Goal: Task Accomplishment & Management: Manage account settings

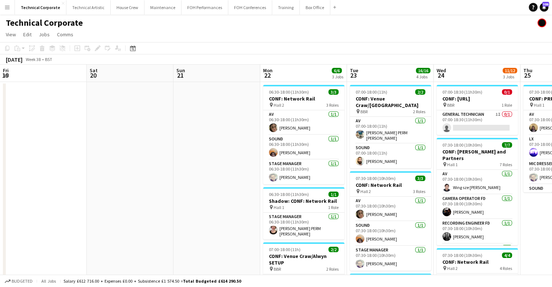
scroll to position [0, 250]
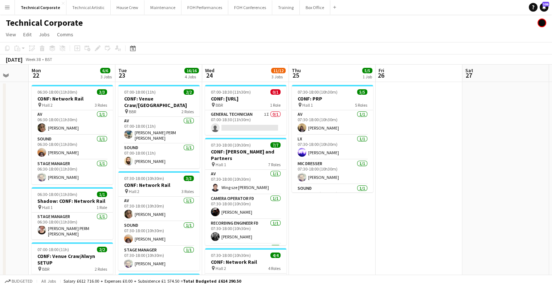
drag, startPoint x: 304, startPoint y: 223, endPoint x: 334, endPoint y: 220, distance: 29.9
click at [334, 220] on app-calendar-viewport "Fri 19 Sat 20 Sun 21 Mon 22 6/6 3 Jobs Tue 23 16/16 4 Jobs Wed 24 11/12 3 Jobs …" at bounding box center [276, 285] width 552 height 440
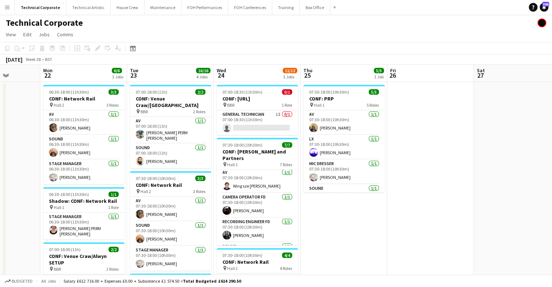
scroll to position [0, 0]
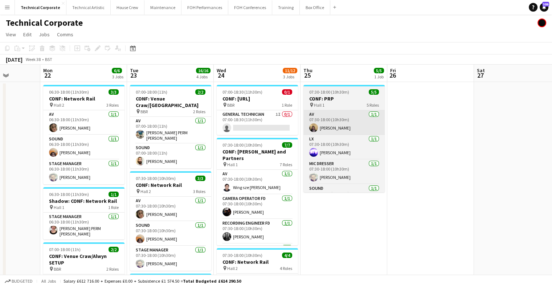
click at [275, 118] on app-card-role "General Technician 1I 0/1 07:00-18:30 (11h30m) single-neutral-actions" at bounding box center [257, 122] width 81 height 25
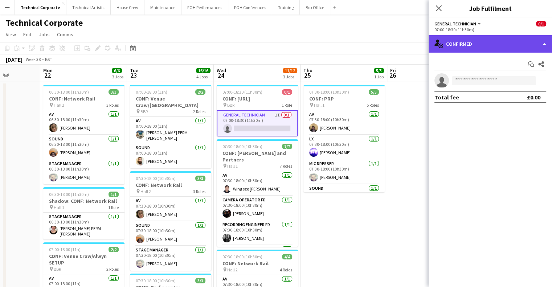
click at [475, 45] on div "single-neutral-actions-check-2 Confirmed" at bounding box center [490, 43] width 123 height 17
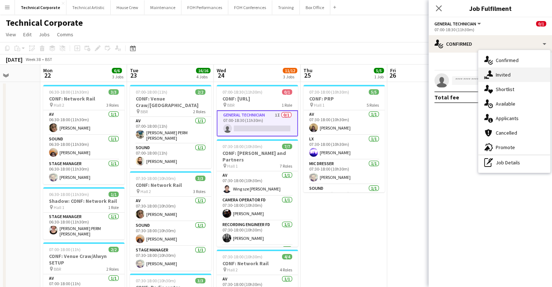
click at [497, 70] on div "single-neutral-actions-share-1 Invited" at bounding box center [515, 75] width 72 height 15
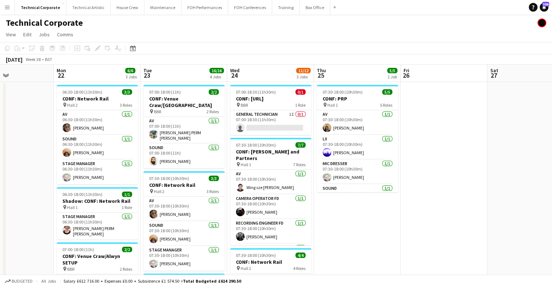
drag, startPoint x: 216, startPoint y: 182, endPoint x: 407, endPoint y: 168, distance: 190.8
click at [407, 168] on app-calendar-viewport "Fri 19 Sat 20 Sun 21 Mon 22 6/6 3 Jobs Tue 23 16/16 4 Jobs Wed 24 11/12 3 Jobs …" at bounding box center [276, 285] width 552 height 440
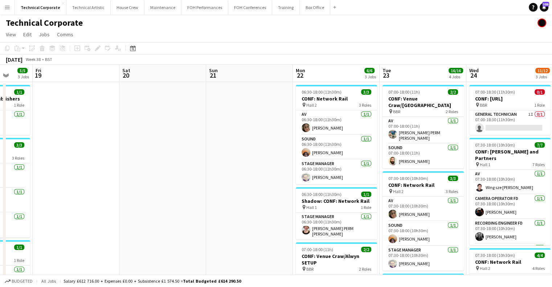
drag, startPoint x: 253, startPoint y: 179, endPoint x: 406, endPoint y: 172, distance: 153.0
click at [406, 172] on app-calendar-viewport "Wed 17 11/11 5 Jobs Thu 18 5/5 3 Jobs Fri 19 Sat 20 Sun 21 Mon 22 6/6 3 Jobs Tu…" at bounding box center [276, 285] width 552 height 440
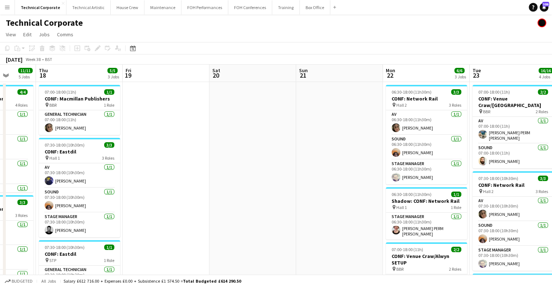
drag, startPoint x: 225, startPoint y: 172, endPoint x: 427, endPoint y: 163, distance: 202.1
click at [415, 164] on app-calendar-viewport "Mon 15 Tue 16 8/8 3 Jobs Wed 17 11/11 5 Jobs Thu 18 5/5 3 Jobs Fri 19 Sat 20 Su…" at bounding box center [276, 285] width 552 height 440
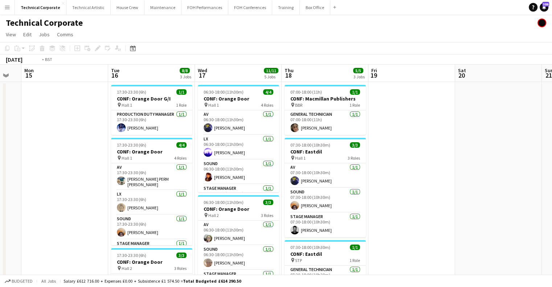
click at [444, 188] on app-calendar-viewport "Sat 13 Sun 14 Mon 15 Tue 16 8/8 3 Jobs Wed 17 11/11 5 Jobs Thu 18 5/5 3 Jobs Fr…" at bounding box center [276, 285] width 552 height 440
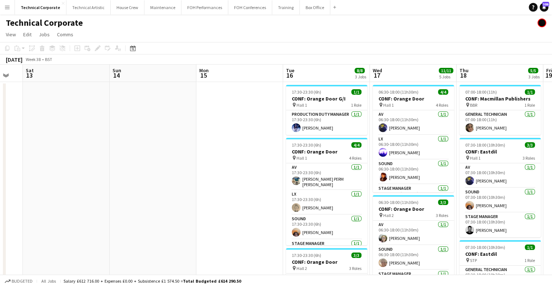
click at [439, 192] on app-calendar-viewport "Thu 11 Fri 12 Sat 13 Sun 14 Mon 15 Tue 16 8/8 3 Jobs Wed 17 11/11 5 Jobs Thu 18…" at bounding box center [276, 285] width 552 height 440
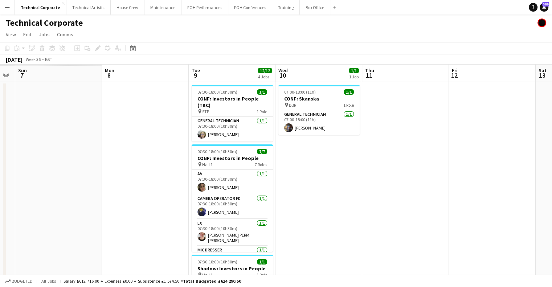
drag, startPoint x: 191, startPoint y: 200, endPoint x: 449, endPoint y: 198, distance: 258.2
click at [459, 197] on app-calendar-viewport "Fri 5 Sat 6 Sun 7 Mon 8 Tue 9 12/12 4 Jobs Wed 10 1/1 1 Job Thu 11 Fri 12 Sat 1…" at bounding box center [276, 285] width 552 height 440
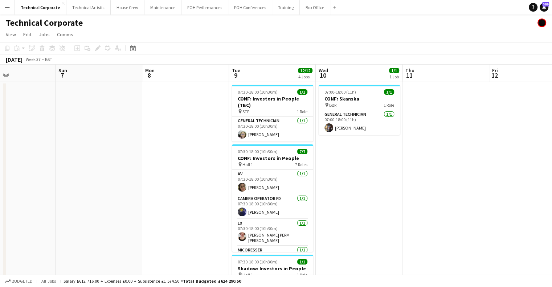
drag, startPoint x: 232, startPoint y: 200, endPoint x: 437, endPoint y: 198, distance: 204.4
click at [443, 198] on app-calendar-viewport "Thu 4 Fri 5 Sat 6 Sun 7 Mon 8 Tue 9 12/12 4 Jobs Wed 10 1/1 1 Job Thu 11 Fri 12…" at bounding box center [276, 285] width 552 height 440
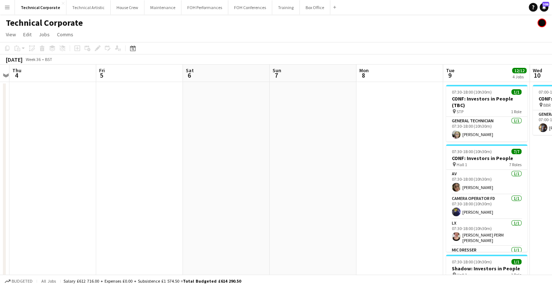
click at [385, 199] on app-calendar-viewport "Tue 2 Wed 3 Thu 4 Fri 5 Sat 6 Sun 7 Mon 8 Tue 9 12/12 4 Jobs Wed 10 1/1 1 Job T…" at bounding box center [276, 285] width 552 height 440
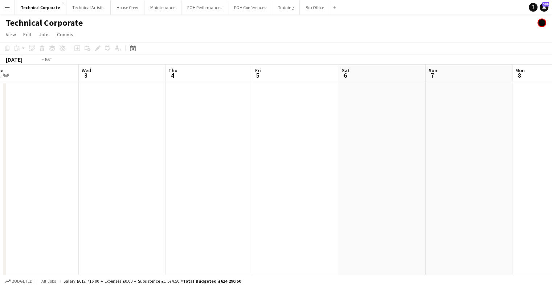
scroll to position [0, 163]
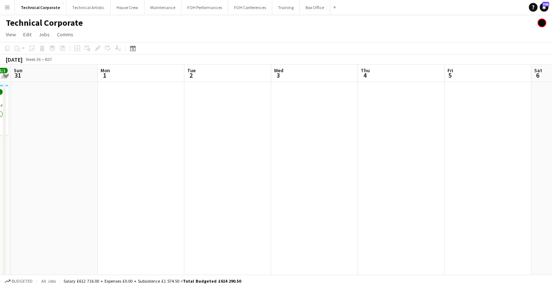
drag, startPoint x: 249, startPoint y: 197, endPoint x: 390, endPoint y: 196, distance: 140.9
click at [390, 196] on app-calendar-viewport "Fri 29 Sat 30 1/1 1 Job Sun 31 Mon 1 Tue 2 Wed 3 Thu 4 Fri 5 Sat 6 Sun 7 Mon 8 …" at bounding box center [276, 285] width 552 height 440
drag, startPoint x: 374, startPoint y: 157, endPoint x: 170, endPoint y: 178, distance: 204.7
click at [206, 170] on app-calendar-viewport "Fri 29 Sat 30 1/1 1 Job Sun 31 Mon 1 Tue 2 Wed 3 Thu 4 Fri 5 Sat 6 Sun 7 Mon 8 …" at bounding box center [276, 285] width 552 height 440
drag, startPoint x: 429, startPoint y: 165, endPoint x: 306, endPoint y: 184, distance: 124.2
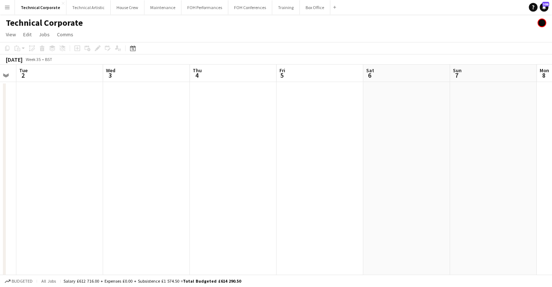
click at [306, 184] on app-calendar-viewport "Fri 29 Sat 30 1/1 1 Job Sun 31 Mon 1 Tue 2 Wed 3 Thu 4 Fri 5 Sat 6 Sun 7 Mon 8 …" at bounding box center [276, 285] width 552 height 440
drag, startPoint x: 220, startPoint y: 175, endPoint x: 469, endPoint y: 184, distance: 249.3
click at [494, 182] on app-calendar-viewport "Sun 31 Mon 1 Tue 2 Wed 3 Thu 4 Fri 5 Sat 6 Sun 7 Mon 8 Tue 9 12/12 4 Jobs Wed 1…" at bounding box center [276, 285] width 552 height 440
drag, startPoint x: 308, startPoint y: 187, endPoint x: 476, endPoint y: 186, distance: 168.5
click at [517, 186] on app-calendar-viewport "Fri 29 Sat 30 1/1 1 Job Sun 31 Mon 1 Tue 2 Wed 3 Thu 4 Fri 5 Sat 6 Sun 7 Mon 8 …" at bounding box center [276, 285] width 552 height 440
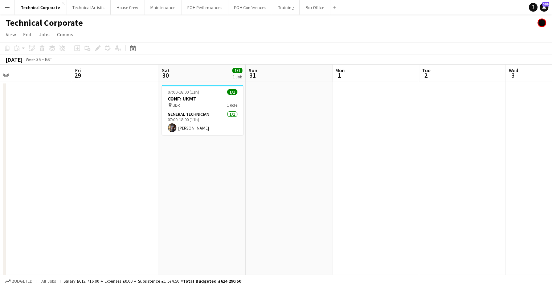
drag, startPoint x: 219, startPoint y: 178, endPoint x: 80, endPoint y: 180, distance: 139.1
click at [71, 183] on app-calendar-viewport "Tue 26 Wed 27 Thu 28 Fri 29 Sat 30 1/1 1 Job Sun 31 Mon 1 Tue 2 Wed 3 Thu 4 Fri…" at bounding box center [276, 285] width 552 height 440
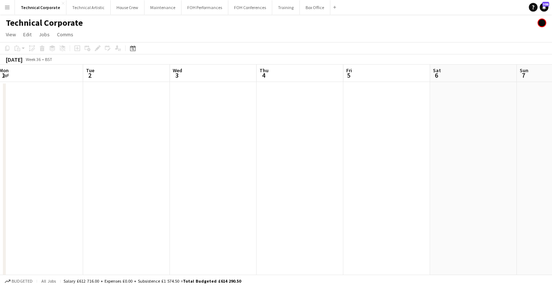
drag, startPoint x: 506, startPoint y: 167, endPoint x: 308, endPoint y: 177, distance: 197.8
click at [315, 175] on app-calendar-viewport "Fri 29 Sat 30 1/1 1 Job Sun 31 Mon 1 Tue 2 Wed 3 Thu 4 Fri 5 Sat 6 Sun 7 Mon 8 …" at bounding box center [276, 285] width 552 height 440
drag, startPoint x: 407, startPoint y: 165, endPoint x: 164, endPoint y: 169, distance: 242.6
click at [166, 170] on app-calendar-viewport "Fri 29 Sat 30 1/1 1 Job Sun 31 Mon 1 Tue 2 Wed 3 Thu 4 Fri 5 Sat 6 Sun 7 Mon 8 …" at bounding box center [276, 285] width 552 height 440
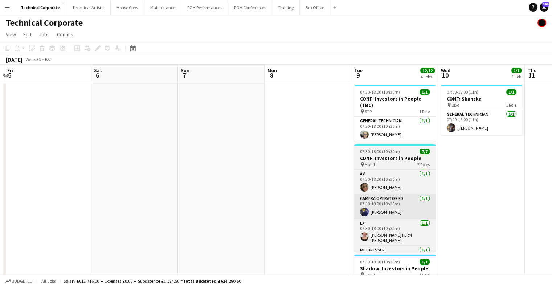
drag, startPoint x: 450, startPoint y: 146, endPoint x: 205, endPoint y: 196, distance: 249.8
click at [189, 200] on app-calendar-viewport "Tue 2 Wed 3 Thu 4 Fri 5 Sat 6 Sun 7 Mon 8 Tue 9 12/12 4 Jobs Wed 10 1/1 1 Job T…" at bounding box center [276, 285] width 552 height 440
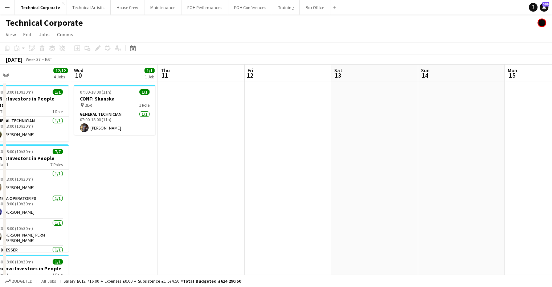
drag, startPoint x: 410, startPoint y: 180, endPoint x: 325, endPoint y: 199, distance: 86.3
click at [325, 199] on app-calendar-viewport "Sat 6 Sun 7 Mon 8 Tue 9 12/12 4 Jobs Wed 10 1/1 1 Job Thu 11 Fri 12 Sat 13 Sun …" at bounding box center [276, 285] width 552 height 440
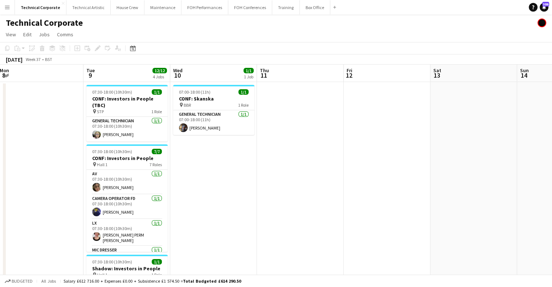
click at [151, 154] on app-calendar-viewport "Sat 6 Sun 7 Mon 8 Tue 9 12/12 4 Jobs Wed 10 1/1 1 Job Thu 11 Fri 12 Sat 13 Sun …" at bounding box center [276, 285] width 552 height 440
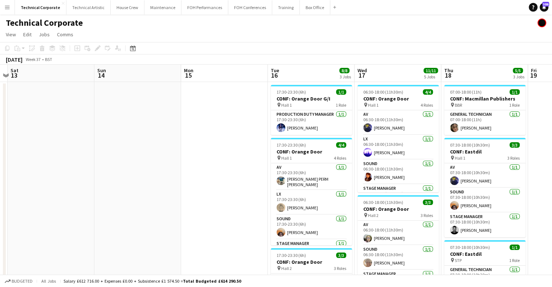
drag, startPoint x: 162, startPoint y: 158, endPoint x: 114, endPoint y: 180, distance: 52.8
click at [115, 177] on app-calendar-viewport "Wed 10 1/1 1 Job Thu 11 Fri 12 Sat 13 Sun 14 Mon 15 Tue 16 8/8 3 Jobs Wed 17 11…" at bounding box center [276, 285] width 552 height 440
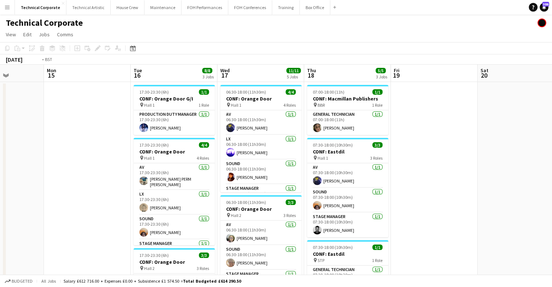
click at [103, 165] on app-calendar-viewport "Fri 12 Sat 13 Sun 14 Mon 15 Tue 16 8/8 3 Jobs Wed 17 11/11 5 Jobs Thu 18 5/5 3 …" at bounding box center [276, 285] width 552 height 440
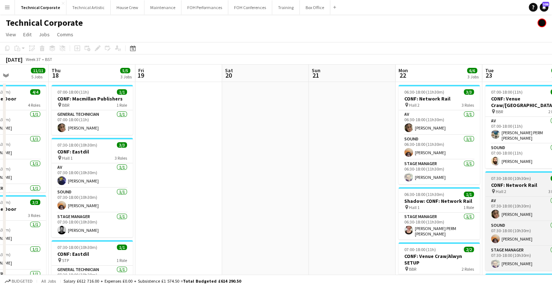
drag, startPoint x: 227, startPoint y: 148, endPoint x: 236, endPoint y: 170, distance: 23.9
click at [95, 170] on app-calendar-viewport "Mon 15 Tue 16 8/8 3 Jobs Wed 17 11/11 5 Jobs Thu 18 5/5 3 Jobs Fri 19 Sat 20 Su…" at bounding box center [276, 285] width 552 height 440
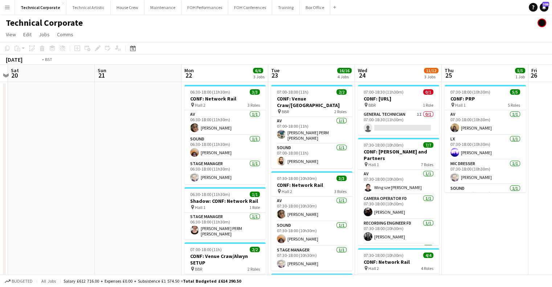
drag, startPoint x: 187, startPoint y: 164, endPoint x: 182, endPoint y: 166, distance: 5.5
click at [182, 166] on app-calendar-viewport "Wed 17 11/11 5 Jobs Thu 18 5/5 3 Jobs Fri 19 Sat 20 Sun 21 Mon 22 6/6 3 Jobs Tu…" at bounding box center [276, 285] width 552 height 440
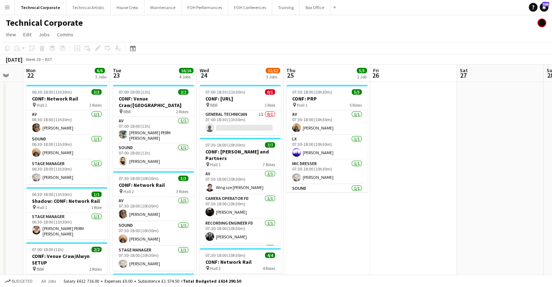
scroll to position [0, 200]
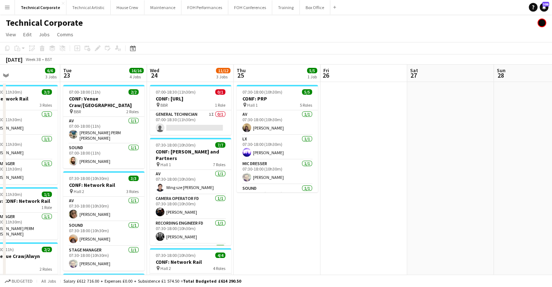
drag, startPoint x: 135, startPoint y: 158, endPoint x: 275, endPoint y: 154, distance: 139.1
click at [275, 154] on app-calendar-viewport "Sat 20 Sun 21 Mon 22 6/6 3 Jobs Tue 23 16/16 4 Jobs Wed 24 11/12 3 Jobs Thu 25 …" at bounding box center [276, 285] width 552 height 440
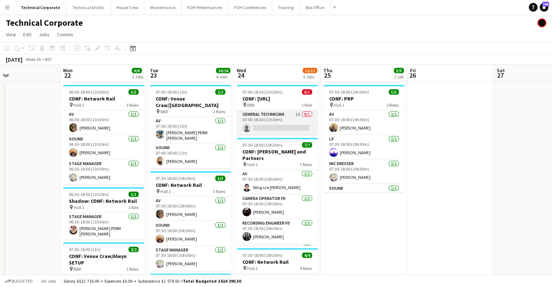
click at [304, 135] on app-card-role "General Technician 1I 0/1 07:00-18:30 (11h30m) single-neutral-actions" at bounding box center [277, 122] width 81 height 25
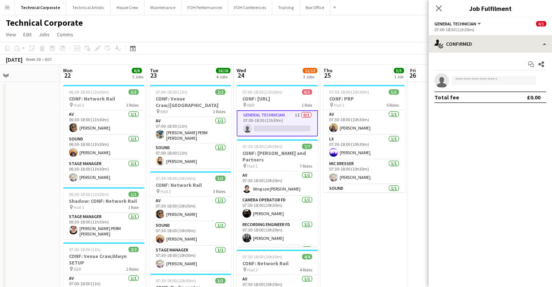
drag, startPoint x: 486, startPoint y: 21, endPoint x: 481, endPoint y: 37, distance: 16.9
click at [483, 33] on app-options-switcher "General Technician All roles General Technician 0/1 07:00-18:30 (11h30m)" at bounding box center [490, 26] width 123 height 18
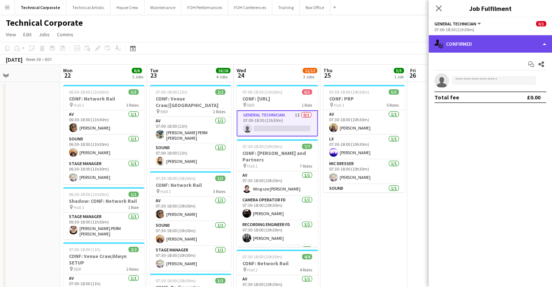
click at [478, 43] on div "single-neutral-actions-check-2 Confirmed" at bounding box center [490, 43] width 123 height 17
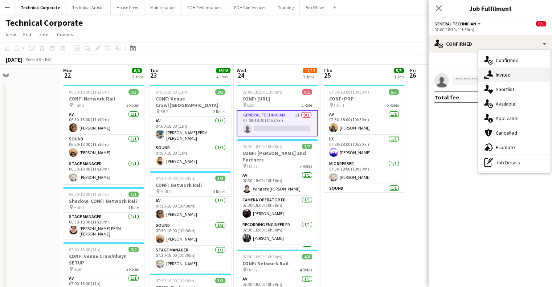
click at [504, 76] on div "single-neutral-actions-share-1 Invited" at bounding box center [515, 75] width 72 height 15
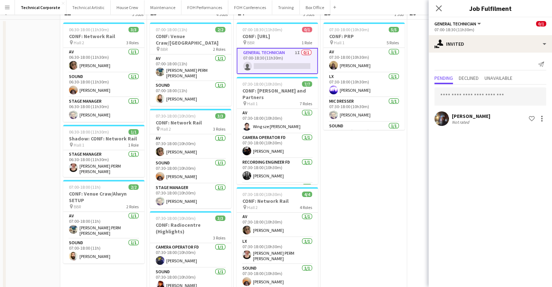
scroll to position [145, 0]
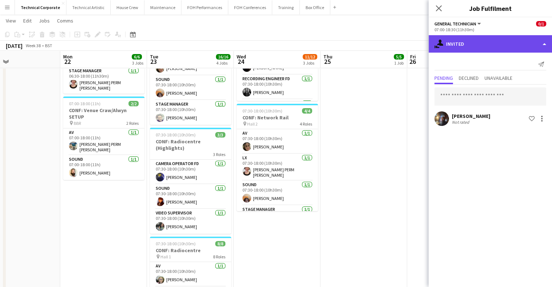
click at [498, 48] on div "single-neutral-actions-share-1 Invited" at bounding box center [490, 43] width 123 height 17
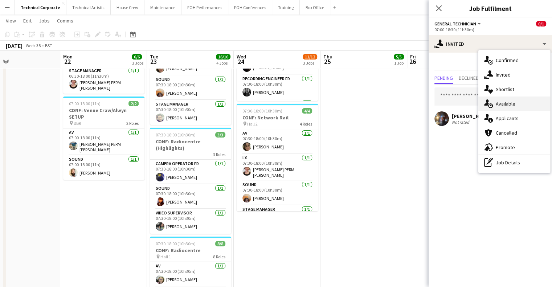
click at [527, 102] on div "single-neutral-actions-upload Available" at bounding box center [515, 104] width 72 height 15
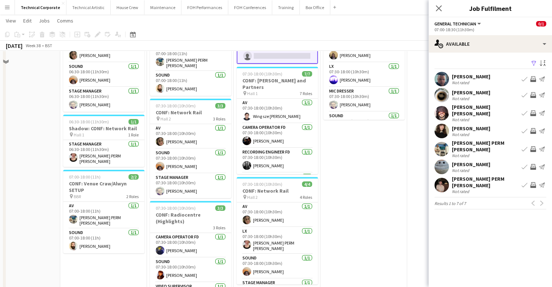
scroll to position [0, 0]
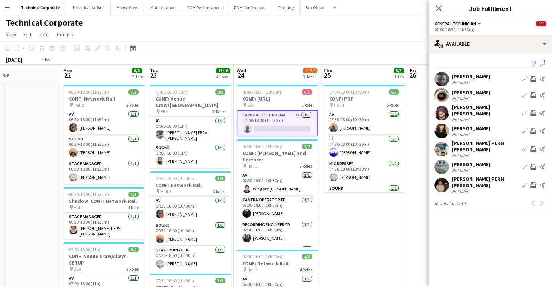
drag, startPoint x: 225, startPoint y: 225, endPoint x: 354, endPoint y: 211, distance: 129.7
click at [225, 225] on app-calendar-viewport "Fri 19 Sat 20 Sun 21 Mon 22 6/6 3 Jobs Tue 23 16/16 4 Jobs Wed 24 11/12 3 Jobs …" at bounding box center [276, 285] width 552 height 440
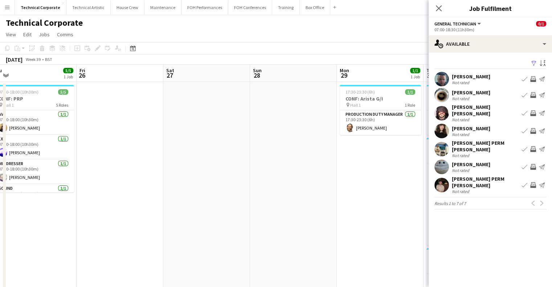
drag, startPoint x: 222, startPoint y: 215, endPoint x: 290, endPoint y: 204, distance: 69.2
click at [206, 220] on app-calendar-viewport "Mon 22 6/6 3 Jobs Tue 23 16/16 4 Jobs Wed 24 11/12 3 Jobs Thu 25 5/5 1 Job Fri …" at bounding box center [276, 285] width 552 height 440
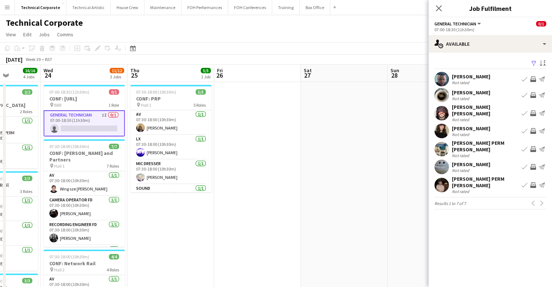
drag, startPoint x: 185, startPoint y: 207, endPoint x: 129, endPoint y: 213, distance: 56.2
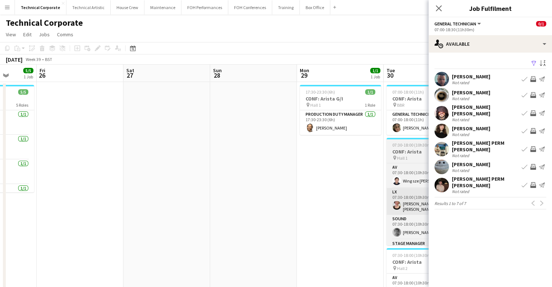
drag, startPoint x: 289, startPoint y: 192, endPoint x: 231, endPoint y: 194, distance: 58.5
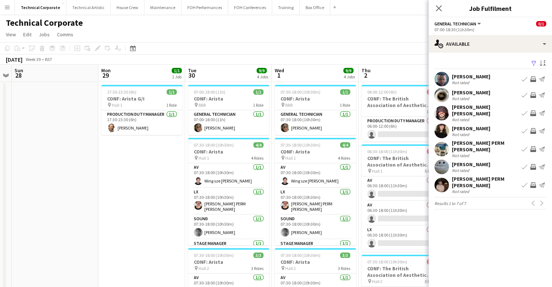
drag, startPoint x: 283, startPoint y: 180, endPoint x: 251, endPoint y: 184, distance: 32.6
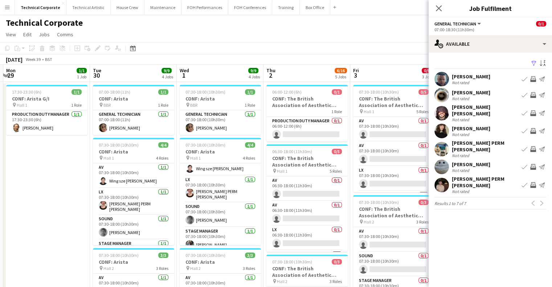
scroll to position [16, 0]
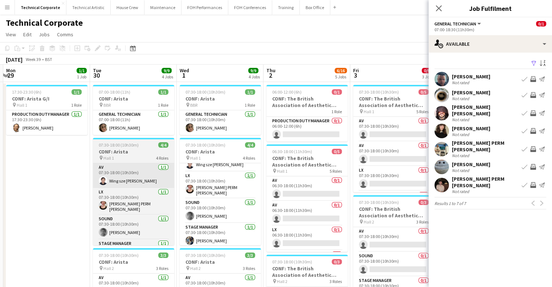
drag, startPoint x: 122, startPoint y: 171, endPoint x: 321, endPoint y: 174, distance: 199.0
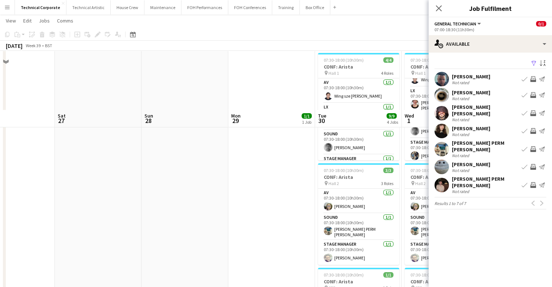
scroll to position [145, 0]
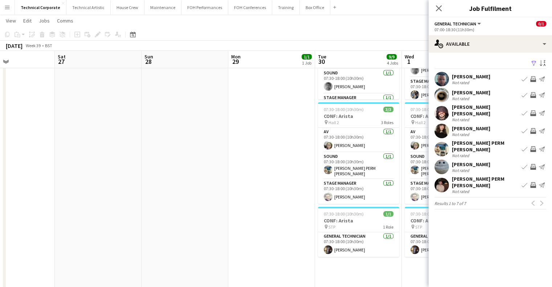
drag, startPoint x: 205, startPoint y: 180, endPoint x: 111, endPoint y: 186, distance: 94.6
click at [107, 186] on app-calendar-viewport "Wed 24 11/12 3 Jobs Thu 25 5/5 1 Job Fri 26 Sat 27 Sun 28 Mon 29 1/1 1 Job Tue …" at bounding box center [276, 167] width 552 height 568
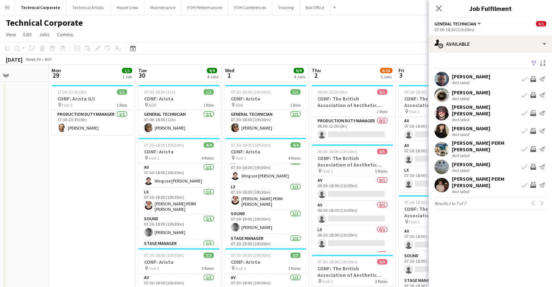
scroll to position [0, 0]
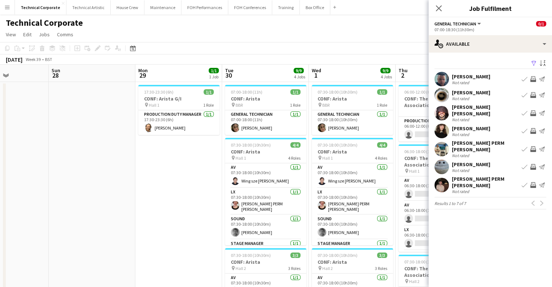
drag, startPoint x: 203, startPoint y: 188, endPoint x: 175, endPoint y: 187, distance: 28.0
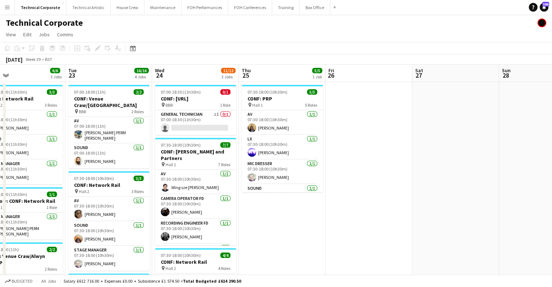
drag, startPoint x: 179, startPoint y: 187, endPoint x: 362, endPoint y: 178, distance: 182.5
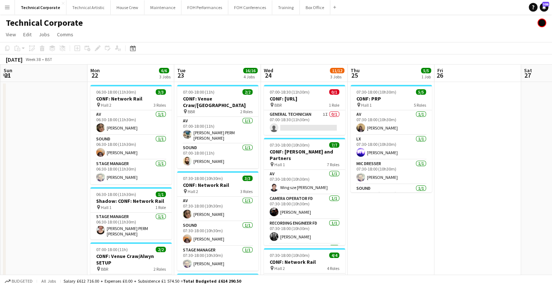
drag, startPoint x: 160, startPoint y: 185, endPoint x: 266, endPoint y: 184, distance: 105.3
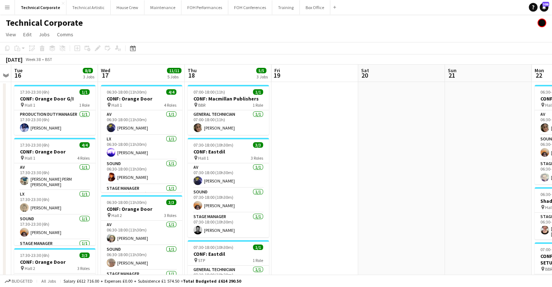
scroll to position [0, 160]
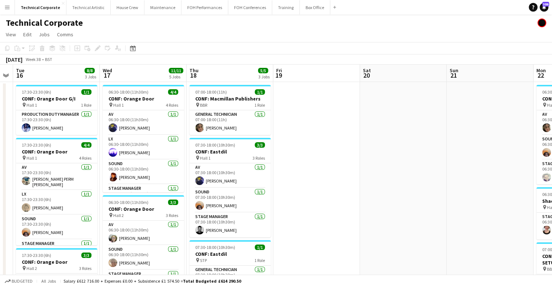
drag, startPoint x: 153, startPoint y: 181, endPoint x: 316, endPoint y: 182, distance: 163.4
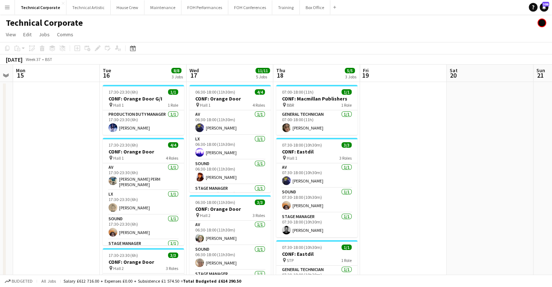
drag, startPoint x: 269, startPoint y: 140, endPoint x: 359, endPoint y: 144, distance: 90.5
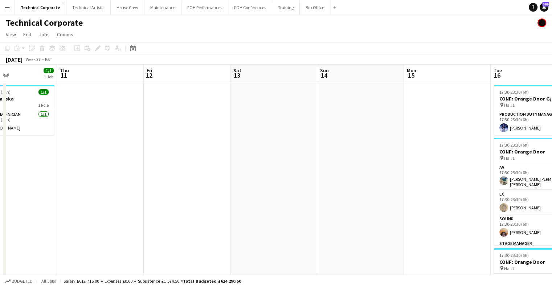
drag, startPoint x: 218, startPoint y: 94, endPoint x: 323, endPoint y: 123, distance: 108.4
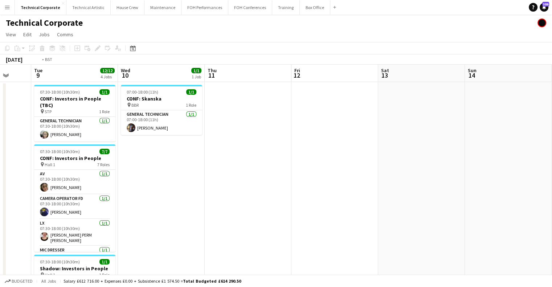
drag, startPoint x: 180, startPoint y: 137, endPoint x: 282, endPoint y: 143, distance: 101.9
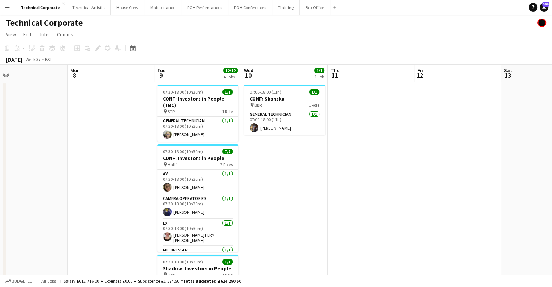
drag, startPoint x: 338, startPoint y: 155, endPoint x: 351, endPoint y: 155, distance: 13.8
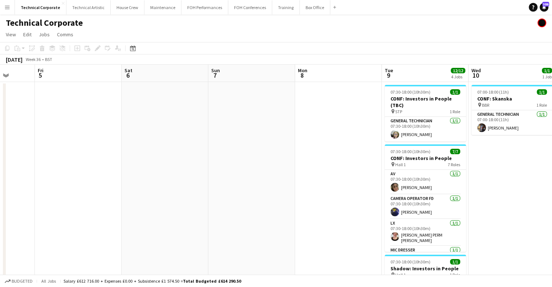
drag, startPoint x: 369, startPoint y: 156, endPoint x: 220, endPoint y: 145, distance: 149.3
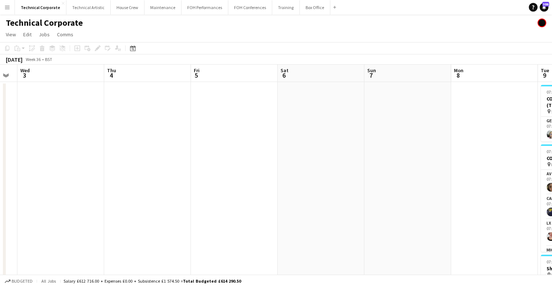
drag, startPoint x: 308, startPoint y: 159, endPoint x: 428, endPoint y: 164, distance: 119.9
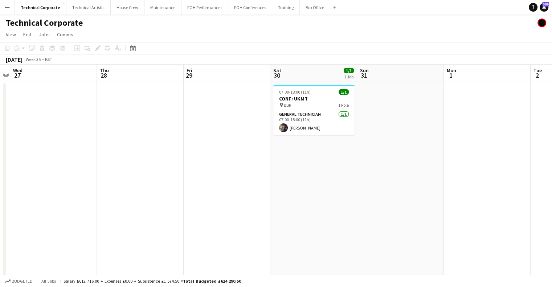
drag, startPoint x: 290, startPoint y: 157, endPoint x: 349, endPoint y: 149, distance: 58.6
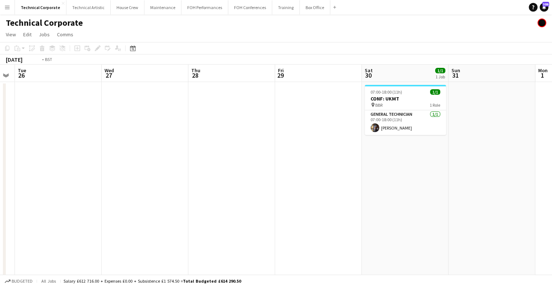
drag, startPoint x: 172, startPoint y: 139, endPoint x: 361, endPoint y: 149, distance: 189.1
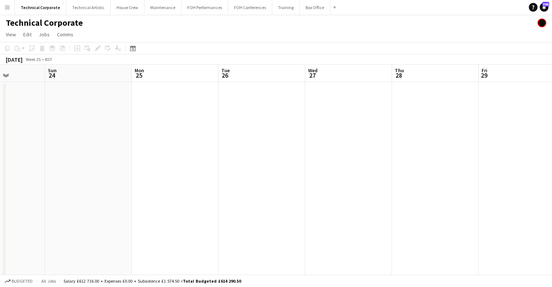
drag, startPoint x: 312, startPoint y: 154, endPoint x: 412, endPoint y: 159, distance: 100.4
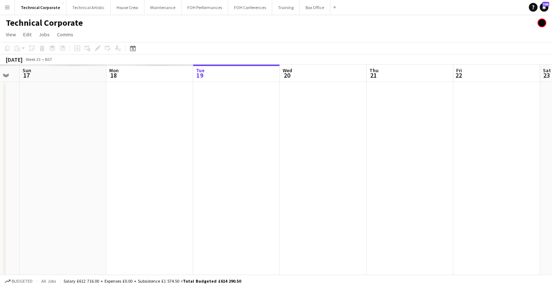
drag, startPoint x: 221, startPoint y: 143, endPoint x: 495, endPoint y: 158, distance: 274.2
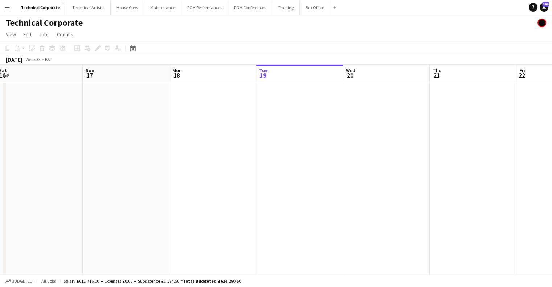
drag, startPoint x: 282, startPoint y: 156, endPoint x: 352, endPoint y: 141, distance: 71.8
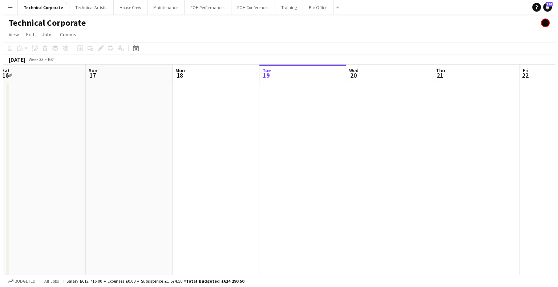
scroll to position [0, 265]
drag, startPoint x: 302, startPoint y: 121, endPoint x: 297, endPoint y: 144, distance: 23.1
click at [142, 127] on app-calendar-viewport "Wed 13 Thu 14 Fri 15 Sat 16 Sun 17 Mon 18 Tue 19 Wed 20 Thu 21 Fri 22 Sat 23 Su…" at bounding box center [279, 170] width 558 height 210
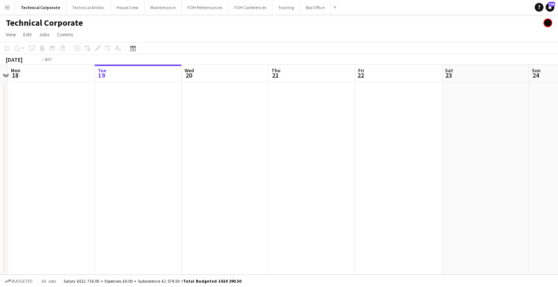
drag, startPoint x: 290, startPoint y: 149, endPoint x: 426, endPoint y: 143, distance: 135.6
click at [276, 152] on app-calendar-viewport "Fri 15 Sat 16 Sun 17 Mon 18 Tue 19 Wed 20 Thu 21 Fri 22 Sat 23 Sun 24 Mon 25 Tu…" at bounding box center [279, 170] width 558 height 210
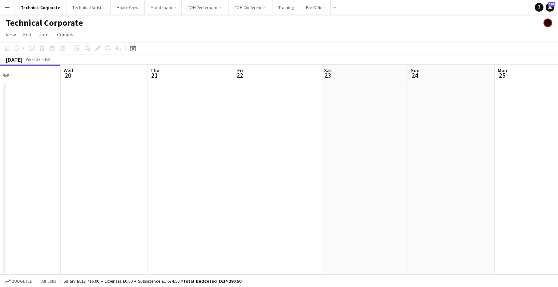
click at [292, 141] on app-calendar-viewport "Sun 17 Mon 18 Tue 19 Wed 20 Thu 21 Fri 22 Sat 23 Sun 24 Mon 25 Tue 26 Wed 27 Th…" at bounding box center [279, 170] width 558 height 210
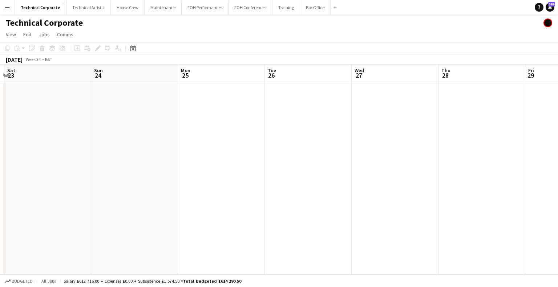
drag, startPoint x: 445, startPoint y: 135, endPoint x: 310, endPoint y: 161, distance: 136.9
click at [308, 160] on app-calendar-viewport "Tue 19 Wed 20 Thu 21 Fri 22 Sat 23 Sun 24 Mon 25 Tue 26 Wed 27 Thu 28 Fri 29 Sa…" at bounding box center [279, 170] width 558 height 210
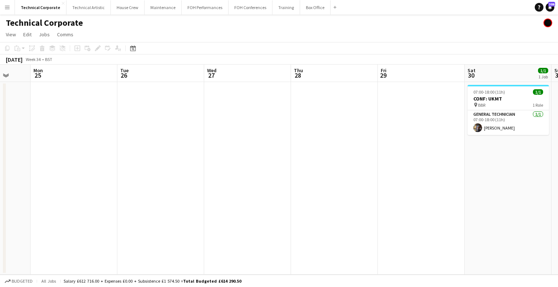
drag, startPoint x: 328, startPoint y: 150, endPoint x: 309, endPoint y: 164, distance: 23.0
click at [257, 162] on app-calendar-viewport "Thu 21 Fri 22 Sat 23 Sun 24 Mon 25 Tue 26 Wed 27 Thu 28 Fri 29 Sat 30 1/1 1 Job…" at bounding box center [279, 170] width 558 height 210
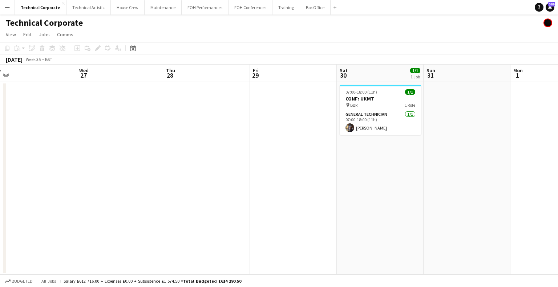
scroll to position [0, 280]
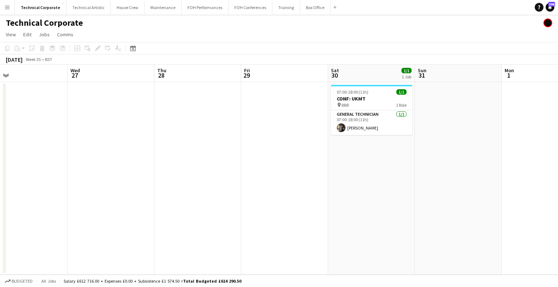
drag, startPoint x: 404, startPoint y: 156, endPoint x: 265, endPoint y: 163, distance: 138.5
click at [265, 163] on app-calendar-viewport "Sat 23 Sun 24 Mon 25 Tue 26 Wed 27 Thu 28 Fri 29 Sat 30 1/1 1 Job Sun 31 Mon 1 …" at bounding box center [279, 170] width 558 height 210
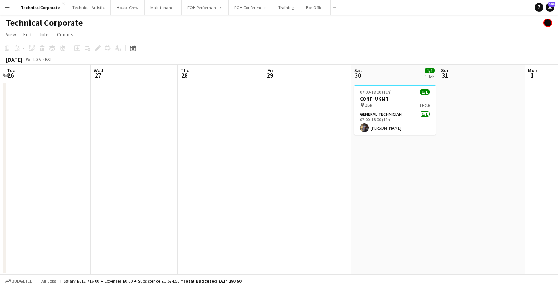
drag, startPoint x: 272, startPoint y: 158, endPoint x: 299, endPoint y: 164, distance: 27.5
click at [298, 162] on app-calendar-viewport "Sat 23 Sun 24 Mon 25 Tue 26 Wed 27 Thu 28 Fri 29 Sat 30 1/1 1 Job Sun 31 Mon 1 …" at bounding box center [279, 170] width 558 height 210
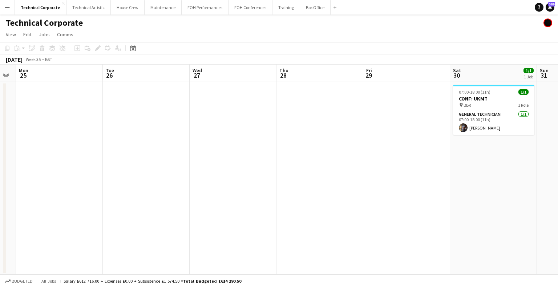
scroll to position [0, 149]
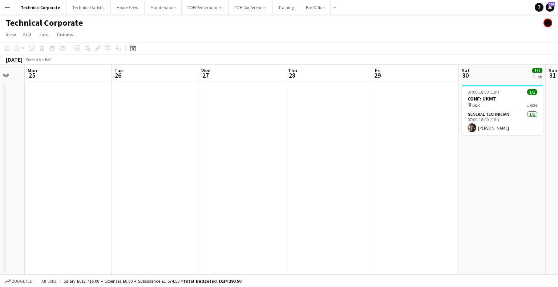
drag, startPoint x: 453, startPoint y: 166, endPoint x: 557, endPoint y: 178, distance: 104.9
click at [552, 177] on app-calendar-viewport "Sat 23 Sun 24 Mon 25 Tue 26 Wed 27 Thu 28 Fri 29 Sat 30 1/1 1 Job Sun 31 Mon 1 …" at bounding box center [279, 170] width 558 height 210
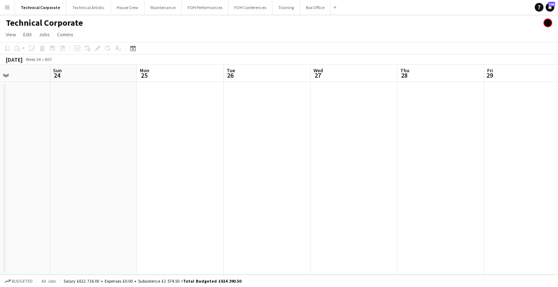
scroll to position [0, 310]
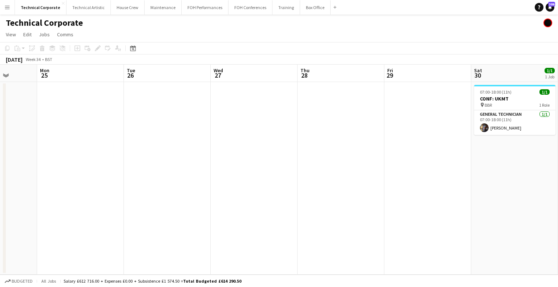
drag, startPoint x: 295, startPoint y: 213, endPoint x: 261, endPoint y: 220, distance: 34.5
click at [261, 220] on app-calendar-viewport "Thu 21 Fri 22 Sat 23 Sun 24 Mon 25 Tue 26 Wed 27 Thu 28 Fri 29 Sat 30 1/1 1 Job…" at bounding box center [279, 170] width 558 height 210
click at [351, 107] on app-date-cell at bounding box center [340, 178] width 87 height 193
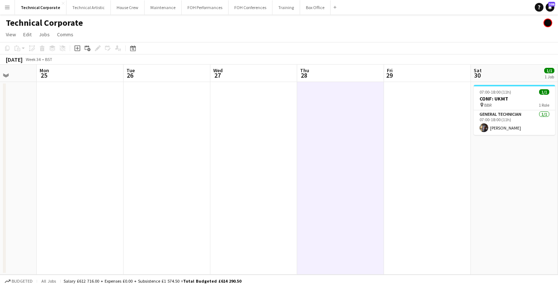
drag, startPoint x: 180, startPoint y: 156, endPoint x: 403, endPoint y: 152, distance: 223.7
click at [411, 151] on app-calendar-viewport "Thu 21 Fri 22 Sat 23 Sun 24 Mon 25 Tue 26 Wed 27 Thu 28 Fri 29 Sat 30 1/1 1 Job…" at bounding box center [279, 170] width 558 height 210
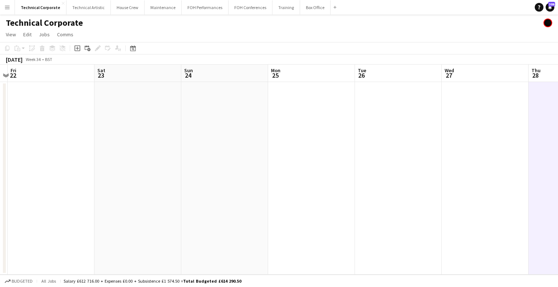
drag, startPoint x: 216, startPoint y: 156, endPoint x: 359, endPoint y: 155, distance: 142.3
click at [386, 155] on app-calendar-viewport "Wed 20 Thu 21 Fri 22 Sat 23 Sun 24 Mon 25 Tue 26 Wed 27 Thu 28 Fri 29 Sat 30 1/…" at bounding box center [279, 170] width 558 height 210
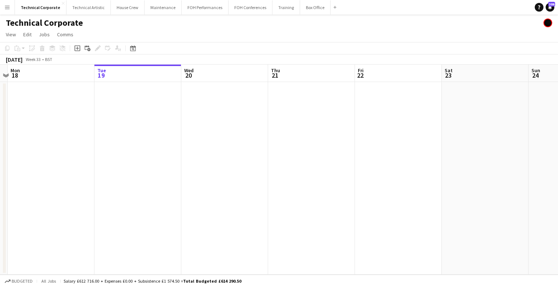
drag, startPoint x: 268, startPoint y: 162, endPoint x: 414, endPoint y: 165, distance: 146.4
click at [414, 165] on app-calendar-viewport "Fri 15 Sat 16 Sun 17 Mon 18 Tue 19 Wed 20 Thu 21 Fri 22 Sat 23 Sun 24 Mon 25 Tu…" at bounding box center [279, 170] width 558 height 210
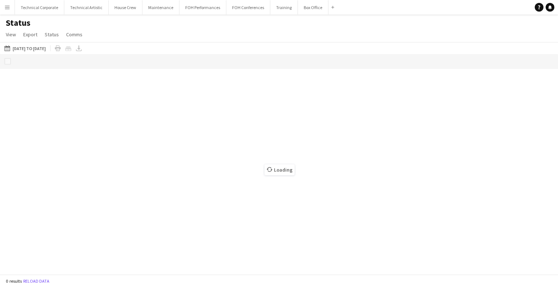
click at [5, 11] on button "Menu" at bounding box center [7, 7] width 15 height 15
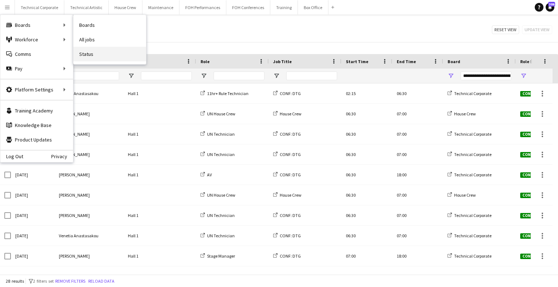
click at [96, 52] on link "Status" at bounding box center [109, 54] width 73 height 15
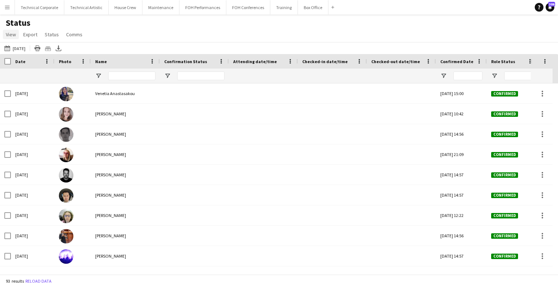
click at [8, 31] on span "View" at bounding box center [11, 34] width 10 height 7
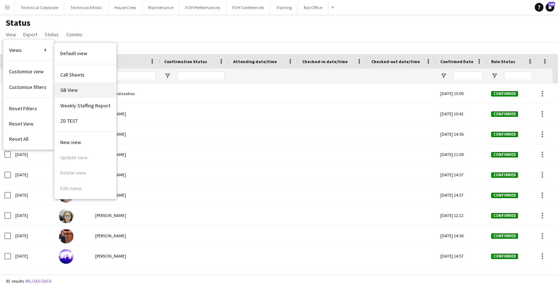
click at [86, 87] on link "GB View" at bounding box center [85, 89] width 62 height 15
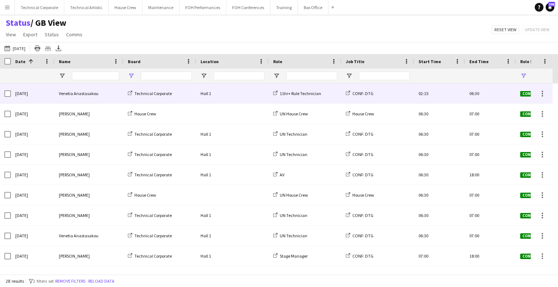
type input "**********"
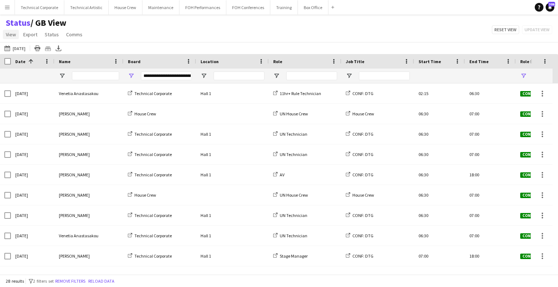
click at [11, 37] on span "View" at bounding box center [11, 34] width 10 height 7
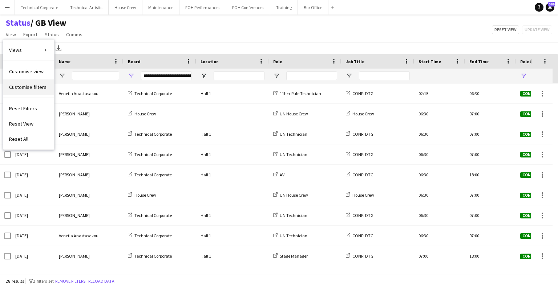
click at [30, 88] on span "Customise filters" at bounding box center [27, 87] width 37 height 7
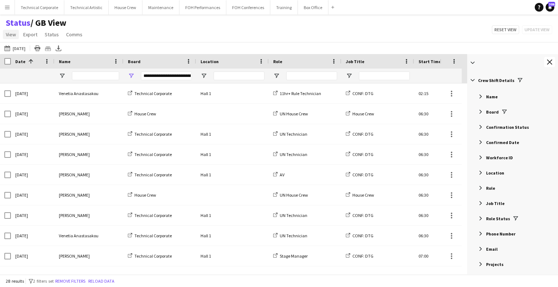
click at [8, 35] on span "View" at bounding box center [11, 34] width 10 height 7
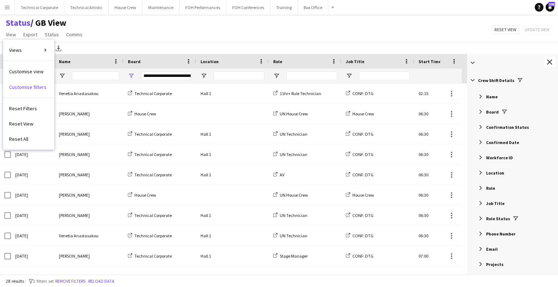
click at [340, 42] on div "19-08-2025 to 25-08-2025 08-05-2025 Today This Week This Month Yesterday Last W…" at bounding box center [279, 48] width 558 height 12
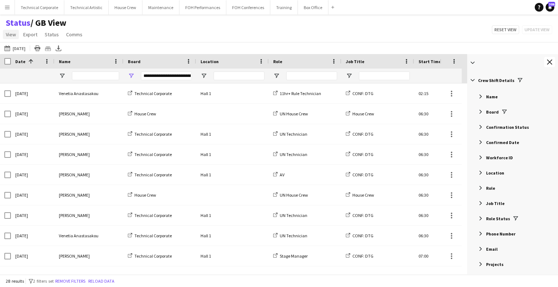
click at [3, 34] on app-page-menu "View Views Default view Call Sheets GB View Weekly Staffing Report ZD TEST New …" at bounding box center [45, 35] width 90 height 14
click at [5, 34] on link "View" at bounding box center [11, 34] width 16 height 9
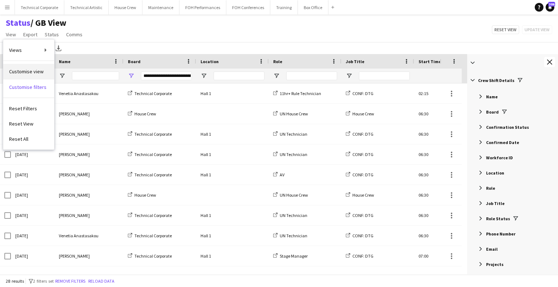
click at [41, 73] on span "Customise view" at bounding box center [26, 71] width 34 height 7
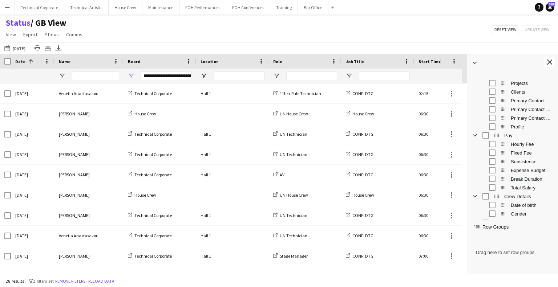
scroll to position [182, 0]
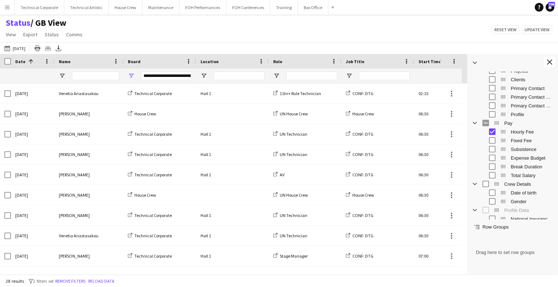
click at [493, 137] on div "Fixed Fee" at bounding box center [517, 140] width 71 height 9
drag, startPoint x: 301, startPoint y: 32, endPoint x: 291, endPoint y: 42, distance: 14.1
click at [301, 33] on div "Status / GB View View Views Default view Call Sheets GB View Weekly Staffing Re…" at bounding box center [279, 29] width 558 height 25
click at [23, 45] on button "19-08-2025 to 25-08-2025 08-05-2025" at bounding box center [15, 48] width 24 height 9
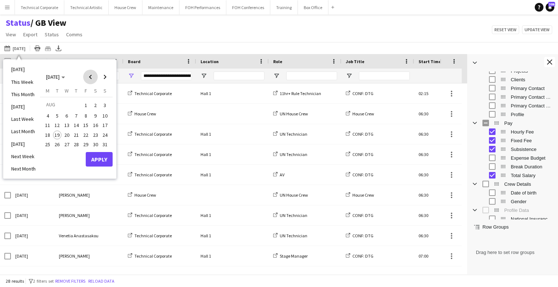
click at [97, 77] on span "Previous month" at bounding box center [90, 77] width 15 height 15
click at [81, 132] on button "18" at bounding box center [85, 133] width 9 height 9
click at [79, 131] on span "17" at bounding box center [76, 133] width 9 height 9
click at [78, 131] on span "17" at bounding box center [76, 133] width 9 height 9
click at [105, 77] on span "Next month" at bounding box center [105, 77] width 15 height 15
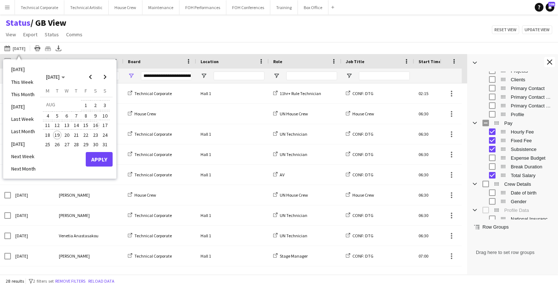
click at [96, 124] on span "16" at bounding box center [95, 125] width 9 height 9
click at [96, 162] on button "Apply" at bounding box center [99, 159] width 27 height 15
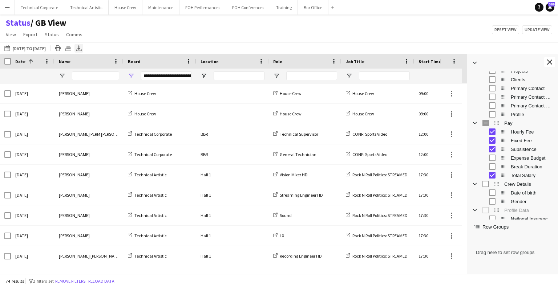
click at [80, 46] on icon at bounding box center [78, 47] width 3 height 4
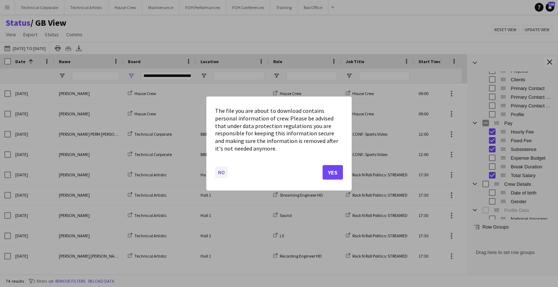
click at [220, 171] on button "No" at bounding box center [221, 173] width 13 height 12
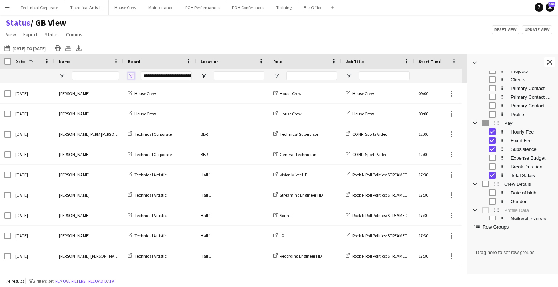
click at [130, 75] on span "Open Filter Menu" at bounding box center [131, 76] width 7 height 7
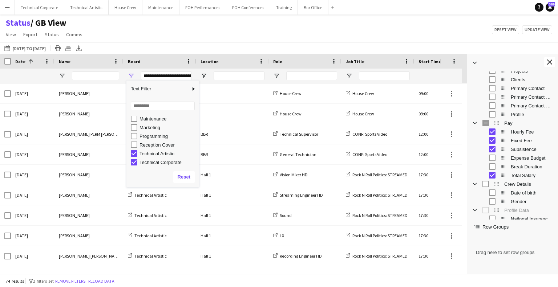
scroll to position [0, 0]
click at [160, 155] on div "Maintenance" at bounding box center [167, 155] width 57 height 5
click at [150, 162] on div "Training" at bounding box center [167, 161] width 57 height 5
type input "**********"
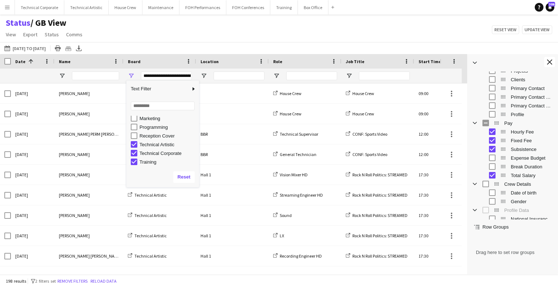
click at [147, 42] on div "Status / GB View View Views Default view Call Sheets GB View Weekly Staffing Re…" at bounding box center [279, 29] width 558 height 25
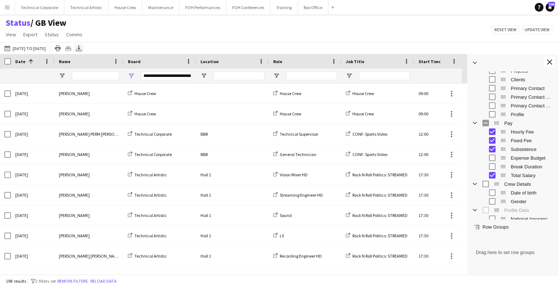
click at [82, 46] on icon "Export XLSX" at bounding box center [79, 48] width 6 height 6
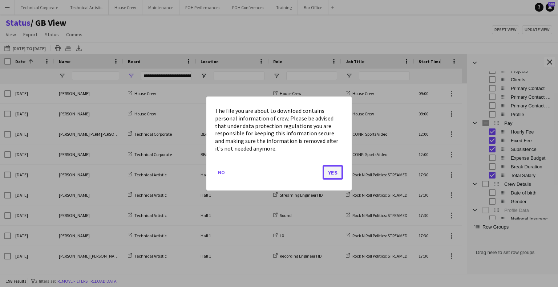
click at [328, 171] on button "Yes" at bounding box center [332, 172] width 20 height 15
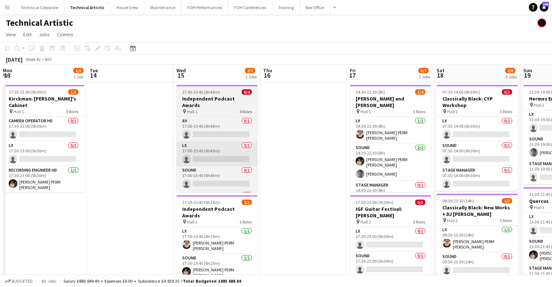
click at [449, 144] on app-calendar-viewport "Mon 13 1/5 1 Job Tue 14 Wed 15 2/7 2 Jobs Thu 16 Fri 17 3/7 2 Jobs Sat 18 2/8 3…" at bounding box center [276, 233] width 552 height 336
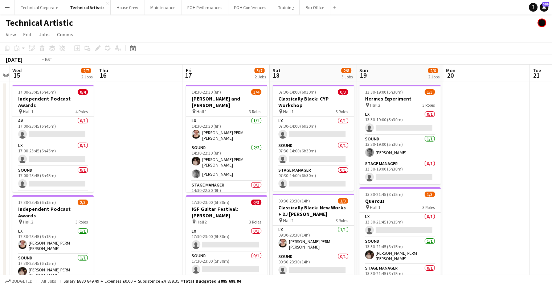
click at [436, 149] on app-calendar-viewport "Mon 13 1/5 1 Job Tue 14 Wed 15 2/7 2 Jobs Thu 16 Fri 17 3/7 2 Jobs Sat 18 2/8 3…" at bounding box center [276, 233] width 552 height 336
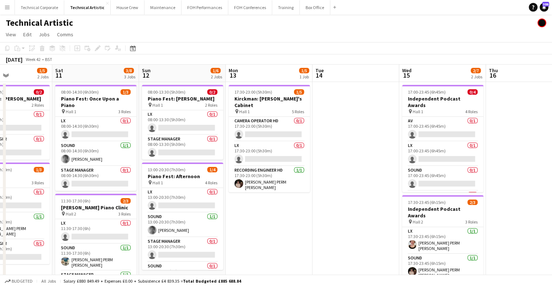
drag, startPoint x: 201, startPoint y: 148, endPoint x: 422, endPoint y: 148, distance: 220.8
click at [422, 148] on app-calendar-viewport "Wed 8 Thu 9 Fri 10 1/5 2 Jobs Sat 11 3/8 3 Jobs Sun 12 1/6 2 Jobs Mon 13 1/5 1 …" at bounding box center [276, 233] width 552 height 336
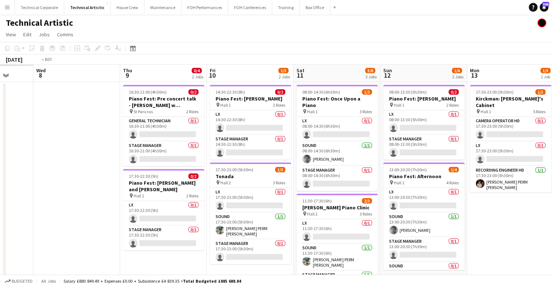
drag, startPoint x: 419, startPoint y: 168, endPoint x: 415, endPoint y: 168, distance: 4.4
click at [426, 168] on app-calendar-viewport "Sun 5 Mon 6 Tue 7 Wed 8 Thu 9 0/4 2 Jobs Fri 10 1/5 2 Jobs Sat 11 3/8 3 Jobs Su…" at bounding box center [276, 233] width 552 height 336
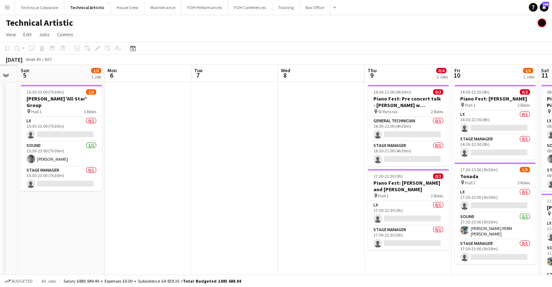
drag, startPoint x: 149, startPoint y: 170, endPoint x: 388, endPoint y: 169, distance: 239.3
click at [388, 169] on app-calendar-viewport "Fri 3 Sat 4 Sun 5 1/3 1 Job Mon 6 Tue 7 Wed 8 Thu 9 0/4 2 Jobs Fri 10 1/5 2 Job…" at bounding box center [276, 233] width 552 height 336
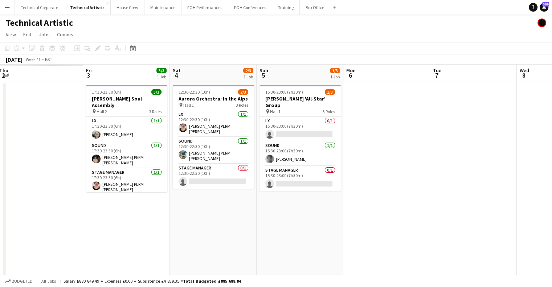
click at [379, 170] on app-calendar-viewport "Tue 30 Wed 1 Thu 2 Fri 3 3/3 1 Job Sat 4 2/3 1 Job Sun 5 1/3 1 Job Mon 6 Tue 7 …" at bounding box center [276, 233] width 552 height 336
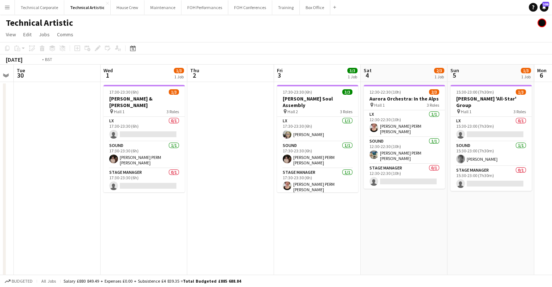
drag, startPoint x: 335, startPoint y: 174, endPoint x: 128, endPoint y: 174, distance: 207.3
click at [402, 174] on app-calendar-viewport "Sun 28 3/3 1 Job Mon 29 Tue 30 Wed 1 1/3 1 Job Thu 2 Fri 3 3/3 1 Job Sat 4 2/3 …" at bounding box center [276, 233] width 552 height 336
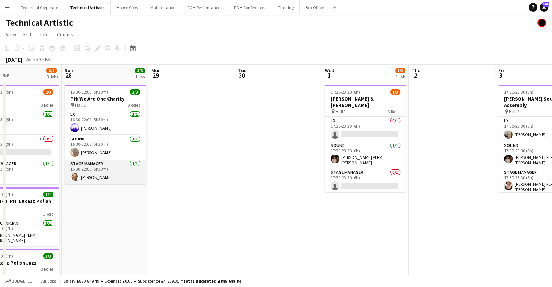
click at [369, 174] on app-calendar-viewport "Thu 25 6/7 1 Job Fri 26 5/5 2 Jobs Sat 27 6/7 3 Jobs Sun 28 3/3 1 Job Mon 29 Tu…" at bounding box center [276, 233] width 552 height 336
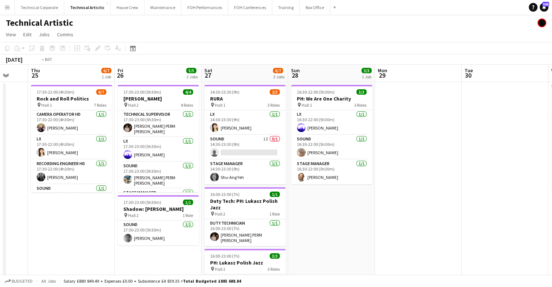
drag, startPoint x: 272, startPoint y: 179, endPoint x: 207, endPoint y: 178, distance: 64.6
click at [412, 178] on app-calendar-viewport "Mon 22 Tue 23 Wed 24 Thu 25 6/7 1 Job Fri 26 5/5 2 Jobs Sat 27 6/7 3 Jobs Sun 2…" at bounding box center [276, 233] width 552 height 336
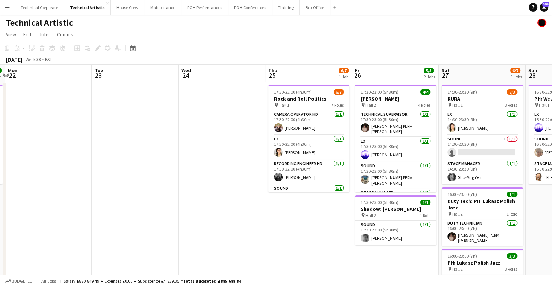
click at [420, 179] on app-calendar-viewport "Sat 20 7/7 2 Jobs Sun 21 3/3 1 Job Mon 22 Tue 23 Wed 24 Thu 25 6/7 1 Job Fri 26…" at bounding box center [276, 233] width 552 height 336
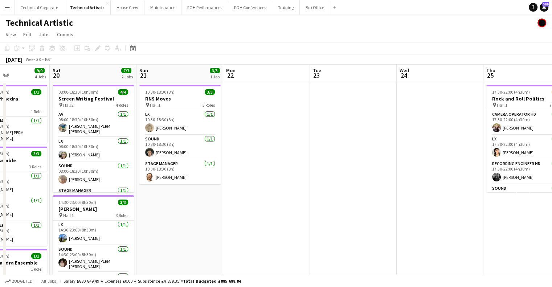
drag, startPoint x: 392, startPoint y: 184, endPoint x: 155, endPoint y: 175, distance: 236.9
click at [412, 181] on app-calendar-viewport "Wed 17 Thu 18 7/7 3 Jobs Fri 19 9/9 4 Jobs Sat 20 7/7 2 Jobs Sun 21 3/3 1 Job M…" at bounding box center [276, 248] width 552 height 366
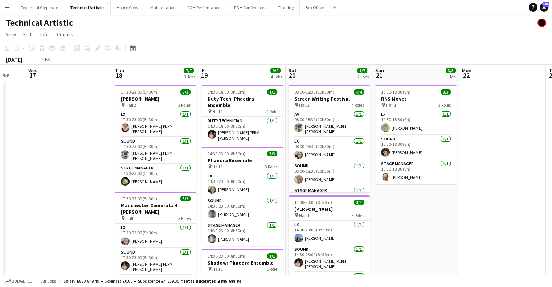
click at [363, 183] on app-calendar-viewport "Mon 15 4/4 2 Jobs Tue 16 Wed 17 Thu 18 7/7 3 Jobs Fri 19 9/9 4 Jobs Sat 20 7/7 …" at bounding box center [276, 248] width 552 height 366
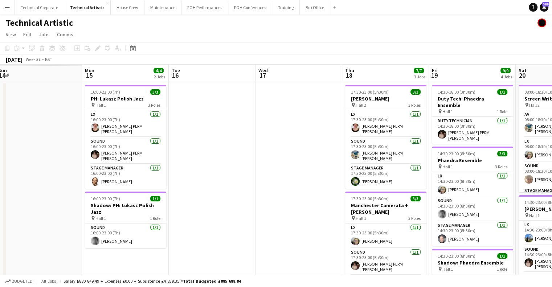
drag, startPoint x: 379, startPoint y: 174, endPoint x: 280, endPoint y: 171, distance: 98.8
click at [382, 173] on app-calendar-viewport "Fri 12 Sat 13 Sun 14 Mon 15 4/4 2 Jobs Tue 16 Wed 17 Thu 18 7/7 3 Jobs Fri 19 9…" at bounding box center [276, 248] width 552 height 366
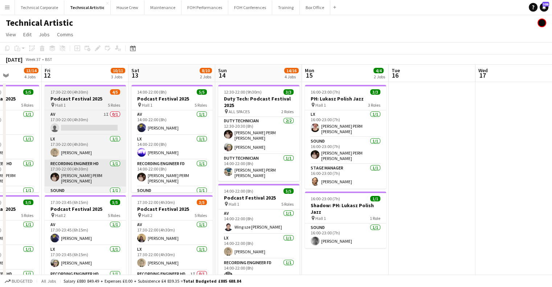
drag, startPoint x: 301, startPoint y: 176, endPoint x: 245, endPoint y: 175, distance: 55.2
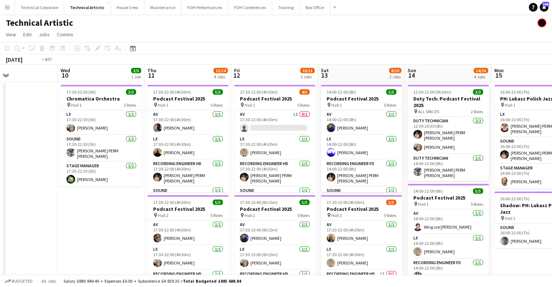
drag, startPoint x: 407, startPoint y: 182, endPoint x: 272, endPoint y: 177, distance: 135.2
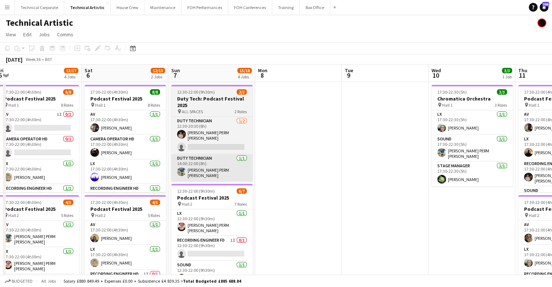
drag, startPoint x: 340, startPoint y: 177, endPoint x: 377, endPoint y: 174, distance: 36.4
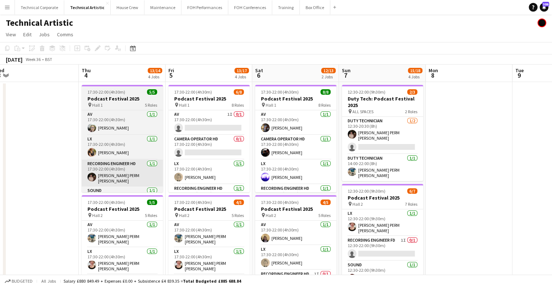
drag, startPoint x: 192, startPoint y: 178, endPoint x: 271, endPoint y: 178, distance: 78.8
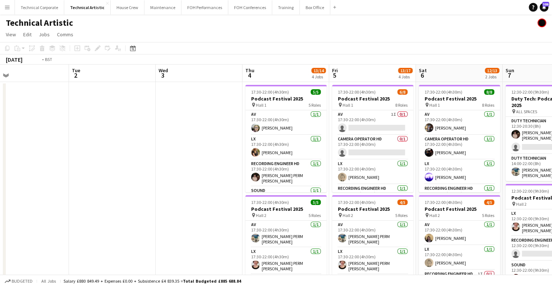
drag, startPoint x: 311, startPoint y: 180, endPoint x: 277, endPoint y: 178, distance: 33.8
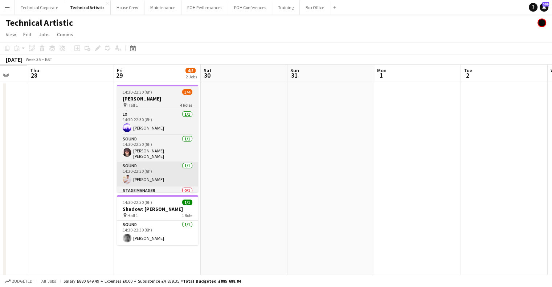
drag, startPoint x: 228, startPoint y: 182, endPoint x: 328, endPoint y: 181, distance: 99.5
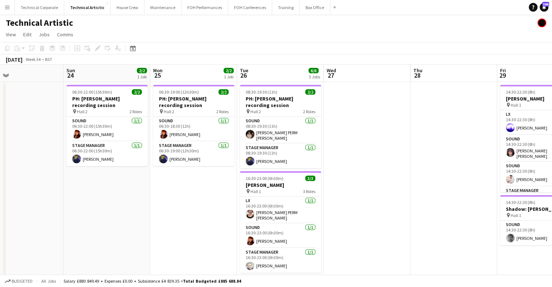
drag, startPoint x: 388, startPoint y: 183, endPoint x: 364, endPoint y: 181, distance: 23.7
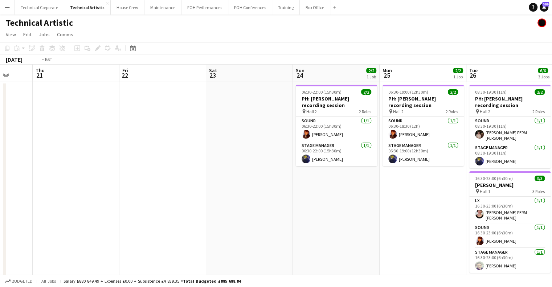
drag, startPoint x: 269, startPoint y: 188, endPoint x: 484, endPoint y: 186, distance: 214.6
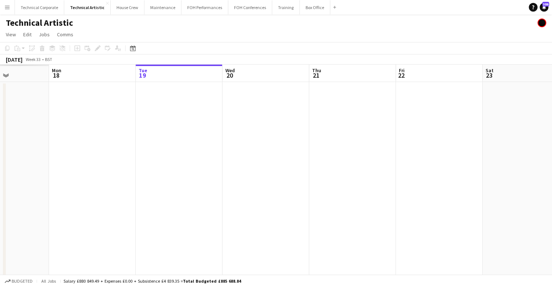
drag, startPoint x: 412, startPoint y: 192, endPoint x: 441, endPoint y: 189, distance: 29.6
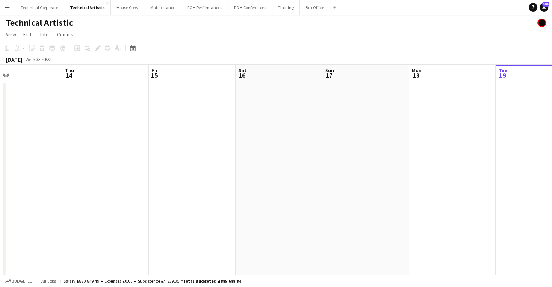
drag, startPoint x: 376, startPoint y: 192, endPoint x: 431, endPoint y: 184, distance: 55.8
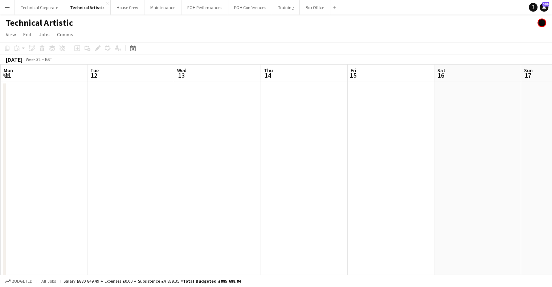
drag, startPoint x: 233, startPoint y: 188, endPoint x: 143, endPoint y: 182, distance: 90.6
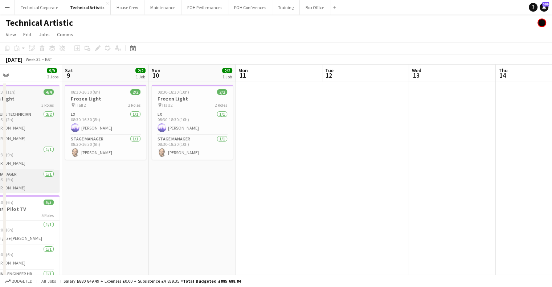
drag, startPoint x: 160, startPoint y: 186, endPoint x: 187, endPoint y: 180, distance: 27.1
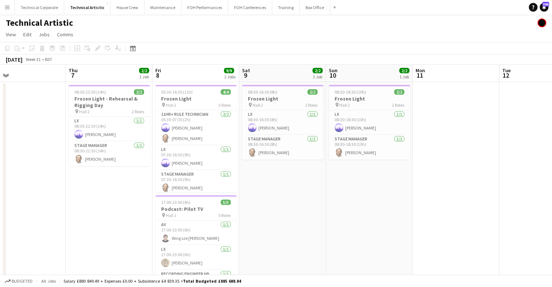
drag, startPoint x: 356, startPoint y: 174, endPoint x: 131, endPoint y: 176, distance: 225.1
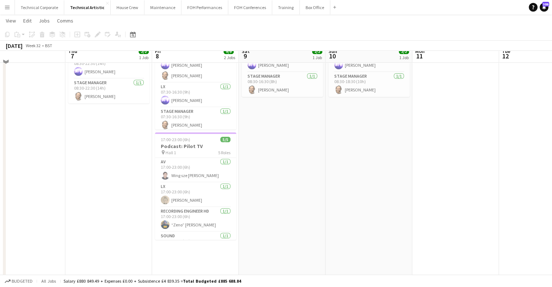
scroll to position [73, 0]
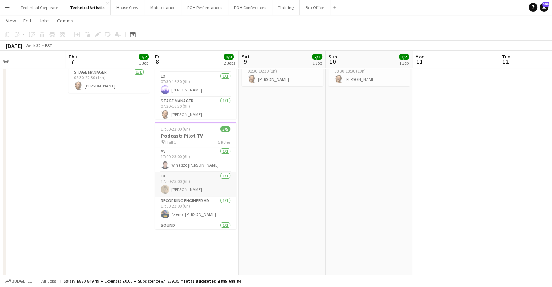
click at [208, 183] on app-card-role "LX 1/1 17:00-23:00 (6h) Laurence Moss" at bounding box center [195, 184] width 81 height 25
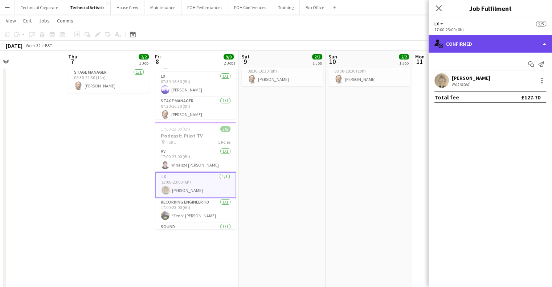
click at [526, 40] on div "single-neutral-actions-check-2 Confirmed" at bounding box center [490, 43] width 123 height 17
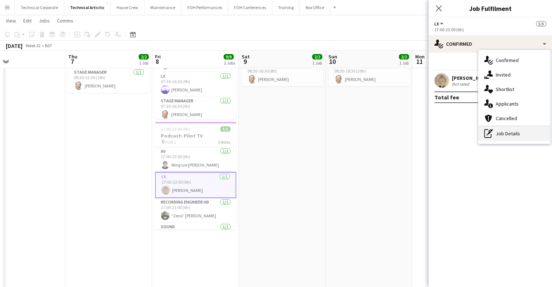
click at [523, 139] on div "pen-write Job Details" at bounding box center [515, 133] width 72 height 15
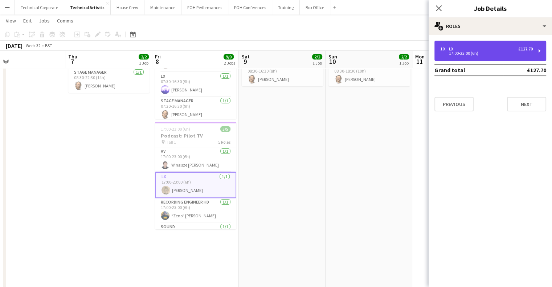
click at [495, 48] on div "1 x LX £127.70" at bounding box center [486, 48] width 93 height 5
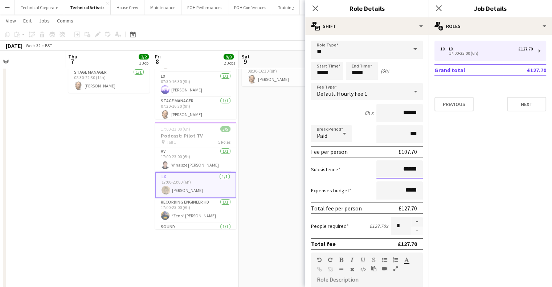
click at [413, 168] on input "******" at bounding box center [400, 169] width 46 height 18
type input "******"
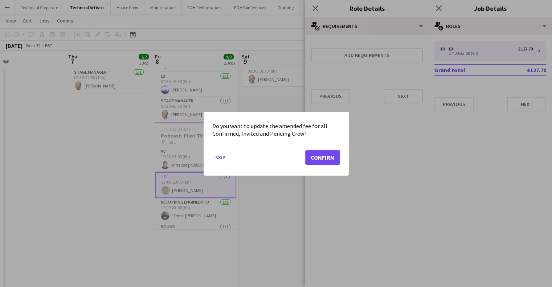
scroll to position [0, 0]
click at [328, 158] on button "Confirm" at bounding box center [322, 157] width 35 height 15
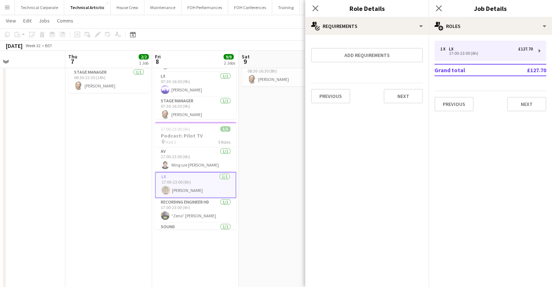
scroll to position [73, 0]
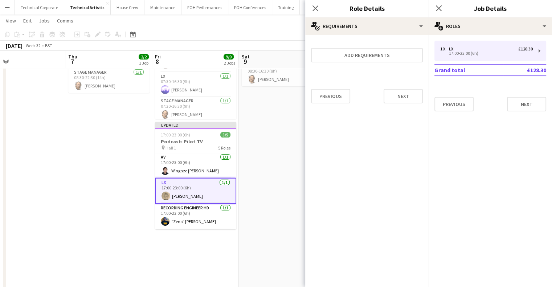
click at [278, 181] on app-date-cell "08:30-16:30 (8h) 2/2 Frozen Light pin Hall 2 2 Roles LX 1/1 08:30-16:30 (8h) Ja…" at bounding box center [282, 229] width 87 height 440
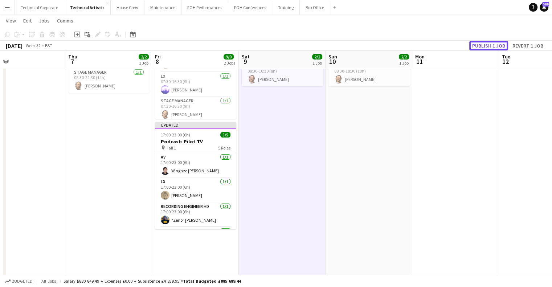
click at [492, 48] on button "Publish 1 job" at bounding box center [488, 45] width 39 height 9
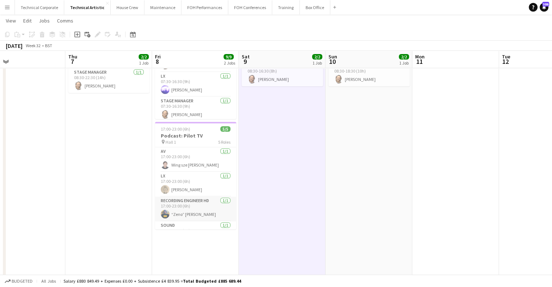
scroll to position [41, 0]
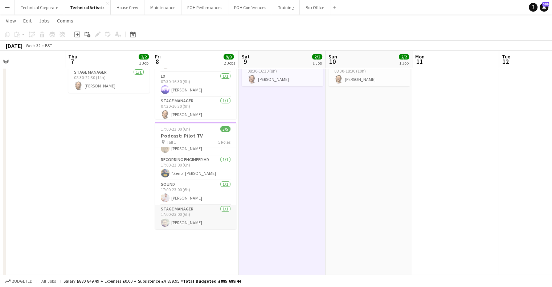
click at [220, 227] on app-card-role "Stage Manager 1/1 17:00-23:00 (6h) Nick Brickell" at bounding box center [195, 217] width 81 height 25
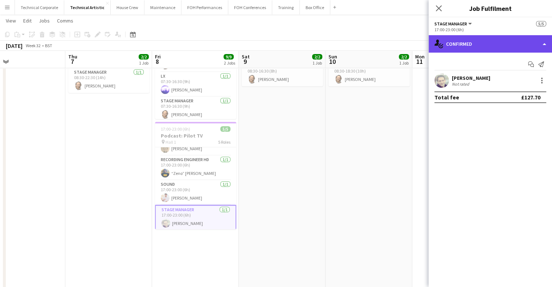
click at [472, 49] on div "single-neutral-actions-check-2 Confirmed" at bounding box center [490, 43] width 123 height 17
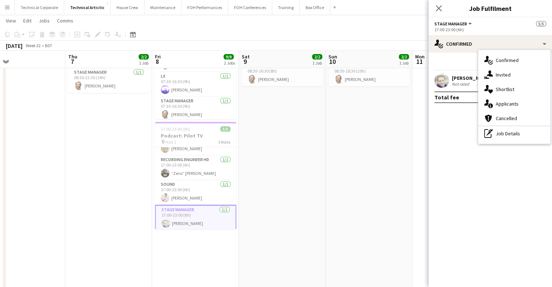
drag, startPoint x: 507, startPoint y: 127, endPoint x: 481, endPoint y: 109, distance: 32.0
click at [507, 128] on div "pen-write Job Details" at bounding box center [515, 133] width 72 height 15
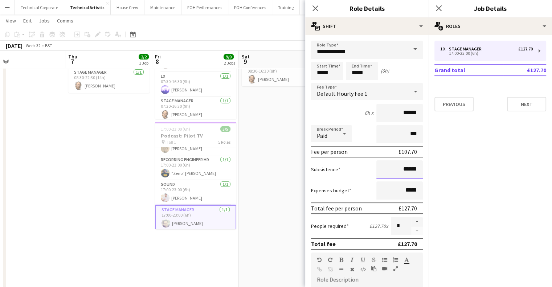
click at [414, 168] on input "******" at bounding box center [400, 169] width 46 height 18
type input "******"
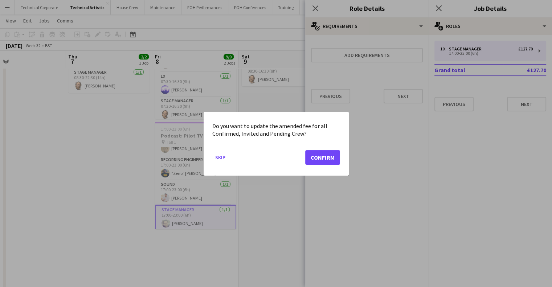
scroll to position [0, 0]
drag, startPoint x: 324, startPoint y: 156, endPoint x: 306, endPoint y: 166, distance: 20.0
click at [324, 156] on button "Confirm" at bounding box center [322, 157] width 35 height 15
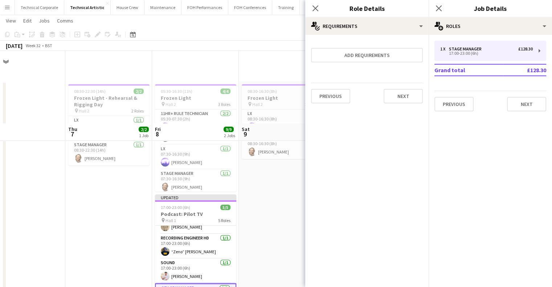
scroll to position [73, 0]
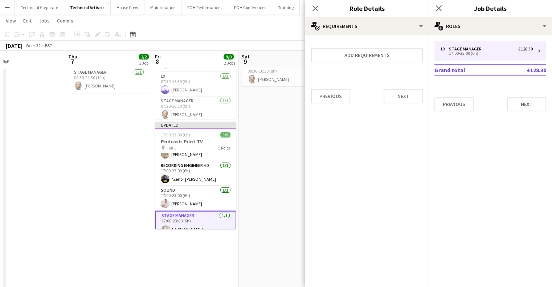
click at [257, 185] on app-date-cell "08:30-16:30 (8h) 2/2 Frozen Light pin Hall 2 2 Roles LX 1/1 08:30-16:30 (8h) Ja…" at bounding box center [282, 229] width 87 height 440
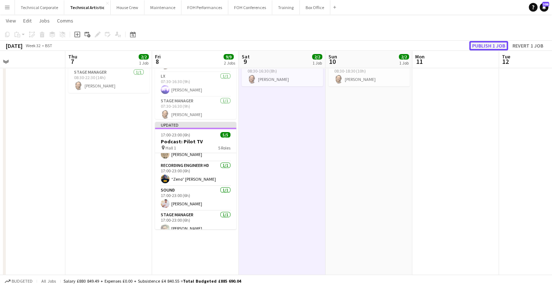
click at [499, 43] on button "Publish 1 job" at bounding box center [488, 45] width 39 height 9
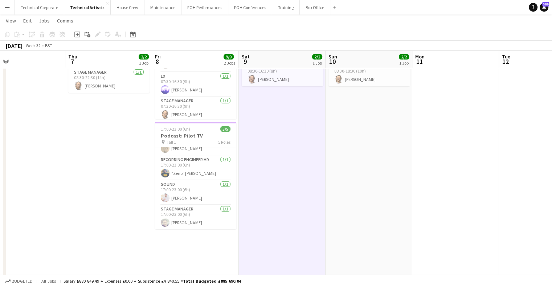
click at [283, 145] on app-date-cell "08:30-16:30 (8h) 2/2 Frozen Light pin Hall 2 2 Roles LX 1/1 08:30-16:30 (8h) Ja…" at bounding box center [282, 229] width 87 height 440
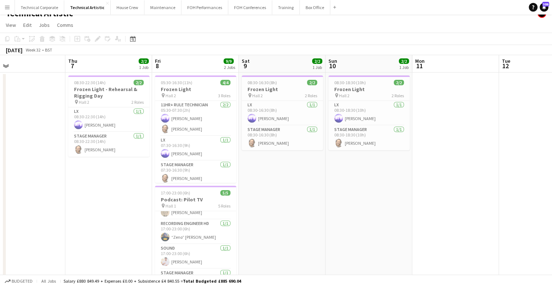
scroll to position [0, 0]
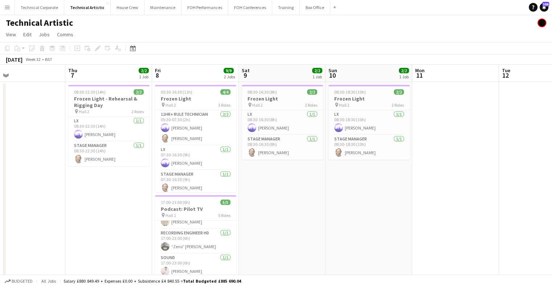
drag, startPoint x: 444, startPoint y: 165, endPoint x: 155, endPoint y: 192, distance: 290.6
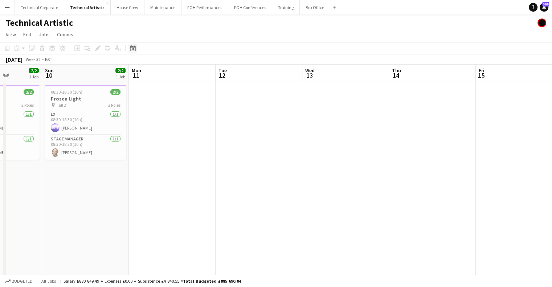
click at [134, 45] on icon "Date picker" at bounding box center [133, 48] width 6 height 6
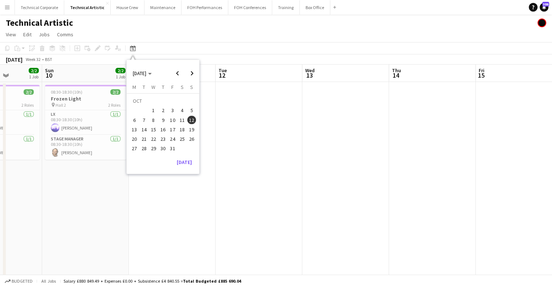
click at [172, 164] on div "[DATE]" at bounding box center [161, 162] width 68 height 12
click at [178, 163] on button "[DATE]" at bounding box center [184, 162] width 21 height 12
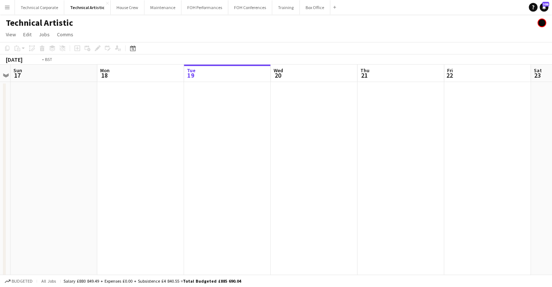
drag, startPoint x: 313, startPoint y: 133, endPoint x: 386, endPoint y: 150, distance: 75.6
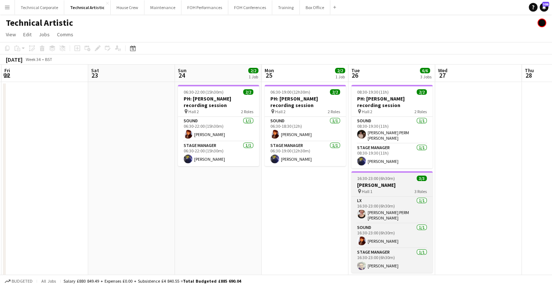
drag, startPoint x: 287, startPoint y: 164, endPoint x: 247, endPoint y: 186, distance: 45.0
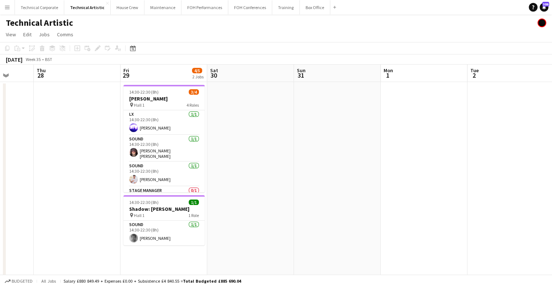
scroll to position [0, 227]
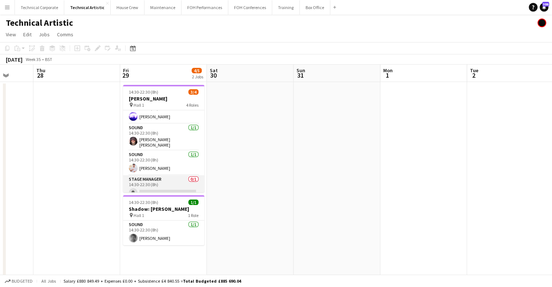
scroll to position [16, 0]
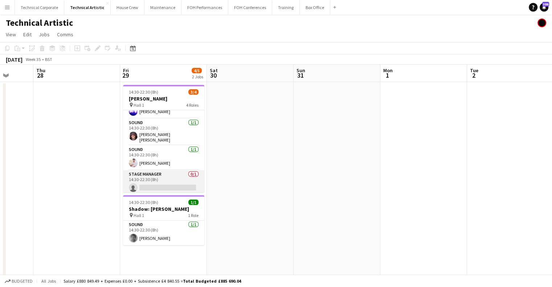
click at [156, 180] on app-card-role "Stage Manager 0/1 14:30-22:30 (8h) single-neutral-actions" at bounding box center [163, 182] width 81 height 25
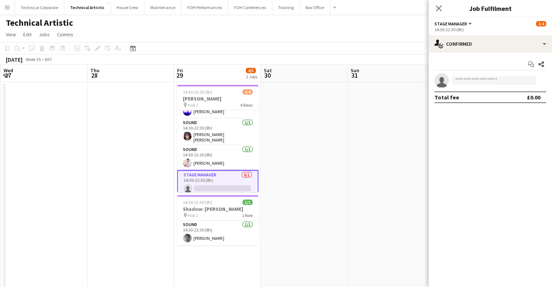
drag, startPoint x: 106, startPoint y: 173, endPoint x: 394, endPoint y: 82, distance: 301.6
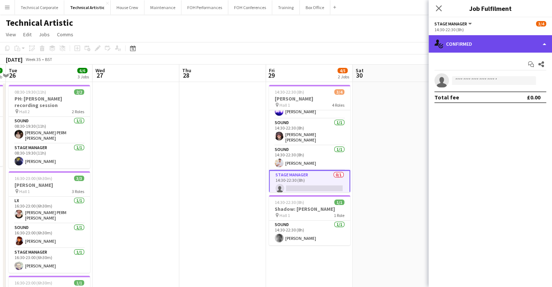
click at [514, 39] on div "single-neutral-actions-check-2 Confirmed" at bounding box center [490, 43] width 123 height 17
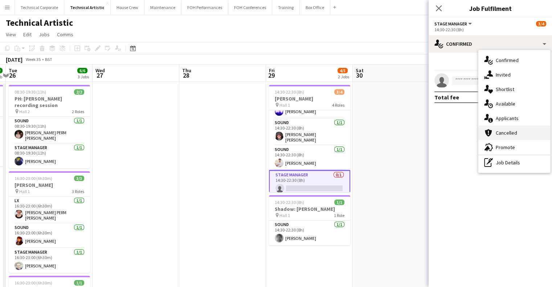
click at [505, 133] on div "cancellation Cancelled" at bounding box center [515, 133] width 72 height 15
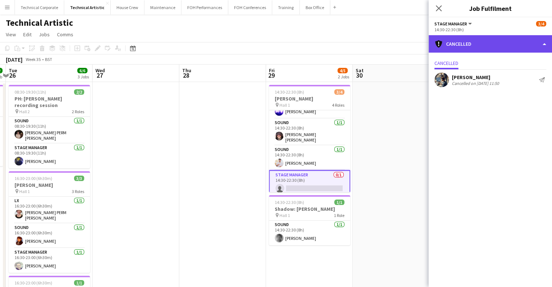
click at [477, 46] on div "cancellation Cancelled" at bounding box center [490, 43] width 123 height 17
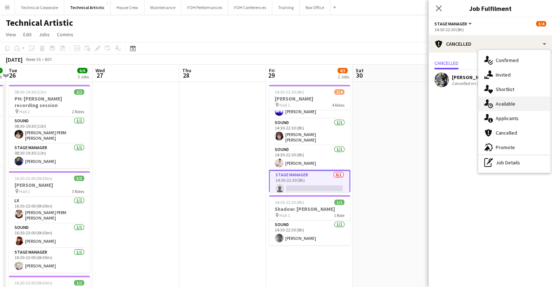
click at [509, 103] on div "single-neutral-actions-upload Available" at bounding box center [515, 104] width 72 height 15
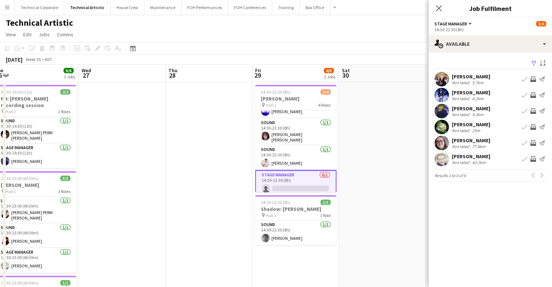
scroll to position [0, 184]
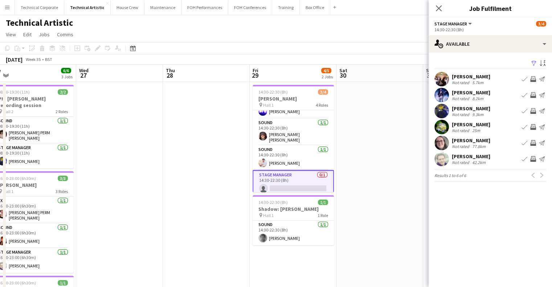
drag, startPoint x: 395, startPoint y: 178, endPoint x: 379, endPoint y: 181, distance: 16.7
click at [534, 160] on app-icon "Invite crew" at bounding box center [533, 159] width 6 height 6
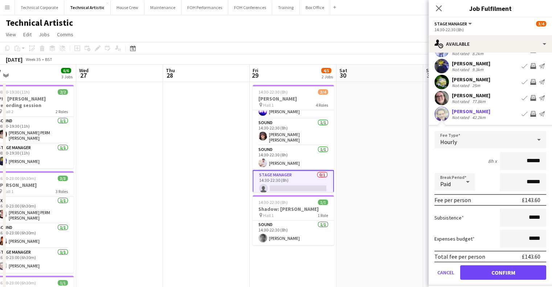
scroll to position [67, 0]
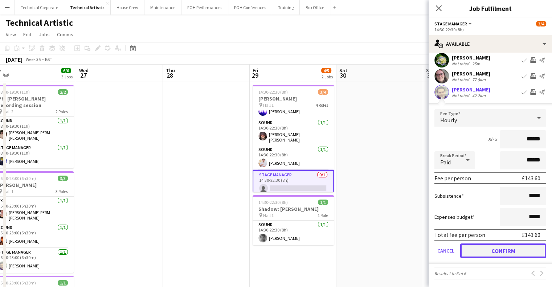
click at [487, 255] on button "Confirm" at bounding box center [503, 251] width 86 height 15
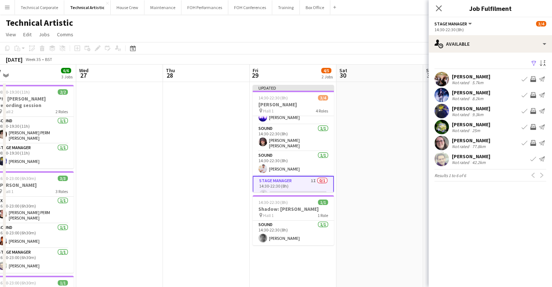
scroll to position [0, 0]
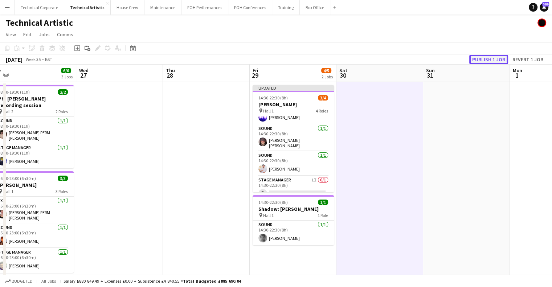
click at [494, 61] on button "Publish 1 job" at bounding box center [488, 59] width 39 height 9
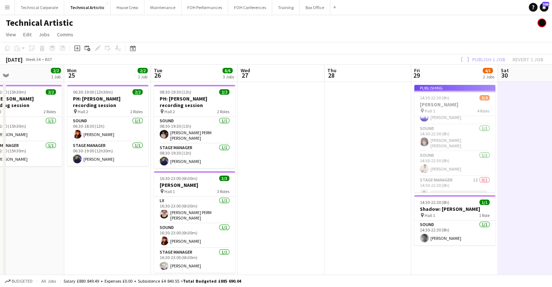
drag, startPoint x: 372, startPoint y: 159, endPoint x: 383, endPoint y: 159, distance: 11.6
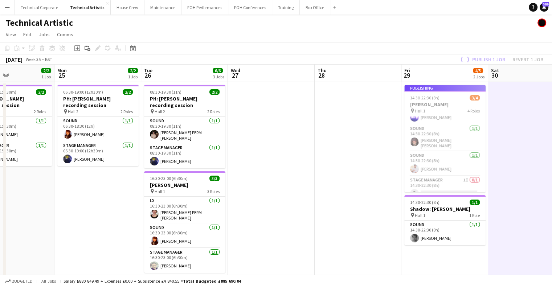
drag, startPoint x: 391, startPoint y: 170, endPoint x: 428, endPoint y: 169, distance: 36.3
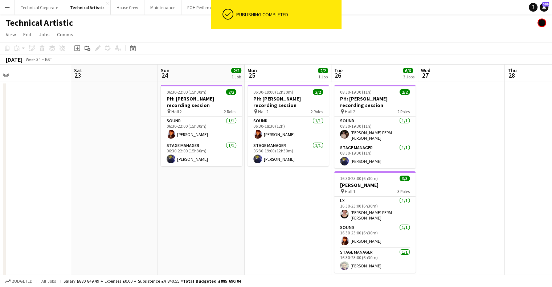
drag, startPoint x: 254, startPoint y: 177, endPoint x: 410, endPoint y: 177, distance: 156.1
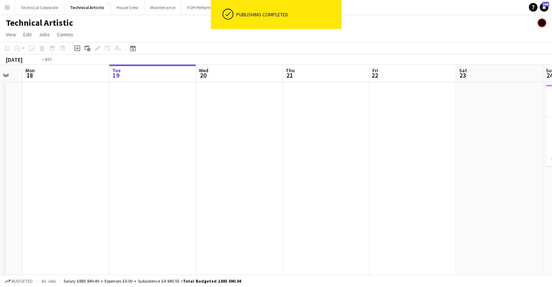
drag, startPoint x: 298, startPoint y: 180, endPoint x: 447, endPoint y: 175, distance: 148.9
drag, startPoint x: 361, startPoint y: 174, endPoint x: 239, endPoint y: 195, distance: 123.8
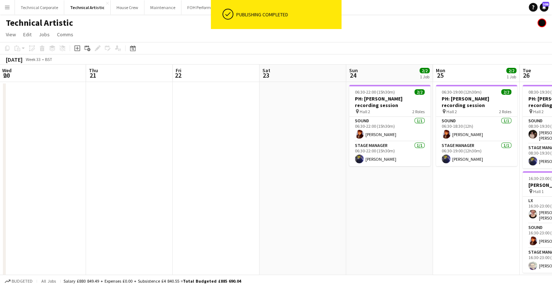
drag, startPoint x: 485, startPoint y: 170, endPoint x: 254, endPoint y: 204, distance: 233.5
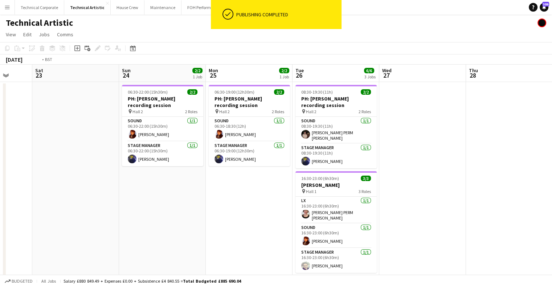
drag, startPoint x: 452, startPoint y: 185, endPoint x: 228, endPoint y: 202, distance: 225.0
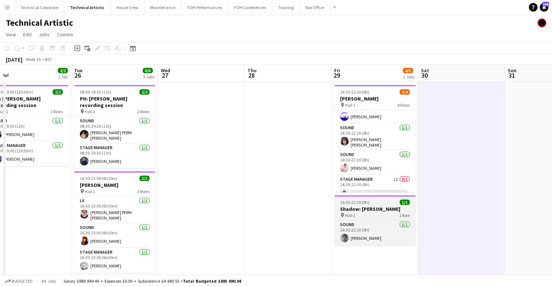
scroll to position [16, 0]
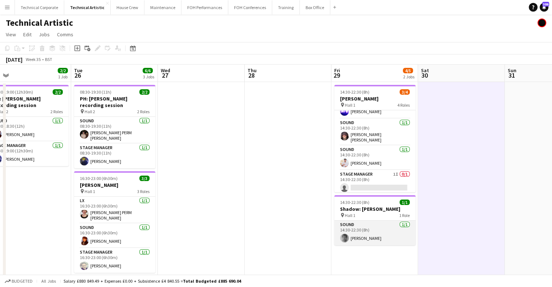
click at [357, 235] on app-card-role "Sound 1/1 14:30-22:30 (8h) Dara Hughes" at bounding box center [374, 233] width 81 height 25
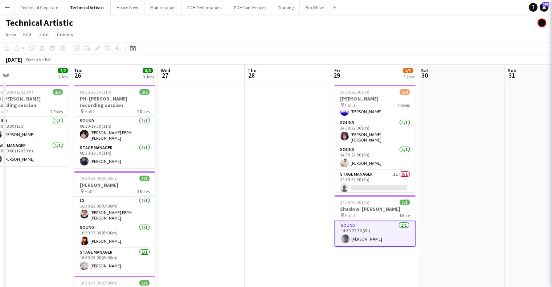
scroll to position [0, 276]
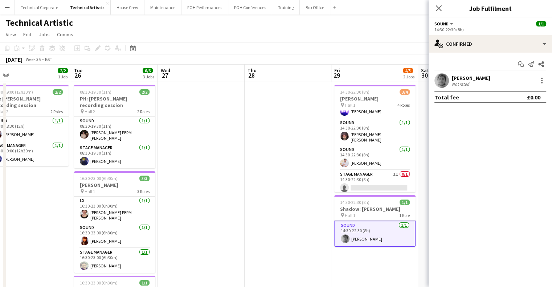
click at [482, 85] on div "Dara Hughes Not rated" at bounding box center [490, 80] width 123 height 15
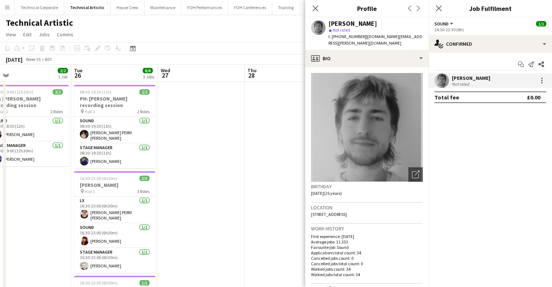
click at [482, 85] on div "Dara Hughes Not rated" at bounding box center [490, 80] width 123 height 15
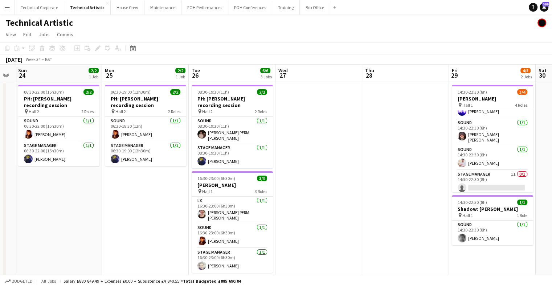
drag, startPoint x: 289, startPoint y: 184, endPoint x: 354, endPoint y: 180, distance: 64.4
drag, startPoint x: 407, startPoint y: 168, endPoint x: 235, endPoint y: 183, distance: 172.1
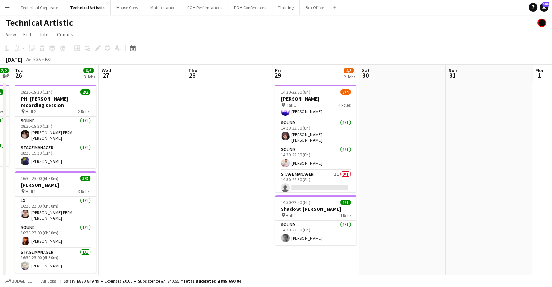
drag, startPoint x: 513, startPoint y: 133, endPoint x: 276, endPoint y: 184, distance: 242.9
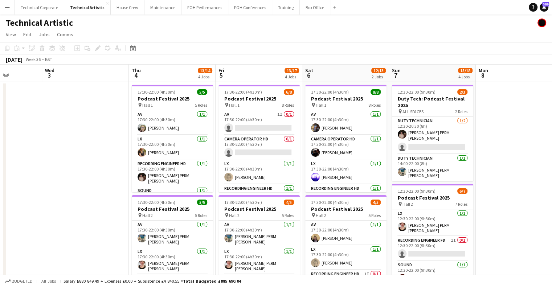
scroll to position [0, 306]
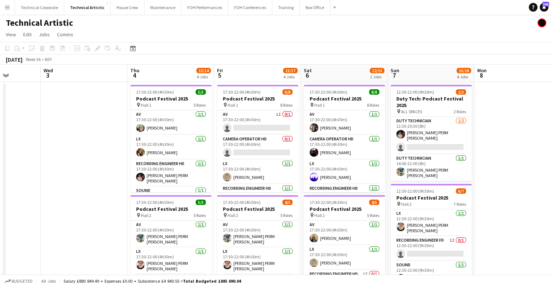
drag, startPoint x: 413, startPoint y: 176, endPoint x: 222, endPoint y: 194, distance: 191.8
click at [261, 151] on app-card-role "Camera Operator HD 0/1 17:30-22:00 (4h30m) single-neutral-actions" at bounding box center [257, 147] width 81 height 25
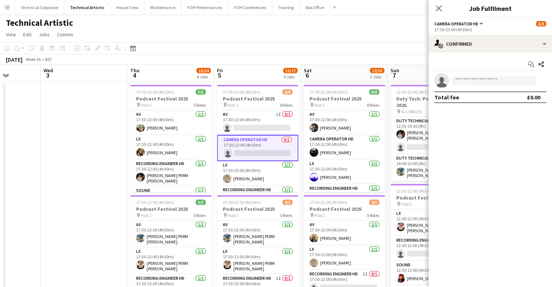
drag, startPoint x: 456, startPoint y: 59, endPoint x: 458, endPoint y: 56, distance: 4.1
click at [458, 57] on div "Start chat Share single-neutral-actions Total fee £0.00" at bounding box center [490, 81] width 123 height 56
click at [460, 53] on div "Start chat Share single-neutral-actions Total fee £0.00" at bounding box center [490, 81] width 123 height 56
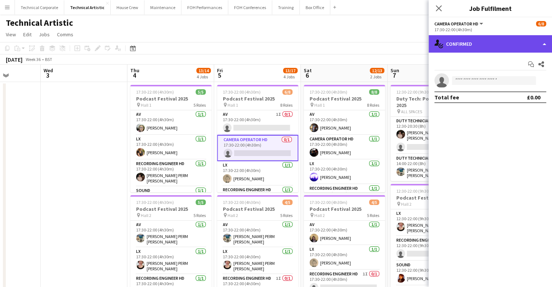
click at [467, 50] on div "single-neutral-actions-check-2 Confirmed" at bounding box center [490, 43] width 123 height 17
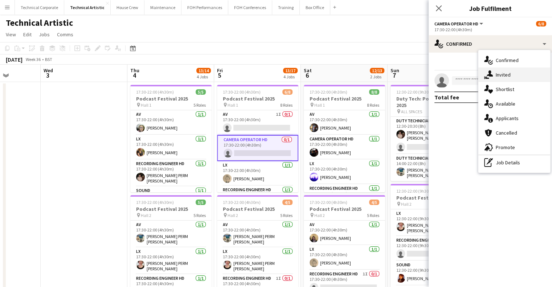
click at [513, 76] on div "single-neutral-actions-share-1 Invited" at bounding box center [515, 75] width 72 height 15
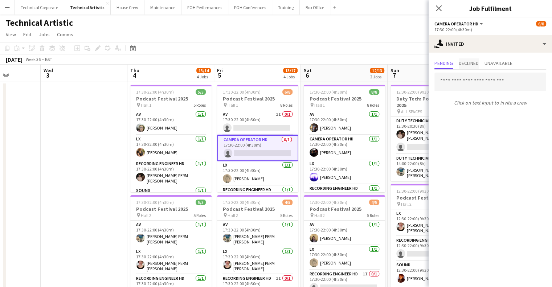
click at [469, 63] on span "Declined" at bounding box center [469, 63] width 20 height 5
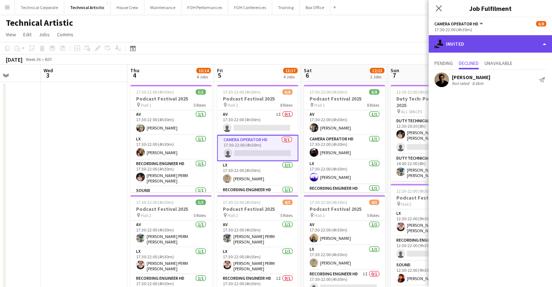
click at [494, 38] on div "single-neutral-actions-share-1 Invited" at bounding box center [490, 43] width 123 height 17
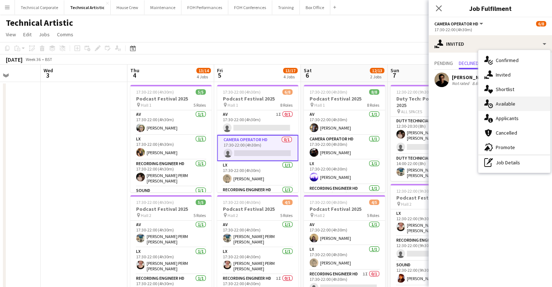
click at [516, 97] on div "single-neutral-actions-upload Available" at bounding box center [515, 104] width 72 height 15
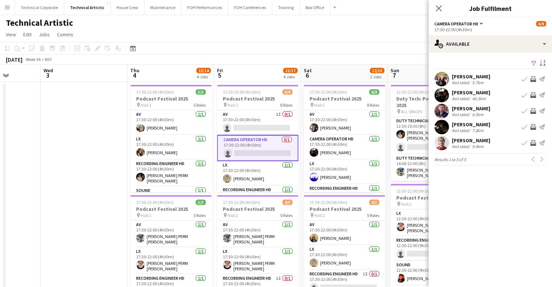
scroll to position [0, 327]
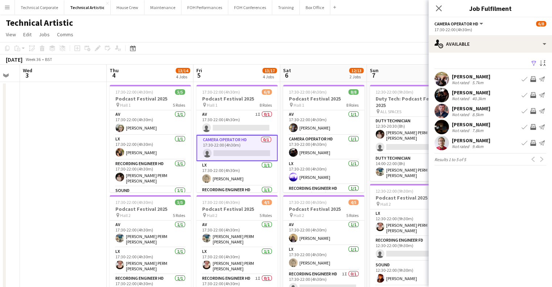
drag, startPoint x: 273, startPoint y: 151, endPoint x: 252, endPoint y: 153, distance: 20.8
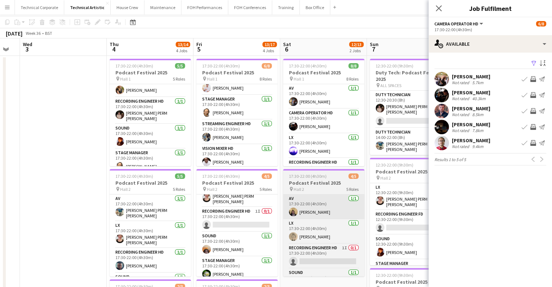
scroll to position [0, 0]
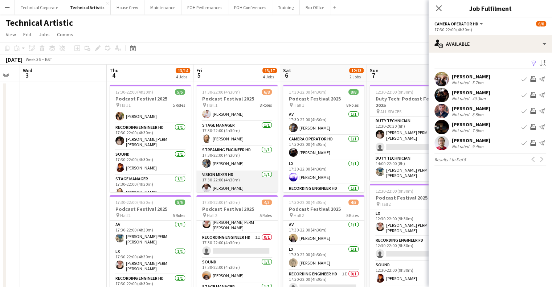
click at [234, 175] on app-card-role "Vision Mixer HD 1/1 17:30-22:00 (4h30m) Moses Moloi" at bounding box center [236, 183] width 81 height 25
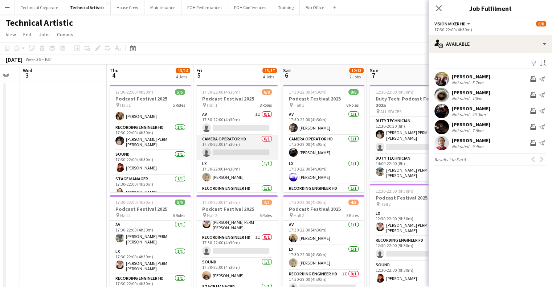
click at [231, 151] on app-card-role "Camera Operator HD 0/1 17:30-22:00 (4h30m) single-neutral-actions" at bounding box center [236, 147] width 81 height 25
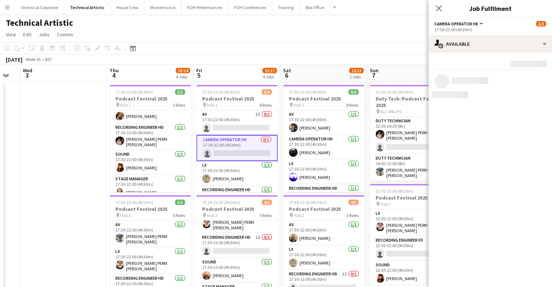
scroll to position [0, 327]
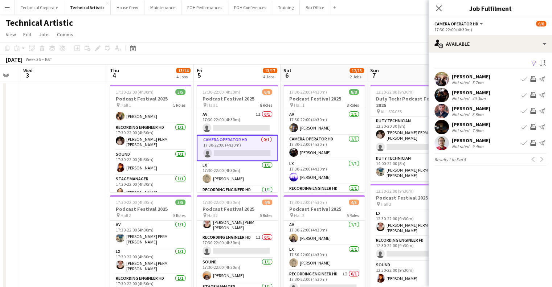
click at [532, 79] on app-icon "Invite crew" at bounding box center [533, 79] width 6 height 6
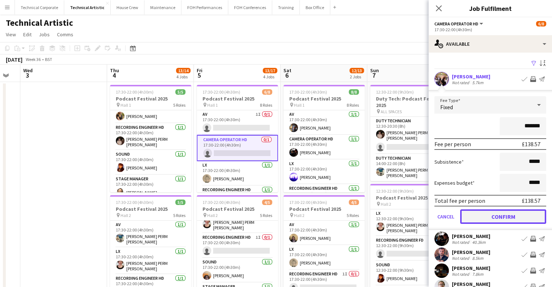
click at [513, 212] on button "Confirm" at bounding box center [503, 217] width 86 height 15
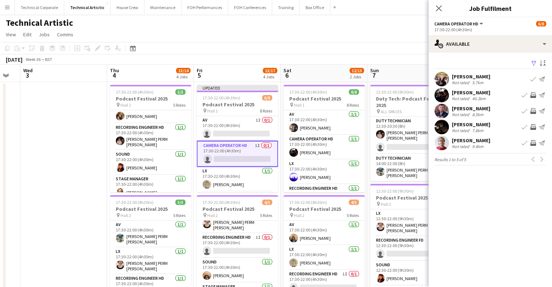
drag, startPoint x: 300, startPoint y: 61, endPoint x: 322, endPoint y: 60, distance: 22.9
click at [301, 63] on div "September 2025 Week 36 • BST Publish 1 job Revert 1 job" at bounding box center [276, 59] width 552 height 10
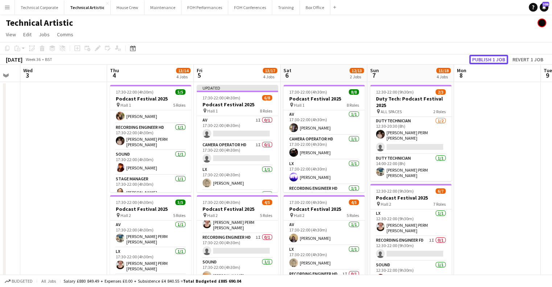
click at [501, 60] on button "Publish 1 job" at bounding box center [488, 59] width 39 height 9
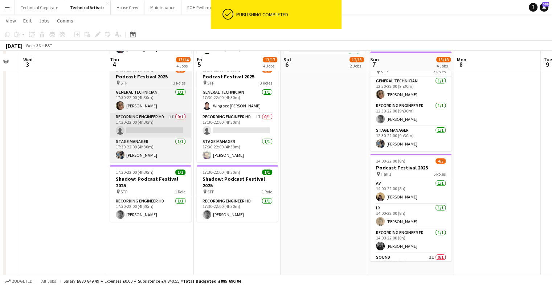
scroll to position [247, 0]
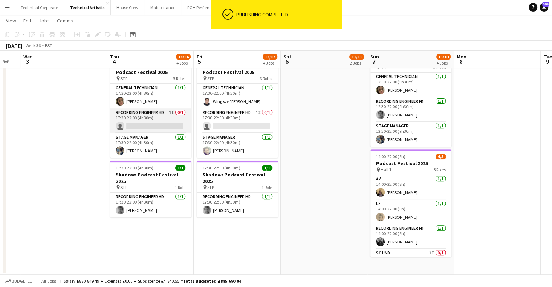
click at [159, 118] on app-card-role "Recording Engineer HD 1I 0/1 17:30-22:00 (4h30m) single-neutral-actions" at bounding box center [150, 121] width 81 height 25
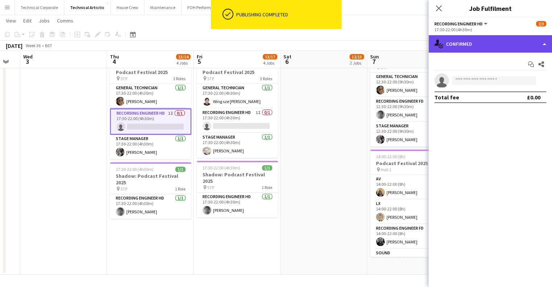
click at [479, 45] on div "single-neutral-actions-check-2 Confirmed" at bounding box center [490, 43] width 123 height 17
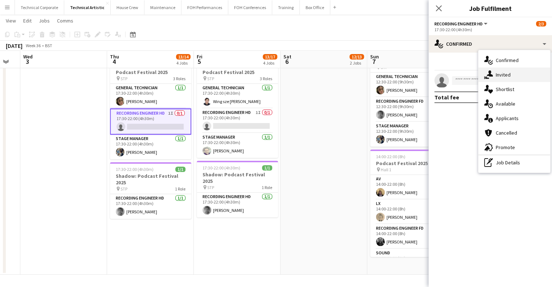
click at [507, 75] on div "single-neutral-actions-share-1 Invited" at bounding box center [515, 75] width 72 height 15
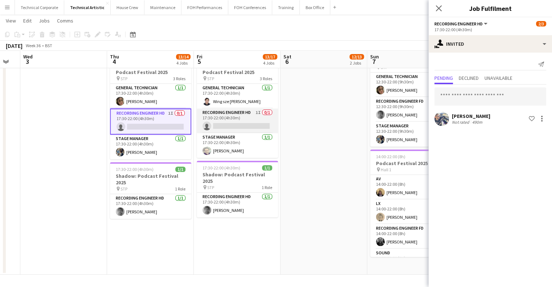
click at [228, 126] on app-card-role "Recording Engineer HD 1I 0/1 17:30-22:00 (4h30m) single-neutral-actions" at bounding box center [237, 121] width 81 height 25
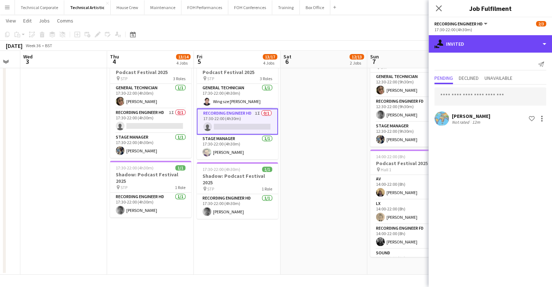
drag, startPoint x: 490, startPoint y: 44, endPoint x: 508, endPoint y: 68, distance: 29.6
click at [491, 44] on div "single-neutral-actions-share-1 Invited" at bounding box center [490, 43] width 123 height 17
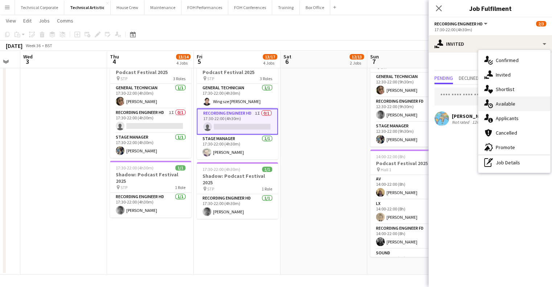
click at [515, 102] on div "single-neutral-actions-upload Available" at bounding box center [515, 104] width 72 height 15
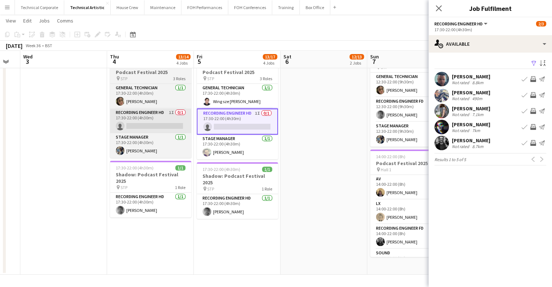
click at [161, 117] on app-card-role "Recording Engineer HD 1I 0/1 17:30-22:00 (4h30m) single-neutral-actions" at bounding box center [150, 121] width 81 height 25
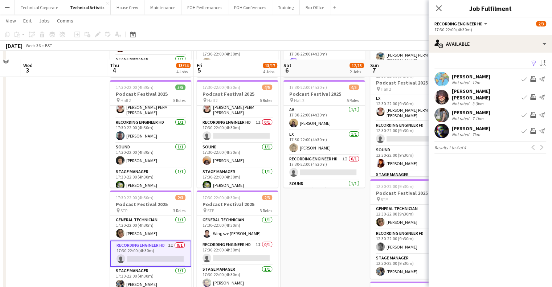
scroll to position [138, 0]
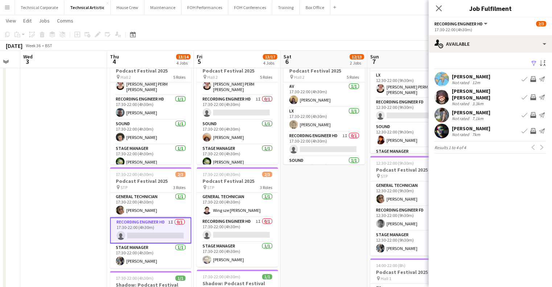
click at [533, 95] on app-icon "Invite crew" at bounding box center [533, 97] width 6 height 6
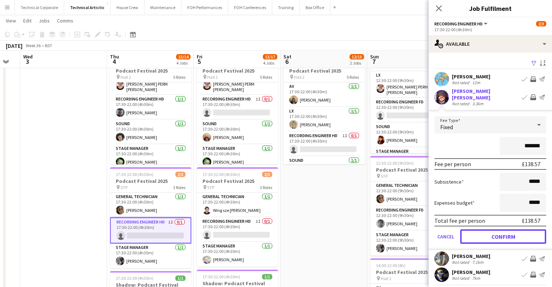
drag, startPoint x: 511, startPoint y: 232, endPoint x: 503, endPoint y: 233, distance: 8.4
click at [511, 232] on button "Confirm" at bounding box center [503, 236] width 86 height 15
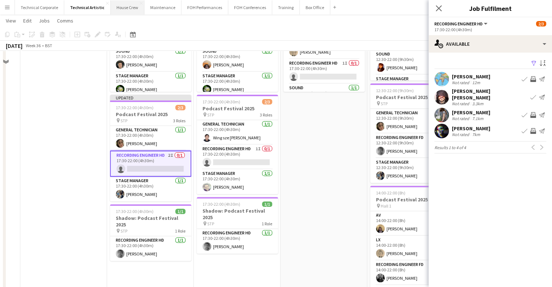
scroll to position [65, 0]
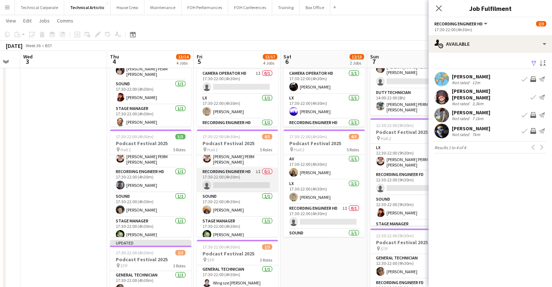
click at [241, 176] on app-card-role "Recording Engineer HD 1I 0/1 17:30-22:00 (4h30m) single-neutral-actions" at bounding box center [237, 180] width 81 height 25
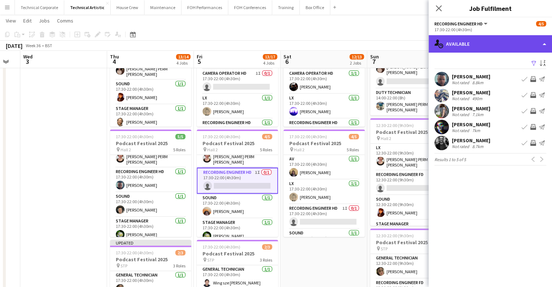
click at [479, 43] on div "single-neutral-actions-upload Available" at bounding box center [490, 43] width 123 height 17
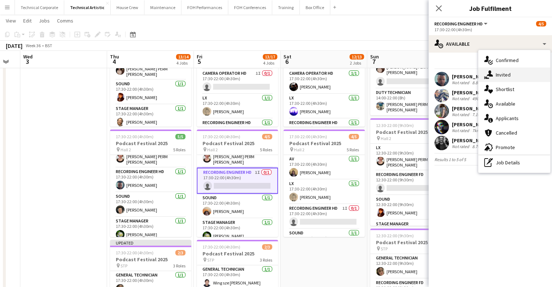
click at [508, 71] on div "single-neutral-actions-share-1 Invited" at bounding box center [515, 75] width 72 height 15
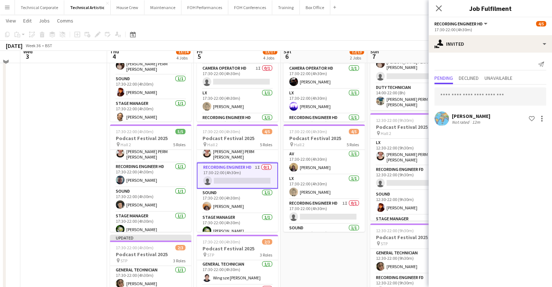
scroll to position [138, 0]
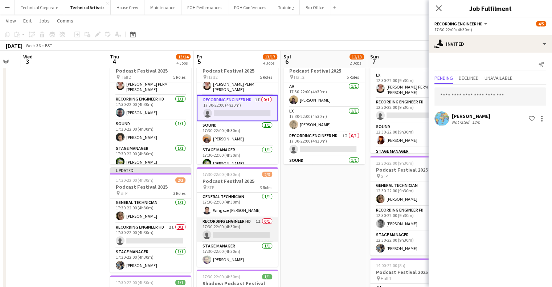
click at [256, 233] on app-card-role "Recording Engineer HD 1I 0/1 17:30-22:00 (4h30m) single-neutral-actions" at bounding box center [237, 229] width 81 height 25
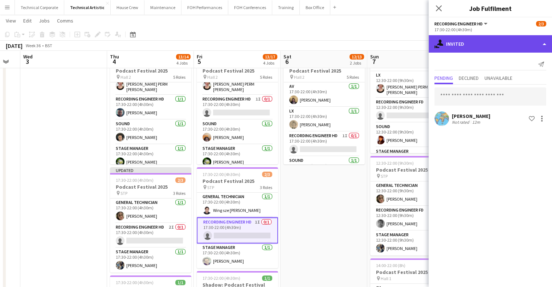
click at [487, 47] on div "single-neutral-actions-share-1 Invited" at bounding box center [490, 43] width 123 height 17
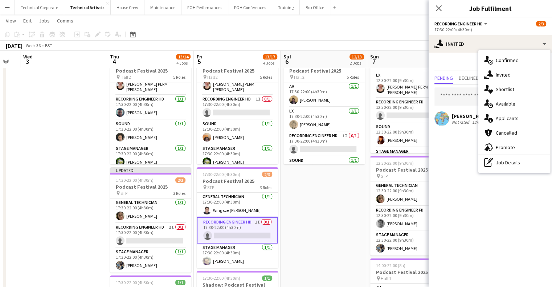
click at [503, 91] on div "single-neutral-actions-heart Shortlist" at bounding box center [515, 89] width 72 height 15
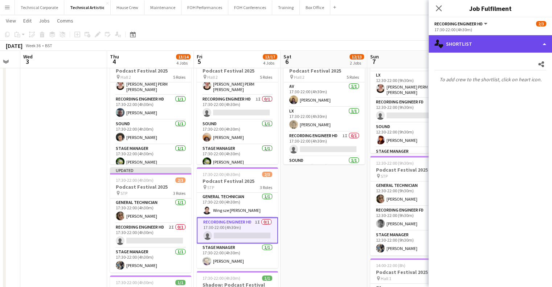
click at [490, 46] on div "single-neutral-actions-heart Shortlist" at bounding box center [490, 43] width 123 height 17
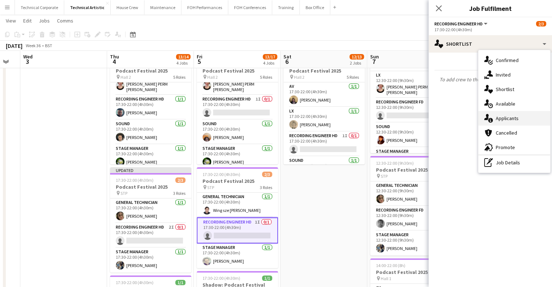
click at [496, 114] on div "single-neutral-actions-information Applicants" at bounding box center [515, 118] width 72 height 15
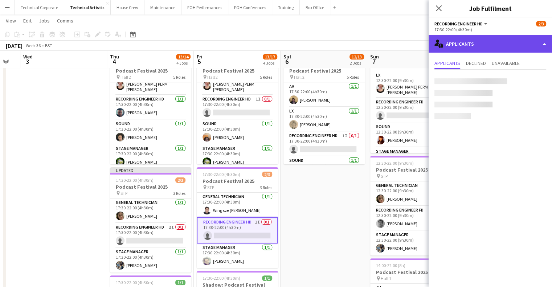
click at [488, 52] on div "single-neutral-actions-information Applicants" at bounding box center [490, 43] width 123 height 17
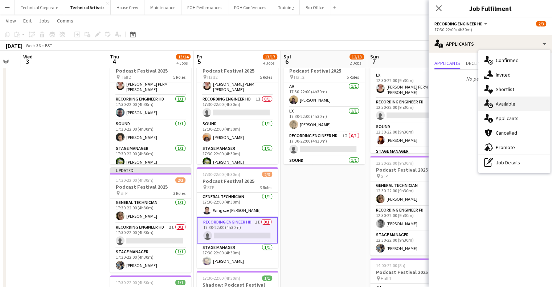
click at [496, 99] on div "single-neutral-actions-upload Available" at bounding box center [515, 104] width 72 height 15
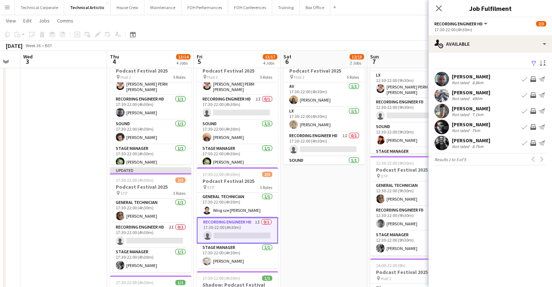
click at [533, 81] on app-icon "Invite crew" at bounding box center [533, 79] width 6 height 6
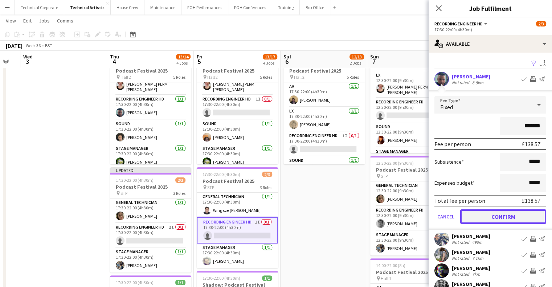
click at [504, 215] on button "Confirm" at bounding box center [503, 217] width 86 height 15
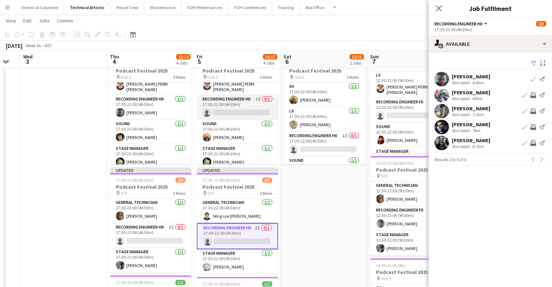
click at [237, 107] on app-card-role "Recording Engineer HD 1I 0/1 17:30-22:00 (4h30m) single-neutral-actions" at bounding box center [237, 107] width 81 height 25
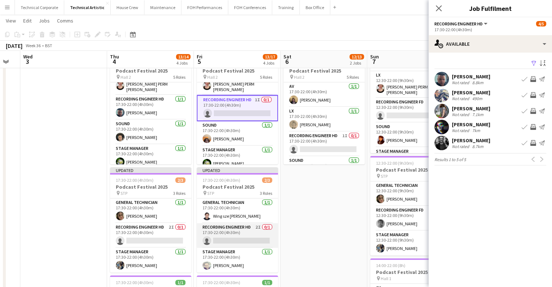
click at [239, 234] on app-card-role "Recording Engineer HD 2I 0/1 17:30-22:00 (4h30m) single-neutral-actions" at bounding box center [237, 235] width 81 height 25
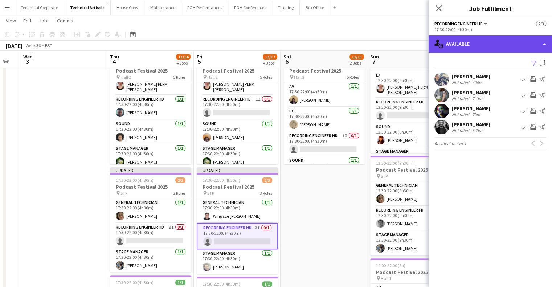
click at [487, 45] on div "single-neutral-actions-upload Available" at bounding box center [490, 43] width 123 height 17
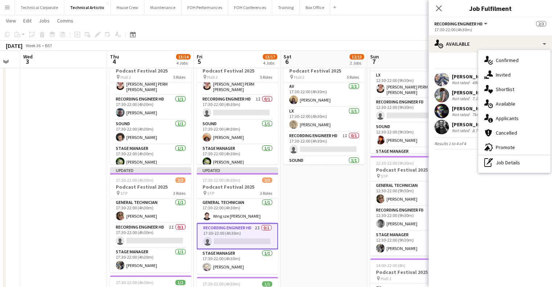
click at [506, 72] on div "single-neutral-actions-share-1 Invited" at bounding box center [515, 75] width 72 height 15
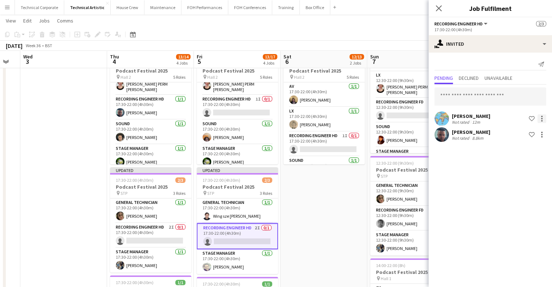
click at [543, 118] on div at bounding box center [542, 118] width 9 height 9
click at [519, 186] on span "Cancel invitation" at bounding box center [519, 184] width 42 height 6
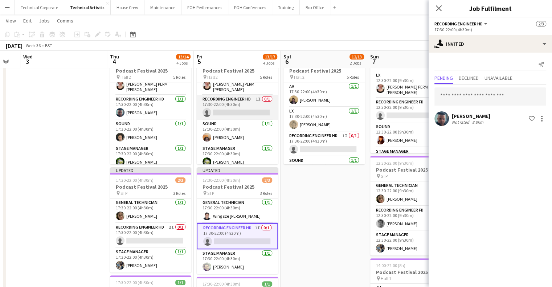
click at [260, 97] on app-card-role "Recording Engineer HD 1I 0/1 17:30-22:00 (4h30m) single-neutral-actions" at bounding box center [237, 107] width 81 height 25
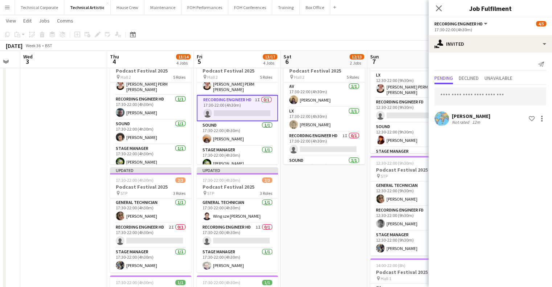
click at [498, 53] on div "Send notification Pending Declined Unavailable Carlos Boix Not rated 12m Shortl…" at bounding box center [490, 93] width 123 height 81
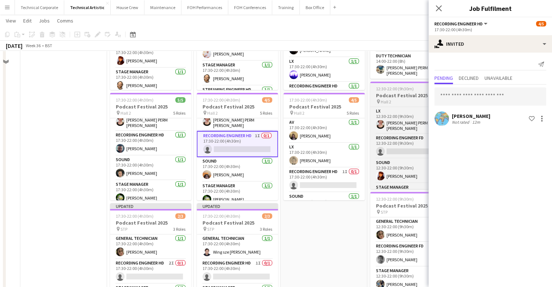
scroll to position [109, 0]
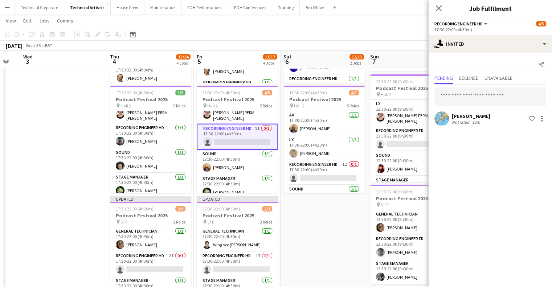
click at [469, 29] on div "17:30-22:00 (4h30m)" at bounding box center [491, 29] width 112 height 5
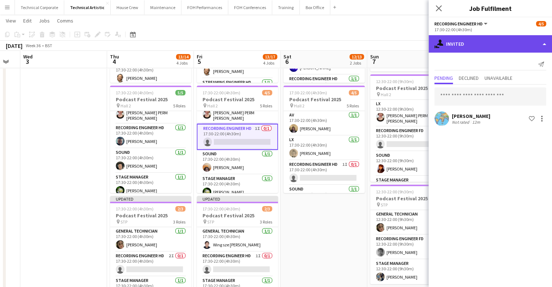
click at [480, 40] on div "single-neutral-actions-share-1 Invited" at bounding box center [490, 43] width 123 height 17
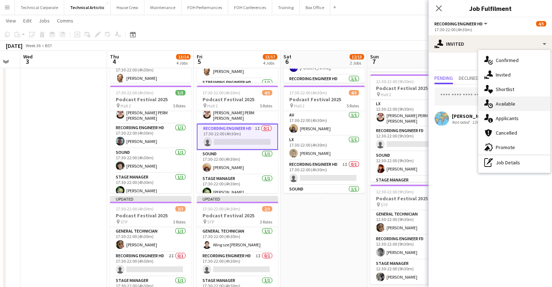
click at [504, 100] on div "single-neutral-actions-upload Available" at bounding box center [515, 104] width 72 height 15
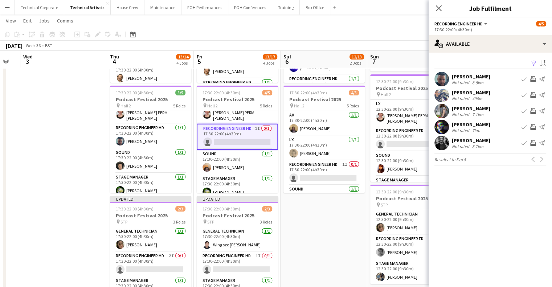
click at [531, 125] on app-icon "Invite crew" at bounding box center [533, 127] width 6 height 6
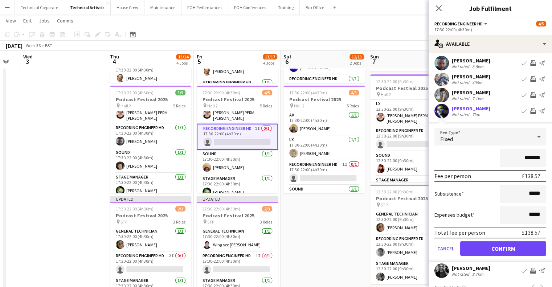
scroll to position [30, 0]
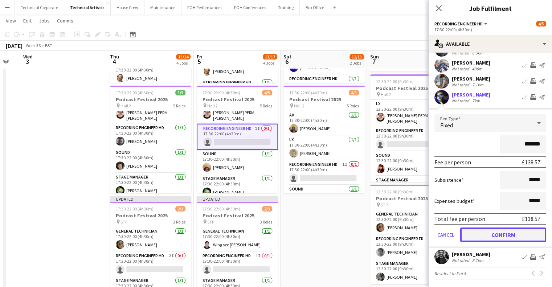
click at [499, 232] on button "Confirm" at bounding box center [503, 235] width 86 height 15
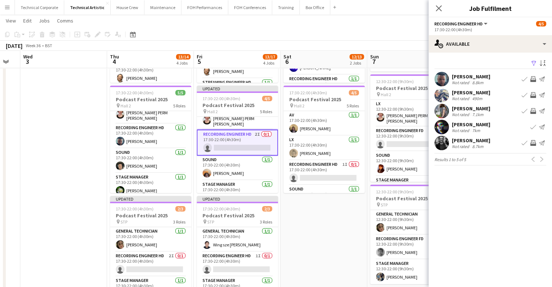
scroll to position [0, 0]
click at [303, 228] on app-date-cell "17:30-22:00 (4h30m) 8/8 Podcast Festival 2025 pin Hall 1 8 Roles AV 1/1 17:30-2…" at bounding box center [324, 192] width 87 height 440
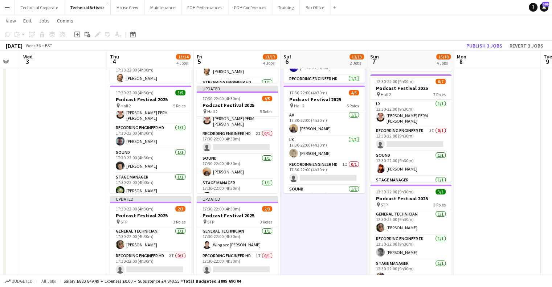
click at [303, 228] on app-date-cell "17:30-22:00 (4h30m) 8/8 Podcast Festival 2025 pin Hall 1 8 Roles AV 1/1 17:30-2…" at bounding box center [324, 192] width 87 height 440
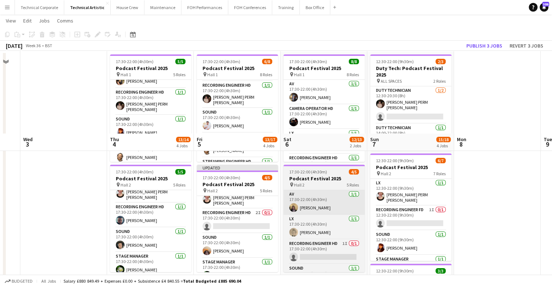
scroll to position [29, 0]
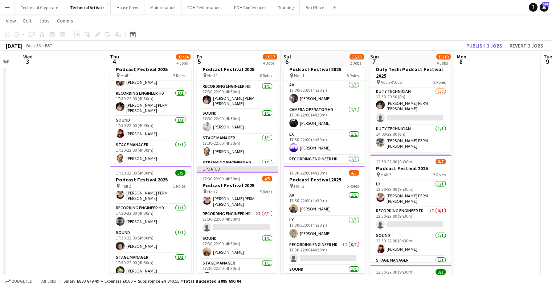
click at [482, 40] on app-toolbar "Copy Paste Paste Ctrl+V Paste with crew Ctrl+Shift+V Paste linked Job Delete Gr…" at bounding box center [276, 34] width 552 height 12
click at [482, 42] on button "Publish 3 jobs" at bounding box center [485, 45] width 42 height 9
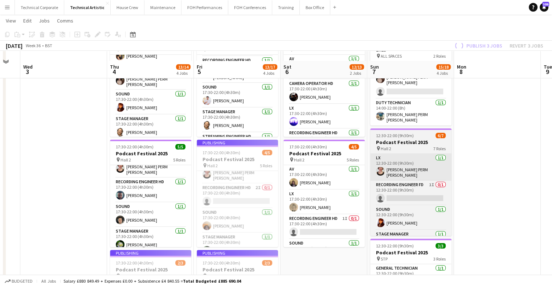
scroll to position [65, 0]
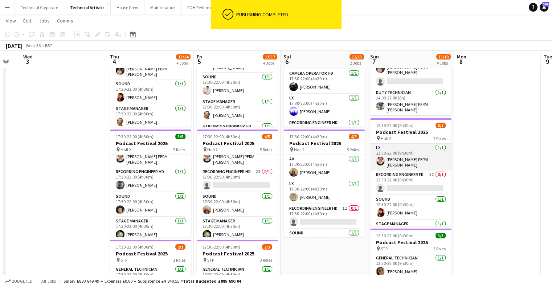
click at [420, 158] on app-card-role "LX 1/1 12:30-22:00 (9h30m) Marie PERM Kearney" at bounding box center [410, 157] width 81 height 27
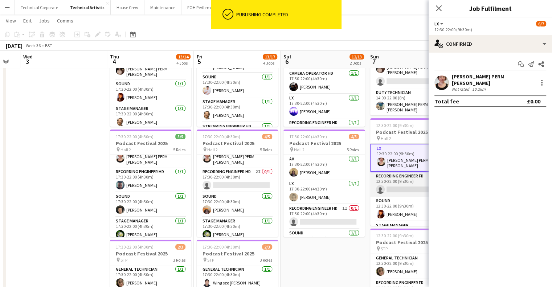
click at [420, 172] on app-card-role "Recording Engineer FD 1I 0/1 12:30-22:00 (9h30m) single-neutral-actions" at bounding box center [410, 184] width 81 height 25
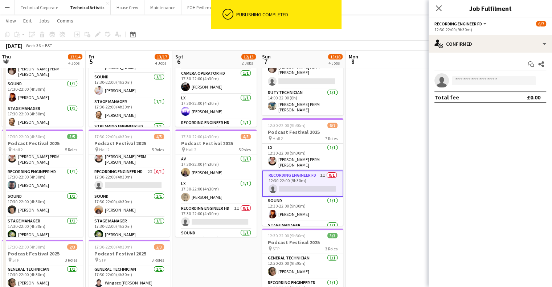
drag, startPoint x: 369, startPoint y: 174, endPoint x: 411, endPoint y: 57, distance: 124.2
click at [257, 181] on app-calendar-viewport "Mon 1 Tue 2 Wed 3 Thu 4 13/14 4 Jobs Fri 5 13/17 4 Jobs Sat 6 12/13 2 Jobs Sun …" at bounding box center [276, 209] width 552 height 493
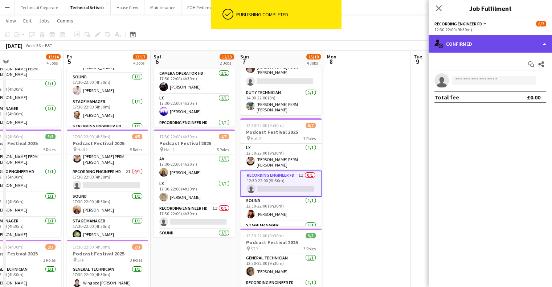
click at [459, 44] on div "single-neutral-actions-check-2 Confirmed" at bounding box center [490, 43] width 123 height 17
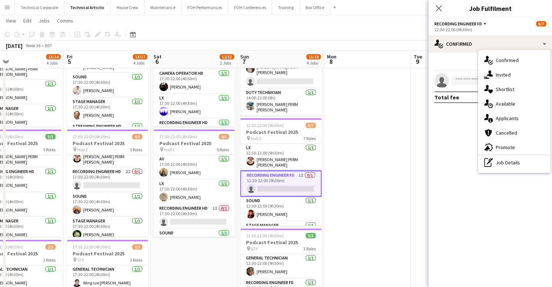
click at [514, 76] on div "single-neutral-actions-share-1 Invited" at bounding box center [515, 75] width 72 height 15
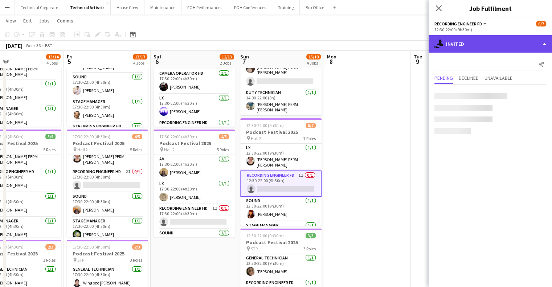
click at [491, 51] on div "single-neutral-actions-share-1 Invited" at bounding box center [490, 43] width 123 height 17
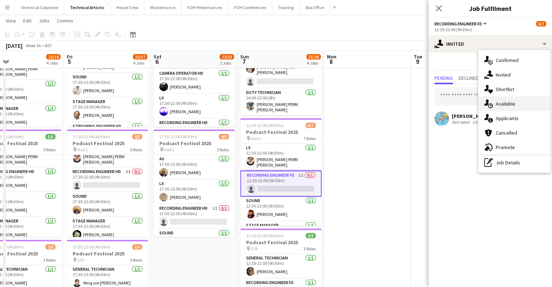
click at [510, 108] on div "single-neutral-actions-upload Available" at bounding box center [515, 104] width 72 height 15
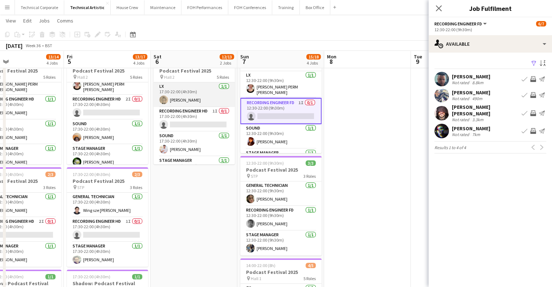
scroll to position [36, 0]
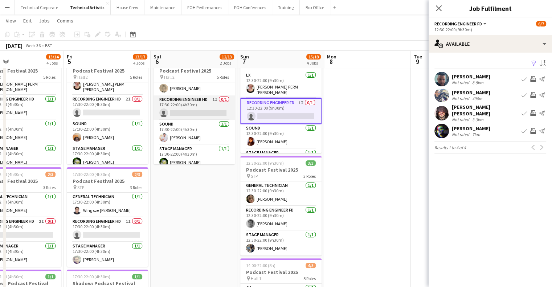
click at [199, 107] on app-card-role "Recording Engineer HD 1I 0/1 17:30-22:00 (4h30m) single-neutral-actions" at bounding box center [194, 107] width 81 height 25
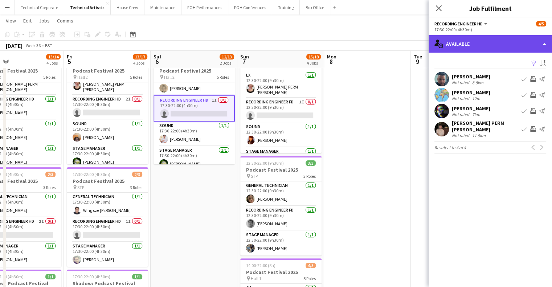
click at [462, 50] on div "single-neutral-actions-upload Available" at bounding box center [490, 43] width 123 height 17
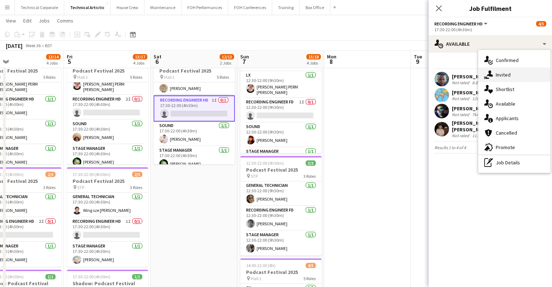
click at [494, 68] on div "single-neutral-actions-share-1 Invited" at bounding box center [515, 75] width 72 height 15
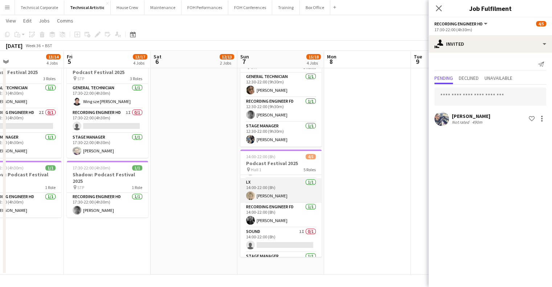
scroll to position [41, 0]
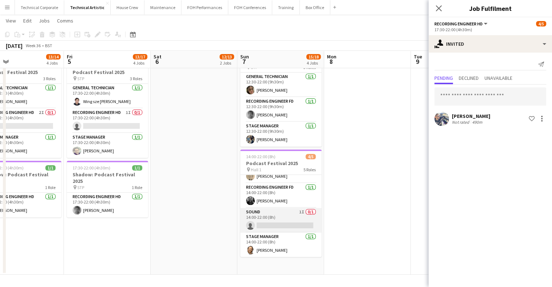
click at [278, 223] on app-card-role "Sound 1I 0/1 14:00-22:00 (8h) single-neutral-actions" at bounding box center [280, 220] width 81 height 25
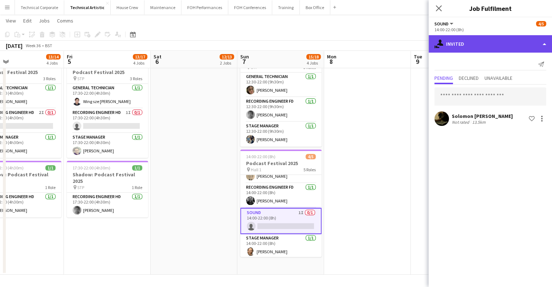
click at [485, 43] on div "single-neutral-actions-share-1 Invited" at bounding box center [490, 43] width 123 height 17
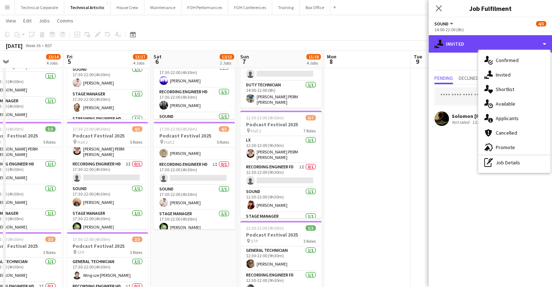
scroll to position [73, 0]
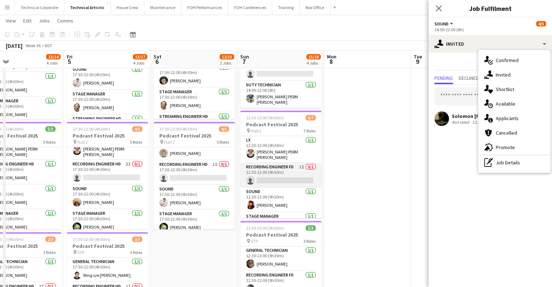
click at [290, 174] on app-card-role "Recording Engineer FD 1I 0/1 12:30-22:00 (9h30m) single-neutral-actions" at bounding box center [280, 175] width 81 height 25
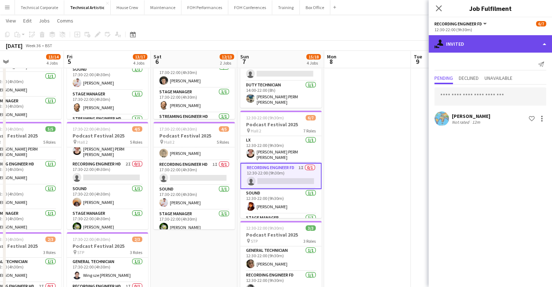
click at [488, 46] on div "single-neutral-actions-share-1 Invited" at bounding box center [490, 43] width 123 height 17
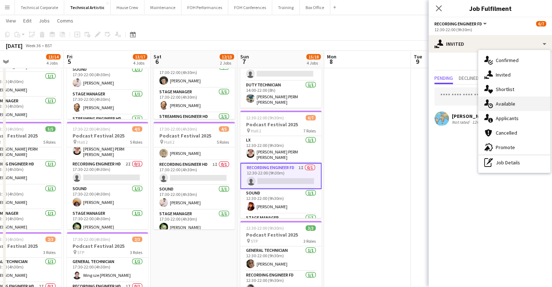
click at [505, 106] on div "single-neutral-actions-upload Available" at bounding box center [515, 104] width 72 height 15
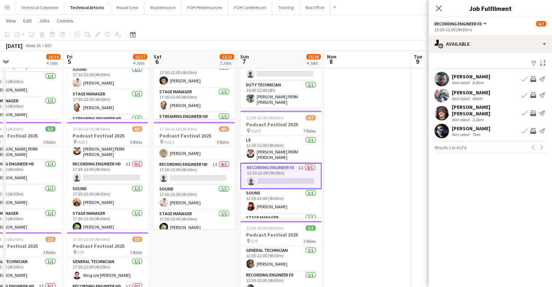
click at [536, 111] on button "Invite crew" at bounding box center [533, 113] width 9 height 9
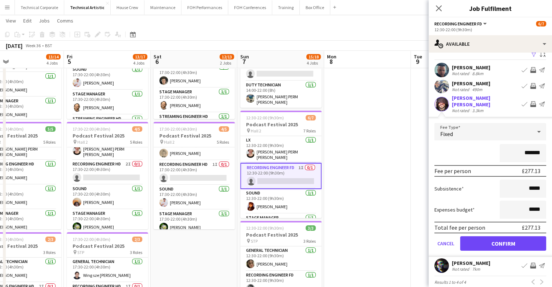
scroll to position [14, 0]
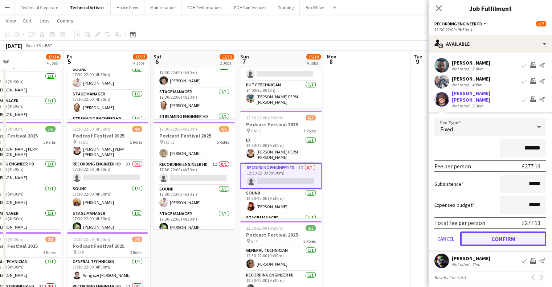
click at [500, 235] on button "Confirm" at bounding box center [503, 239] width 86 height 15
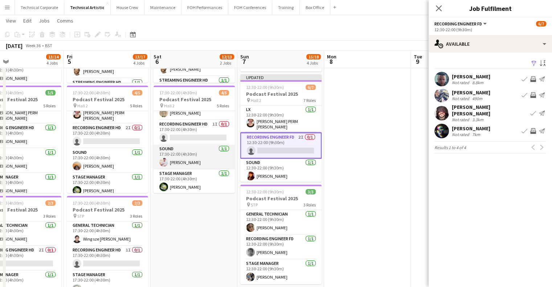
scroll to position [41, 0]
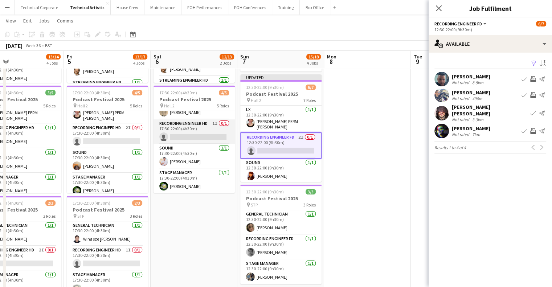
click at [192, 141] on app-card-role "Recording Engineer HD 1I 0/1 17:30-22:00 (4h30m) single-neutral-actions" at bounding box center [194, 131] width 81 height 25
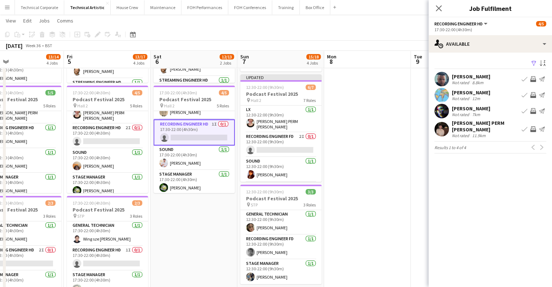
click at [483, 31] on div "17:30-22:00 (4h30m)" at bounding box center [491, 29] width 112 height 5
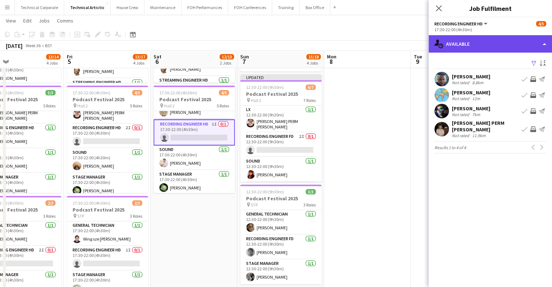
click at [484, 36] on div "single-neutral-actions-upload Available" at bounding box center [490, 43] width 123 height 17
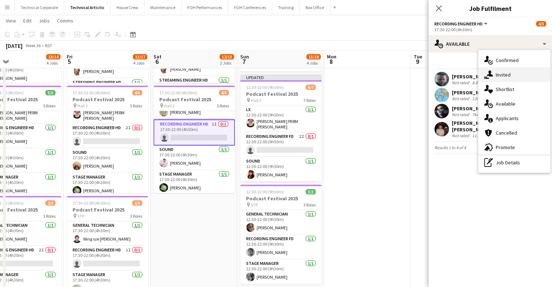
click at [507, 72] on div "single-neutral-actions-share-1 Invited" at bounding box center [515, 75] width 72 height 15
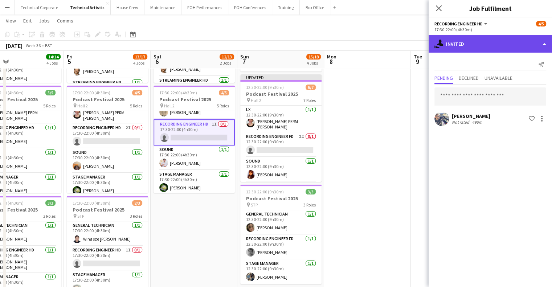
click at [499, 50] on div "single-neutral-actions-share-1 Invited" at bounding box center [490, 43] width 123 height 17
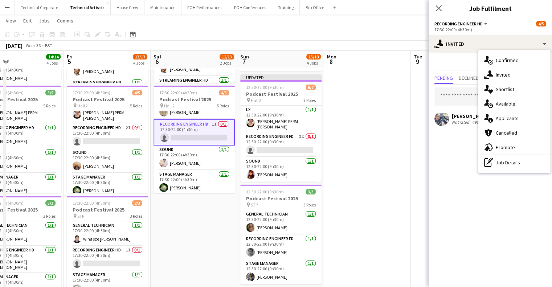
click at [510, 103] on div "single-neutral-actions-upload Available" at bounding box center [515, 104] width 72 height 15
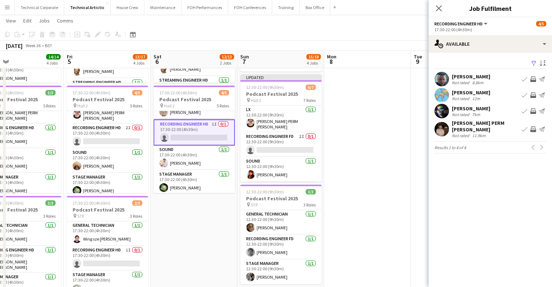
click at [534, 78] on app-icon "Invite crew" at bounding box center [533, 79] width 6 height 6
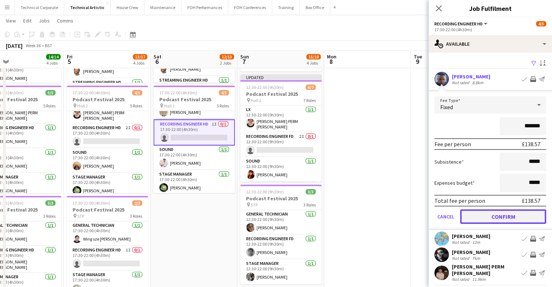
click at [513, 218] on button "Confirm" at bounding box center [503, 217] width 86 height 15
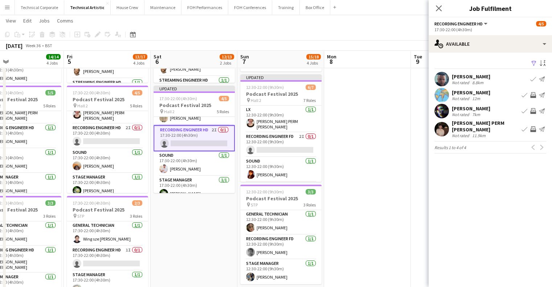
click at [532, 114] on button "Invite crew" at bounding box center [533, 111] width 9 height 9
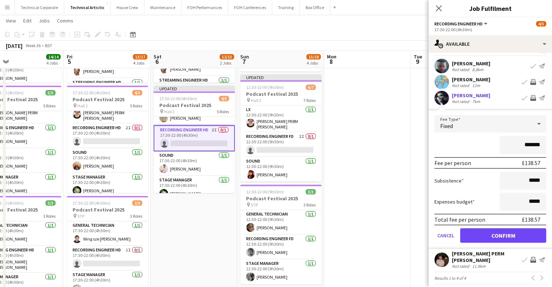
scroll to position [14, 0]
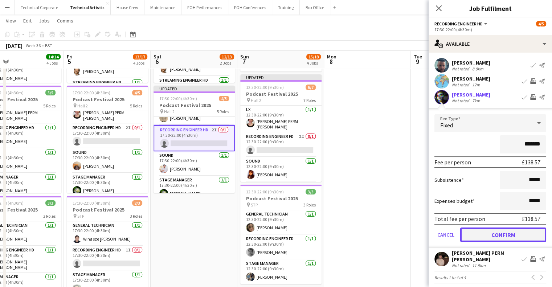
click at [506, 228] on button "Confirm" at bounding box center [503, 235] width 86 height 15
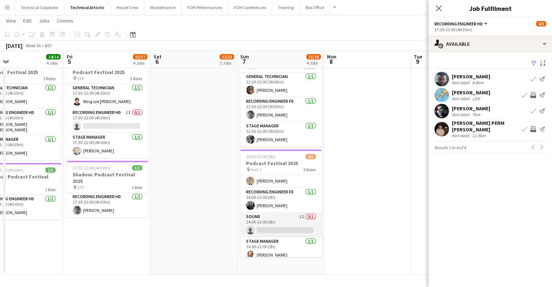
scroll to position [41, 0]
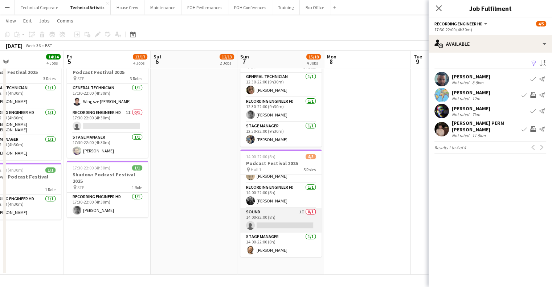
click at [288, 217] on app-card-role "Sound 1I 0/1 14:00-22:00 (8h) single-neutral-actions" at bounding box center [280, 220] width 81 height 25
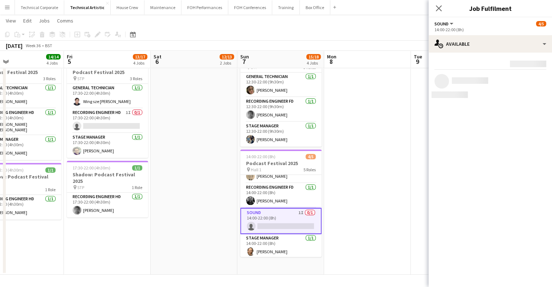
click at [496, 53] on div "Rating: 0 - 5 0 5 Distance: 1km - 1001km+ 1001km+ To use matched requirements f…" at bounding box center [490, 79] width 123 height 52
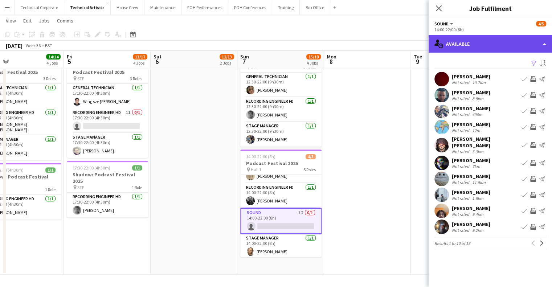
click at [497, 52] on div "single-neutral-actions-upload Available" at bounding box center [490, 43] width 123 height 17
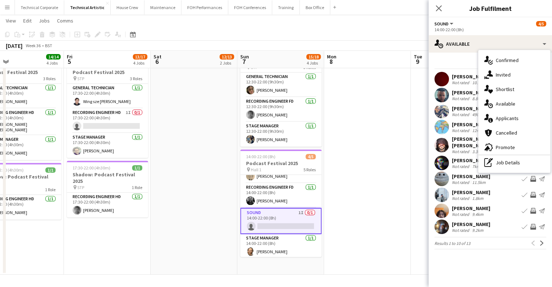
click at [475, 274] on mat-expansion-panel "users Available Filter Sort asc Ken Norden Not rated 10.7km Book crew Invite cr…" at bounding box center [490, 170] width 123 height 235
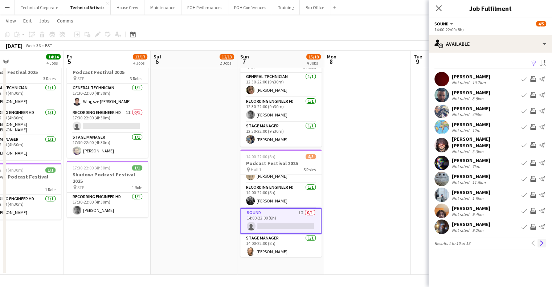
click at [545, 241] on button "Next" at bounding box center [542, 243] width 9 height 9
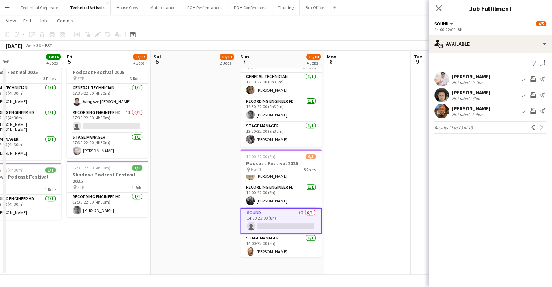
click at [533, 78] on app-icon "Invite crew" at bounding box center [533, 79] width 6 height 6
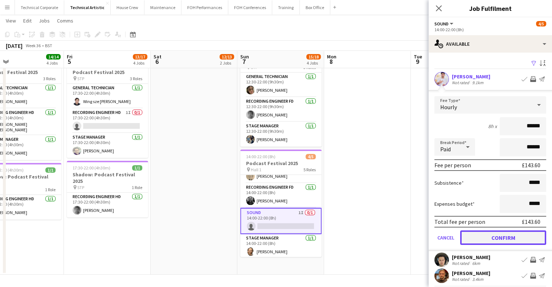
click at [503, 241] on button "Confirm" at bounding box center [503, 238] width 86 height 15
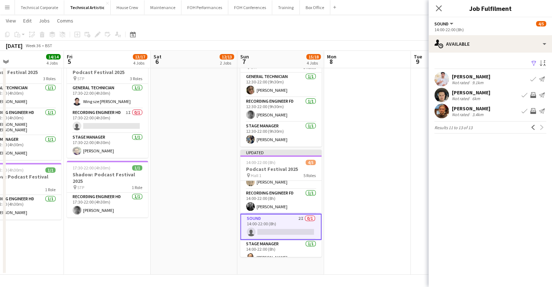
click at [487, 102] on div "Elliot Buchanan Not rated 6km Book crew Invite crew Send notification" at bounding box center [490, 95] width 123 height 15
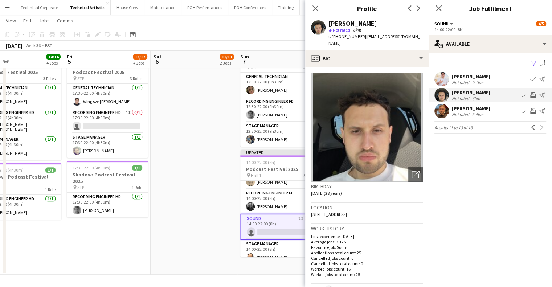
click at [475, 113] on div "3.4km" at bounding box center [478, 114] width 14 height 5
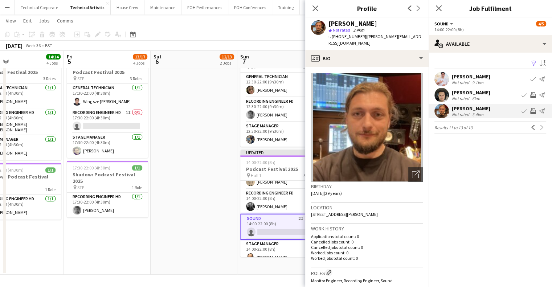
click at [475, 113] on div "3.4km" at bounding box center [478, 114] width 14 height 5
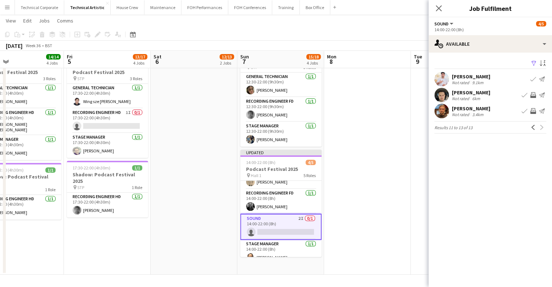
drag, startPoint x: 533, startPoint y: 91, endPoint x: 531, endPoint y: 109, distance: 17.5
click at [533, 92] on button "Invite crew" at bounding box center [533, 95] width 9 height 9
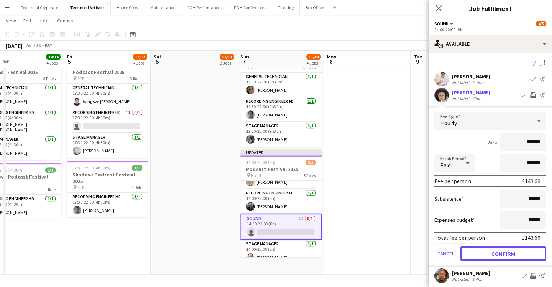
drag, startPoint x: 492, startPoint y: 251, endPoint x: 496, endPoint y: 216, distance: 35.4
click at [492, 251] on button "Confirm" at bounding box center [503, 254] width 86 height 15
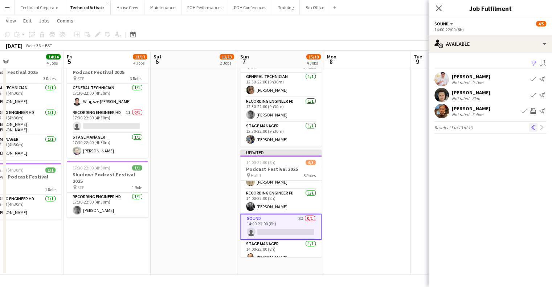
click at [533, 125] on button "Previous" at bounding box center [533, 127] width 9 height 9
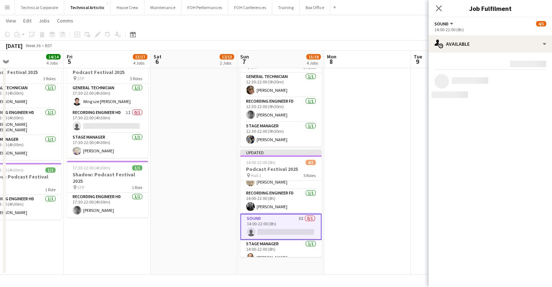
click at [374, 170] on app-date-cell at bounding box center [367, 55] width 87 height 440
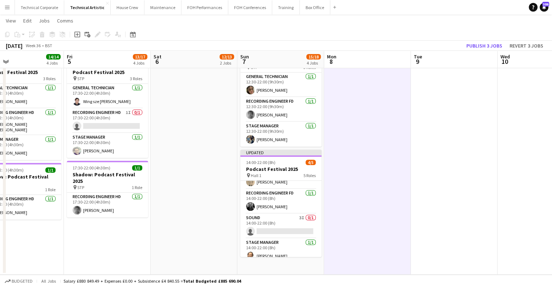
click at [374, 170] on app-date-cell at bounding box center [367, 55] width 87 height 440
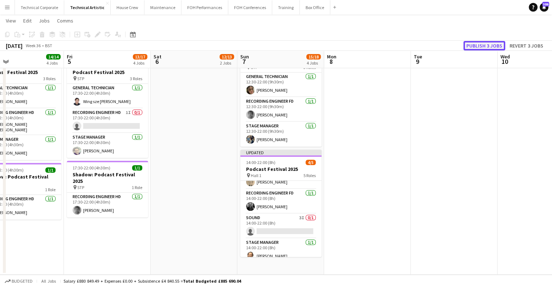
click at [476, 49] on button "Publish 3 jobs" at bounding box center [485, 45] width 42 height 9
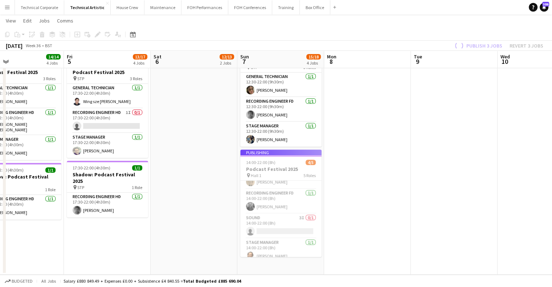
scroll to position [0, 208]
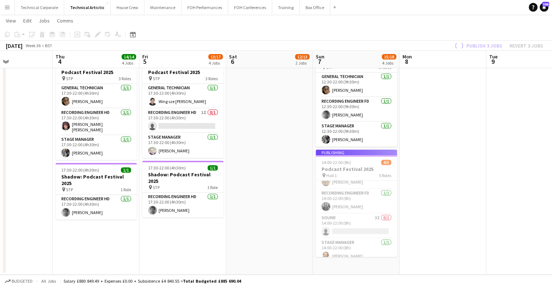
drag, startPoint x: 417, startPoint y: 140, endPoint x: 442, endPoint y: 145, distance: 24.9
click at [442, 145] on app-calendar-viewport "Mon 1 Tue 2 Wed 3 Thu 4 14/14 4 Jobs Fri 5 13/17 4 Jobs Sat 6 12/13 2 Jobs Sun …" at bounding box center [276, 28] width 552 height 493
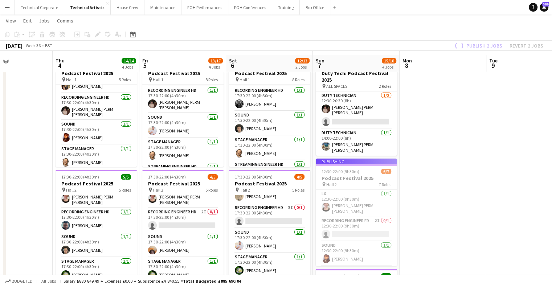
scroll to position [0, 0]
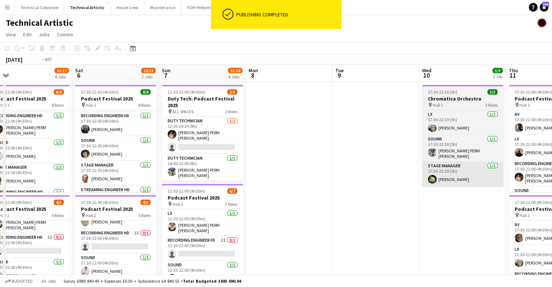
drag, startPoint x: 410, startPoint y: 149, endPoint x: 234, endPoint y: 172, distance: 178.0
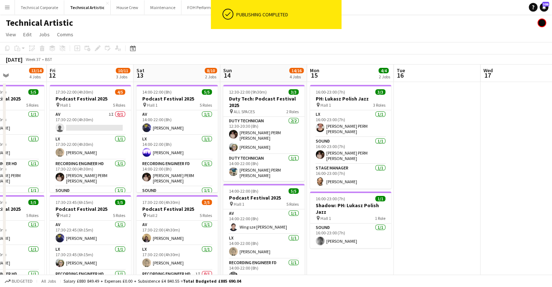
scroll to position [0, 212]
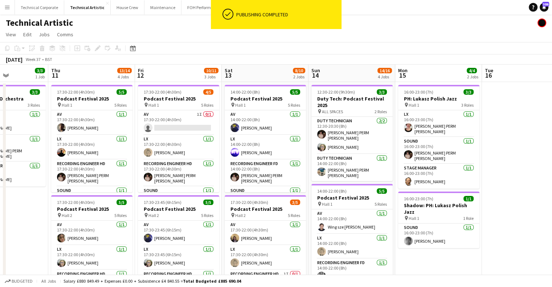
drag, startPoint x: 240, startPoint y: 183, endPoint x: 162, endPoint y: 196, distance: 79.2
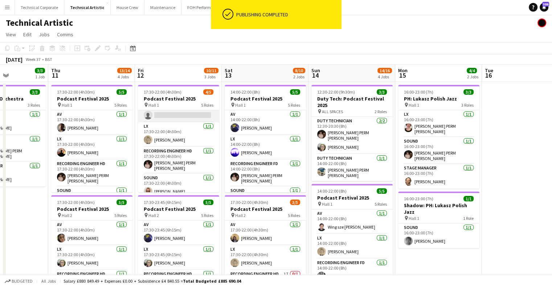
scroll to position [0, 0]
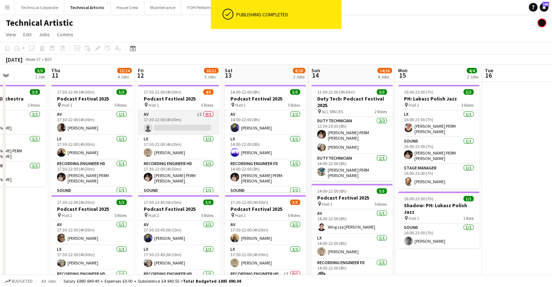
click at [192, 124] on app-card-role "AV 1I 0/1 17:30-22:00 (4h30m) single-neutral-actions" at bounding box center [178, 122] width 81 height 25
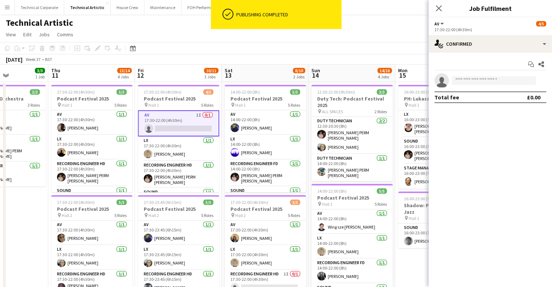
click at [475, 53] on div "Start chat Share single-neutral-actions Total fee £0.00" at bounding box center [490, 81] width 123 height 56
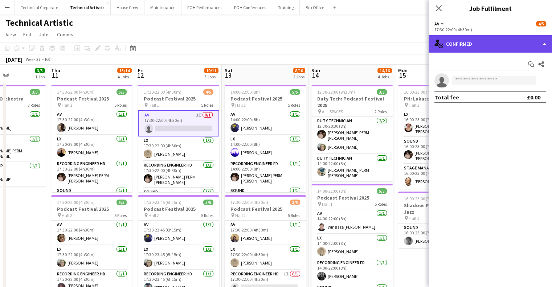
click at [476, 48] on div "single-neutral-actions-check-2 Confirmed" at bounding box center [490, 43] width 123 height 17
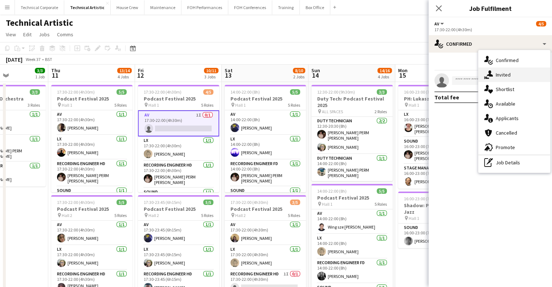
click at [496, 73] on div "single-neutral-actions-share-1 Invited" at bounding box center [515, 75] width 72 height 15
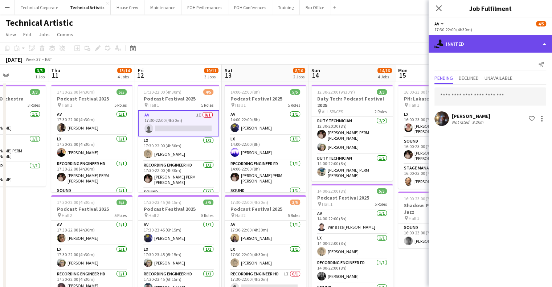
click at [471, 48] on div "single-neutral-actions-share-1 Invited" at bounding box center [490, 43] width 123 height 17
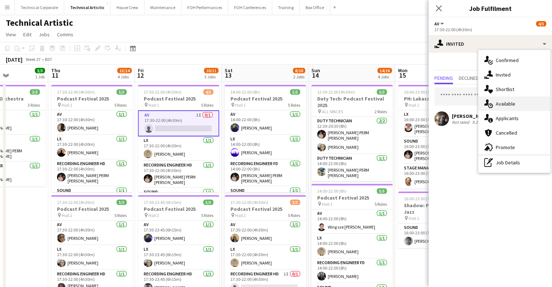
click at [513, 105] on div "single-neutral-actions-upload Available" at bounding box center [515, 104] width 72 height 15
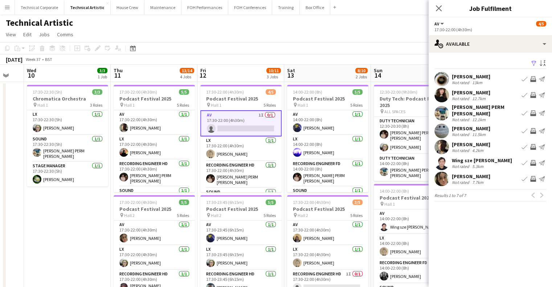
scroll to position [0, 231]
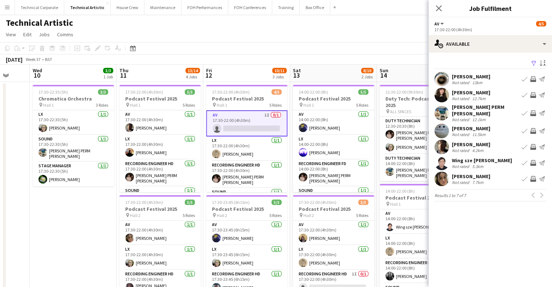
drag, startPoint x: 299, startPoint y: 225, endPoint x: 367, endPoint y: 226, distance: 68.3
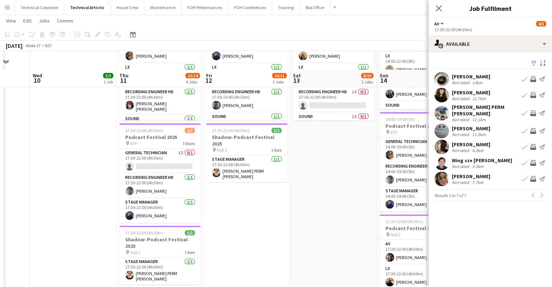
scroll to position [218, 0]
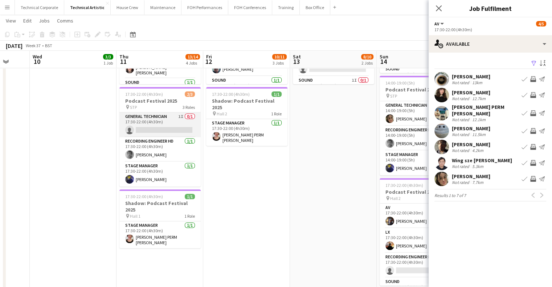
click at [168, 132] on app-card-role "General Technician 1I 0/1 17:30-22:00 (4h30m) single-neutral-actions" at bounding box center [159, 125] width 81 height 25
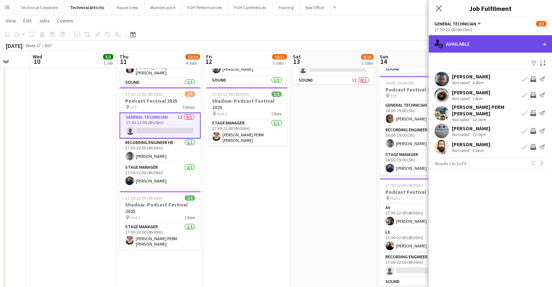
click at [473, 50] on div "single-neutral-actions-upload Available" at bounding box center [490, 43] width 123 height 17
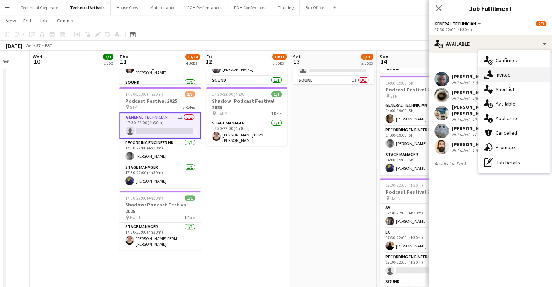
click at [496, 78] on div "single-neutral-actions-share-1 Invited" at bounding box center [515, 75] width 72 height 15
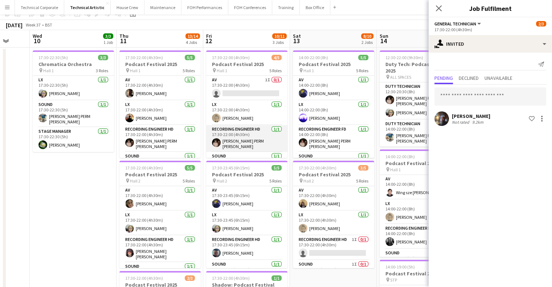
scroll to position [0, 0]
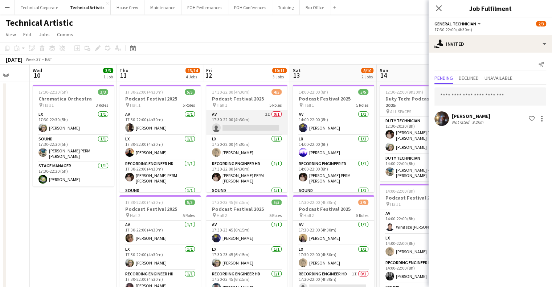
click at [250, 129] on app-card-role "AV 1I 0/1 17:30-22:00 (4h30m) single-neutral-actions" at bounding box center [246, 122] width 81 height 25
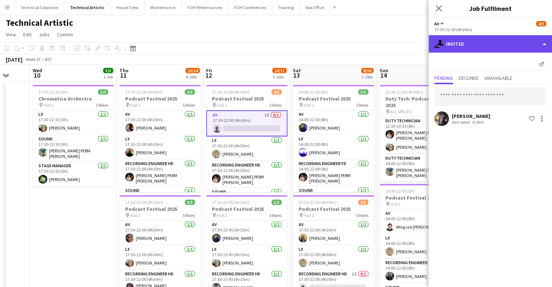
click at [466, 39] on div "single-neutral-actions-share-1 Invited" at bounding box center [490, 43] width 123 height 17
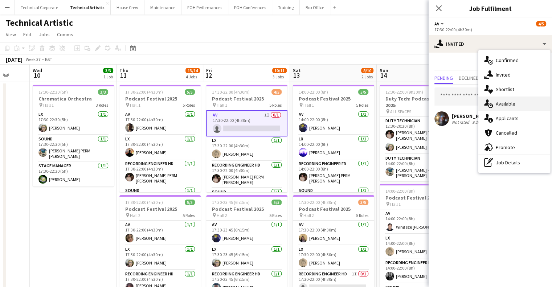
click at [519, 103] on div "single-neutral-actions-upload Available" at bounding box center [515, 104] width 72 height 15
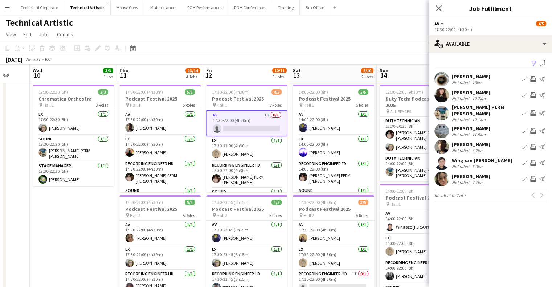
click at [533, 160] on app-icon "Invite crew" at bounding box center [533, 163] width 6 height 6
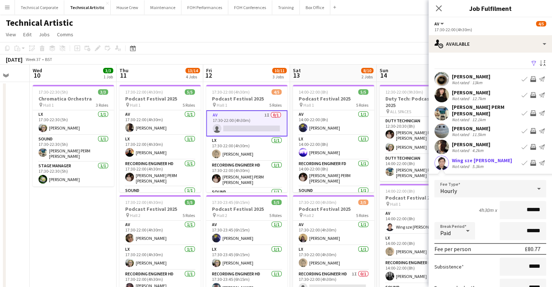
scroll to position [73, 0]
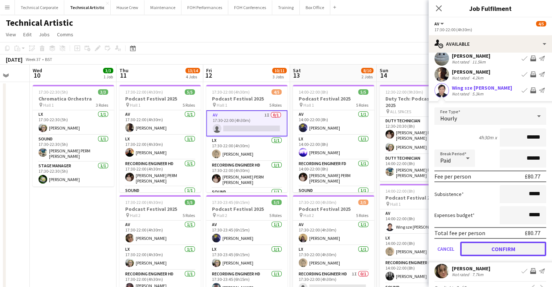
click at [512, 242] on button "Confirm" at bounding box center [503, 249] width 86 height 15
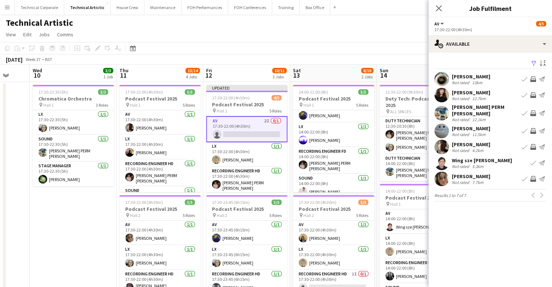
scroll to position [0, 0]
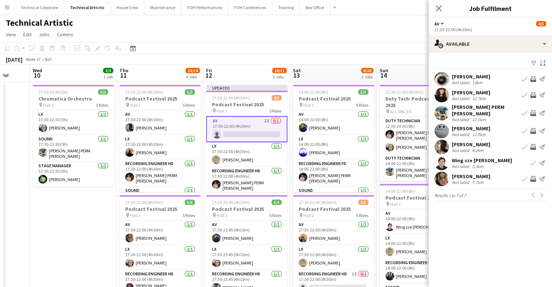
drag, startPoint x: 379, startPoint y: 192, endPoint x: 324, endPoint y: 199, distance: 55.6
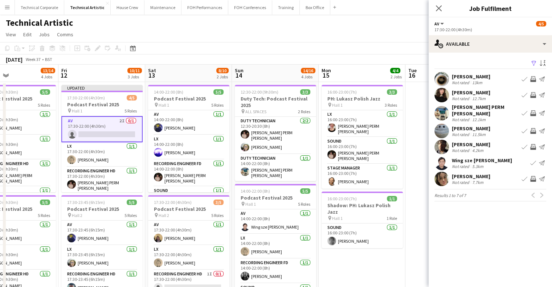
scroll to position [0, 196]
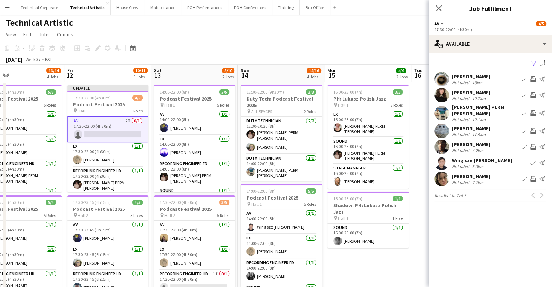
drag, startPoint x: 351, startPoint y: 195, endPoint x: 267, endPoint y: 198, distance: 84.7
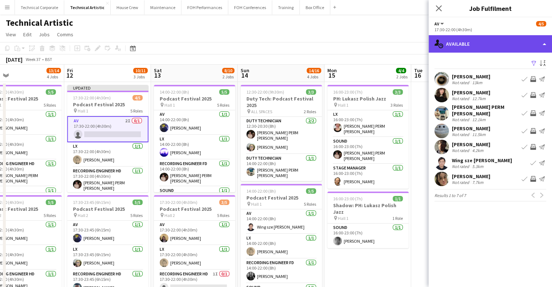
click at [459, 41] on div "single-neutral-actions-upload Available" at bounding box center [490, 43] width 123 height 17
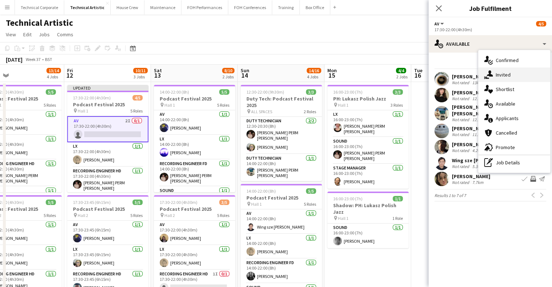
click at [498, 80] on div "single-neutral-actions-share-1 Invited" at bounding box center [515, 75] width 72 height 15
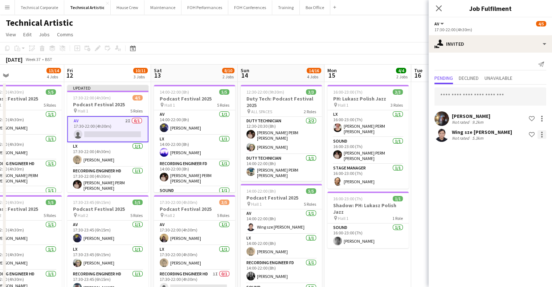
click at [545, 134] on div at bounding box center [542, 134] width 9 height 9
click at [528, 200] on span "Cancel invitation" at bounding box center [519, 200] width 42 height 6
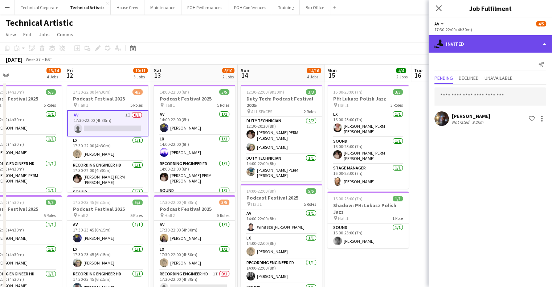
click at [481, 41] on div "single-neutral-actions-share-1 Invited" at bounding box center [490, 43] width 123 height 17
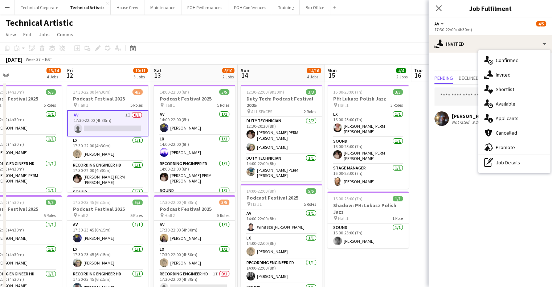
click at [520, 99] on div "single-neutral-actions-upload Available" at bounding box center [515, 104] width 72 height 15
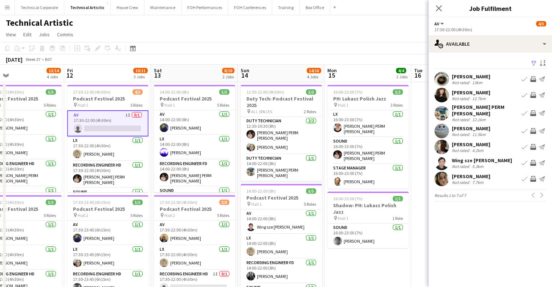
click at [535, 176] on app-icon "Invite crew" at bounding box center [533, 179] width 6 height 6
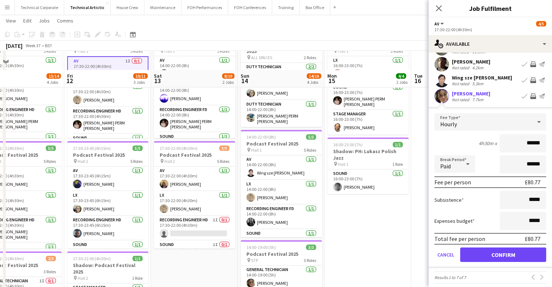
scroll to position [73, 0]
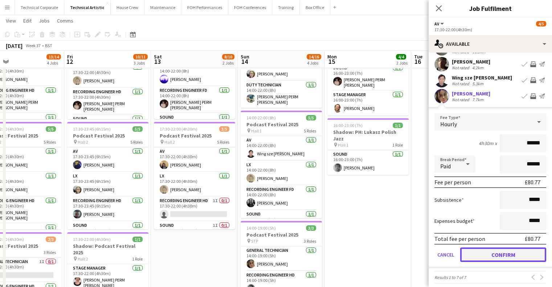
click at [507, 248] on button "Confirm" at bounding box center [503, 255] width 86 height 15
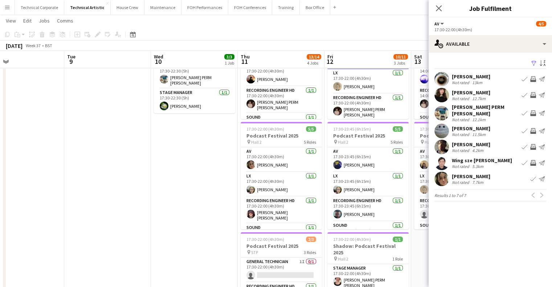
scroll to position [0, 0]
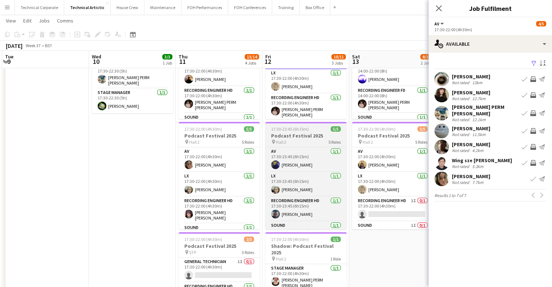
drag, startPoint x: 205, startPoint y: 214, endPoint x: 341, endPoint y: 195, distance: 137.5
click at [436, 228] on body "Menu Boards Boards Boards All jobs Status Workforce Workforce My Workforce Recr…" at bounding box center [276, 194] width 552 height 534
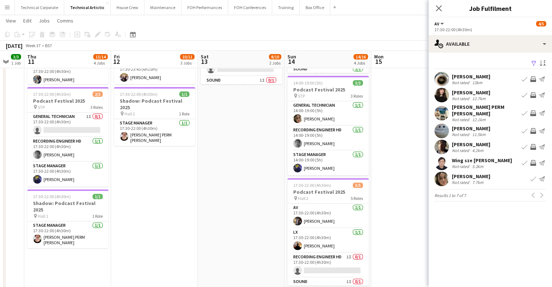
drag, startPoint x: 369, startPoint y: 191, endPoint x: 212, endPoint y: 204, distance: 157.3
click at [212, 204] on app-calendar-viewport "Mon 8 Tue 9 Wed 10 3/3 1 Job Thu 11 13/14 4 Jobs Fri 12 10/11 3 Jobs Sat 13 8/1…" at bounding box center [276, 56] width 552 height 493
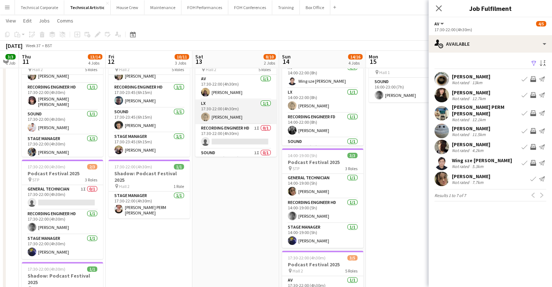
click at [233, 121] on app-card-role "LX 1/1 17:30-22:00 (4h30m) Laurence Moss" at bounding box center [235, 111] width 81 height 25
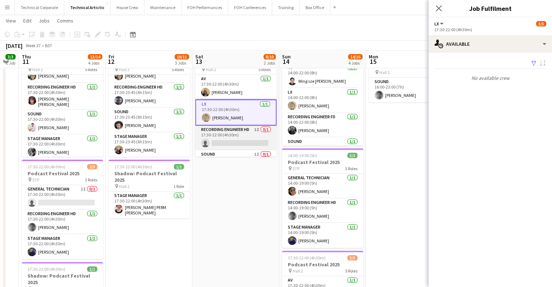
click at [233, 138] on app-card-role "Recording Engineer HD 1I 0/1 17:30-22:00 (4h30m) single-neutral-actions" at bounding box center [235, 138] width 81 height 25
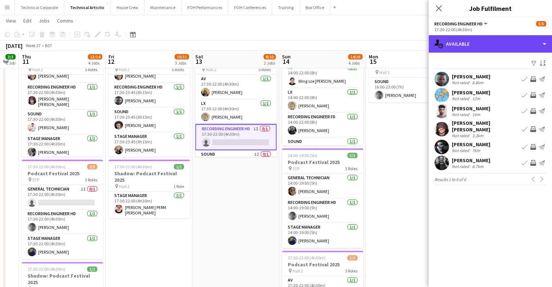
drag, startPoint x: 493, startPoint y: 49, endPoint x: 501, endPoint y: 61, distance: 14.5
click at [493, 50] on div "single-neutral-actions-upload Available" at bounding box center [490, 43] width 123 height 17
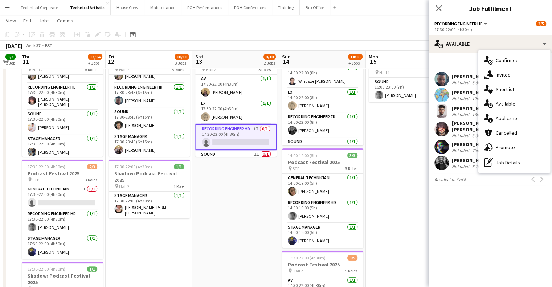
click at [511, 76] on div "single-neutral-actions-share-1 Invited" at bounding box center [515, 75] width 72 height 15
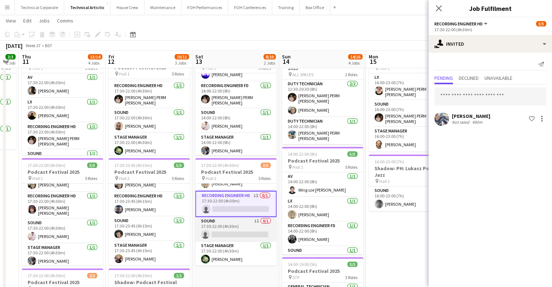
click at [241, 229] on app-card-role "Sound 1I 0/1 17:30-22:00 (4h30m) single-neutral-actions" at bounding box center [235, 229] width 81 height 25
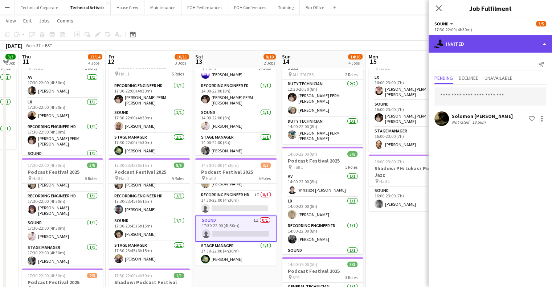
click at [482, 50] on div "single-neutral-actions-share-1 Invited" at bounding box center [490, 43] width 123 height 17
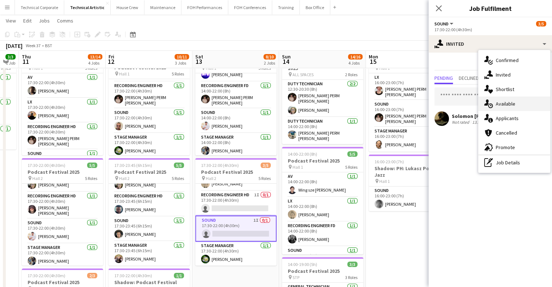
click at [515, 108] on div "single-neutral-actions-upload Available" at bounding box center [515, 104] width 72 height 15
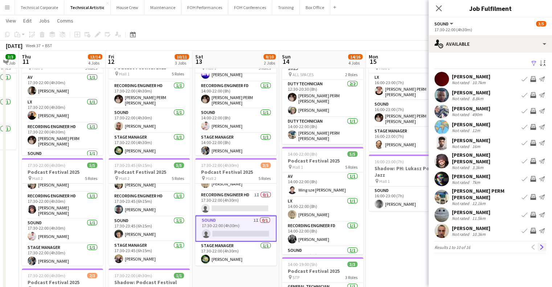
click at [545, 243] on button "Next" at bounding box center [542, 247] width 9 height 9
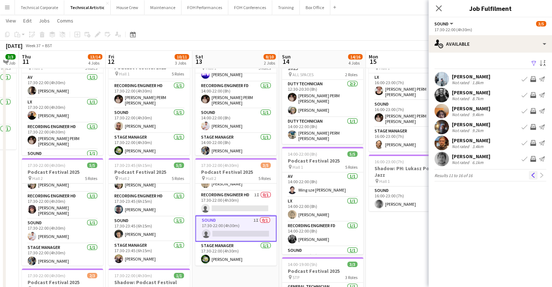
click at [535, 178] on app-icon "Previous" at bounding box center [533, 175] width 5 height 5
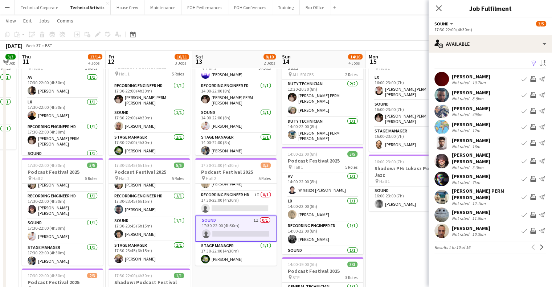
click at [534, 228] on app-icon "Invite crew" at bounding box center [533, 231] width 6 height 6
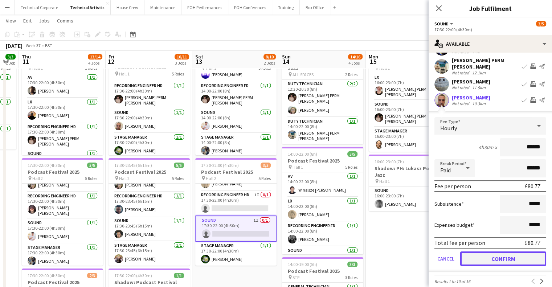
click at [523, 252] on button "Confirm" at bounding box center [503, 259] width 86 height 15
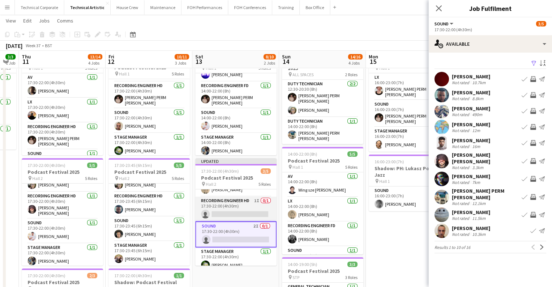
click at [235, 209] on app-card-role "Recording Engineer HD 1I 0/1 17:30-22:00 (4h30m) single-neutral-actions" at bounding box center [235, 209] width 81 height 25
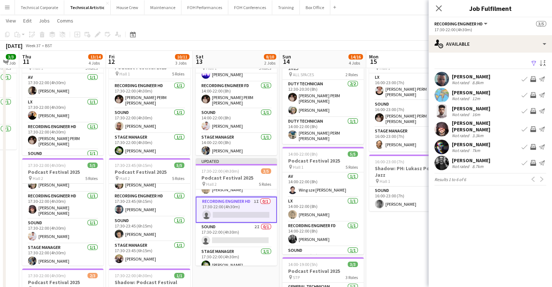
click at [532, 127] on app-icon "Invite crew" at bounding box center [533, 129] width 6 height 6
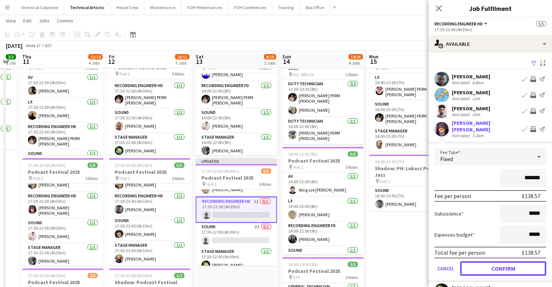
click at [489, 265] on button "Confirm" at bounding box center [503, 268] width 86 height 15
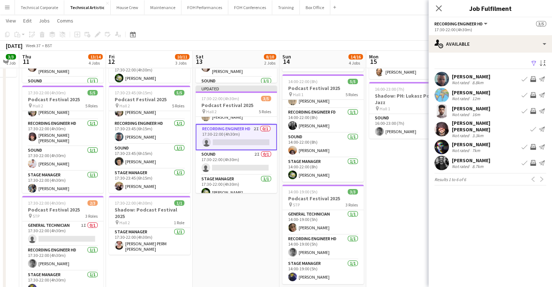
drag, startPoint x: 372, startPoint y: 213, endPoint x: 317, endPoint y: 220, distance: 55.7
click at [319, 220] on app-calendar-viewport "Mon 8 Tue 9 Wed 10 3/3 1 Job Thu 11 13/14 4 Jobs Fri 12 10/11 3 Jobs Sat 13 8/1…" at bounding box center [276, 165] width 552 height 493
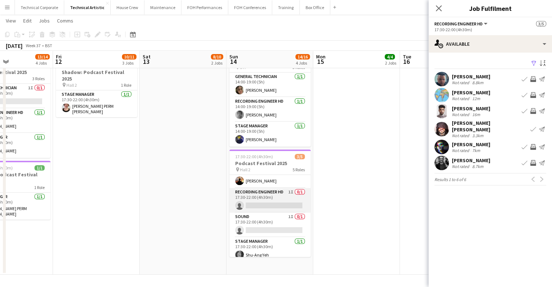
click at [277, 200] on app-card-role "Recording Engineer HD 1I 0/1 17:30-22:00 (4h30m) single-neutral-actions" at bounding box center [269, 200] width 81 height 25
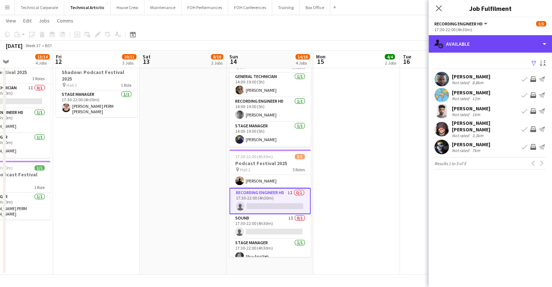
drag, startPoint x: 497, startPoint y: 42, endPoint x: 504, endPoint y: 58, distance: 17.4
click at [497, 43] on div "single-neutral-actions-upload Available" at bounding box center [490, 43] width 123 height 17
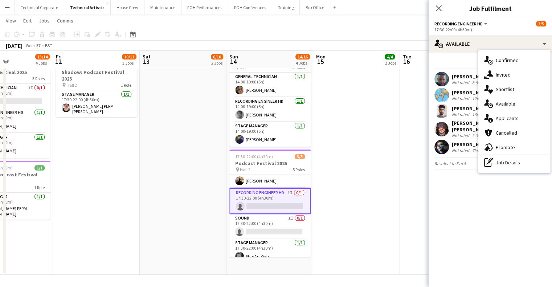
click at [511, 72] on div "single-neutral-actions-share-1 Invited" at bounding box center [515, 75] width 72 height 15
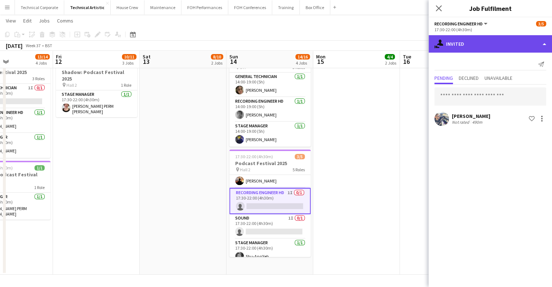
click at [463, 41] on div "single-neutral-actions-share-1 Invited" at bounding box center [490, 43] width 123 height 17
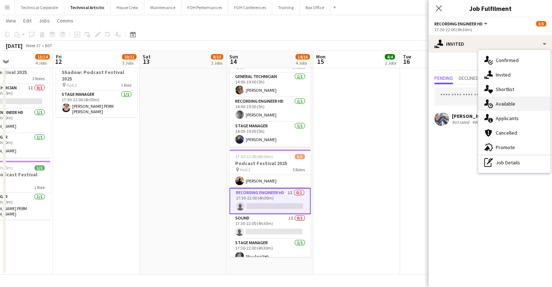
click at [517, 109] on div "single-neutral-actions-upload Available" at bounding box center [515, 104] width 72 height 15
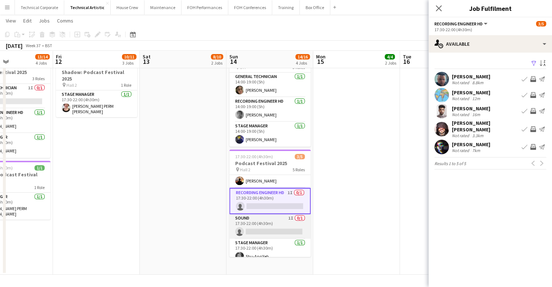
click at [272, 215] on app-card-role "Sound 1I 0/1 17:30-22:00 (4h30m) single-neutral-actions" at bounding box center [269, 226] width 81 height 25
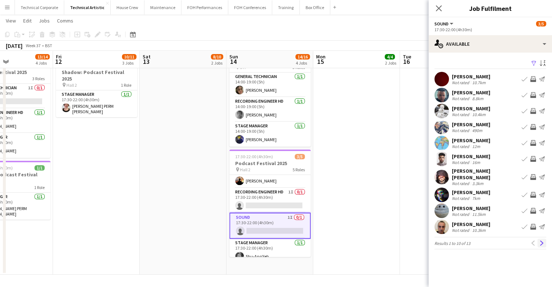
click at [546, 239] on button "Next" at bounding box center [542, 243] width 9 height 9
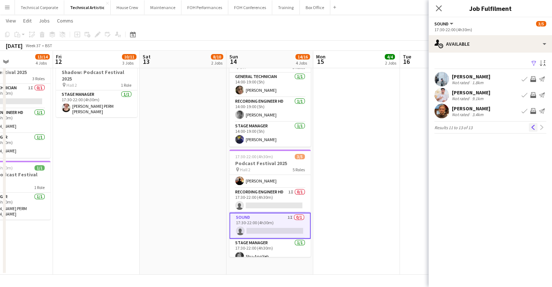
click at [532, 129] on app-icon "Previous" at bounding box center [533, 127] width 5 height 5
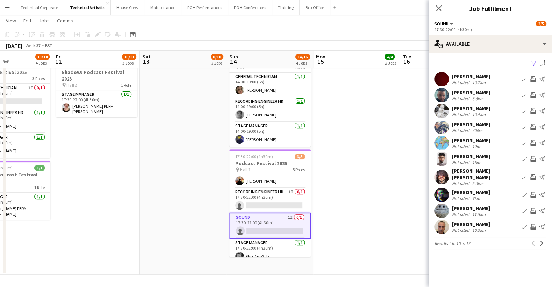
click at [546, 239] on app-available-tab "Filter Sort asc Ken Norden Not rated 10.7km Book crew Invite crew Send notifica…" at bounding box center [490, 153] width 123 height 191
click at [542, 241] on app-icon "Next" at bounding box center [542, 243] width 5 height 5
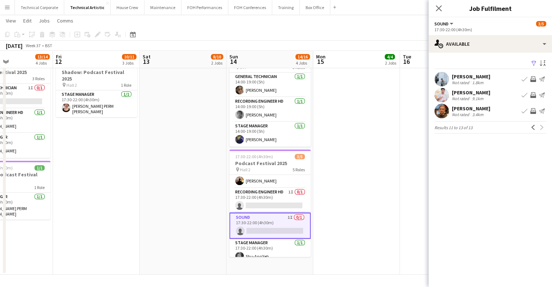
click at [534, 96] on app-icon "Invite crew" at bounding box center [533, 95] width 6 height 6
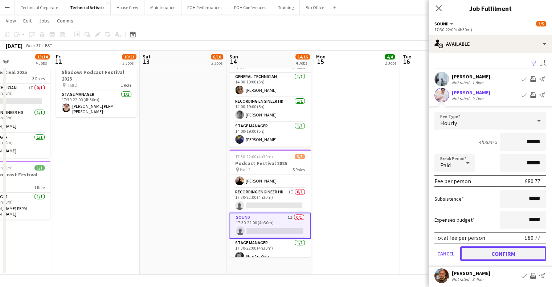
click at [505, 252] on button "Confirm" at bounding box center [503, 254] width 86 height 15
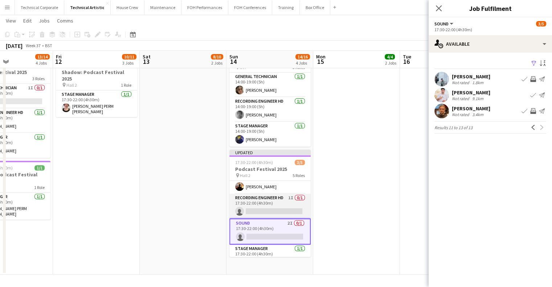
click at [272, 209] on app-card-role "Recording Engineer HD 1I 0/1 17:30-22:00 (4h30m) single-neutral-actions" at bounding box center [269, 206] width 81 height 25
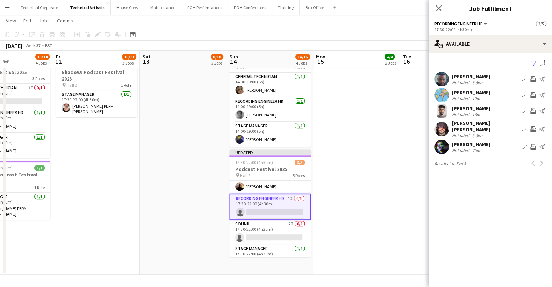
click at [383, 145] on app-date-cell "16:00-23:00 (7h) 3/3 PH: Lukasz Polish Jazz pin Hall 1 3 Roles LX 1/1 16:00-23:…" at bounding box center [356, 55] width 87 height 440
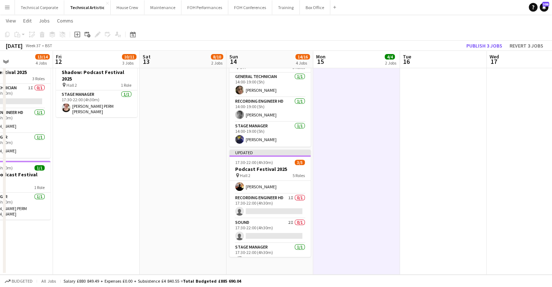
click at [370, 231] on app-date-cell "16:00-23:00 (7h) 3/3 PH: Lukasz Polish Jazz pin Hall 1 3 Roles LX 1/1 16:00-23:…" at bounding box center [356, 55] width 87 height 440
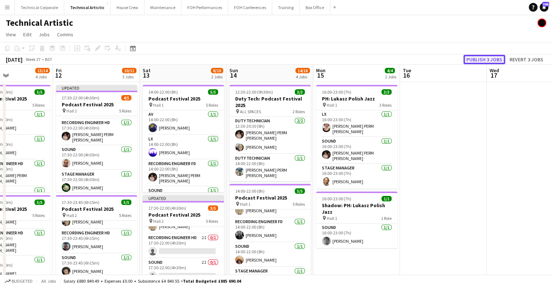
click at [485, 56] on button "Publish 3 jobs" at bounding box center [485, 59] width 42 height 9
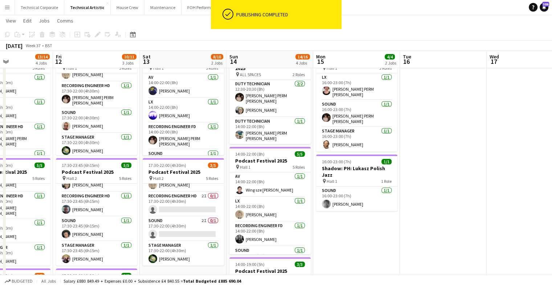
drag, startPoint x: 381, startPoint y: 206, endPoint x: 273, endPoint y: 212, distance: 108.4
click at [266, 216] on app-calendar-viewport "Mon 8 Tue 9 Wed 10 3/3 1 Job Thu 11 13/14 4 Jobs Fri 12 10/11 3 Jobs Sat 13 8/1…" at bounding box center [276, 238] width 552 height 493
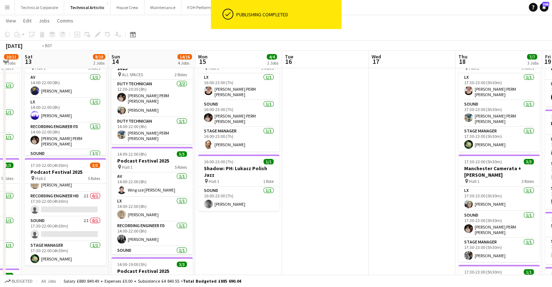
drag, startPoint x: 374, startPoint y: 208, endPoint x: 170, endPoint y: 219, distance: 205.1
click at [174, 219] on app-calendar-viewport "Wed 10 3/3 1 Job Thu 11 13/14 4 Jobs Fri 12 10/11 3 Jobs Sat 13 8/10 2 Jobs Sun…" at bounding box center [276, 238] width 552 height 493
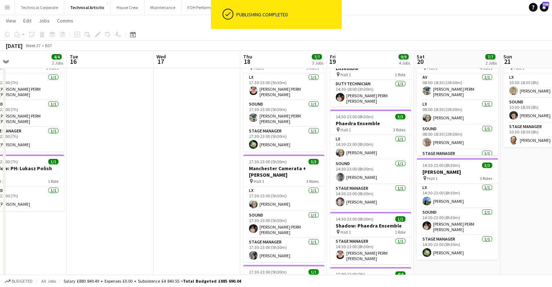
drag, startPoint x: 282, startPoint y: 202, endPoint x: 140, endPoint y: 216, distance: 142.7
click at [140, 216] on app-calendar-viewport "Fri 12 10/11 3 Jobs Sat 13 8/10 2 Jobs Sun 14 14/16 4 Jobs Mon 15 4/4 2 Jobs Tu…" at bounding box center [276, 238] width 552 height 493
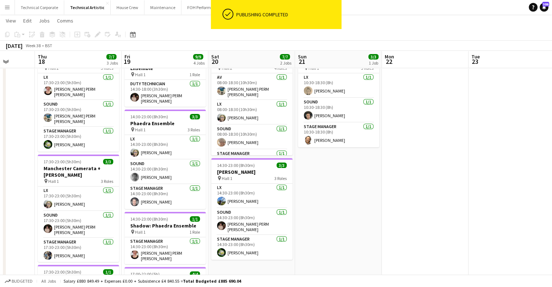
click at [234, 219] on app-calendar-viewport "Sun 14 14/16 4 Jobs Mon 15 4/4 2 Jobs Tue 16 Wed 17 Thu 18 7/7 3 Jobs Fri 19 9/…" at bounding box center [276, 238] width 552 height 493
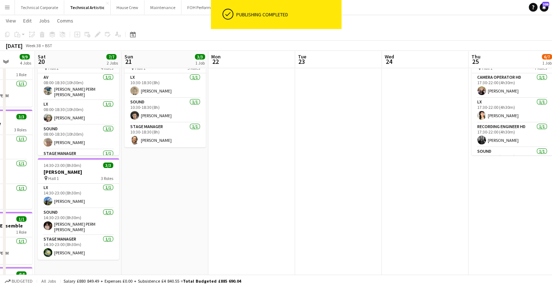
click at [293, 213] on app-calendar-viewport "Tue 16 Wed 17 Thu 18 7/7 3 Jobs Fri 19 9/9 4 Jobs Sat 20 7/7 2 Jobs Sun 21 3/3 …" at bounding box center [276, 238] width 552 height 493
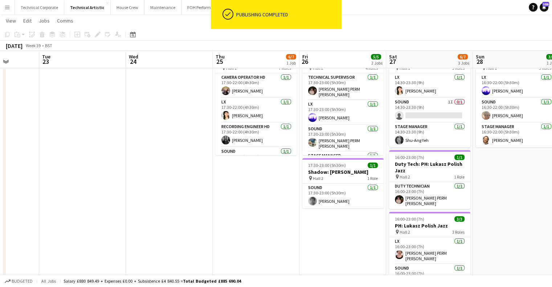
drag, startPoint x: 416, startPoint y: 202, endPoint x: 274, endPoint y: 214, distance: 143.2
click at [331, 213] on app-calendar-viewport "Sat 20 7/7 2 Jobs Sun 21 3/3 1 Job Mon 22 Tue 23 Wed 24 Thu 25 6/7 1 Job Fri 26…" at bounding box center [276, 238] width 552 height 493
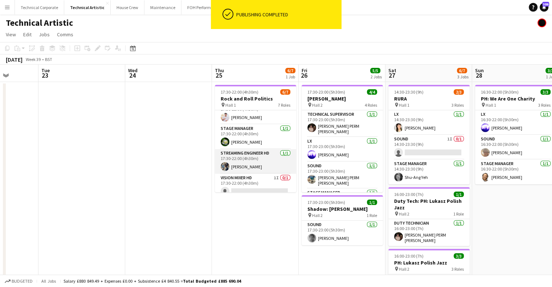
scroll to position [90, 0]
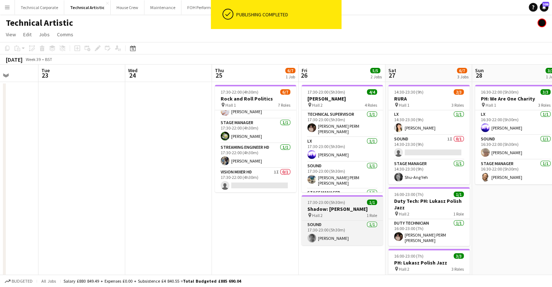
drag, startPoint x: 267, startPoint y: 175, endPoint x: 330, endPoint y: 198, distance: 66.6
click at [269, 179] on app-card-role "Vision Mixer HD 1I 0/1 17:30-22:00 (4h30m) single-neutral-actions" at bounding box center [255, 180] width 81 height 25
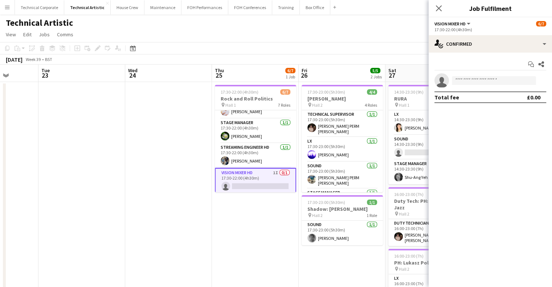
scroll to position [0, 220]
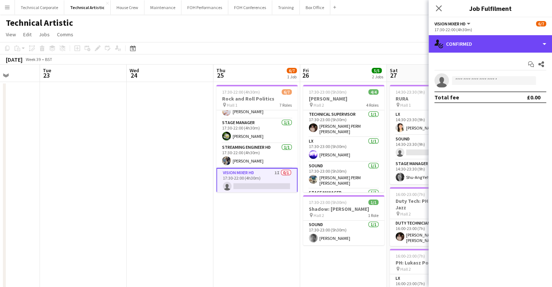
click at [518, 53] on div "single-neutral-actions-check-2 Confirmed single-neutral-actions-check-2 Confirm…" at bounding box center [490, 161] width 123 height 252
click at [493, 51] on div "single-neutral-actions-check-2 Confirmed" at bounding box center [490, 43] width 123 height 17
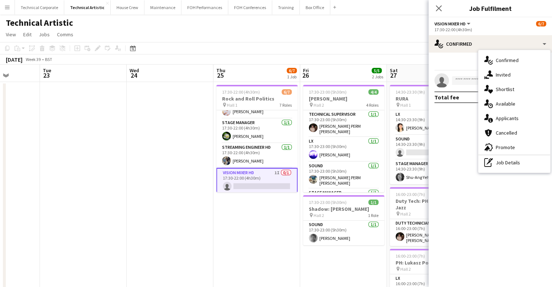
click at [499, 73] on div "single-neutral-actions-share-1 Invited" at bounding box center [515, 75] width 72 height 15
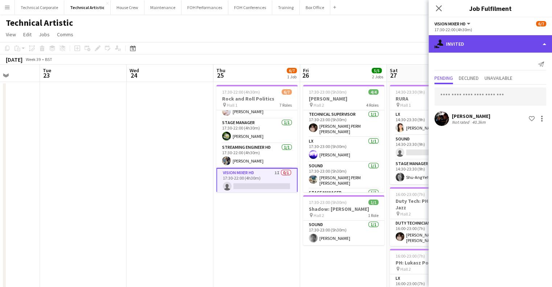
click at [495, 44] on div "single-neutral-actions-share-1 Invited" at bounding box center [490, 43] width 123 height 17
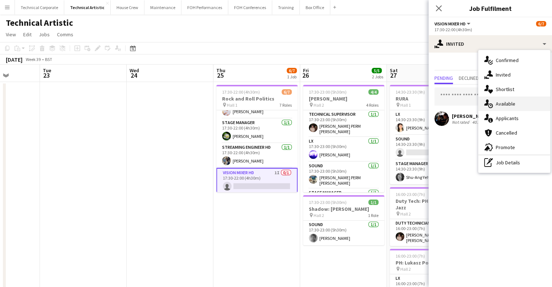
click at [508, 107] on div "single-neutral-actions-upload Available" at bounding box center [515, 104] width 72 height 15
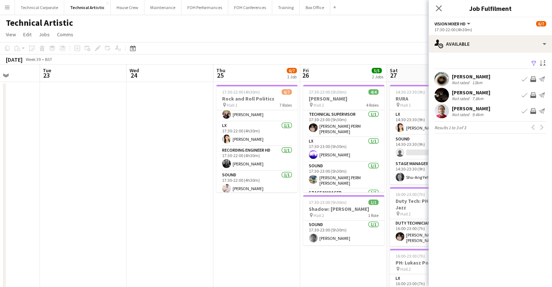
scroll to position [0, 0]
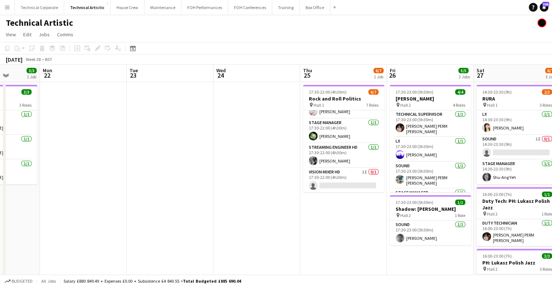
drag, startPoint x: 158, startPoint y: 210, endPoint x: 486, endPoint y: 207, distance: 328.3
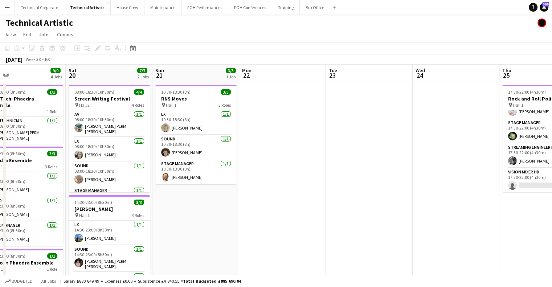
drag, startPoint x: 267, startPoint y: 210, endPoint x: 229, endPoint y: 228, distance: 41.7
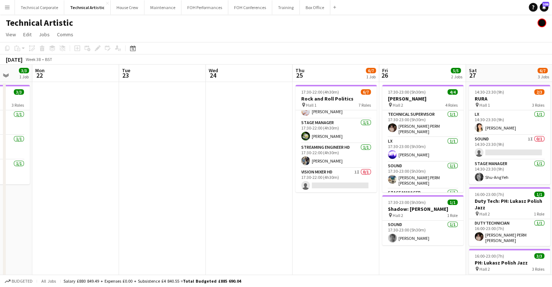
drag, startPoint x: 192, startPoint y: 230, endPoint x: 257, endPoint y: 223, distance: 65.8
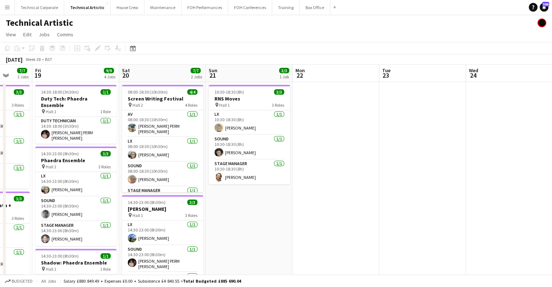
drag, startPoint x: 227, startPoint y: 217, endPoint x: 421, endPoint y: 217, distance: 194.3
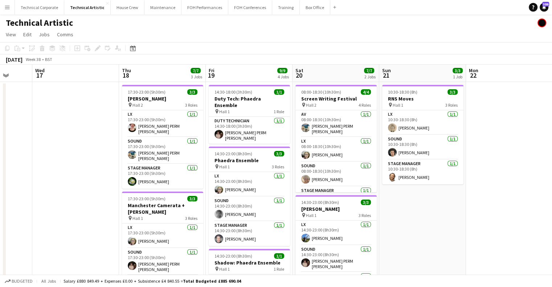
scroll to position [0, 182]
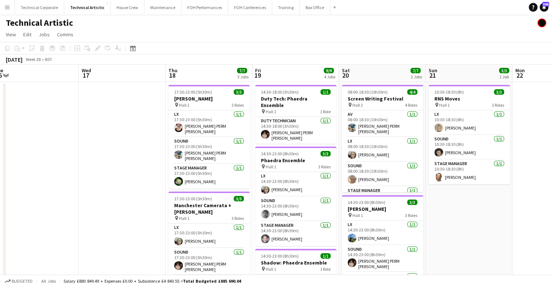
drag, startPoint x: 362, startPoint y: 136, endPoint x: 187, endPoint y: 156, distance: 176.5
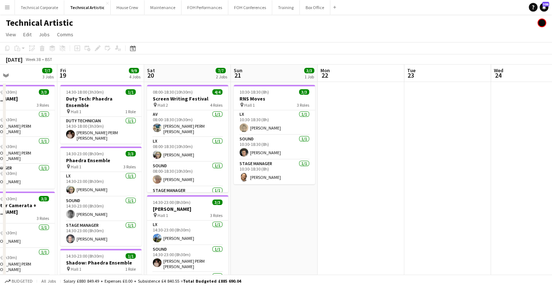
drag, startPoint x: 414, startPoint y: 151, endPoint x: 270, endPoint y: 174, distance: 145.6
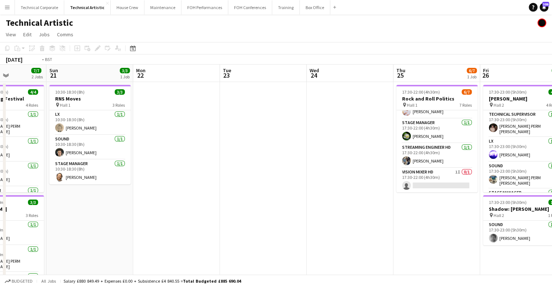
drag, startPoint x: 451, startPoint y: 164, endPoint x: 411, endPoint y: 167, distance: 40.8
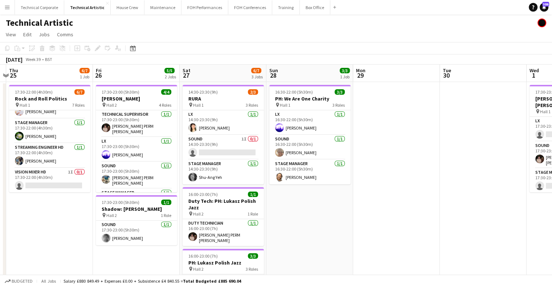
scroll to position [0, 256]
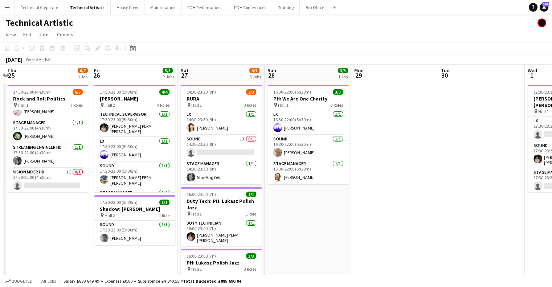
drag, startPoint x: 378, startPoint y: 165, endPoint x: 216, endPoint y: 178, distance: 162.5
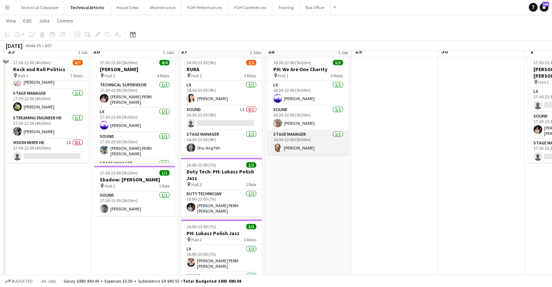
scroll to position [0, 0]
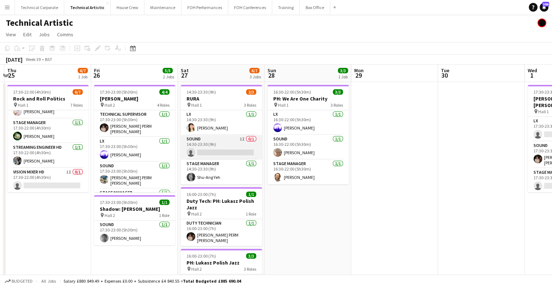
click at [231, 153] on app-card-role "Sound 1I 0/1 14:30-23:30 (9h) single-neutral-actions" at bounding box center [221, 147] width 81 height 25
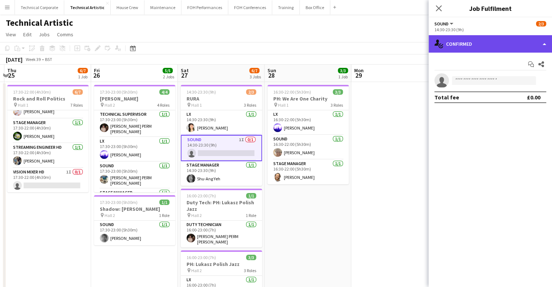
click at [442, 42] on icon "single-neutral-actions-check-2" at bounding box center [439, 44] width 9 height 9
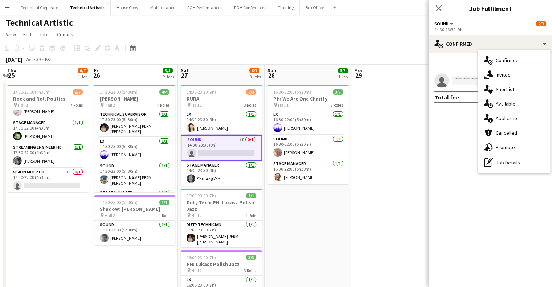
drag, startPoint x: 499, startPoint y: 80, endPoint x: 497, endPoint y: 83, distance: 3.7
click at [499, 81] on div "single-neutral-actions-share-1 Invited" at bounding box center [515, 75] width 72 height 15
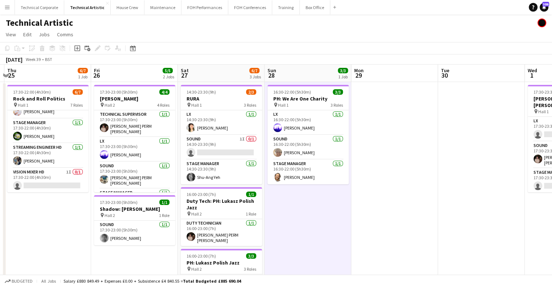
drag, startPoint x: 347, startPoint y: 220, endPoint x: 377, endPoint y: 212, distance: 30.7
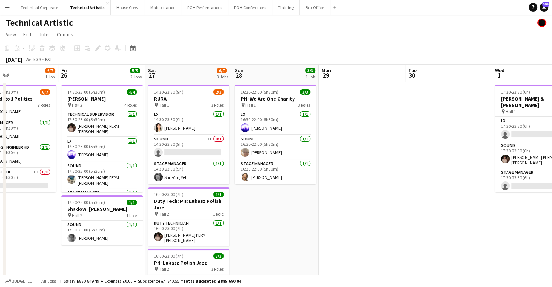
drag, startPoint x: 314, startPoint y: 210, endPoint x: 224, endPoint y: 221, distance: 91.4
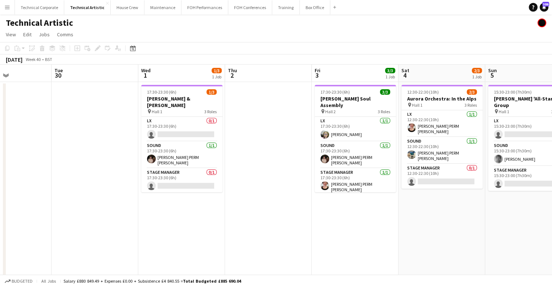
scroll to position [0, 304]
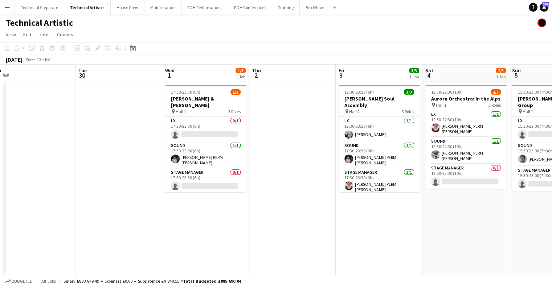
scroll to position [0, 276]
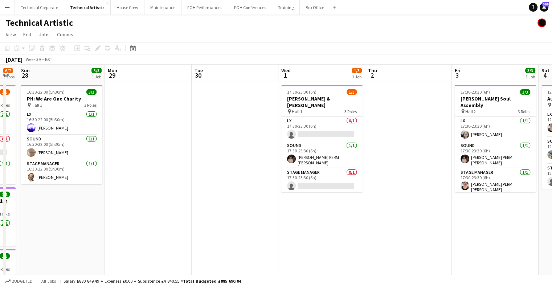
drag, startPoint x: 276, startPoint y: 211, endPoint x: 412, endPoint y: 202, distance: 136.5
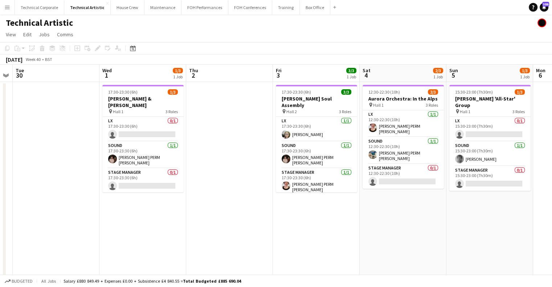
scroll to position [0, 217]
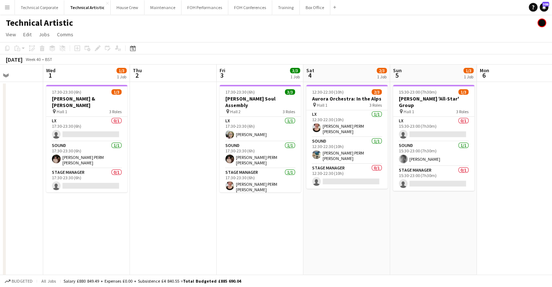
drag, startPoint x: 198, startPoint y: 206, endPoint x: 189, endPoint y: 209, distance: 9.2
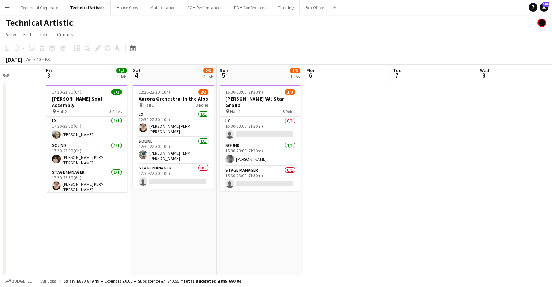
drag, startPoint x: 169, startPoint y: 202, endPoint x: 325, endPoint y: 196, distance: 155.9
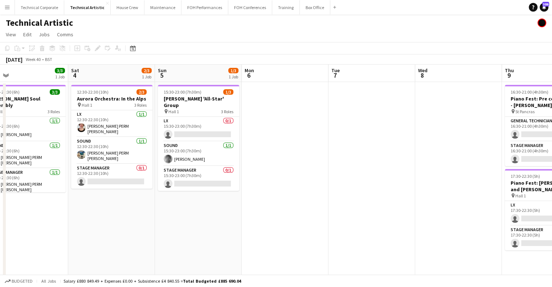
drag, startPoint x: 344, startPoint y: 188, endPoint x: 221, endPoint y: 205, distance: 124.6
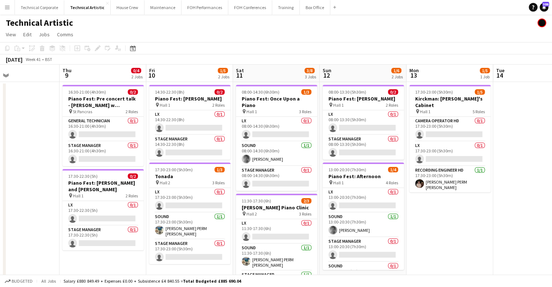
scroll to position [0, 288]
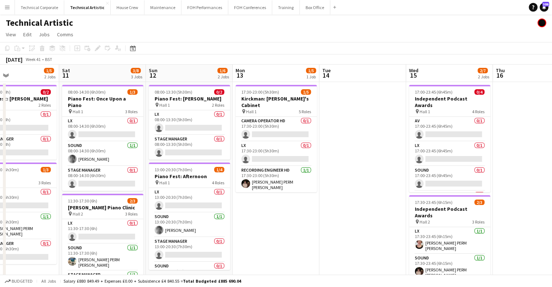
drag, startPoint x: 396, startPoint y: 166, endPoint x: 126, endPoint y: 162, distance: 269.8
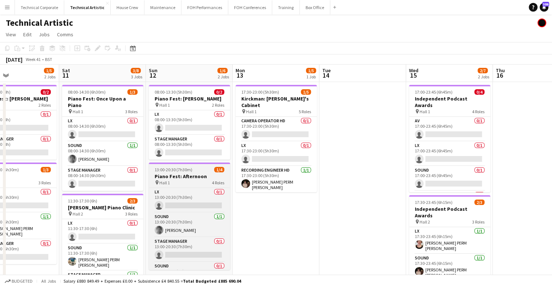
scroll to position [0, 0]
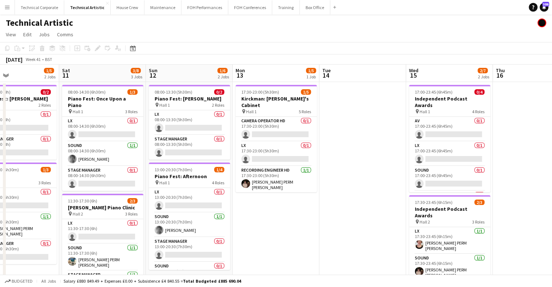
drag, startPoint x: 125, startPoint y: 195, endPoint x: 147, endPoint y: 179, distance: 28.0
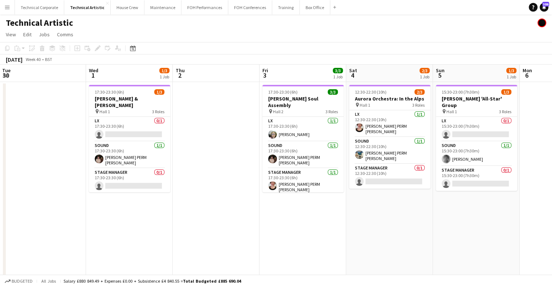
drag, startPoint x: 381, startPoint y: 159, endPoint x: 390, endPoint y: 155, distance: 10.1
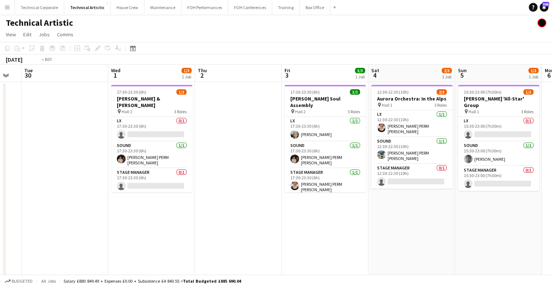
drag, startPoint x: 140, startPoint y: 161, endPoint x: 350, endPoint y: 156, distance: 209.9
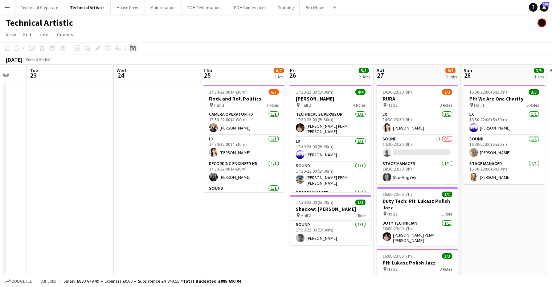
click at [130, 49] on icon "Date picker" at bounding box center [133, 48] width 6 height 6
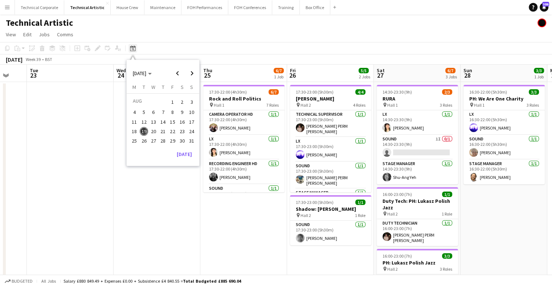
click at [130, 49] on icon "Date picker" at bounding box center [133, 48] width 6 height 6
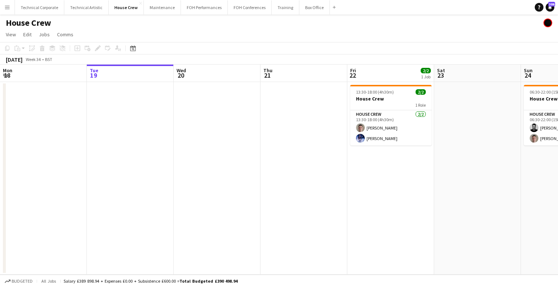
drag, startPoint x: 443, startPoint y: 130, endPoint x: 241, endPoint y: 168, distance: 206.2
click at [217, 167] on app-calendar-viewport "Sat 16 Sun 17 Mon 18 Tue 19 Wed 20 Thu 21 Fri 22 2/2 1 Job Sat 23 Sun 24 2/2 1 …" at bounding box center [279, 170] width 558 height 210
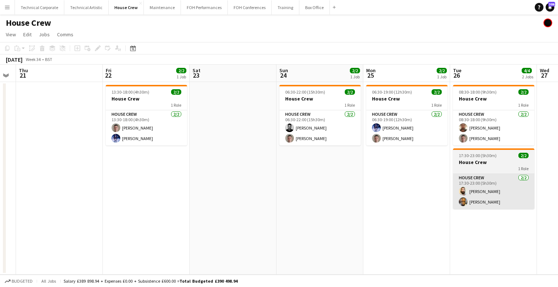
drag, startPoint x: 418, startPoint y: 174, endPoint x: 352, endPoint y: 185, distance: 67.0
click at [290, 194] on app-calendar-viewport "Mon 18 Tue 19 Wed 20 Thu 21 Fri 22 2/2 1 Job Sat 23 Sun 24 2/2 1 Job Mon 25 2/2…" at bounding box center [279, 170] width 558 height 210
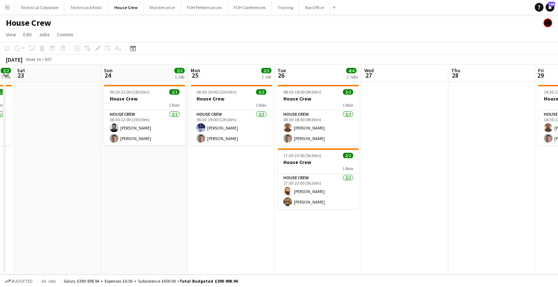
scroll to position [0, 206]
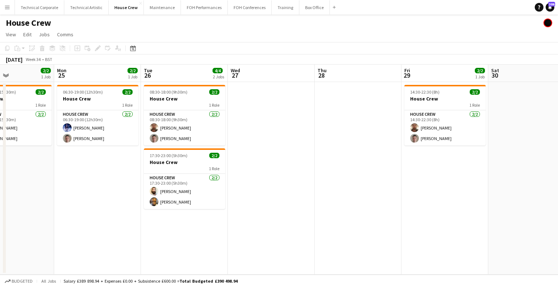
click at [269, 183] on app-calendar-viewport "Fri 22 2/2 1 Job Sat 23 Sun 24 2/2 1 Job Mon 25 2/2 1 Job Tue 26 4/4 2 Jobs Wed…" at bounding box center [279, 170] width 558 height 210
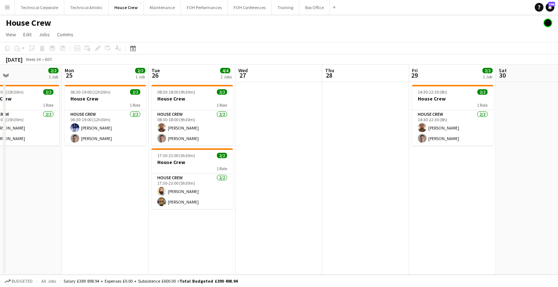
drag, startPoint x: 298, startPoint y: 147, endPoint x: 402, endPoint y: 136, distance: 104.5
click at [402, 136] on app-calendar-viewport "Fri 22 2/2 1 Job Sat 23 Sun 24 2/2 1 Job Mon 25 2/2 1 Job Tue 26 4/4 2 Jobs Wed…" at bounding box center [279, 170] width 558 height 210
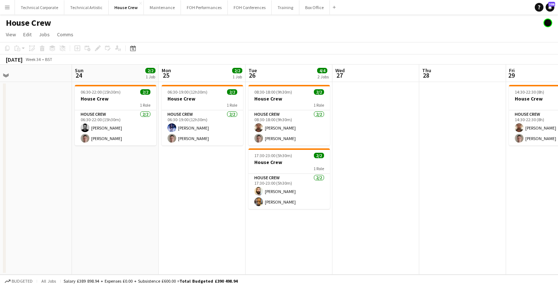
drag, startPoint x: 182, startPoint y: 140, endPoint x: 457, endPoint y: 112, distance: 277.0
click at [457, 112] on app-calendar-viewport "Thu 21 Fri 22 2/2 1 Job Sat 23 Sun 24 2/2 1 Job Mon 25 2/2 1 Job Tue 26 4/4 2 J…" at bounding box center [279, 170] width 558 height 210
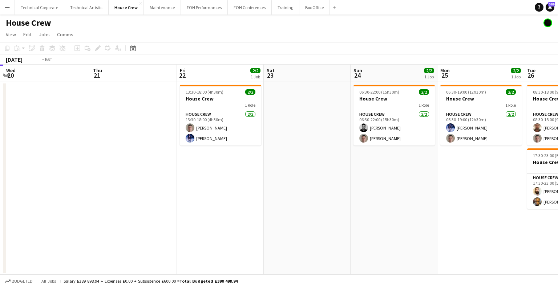
drag, startPoint x: 428, startPoint y: 133, endPoint x: 465, endPoint y: 123, distance: 38.8
click at [465, 123] on app-calendar-viewport "Mon 18 Tue 19 Wed 20 Thu 21 Fri 22 2/2 1 Job Sat 23 Sun 24 2/2 1 Job Mon 25 2/2…" at bounding box center [279, 170] width 558 height 210
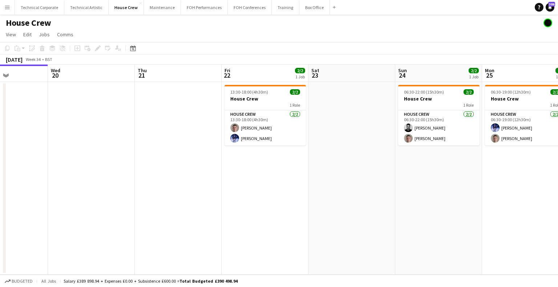
drag, startPoint x: 261, startPoint y: 147, endPoint x: 76, endPoint y: 146, distance: 185.2
click at [72, 146] on app-calendar-viewport "Sat 16 Sun 17 Mon 18 Tue 19 Wed 20 Thu 21 Fri 22 2/2 1 Job Sat 23 Sun 24 2/2 1 …" at bounding box center [279, 170] width 558 height 210
drag, startPoint x: 345, startPoint y: 135, endPoint x: 134, endPoint y: 187, distance: 217.3
click at [134, 186] on app-calendar-viewport "Sat 16 Sun 17 Mon 18 Tue 19 Wed 20 Thu 21 Fri 22 2/2 1 Job Sat 23 Sun 24 2/2 1 …" at bounding box center [279, 170] width 558 height 210
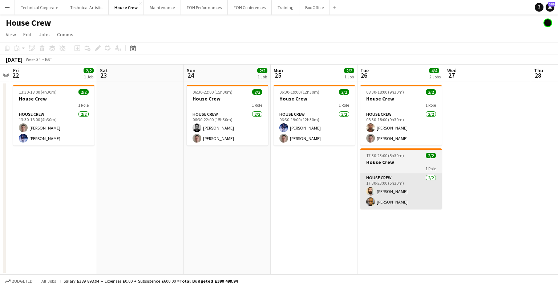
drag, startPoint x: 386, startPoint y: 167, endPoint x: 177, endPoint y: 177, distance: 209.8
click at [173, 177] on app-calendar-viewport "Mon 18 Tue 19 Wed 20 Thu 21 Fri 22 2/2 1 Job Sat 23 Sun 24 2/2 1 Job Mon 25 2/2…" at bounding box center [279, 170] width 558 height 210
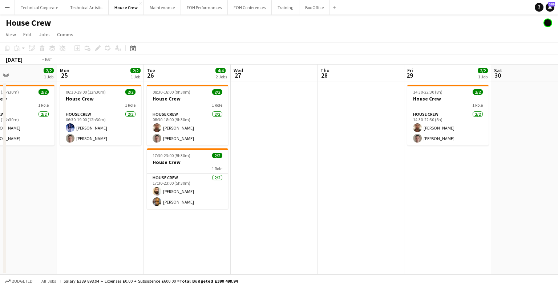
drag, startPoint x: 420, startPoint y: 158, endPoint x: 263, endPoint y: 178, distance: 158.4
click at [212, 165] on app-calendar-viewport "Thu 21 Fri 22 2/2 1 Job Sat 23 Sun 24 2/2 1 Job Mon 25 2/2 1 Job Tue 26 4/4 2 J…" at bounding box center [279, 170] width 558 height 210
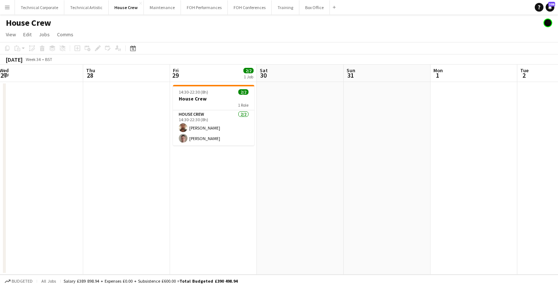
drag, startPoint x: 286, startPoint y: 138, endPoint x: 201, endPoint y: 157, distance: 86.8
click at [201, 155] on app-calendar-viewport "Sun 24 2/2 1 Job Mon 25 2/2 1 Job Tue 26 4/4 2 Jobs Wed 27 Thu 28 Fri 29 2/2 1 …" at bounding box center [279, 170] width 558 height 210
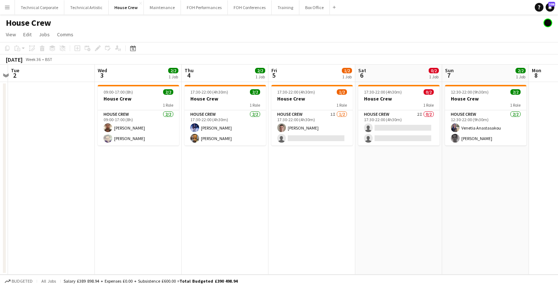
click at [293, 148] on app-calendar-viewport "Sat 30 Sun 31 Mon 1 Tue 2 Wed 3 2/2 1 Job Thu 4 2/2 1 Job Fri 5 1/2 1 Job Sat 6…" at bounding box center [279, 170] width 558 height 210
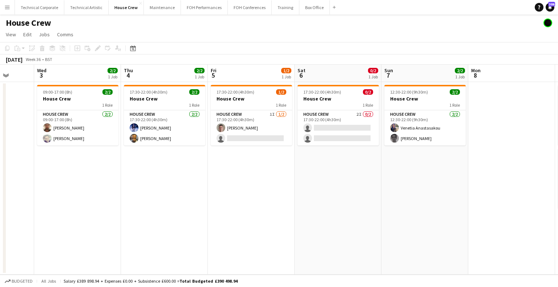
drag, startPoint x: 381, startPoint y: 114, endPoint x: 330, endPoint y: 112, distance: 50.1
click at [330, 112] on app-calendar-viewport "Sat 30 Sun 31 Mon 1 Tue 2 Wed 3 2/2 1 Job Thu 4 2/2 1 Job Fri 5 1/2 1 Job Sat 6…" at bounding box center [279, 170] width 558 height 210
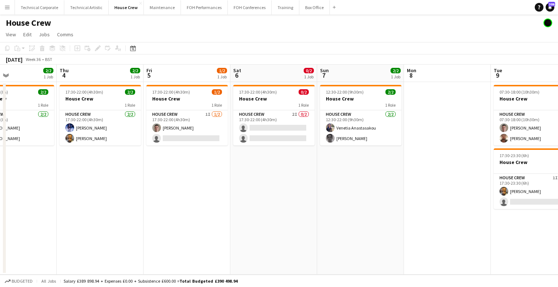
drag, startPoint x: 334, startPoint y: 111, endPoint x: 270, endPoint y: 131, distance: 66.5
click at [270, 131] on app-calendar-viewport "Mon 1 Tue 2 Wed 3 2/2 1 Job Thu 4 2/2 1 Job Fri 5 1/2 1 Job Sat 6 0/2 1 Job Sun…" at bounding box center [279, 170] width 558 height 210
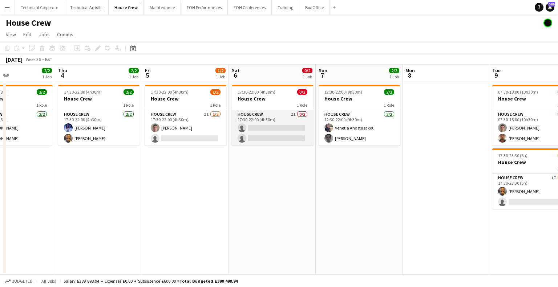
click at [270, 131] on app-card-role "House Crew 2I 0/2 17:30-22:00 (4h30m) single-neutral-actions single-neutral-act…" at bounding box center [272, 127] width 81 height 35
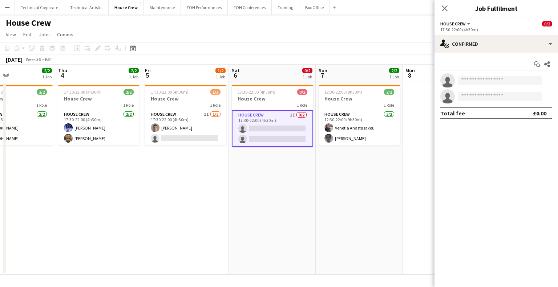
click at [498, 55] on div "Start chat Share single-neutral-actions single-neutral-actions Total fee £0.00" at bounding box center [495, 89] width 123 height 72
click at [498, 54] on div "Start chat Share single-neutral-actions single-neutral-actions Total fee £0.00" at bounding box center [495, 89] width 123 height 72
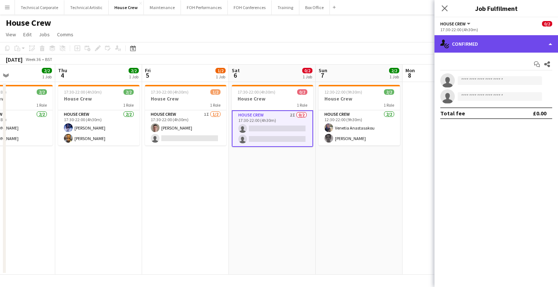
click at [514, 49] on div "single-neutral-actions-check-2 Confirmed" at bounding box center [495, 43] width 123 height 17
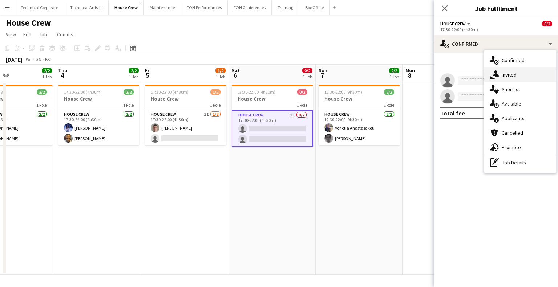
click at [518, 75] on div "single-neutral-actions-share-1 Invited" at bounding box center [520, 75] width 72 height 15
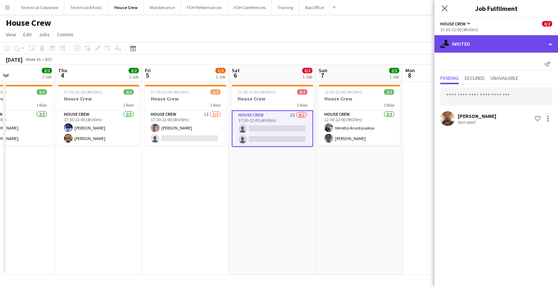
click at [460, 49] on div "single-neutral-actions-share-1 Invited" at bounding box center [495, 43] width 123 height 17
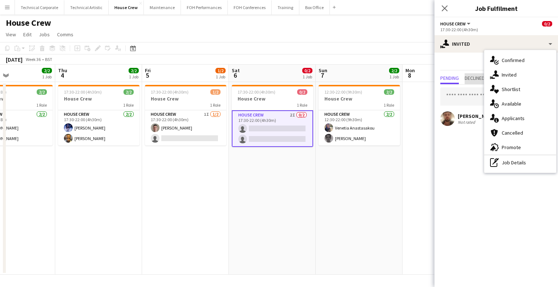
click at [472, 83] on span "Declined" at bounding box center [474, 78] width 20 height 11
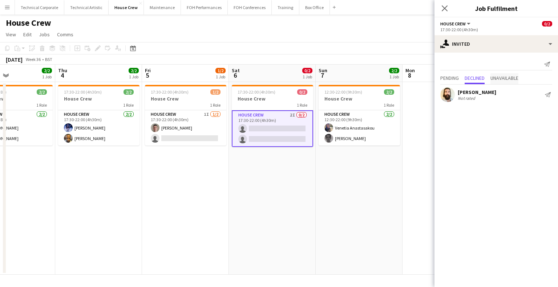
click at [505, 77] on span "Unavailable" at bounding box center [504, 78] width 28 height 5
click at [455, 77] on span "Pending" at bounding box center [449, 78] width 19 height 5
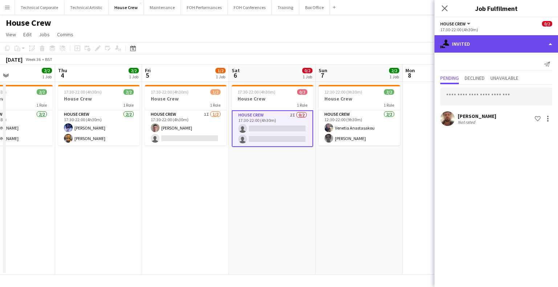
click at [493, 43] on div "single-neutral-actions-share-1 Invited" at bounding box center [495, 43] width 123 height 17
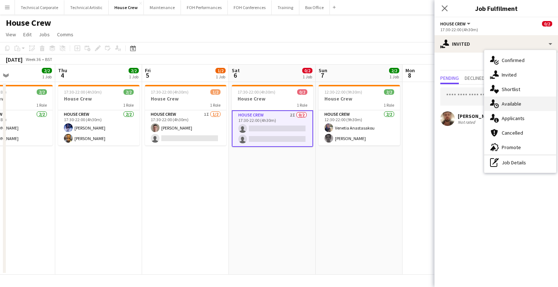
click at [516, 103] on div "single-neutral-actions-upload Available" at bounding box center [520, 104] width 72 height 15
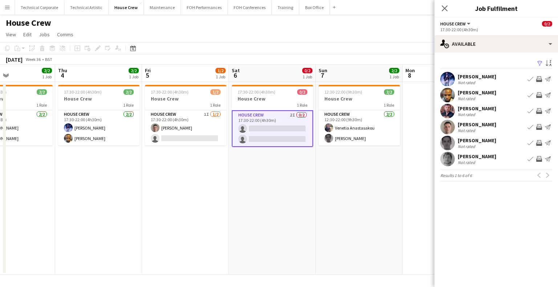
click at [537, 127] on app-icon "Invite crew" at bounding box center [539, 127] width 6 height 6
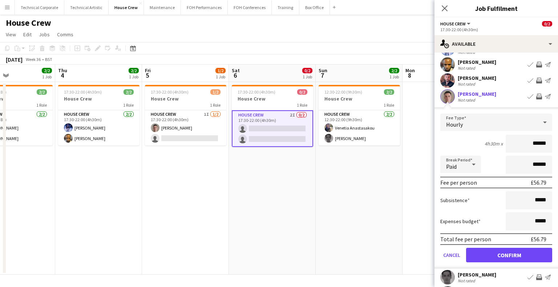
scroll to position [36, 0]
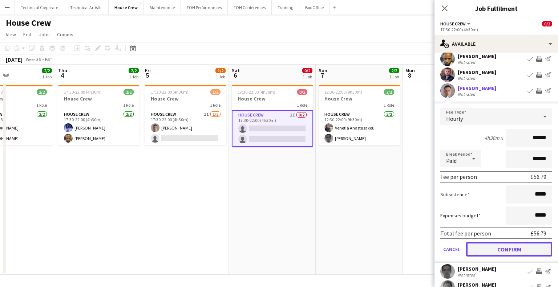
click at [506, 251] on button "Confirm" at bounding box center [509, 249] width 86 height 15
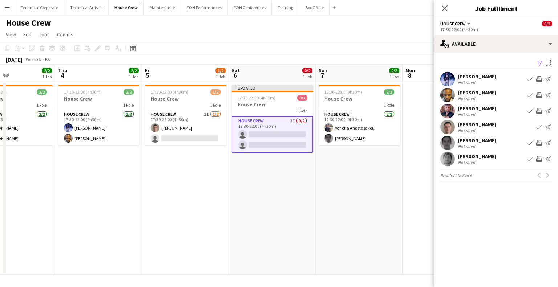
scroll to position [0, 0]
click at [538, 142] on app-icon "Invite crew" at bounding box center [539, 143] width 6 height 6
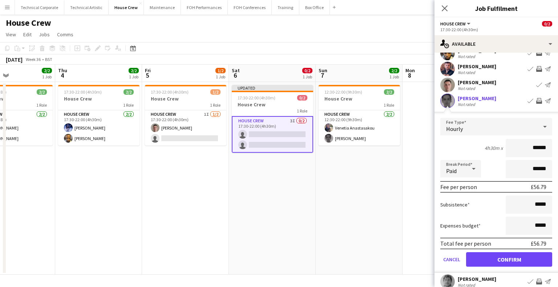
scroll to position [67, 0]
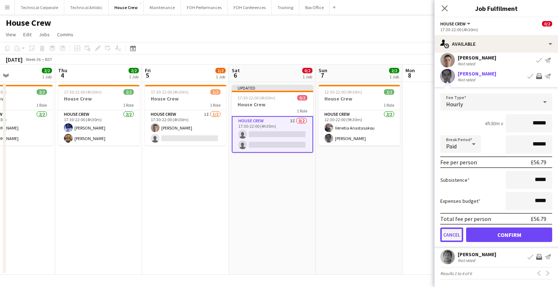
click at [456, 235] on button "Cancel" at bounding box center [451, 235] width 23 height 15
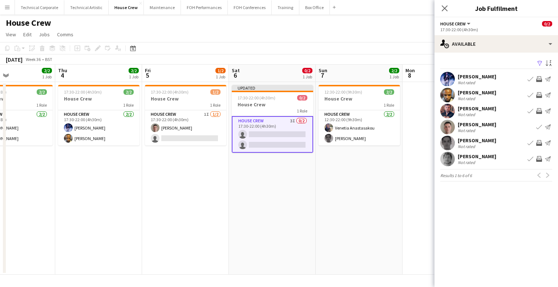
click at [539, 93] on app-icon "Invite crew" at bounding box center [539, 95] width 6 height 6
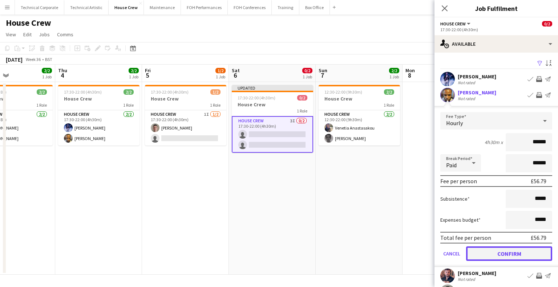
click at [500, 251] on button "Confirm" at bounding box center [509, 254] width 86 height 15
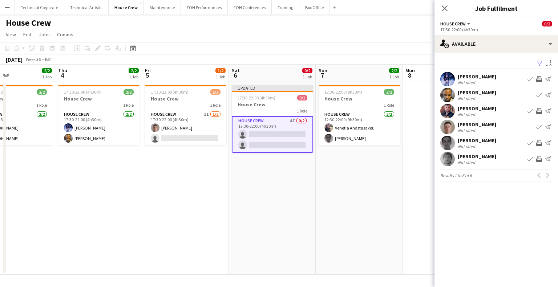
scroll to position [0, 219]
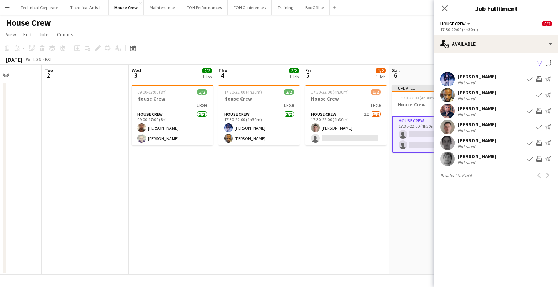
drag, startPoint x: 251, startPoint y: 167, endPoint x: 411, endPoint y: 156, distance: 160.4
click at [411, 156] on app-calendar-viewport "Sat 30 Sun 31 Mon 1 Tue 2 Wed 3 2/2 1 Job Thu 4 2/2 1 Job Fri 5 1/2 1 Job Sat 6…" at bounding box center [279, 170] width 558 height 210
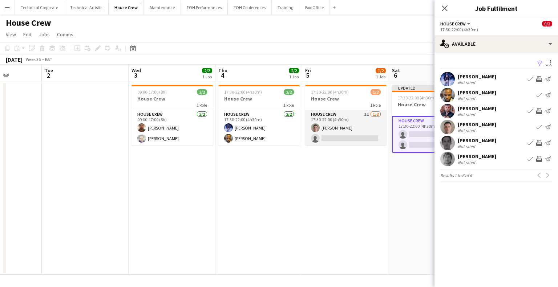
click at [362, 135] on app-card-role "House Crew 1I 1/2 17:30-22:00 (4h30m) Robert Buckland single-neutral-actions" at bounding box center [345, 127] width 81 height 35
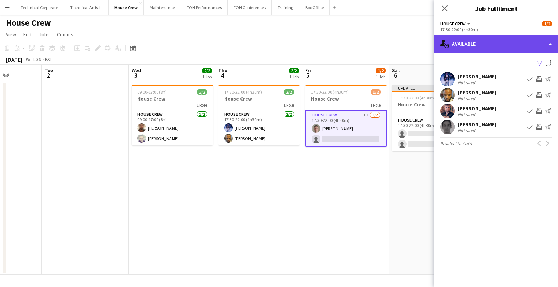
click at [479, 41] on div "single-neutral-actions-upload Available" at bounding box center [495, 43] width 123 height 17
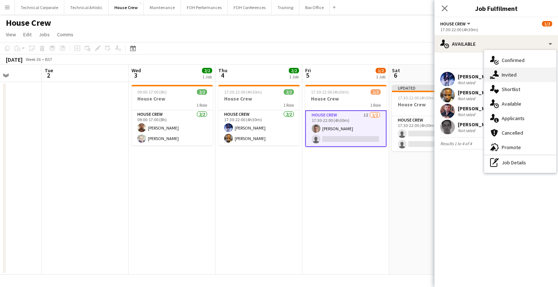
click at [503, 75] on div "single-neutral-actions-share-1 Invited" at bounding box center [520, 75] width 72 height 15
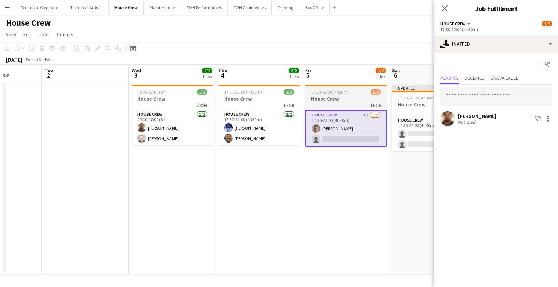
drag, startPoint x: 325, startPoint y: 184, endPoint x: 336, endPoint y: 136, distance: 48.7
click at [326, 183] on app-date-cell "17:30-22:00 (4h30m) 1/2 House Crew 1 Role House Crew 1I 1/2 17:30-22:00 (4h30m)…" at bounding box center [345, 178] width 87 height 193
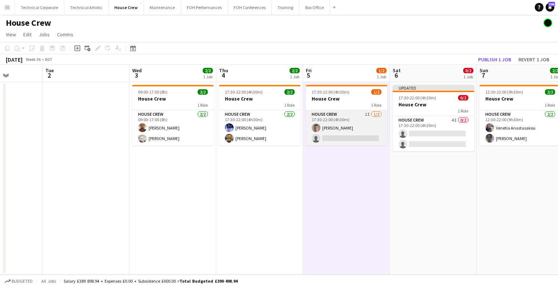
click at [338, 114] on app-card-role "House Crew 1I 1/2 17:30-22:00 (4h30m) Robert Buckland single-neutral-actions" at bounding box center [346, 127] width 81 height 35
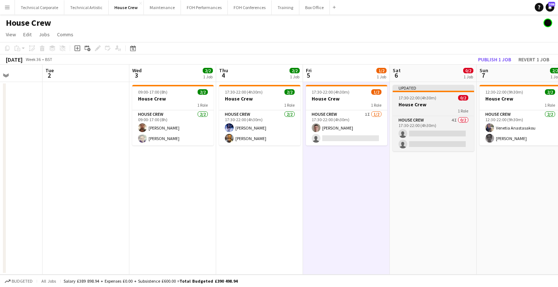
scroll to position [0, 217]
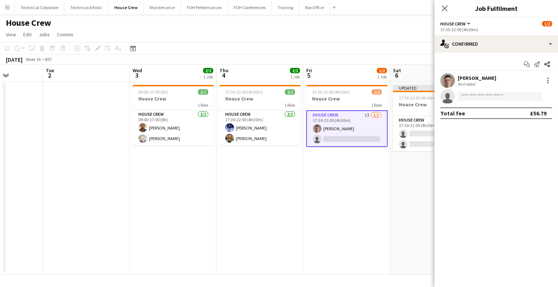
click at [500, 34] on app-options-switcher "House Crew All roles House Crew 1/2 17:30-22:00 (4h30m)" at bounding box center [495, 26] width 123 height 18
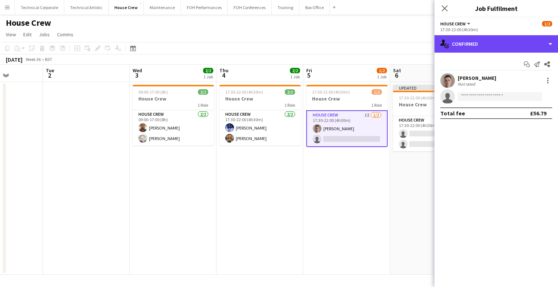
click at [507, 49] on div "single-neutral-actions-check-2 Confirmed" at bounding box center [495, 43] width 123 height 17
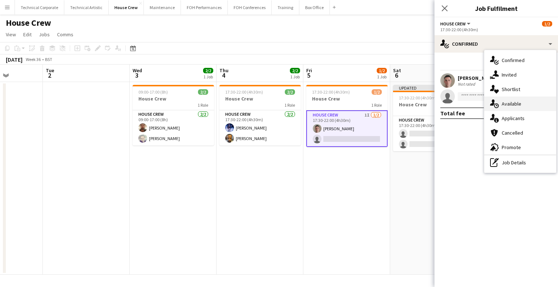
click at [503, 103] on div "single-neutral-actions-upload Available" at bounding box center [520, 104] width 72 height 15
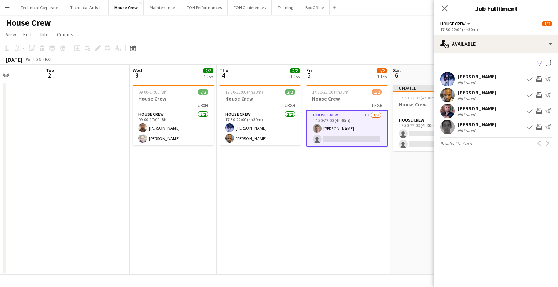
scroll to position [0, 272]
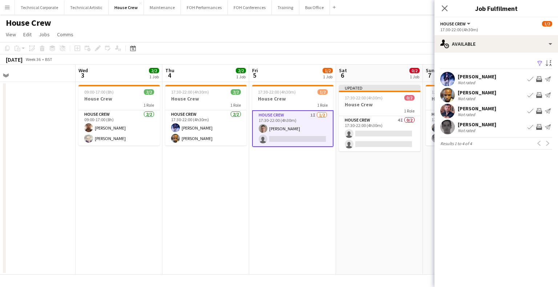
drag, startPoint x: 314, startPoint y: 178, endPoint x: 378, endPoint y: 154, distance: 68.9
click at [314, 179] on app-calendar-viewport "Sat 30 Sun 31 Mon 1 Tue 2 Wed 3 2/2 1 Job Thu 4 2/2 1 Job Fri 5 1/2 1 Job Sat 6…" at bounding box center [279, 170] width 558 height 210
click at [538, 76] on app-icon "Invite crew" at bounding box center [539, 79] width 6 height 6
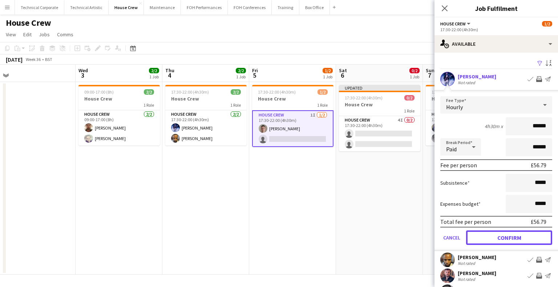
click at [507, 237] on button "Confirm" at bounding box center [509, 238] width 86 height 15
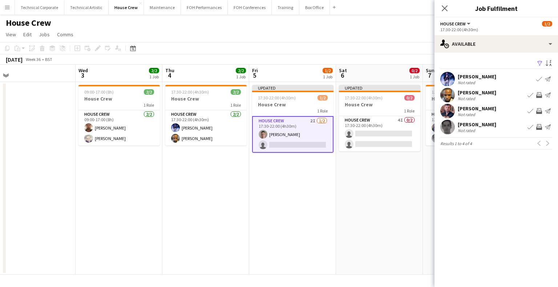
click at [363, 223] on app-date-cell "Updated 17:30-22:00 (4h30m) 0/2 House Crew 1 Role House Crew 4I 0/2 17:30-22:00…" at bounding box center [379, 178] width 87 height 193
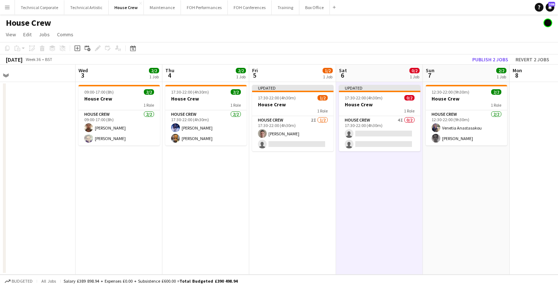
click at [370, 220] on app-date-cell "Updated 17:30-22:00 (4h30m) 0/2 House Crew 1 Role House Crew 4I 0/2 17:30-22:00…" at bounding box center [379, 178] width 87 height 193
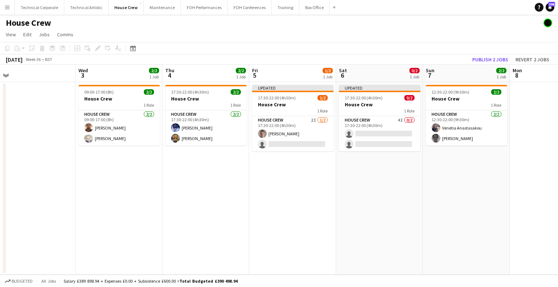
click at [486, 65] on app-board-header-date "Sun 7 2/2 1 Job" at bounding box center [466, 73] width 87 height 17
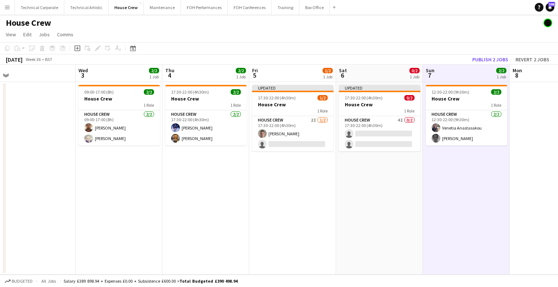
click at [487, 65] on app-board-header-date "Sun 7 2/2 1 Job" at bounding box center [466, 73] width 87 height 17
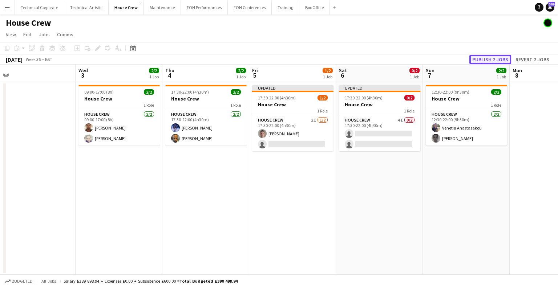
click at [489, 58] on button "Publish 2 jobs" at bounding box center [490, 59] width 42 height 9
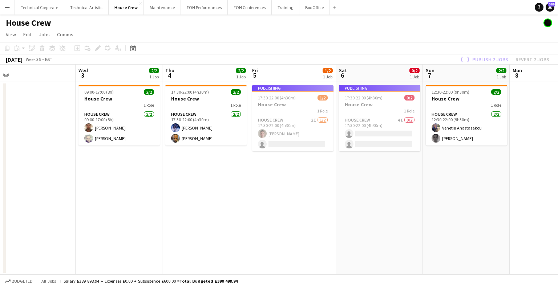
click at [457, 180] on app-date-cell "12:30-22:00 (9h30m) 2/2 House Crew 1 Role House Crew 2/2 12:30-22:00 (9h30m) Ve…" at bounding box center [466, 178] width 87 height 193
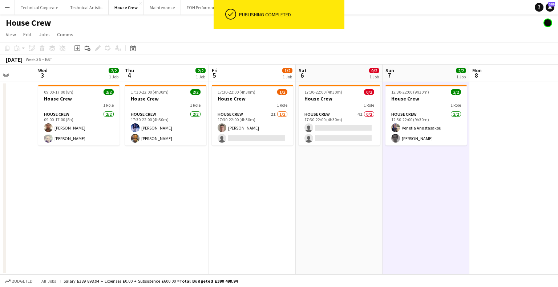
drag, startPoint x: 458, startPoint y: 182, endPoint x: 173, endPoint y: 200, distance: 285.6
click at [169, 201] on app-calendar-viewport "Sat 30 Sun 31 Mon 1 Tue 2 Wed 3 2/2 1 Job Thu 4 2/2 1 Job Fri 5 1/2 1 Job Sat 6…" at bounding box center [279, 170] width 558 height 210
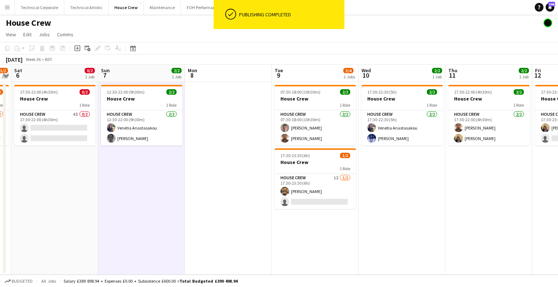
drag, startPoint x: 349, startPoint y: 191, endPoint x: 316, endPoint y: 190, distance: 32.7
click at [316, 190] on app-calendar-viewport "Tue 2 Wed 3 2/2 1 Job Thu 4 2/2 1 Job Fri 5 1/2 1 Job Sat 6 0/2 1 Job Sun 7 2/2…" at bounding box center [279, 170] width 558 height 210
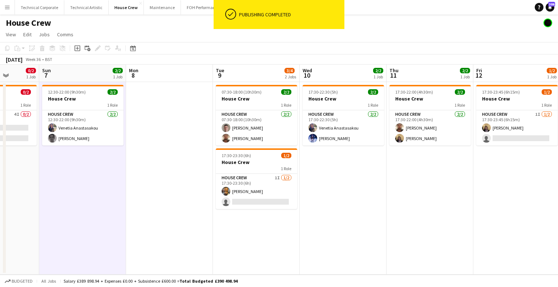
drag, startPoint x: 336, startPoint y: 186, endPoint x: 307, endPoint y: 190, distance: 29.1
click at [311, 189] on app-calendar-viewport "Thu 4 2/2 1 Job Fri 5 1/2 1 Job Sat 6 0/2 1 Job Sun 7 2/2 1 Job Mon 8 Tue 9 3/4…" at bounding box center [279, 170] width 558 height 210
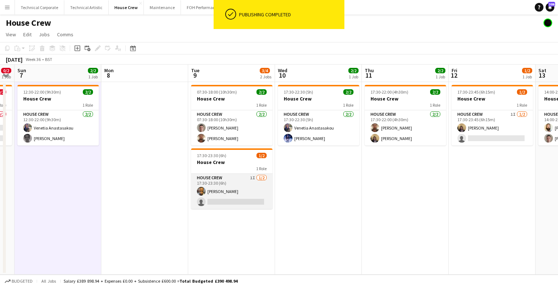
click at [255, 201] on app-card-role "House Crew 1I 1/2 17:30-23:30 (6h) Rhyan Jordan Holder single-neutral-actions" at bounding box center [231, 191] width 81 height 35
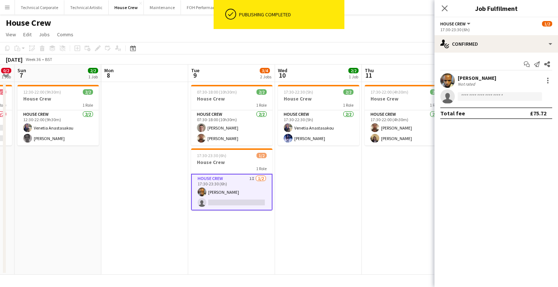
click at [474, 32] on app-options-switcher "House Crew All roles House Crew 1/2 17:30-23:30 (6h)" at bounding box center [495, 26] width 123 height 18
click at [475, 34] on app-options-switcher "House Crew All roles House Crew 1/2 17:30-23:30 (6h)" at bounding box center [495, 26] width 123 height 18
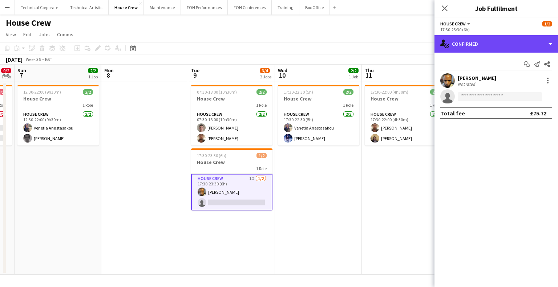
click at [477, 45] on div "single-neutral-actions-check-2 Confirmed" at bounding box center [495, 43] width 123 height 17
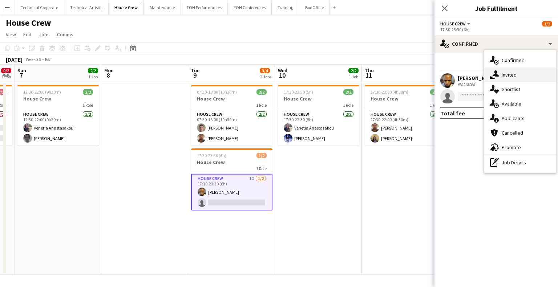
click at [499, 78] on div "single-neutral-actions-share-1 Invited" at bounding box center [520, 75] width 72 height 15
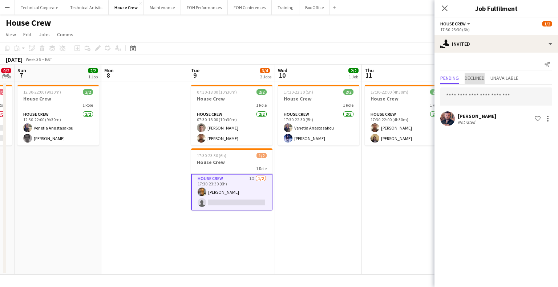
click at [476, 81] on span "Declined" at bounding box center [474, 78] width 20 height 5
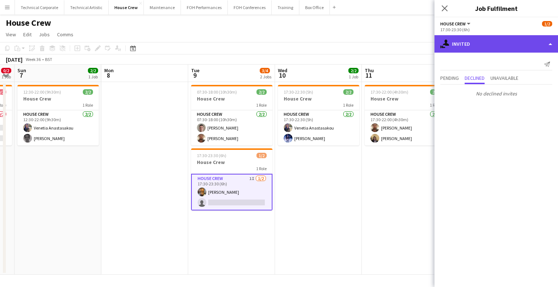
click at [497, 44] on div "single-neutral-actions-share-1 Invited" at bounding box center [495, 43] width 123 height 17
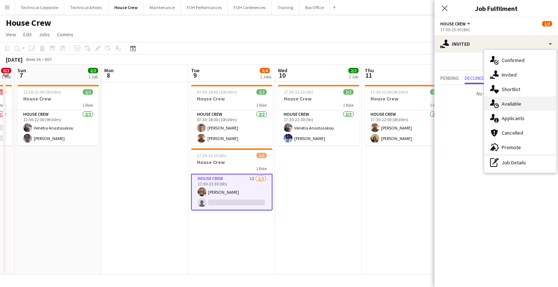
click at [520, 107] on div "single-neutral-actions-upload Available" at bounding box center [520, 104] width 72 height 15
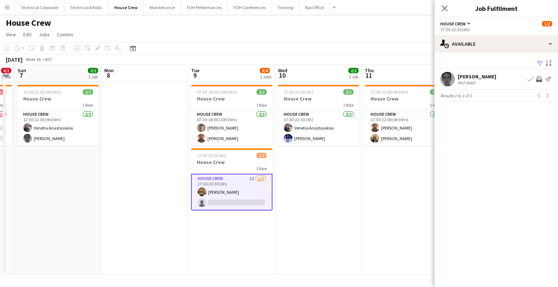
click at [537, 80] on app-icon "Invite crew" at bounding box center [539, 79] width 6 height 6
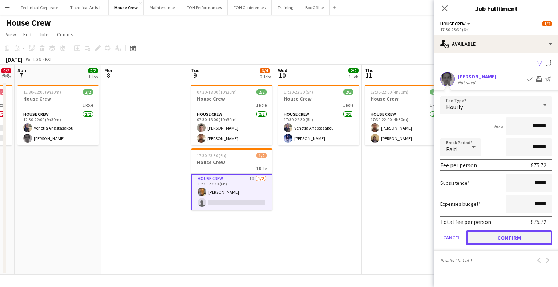
click at [505, 238] on button "Confirm" at bounding box center [509, 238] width 86 height 15
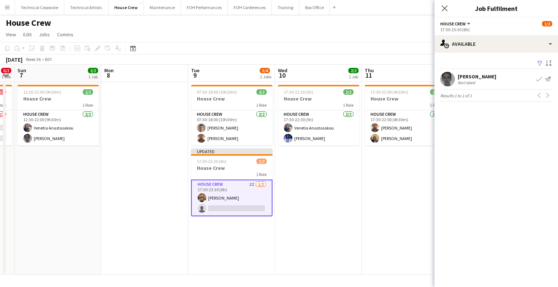
click at [318, 208] on app-date-cell "17:30-22:30 (5h) 2/2 House Crew 1 Role House Crew 2/2 17:30-22:30 (5h) Venetia …" at bounding box center [318, 178] width 87 height 193
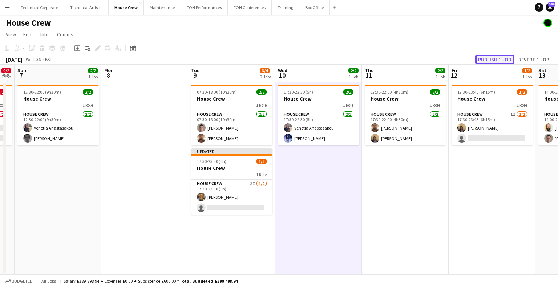
click at [497, 62] on button "Publish 1 job" at bounding box center [494, 59] width 39 height 9
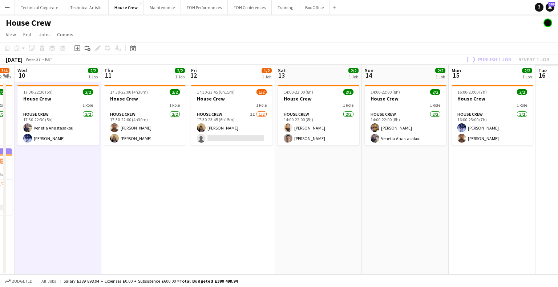
drag, startPoint x: 164, startPoint y: 230, endPoint x: 147, endPoint y: 237, distance: 17.7
click at [149, 236] on app-calendar-viewport "Sun 7 2/2 1 Job Mon 8 Tue 9 3/4 2 Jobs Wed 10 2/2 1 Job Thu 11 2/2 1 Job Fri 12…" at bounding box center [279, 170] width 558 height 210
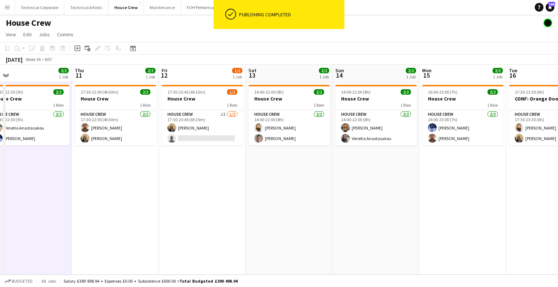
click at [216, 232] on app-calendar-viewport "Sun 7 2/2 1 Job Mon 8 Tue 9 3/4 2 Jobs Wed 10 2/2 1 Job Thu 11 2/2 1 Job Fri 12…" at bounding box center [279, 170] width 558 height 210
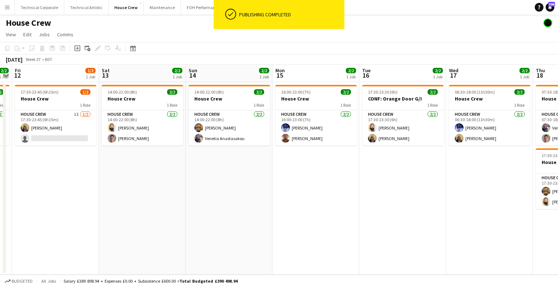
click at [260, 199] on app-calendar-viewport "Tue 9 3/4 2 Jobs Wed 10 2/2 1 Job Thu 11 2/2 1 Job Fri 12 1/2 1 Job Sat 13 2/2 …" at bounding box center [279, 170] width 558 height 210
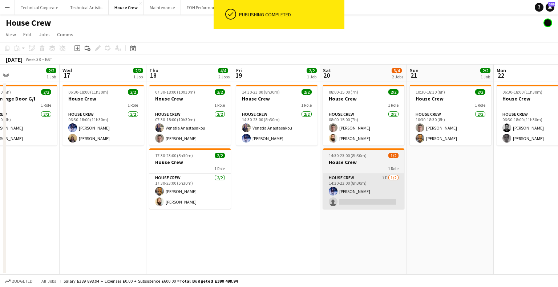
drag, startPoint x: 527, startPoint y: 191, endPoint x: 355, endPoint y: 205, distance: 173.0
click at [352, 201] on app-calendar-viewport "Sat 13 2/2 1 Job Sun 14 2/2 1 Job Mon 15 2/2 1 Job Tue 16 2/2 1 Job Wed 17 2/2 …" at bounding box center [279, 170] width 558 height 210
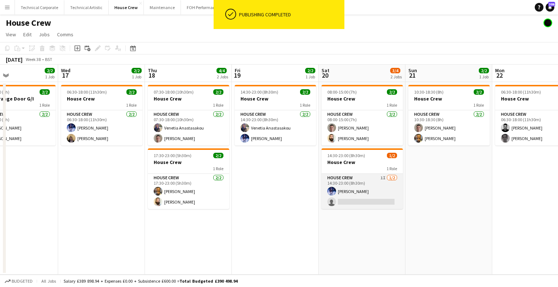
click at [346, 191] on app-card-role "House Crew 1I 1/2 14:30-23:00 (8h30m) Ed Dampier single-neutral-actions" at bounding box center [361, 191] width 81 height 35
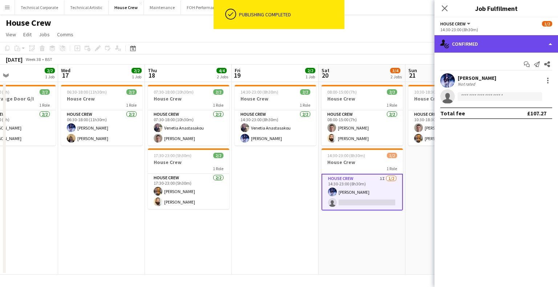
click at [520, 47] on div "single-neutral-actions-check-2 Confirmed" at bounding box center [495, 43] width 123 height 17
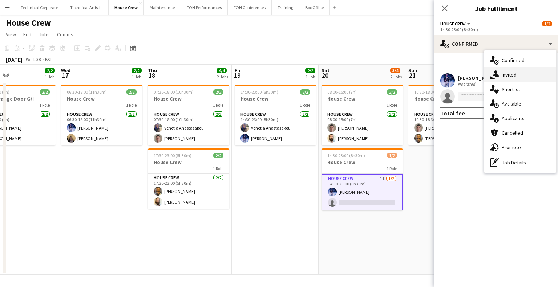
click at [521, 68] on div "single-neutral-actions-share-1 Invited" at bounding box center [520, 75] width 72 height 15
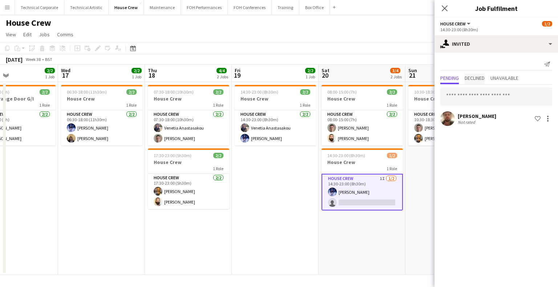
click at [465, 76] on div "Pending Declined Unavailable" at bounding box center [496, 78] width 112 height 11
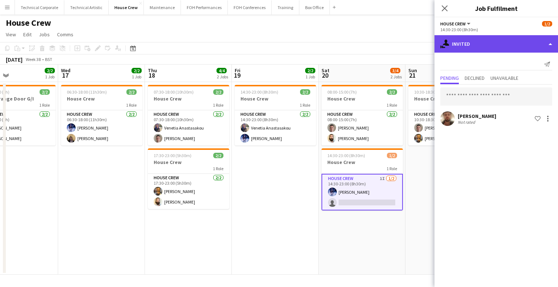
click at [498, 47] on div "single-neutral-actions-share-1 Invited" at bounding box center [495, 43] width 123 height 17
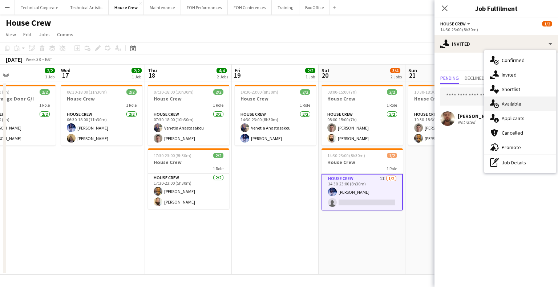
click at [511, 101] on div "single-neutral-actions-upload Available" at bounding box center [520, 104] width 72 height 15
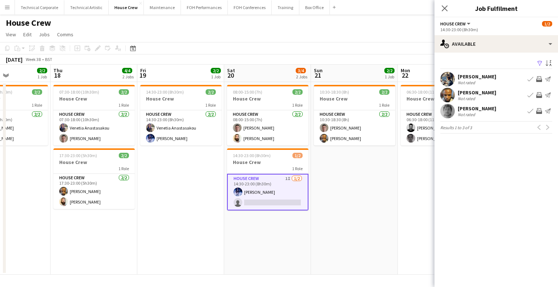
drag, startPoint x: 348, startPoint y: 188, endPoint x: 278, endPoint y: 206, distance: 71.9
click at [278, 206] on app-calendar-viewport "Sun 14 2/2 1 Job Mon 15 2/2 1 Job Tue 16 2/2 1 Job Wed 17 2/2 1 Job Thu 18 4/4 …" at bounding box center [279, 170] width 558 height 210
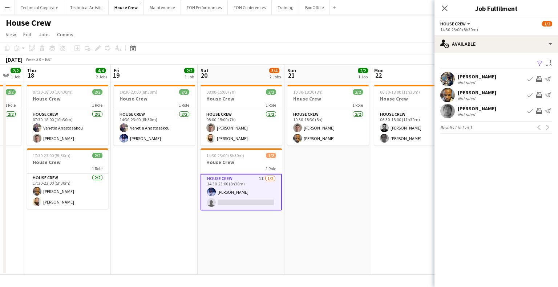
drag, startPoint x: 332, startPoint y: 224, endPoint x: 306, endPoint y: 233, distance: 28.0
click at [306, 233] on app-calendar-viewport "Sun 14 2/2 1 Job Mon 15 2/2 1 Job Tue 16 2/2 1 Job Wed 17 2/2 1 Job Thu 18 4/4 …" at bounding box center [279, 170] width 558 height 210
click at [361, 224] on app-date-cell "10:30-18:30 (8h) 2/2 House Crew 1 Role House Crew 2/2 10:30-18:30 (8h) Robert B…" at bounding box center [327, 178] width 87 height 193
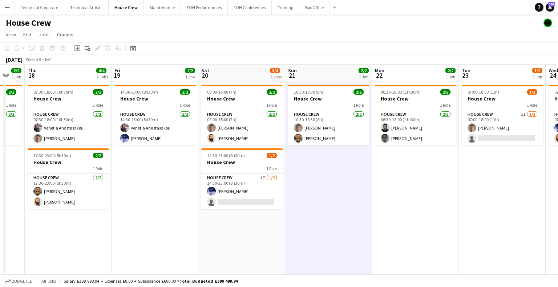
click at [361, 224] on app-date-cell "10:30-18:30 (8h) 2/2 House Crew 1 Role House Crew 2/2 10:30-18:30 (8h) Robert B…" at bounding box center [328, 178] width 87 height 193
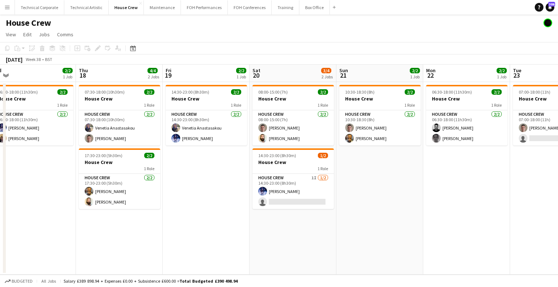
drag, startPoint x: 424, startPoint y: 193, endPoint x: 302, endPoint y: 195, distance: 122.0
click at [302, 195] on app-calendar-viewport "Sun 14 2/2 1 Job Mon 15 2/2 1 Job Tue 16 2/2 1 Job Wed 17 2/2 1 Job Thu 18 4/4 …" at bounding box center [279, 170] width 558 height 210
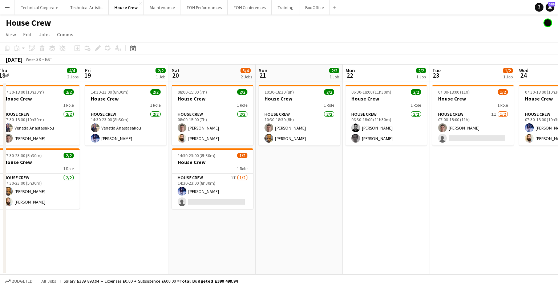
drag, startPoint x: 407, startPoint y: 170, endPoint x: 332, endPoint y: 183, distance: 75.9
click at [332, 183] on app-calendar-viewport "Tue 16 2/2 1 Job Wed 17 2/2 1 Job Thu 18 4/4 2 Jobs Fri 19 2/2 1 Job Sat 20 3/4…" at bounding box center [279, 170] width 558 height 210
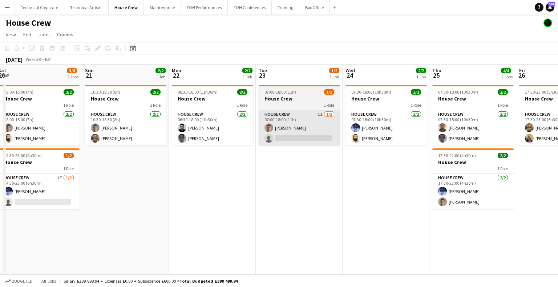
click at [305, 128] on app-card-role "House Crew 1I 1/2 07:00-18:00 (11h) Robert Buckland single-neutral-actions" at bounding box center [299, 127] width 81 height 35
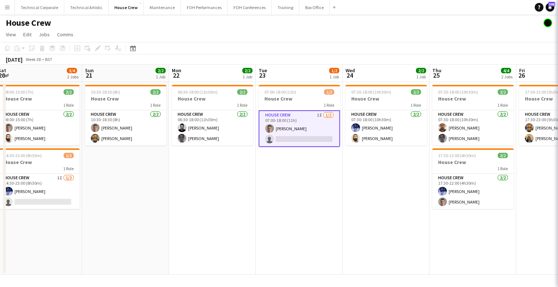
scroll to position [0, 178]
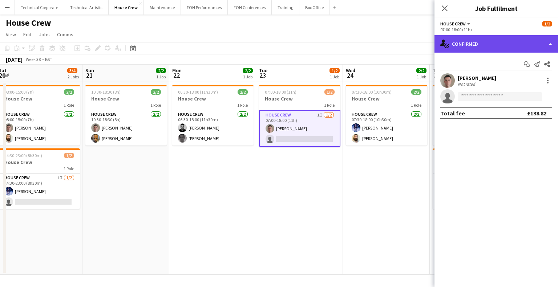
click at [517, 47] on div "single-neutral-actions-check-2 Confirmed" at bounding box center [495, 43] width 123 height 17
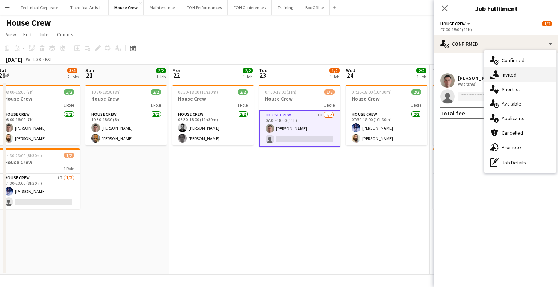
click at [523, 67] on div "single-neutral-actions-check-2 Confirmed single-neutral-actions-share-1 Invited…" at bounding box center [520, 111] width 72 height 123
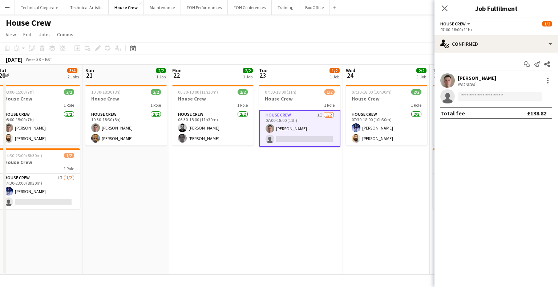
click at [517, 57] on div "Start chat Send notification Share Robert Buckland Not rated single-neutral-act…" at bounding box center [495, 89] width 123 height 72
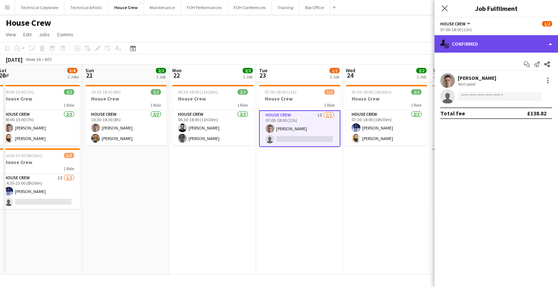
click at [519, 49] on div "single-neutral-actions-check-2 Confirmed" at bounding box center [495, 43] width 123 height 17
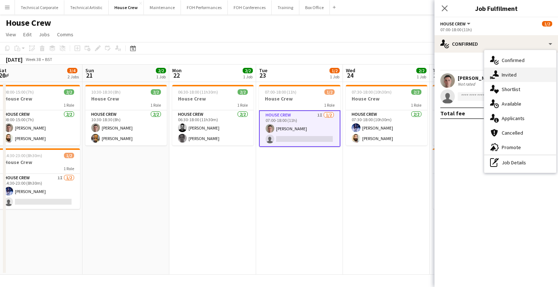
click at [517, 76] on div "single-neutral-actions-share-1 Invited" at bounding box center [520, 75] width 72 height 15
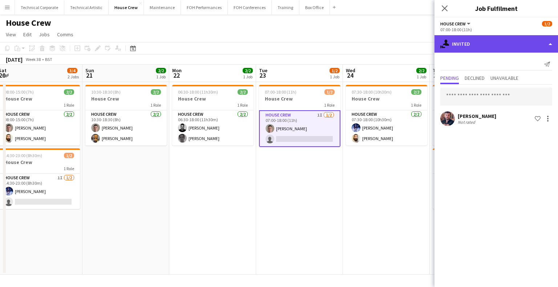
click at [479, 41] on div "single-neutral-actions-share-1 Invited" at bounding box center [495, 43] width 123 height 17
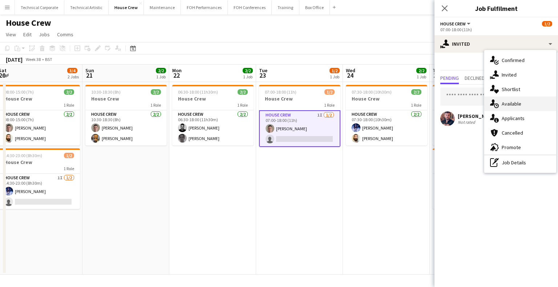
click at [496, 106] on icon at bounding box center [496, 105] width 1 height 1
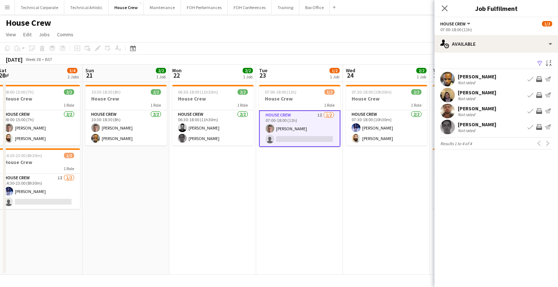
click at [540, 111] on app-icon "Invite crew" at bounding box center [539, 111] width 6 height 6
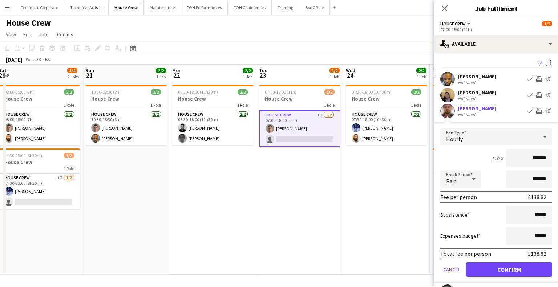
scroll to position [35, 0]
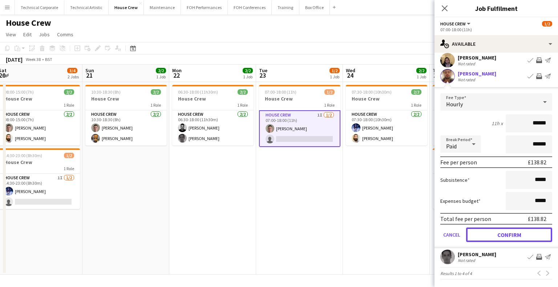
click at [497, 228] on button "Confirm" at bounding box center [509, 235] width 86 height 15
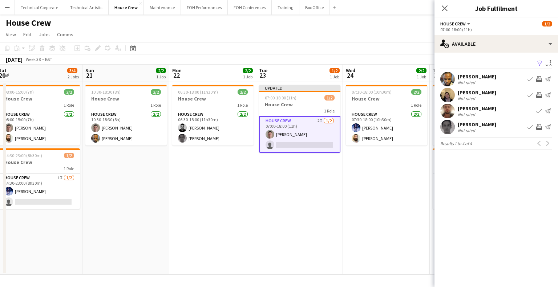
scroll to position [0, 0]
click at [347, 204] on app-date-cell "07:30-18:00 (10h30m) 2/2 House Crew 1 Role House Crew 2/2 07:30-18:00 (10h30m) …" at bounding box center [386, 178] width 87 height 193
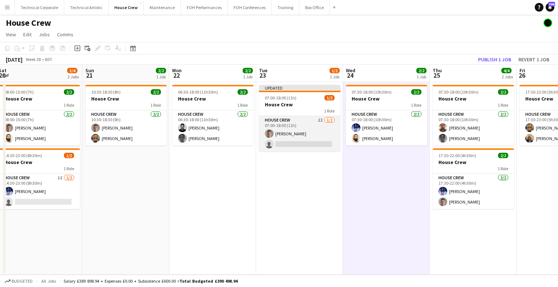
click at [318, 134] on app-card-role "House Crew 2I 1/2 07:00-18:00 (11h) Robert Buckland single-neutral-actions" at bounding box center [299, 133] width 81 height 35
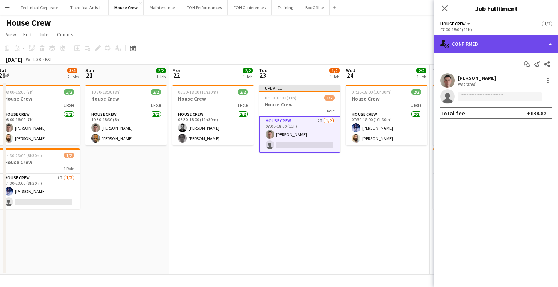
click at [505, 37] on div "single-neutral-actions-check-2 Confirmed" at bounding box center [495, 43] width 123 height 17
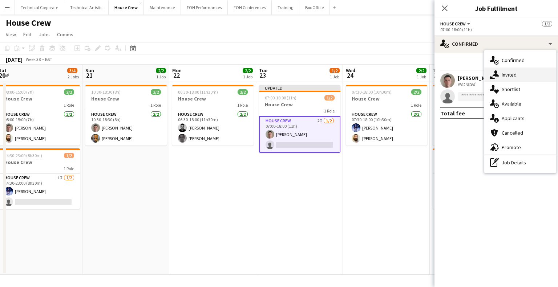
click at [523, 74] on div "single-neutral-actions-share-1 Invited" at bounding box center [520, 75] width 72 height 15
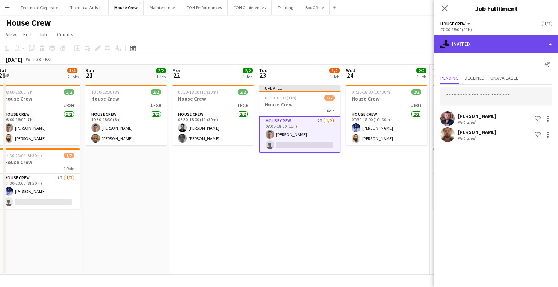
click at [507, 46] on div "single-neutral-actions-share-1 Invited" at bounding box center [495, 43] width 123 height 17
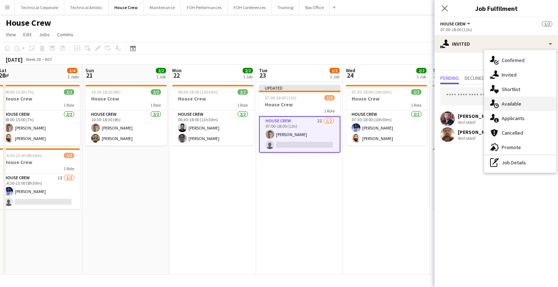
click at [518, 107] on div "single-neutral-actions-upload Available" at bounding box center [520, 104] width 72 height 15
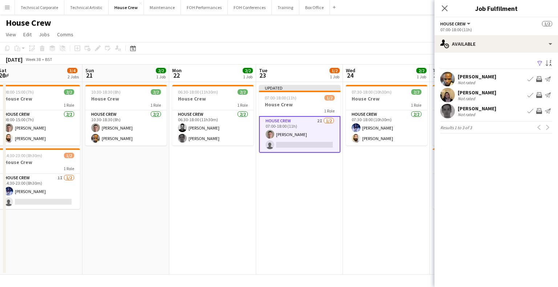
click at [315, 229] on app-date-cell "Updated 07:00-18:00 (11h) 1/2 House Crew 1 Role House Crew 2I 1/2 07:00-18:00 (…" at bounding box center [299, 178] width 87 height 193
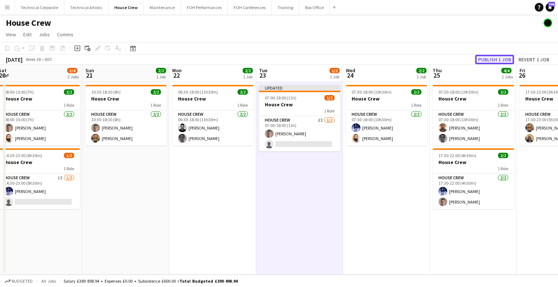
click at [501, 59] on button "Publish 1 job" at bounding box center [494, 59] width 39 height 9
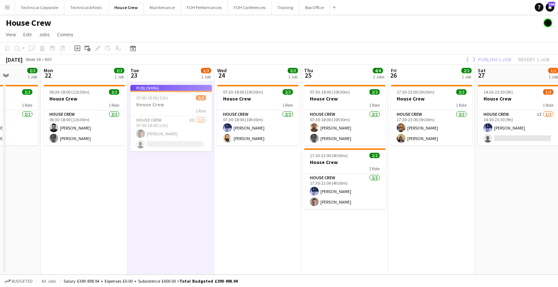
scroll to position [0, 309]
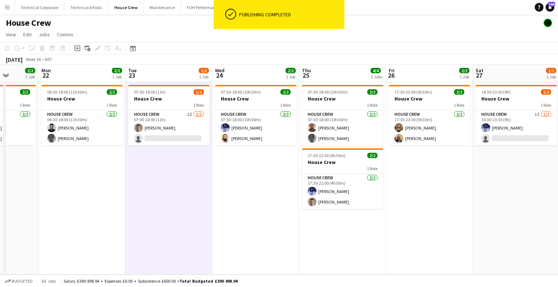
drag, startPoint x: 488, startPoint y: 164, endPoint x: 357, endPoint y: 182, distance: 131.9
click at [357, 182] on app-calendar-viewport "Thu 18 4/4 2 Jobs Fri 19 2/2 1 Job Sat 20 3/4 2 Jobs Sun 21 2/2 1 Job Mon 22 2/…" at bounding box center [279, 170] width 558 height 210
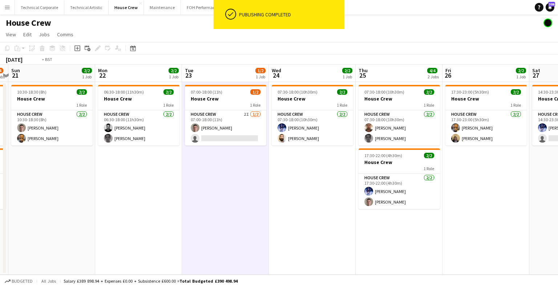
scroll to position [0, 267]
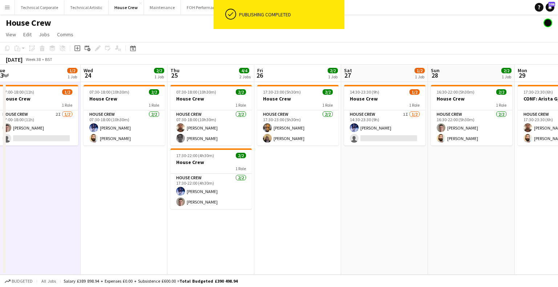
drag, startPoint x: 435, startPoint y: 155, endPoint x: 304, endPoint y: 188, distance: 135.5
click at [304, 188] on app-calendar-viewport "Sat 20 3/4 2 Jobs Sun 21 2/2 1 Job Mon 22 2/2 1 Job Tue 23 1/2 1 Job Wed 24 2/2…" at bounding box center [279, 170] width 558 height 210
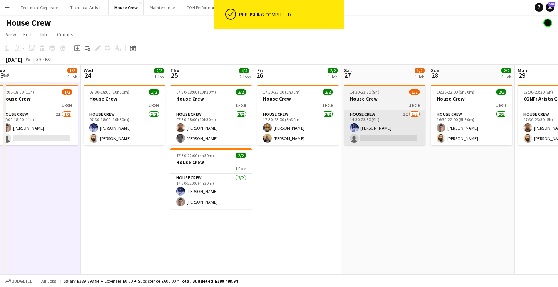
click at [373, 141] on app-card-role "House Crew 1I 1/2 14:30-23:30 (9h) Ed Dampier single-neutral-actions" at bounding box center [384, 127] width 81 height 35
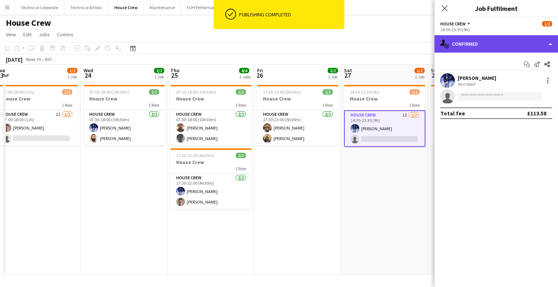
click at [519, 36] on div "single-neutral-actions-check-2 Confirmed" at bounding box center [495, 43] width 123 height 17
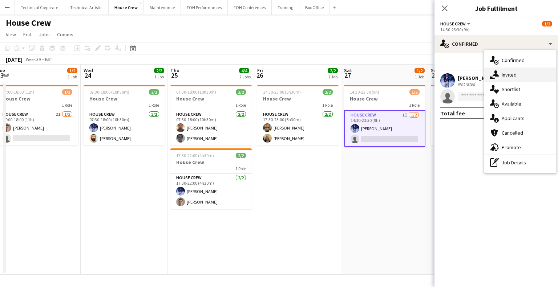
click at [517, 71] on div "single-neutral-actions-share-1 Invited" at bounding box center [520, 75] width 72 height 15
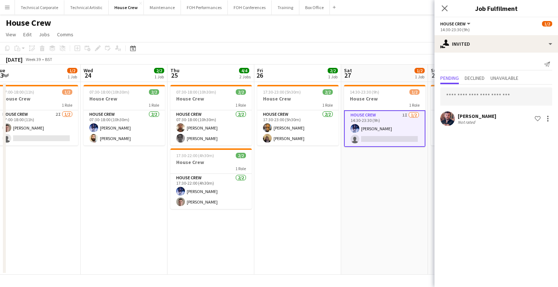
scroll to position [0, 183]
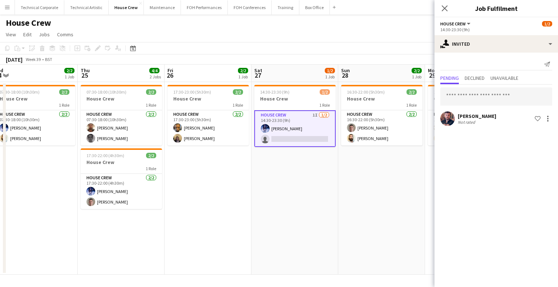
click at [283, 177] on app-calendar-viewport "Mon 22 2/2 1 Job Tue 23 1/2 1 Job Wed 24 2/2 1 Job Thu 25 4/4 2 Jobs Fri 26 2/2…" at bounding box center [279, 170] width 558 height 210
click at [304, 166] on app-date-cell "14:30-23:30 (9h) 1/2 House Crew 1 Role House Crew 1I 1/2 14:30-23:30 (9h) Ed Da…" at bounding box center [294, 178] width 87 height 193
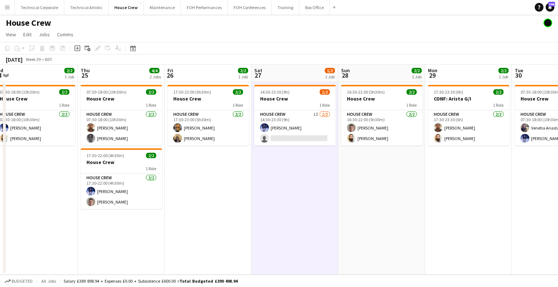
scroll to position [0, 182]
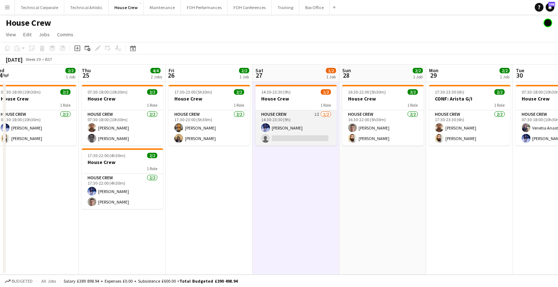
click at [290, 136] on app-card-role "House Crew 1I 1/2 14:30-23:30 (9h) Ed Dampier single-neutral-actions" at bounding box center [295, 127] width 81 height 35
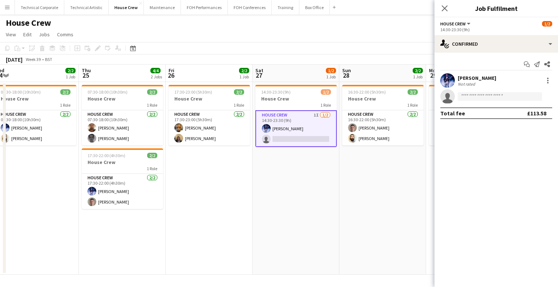
click at [516, 56] on div "Start chat Send notification Share Ed Dampier Not rated single-neutral-actions …" at bounding box center [495, 89] width 123 height 72
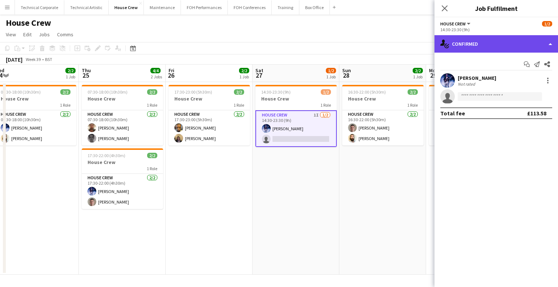
click at [508, 48] on div "single-neutral-actions-check-2 Confirmed" at bounding box center [495, 43] width 123 height 17
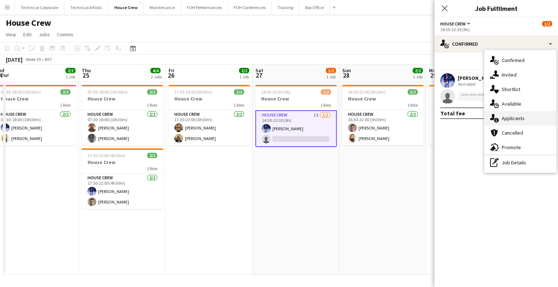
click at [510, 113] on div "single-neutral-actions-information Applicants" at bounding box center [520, 118] width 72 height 15
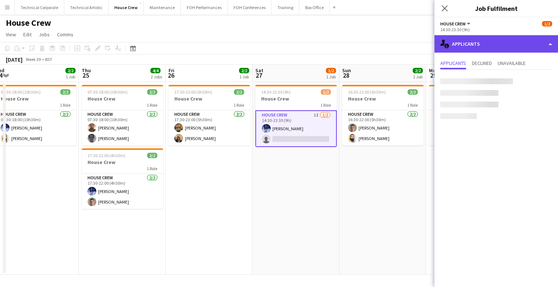
click at [512, 43] on div "single-neutral-actions-information Applicants" at bounding box center [495, 43] width 123 height 17
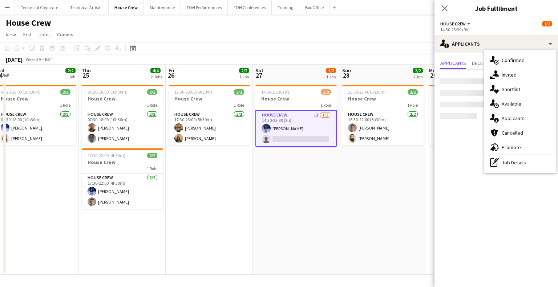
click at [509, 106] on div "single-neutral-actions-upload Available" at bounding box center [520, 104] width 72 height 15
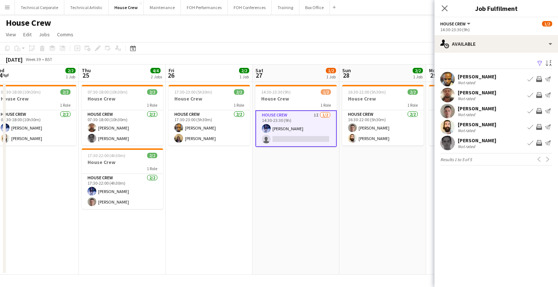
click at [538, 105] on div "Robert Buckland Not rated Book crew Invite crew Send notification" at bounding box center [495, 111] width 123 height 15
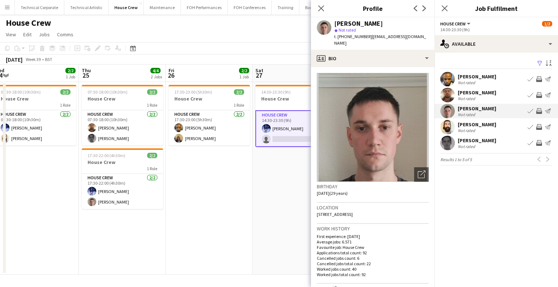
click at [539, 109] on app-icon "Invite crew" at bounding box center [539, 111] width 6 height 6
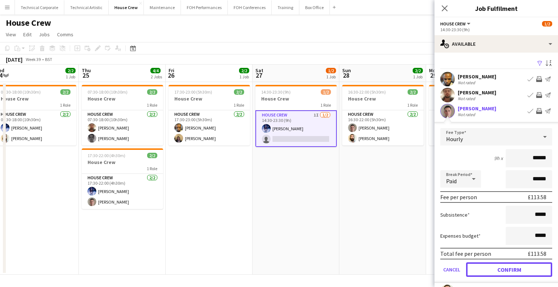
click at [502, 265] on button "Confirm" at bounding box center [509, 270] width 86 height 15
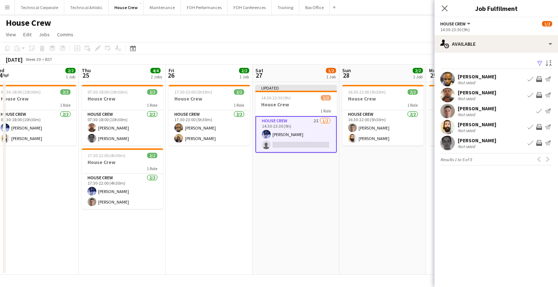
click at [540, 127] on app-icon "Invite crew" at bounding box center [539, 127] width 6 height 6
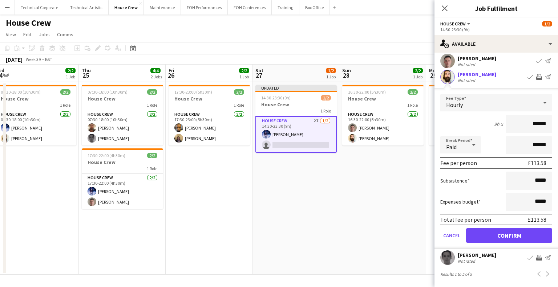
scroll to position [51, 0]
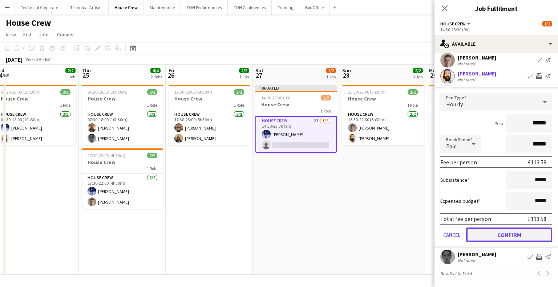
click at [495, 230] on button "Confirm" at bounding box center [509, 235] width 86 height 15
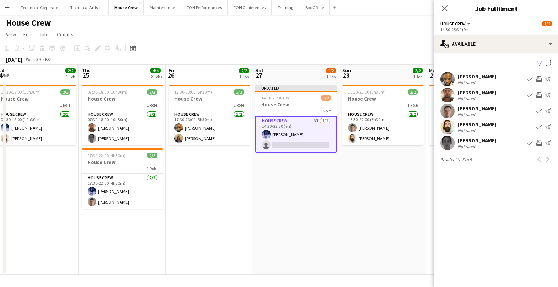
scroll to position [0, 0]
click at [367, 191] on app-date-cell "16:30-22:00 (5h30m) 2/2 House Crew 1 Role House Crew 2/2 16:30-22:00 (5h30m) Ro…" at bounding box center [382, 178] width 87 height 193
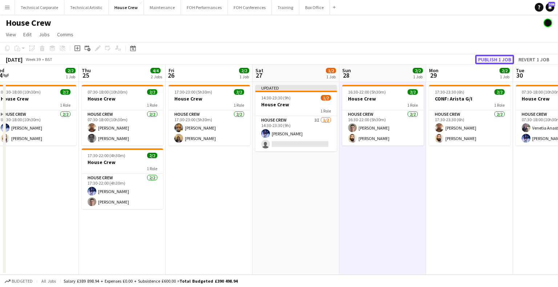
click at [499, 64] on button "Publish 1 job" at bounding box center [494, 59] width 39 height 9
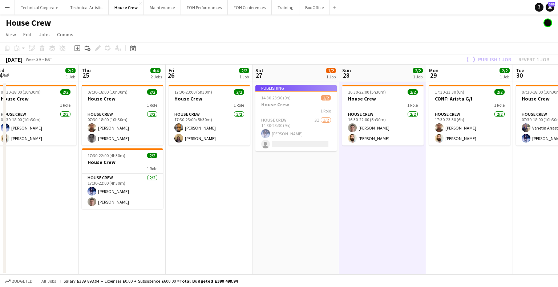
drag, startPoint x: 524, startPoint y: 192, endPoint x: 249, endPoint y: 210, distance: 275.1
click at [249, 210] on app-calendar-viewport "Mon 22 2/2 1 Job Tue 23 2/2 1 Job Wed 24 2/2 1 Job Thu 25 4/4 2 Jobs Fri 26 2/2…" at bounding box center [279, 170] width 558 height 210
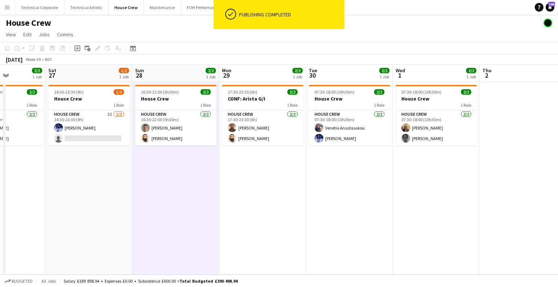
drag, startPoint x: 240, startPoint y: 200, endPoint x: 474, endPoint y: 194, distance: 234.3
click at [481, 195] on app-calendar-viewport "Wed 24 2/2 1 Job Thu 25 4/4 2 Jobs Fri 26 2/2 1 Job Sat 27 1/2 1 Job Sun 28 2/2…" at bounding box center [279, 170] width 558 height 210
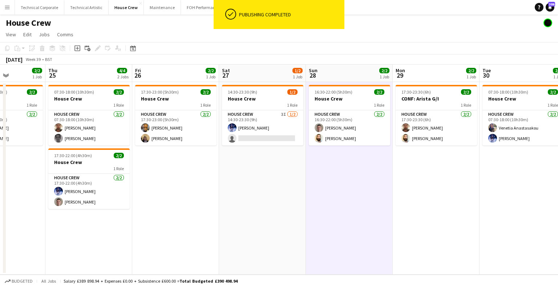
click at [557, 191] on app-calendar-viewport "Mon 22 2/2 1 Job Tue 23 2/2 1 Job Wed 24 2/2 1 Job Thu 25 4/4 2 Jobs Fri 26 2/2…" at bounding box center [279, 170] width 558 height 210
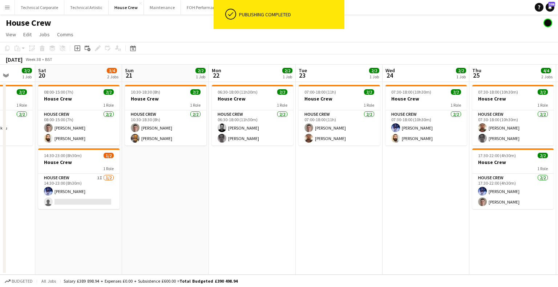
drag, startPoint x: 491, startPoint y: 184, endPoint x: 543, endPoint y: 187, distance: 52.0
click at [550, 187] on app-calendar-viewport "Wed 17 2/2 1 Job Thu 18 4/4 2 Jobs Fri 19 2/2 1 Job Sat 20 3/4 2 Jobs Sun 21 2/…" at bounding box center [279, 170] width 558 height 210
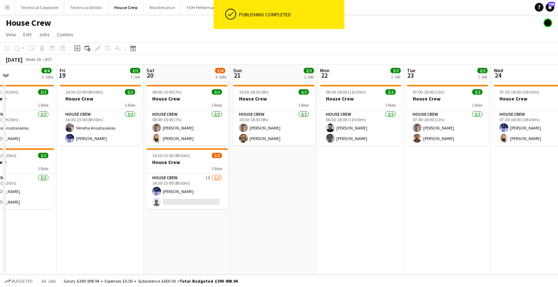
drag, startPoint x: 249, startPoint y: 186, endPoint x: 443, endPoint y: 186, distance: 193.5
click at [441, 186] on app-calendar-viewport "Tue 16 2/2 1 Job Wed 17 2/2 1 Job Thu 18 4/4 2 Jobs Fri 19 2/2 1 Job Sat 20 3/4…" at bounding box center [279, 170] width 558 height 210
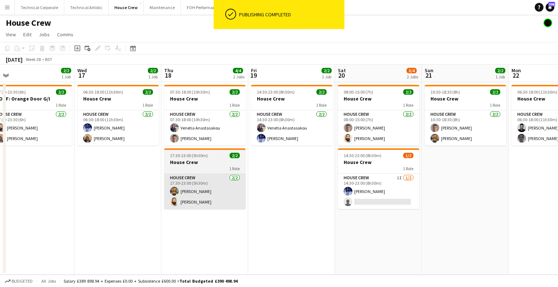
click at [204, 196] on app-card-role "House Crew 2/2 17:30-23:00 (5h30m) Rhyan Jordan Holder Justin Gartry" at bounding box center [204, 191] width 81 height 35
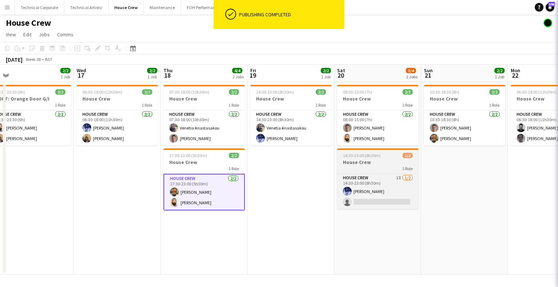
click at [393, 167] on div "1 Role" at bounding box center [377, 169] width 81 height 6
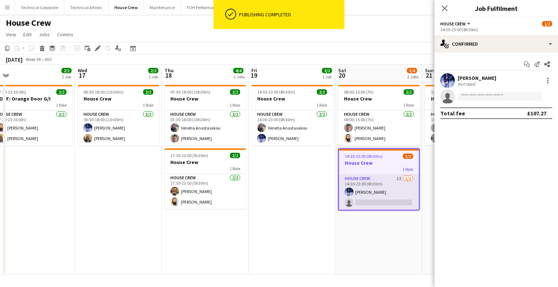
drag, startPoint x: 387, startPoint y: 173, endPoint x: 385, endPoint y: 186, distance: 12.9
click at [386, 176] on app-job-card "14:30-23:00 (8h30m) 1/2 House Crew 1 Role House Crew 1I 1/2 14:30-23:00 (8h30m)…" at bounding box center [378, 180] width 81 height 62
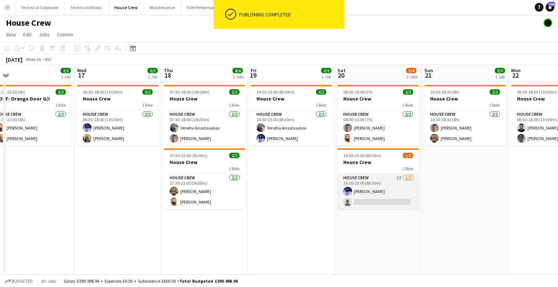
drag, startPoint x: 383, startPoint y: 188, endPoint x: 387, endPoint y: 184, distance: 5.4
click at [385, 184] on app-calendar-viewport "Sun 14 2/2 1 Job Mon 15 2/2 1 Job Tue 16 2/2 1 Job Wed 17 2/2 1 Job Thu 18 4/4 …" at bounding box center [279, 170] width 558 height 210
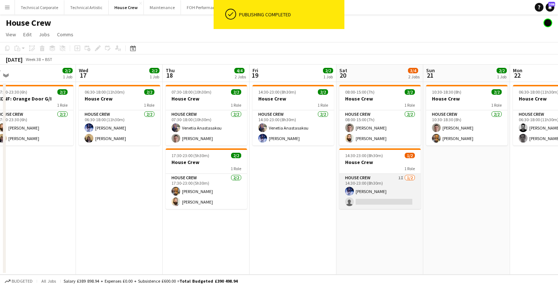
click at [373, 199] on app-card-role "House Crew 1I 1/2 14:30-23:00 (8h30m) Ed Dampier single-neutral-actions" at bounding box center [379, 191] width 81 height 35
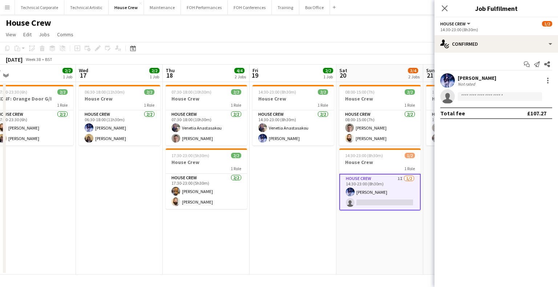
click at [492, 54] on div "Start chat Send notification Share Ed Dampier Not rated single-neutral-actions …" at bounding box center [495, 89] width 123 height 72
click at [500, 56] on div "Start chat Send notification Share Ed Dampier Not rated single-neutral-actions …" at bounding box center [495, 89] width 123 height 72
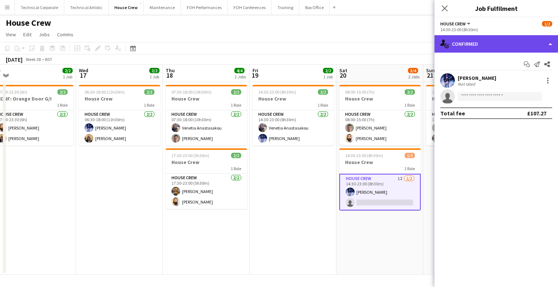
click at [505, 45] on div "single-neutral-actions-check-2 Confirmed" at bounding box center [495, 43] width 123 height 17
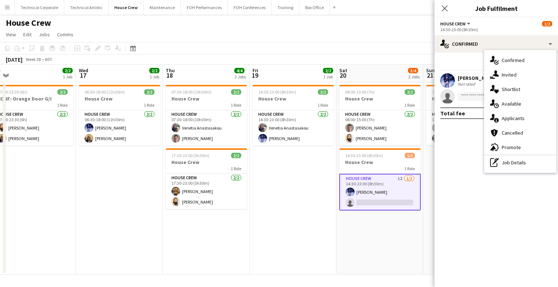
drag, startPoint x: 506, startPoint y: 66, endPoint x: 504, endPoint y: 72, distance: 5.7
click at [506, 66] on div "single-neutral-actions-check-2 Confirmed" at bounding box center [520, 60] width 72 height 15
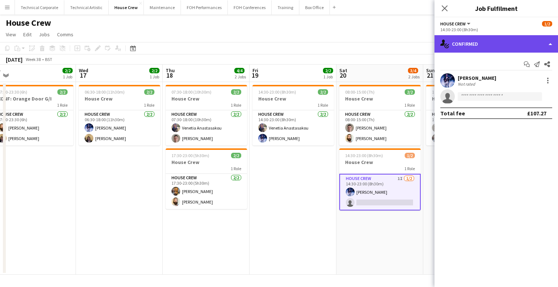
click at [494, 43] on div "single-neutral-actions-check-2 Confirmed" at bounding box center [495, 43] width 123 height 17
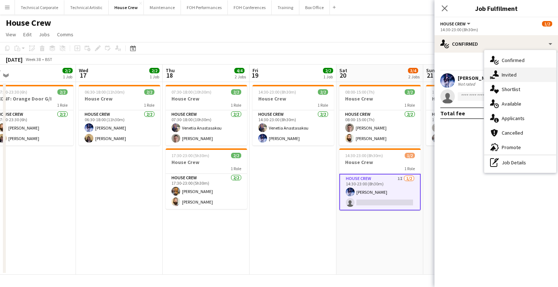
click at [519, 80] on div "single-neutral-actions-share-1 Invited" at bounding box center [520, 75] width 72 height 15
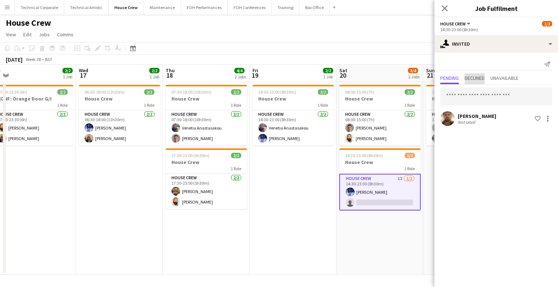
click at [480, 76] on span "Declined" at bounding box center [474, 78] width 20 height 5
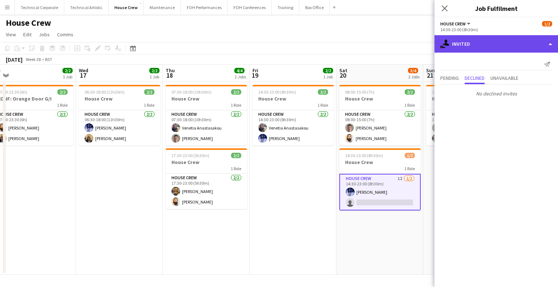
click at [503, 48] on div "single-neutral-actions-share-1 Invited" at bounding box center [495, 43] width 123 height 17
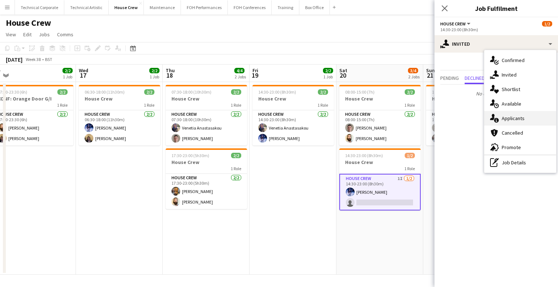
click at [518, 111] on div "single-neutral-actions-information Applicants" at bounding box center [520, 118] width 72 height 15
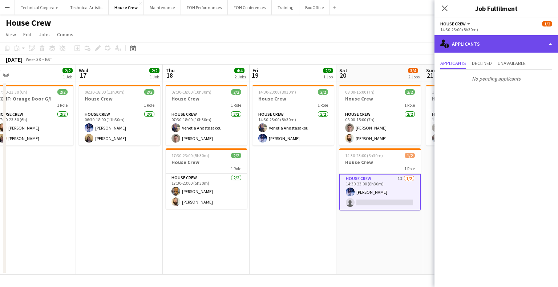
click at [516, 45] on div "single-neutral-actions-information Applicants" at bounding box center [495, 43] width 123 height 17
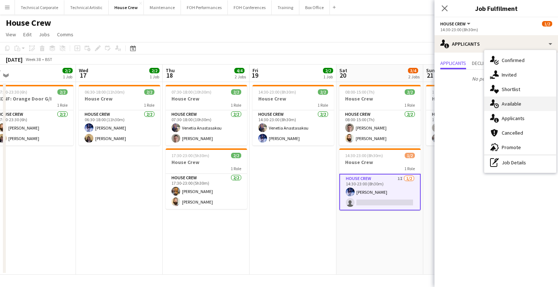
click at [507, 109] on div "single-neutral-actions-upload Available" at bounding box center [520, 104] width 72 height 15
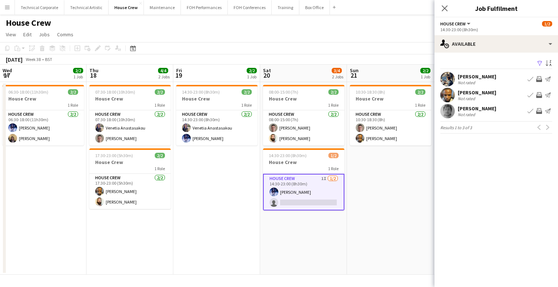
scroll to position [0, 284]
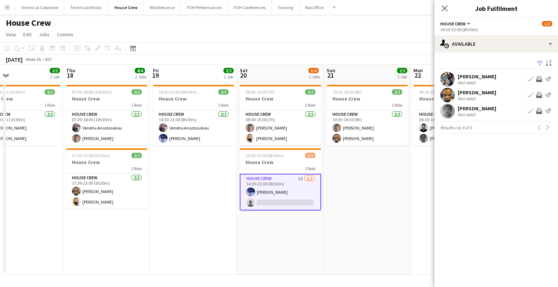
drag, startPoint x: 367, startPoint y: 146, endPoint x: 271, endPoint y: 154, distance: 97.3
click at [271, 154] on app-calendar-viewport "Sun 14 2/2 1 Job Mon 15 2/2 1 Job Tue 16 2/2 1 Job Wed 17 2/2 1 Job Thu 18 4/4 …" at bounding box center [279, 170] width 558 height 210
click at [363, 214] on app-date-cell "10:30-18:30 (8h) 2/2 House Crew 1 Role House Crew 2/2 10:30-18:30 (8h) Robert B…" at bounding box center [367, 178] width 87 height 193
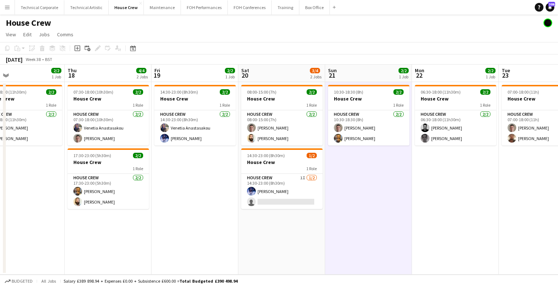
drag, startPoint x: 363, startPoint y: 214, endPoint x: 353, endPoint y: 217, distance: 10.7
click at [359, 215] on app-calendar-viewport "Sun 14 2/2 1 Job Mon 15 2/2 1 Job Tue 16 2/2 1 Job Wed 17 2/2 1 Job Thu 18 4/4 …" at bounding box center [279, 170] width 558 height 210
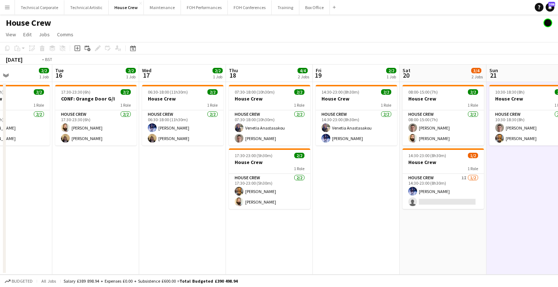
drag, startPoint x: 147, startPoint y: 231, endPoint x: 503, endPoint y: 217, distance: 356.1
click at [503, 218] on app-calendar-viewport "Sun 14 2/2 1 Job Mon 15 2/2 1 Job Tue 16 2/2 1 Job Wed 17 2/2 1 Job Thu 18 4/4 …" at bounding box center [279, 170] width 558 height 210
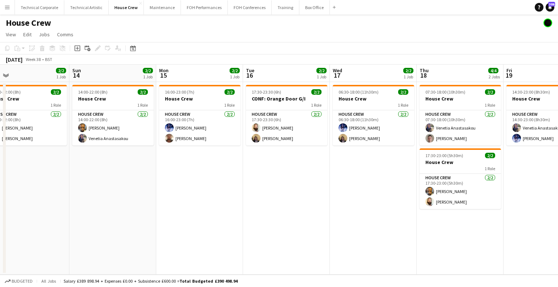
click at [517, 196] on app-calendar-viewport "Thu 11 2/2 1 Job Fri 12 1/2 1 Job Sat 13 2/2 1 Job Sun 14 2/2 1 Job Mon 15 2/2 …" at bounding box center [279, 170] width 558 height 210
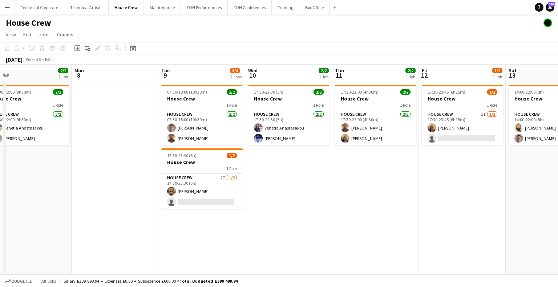
scroll to position [0, 192]
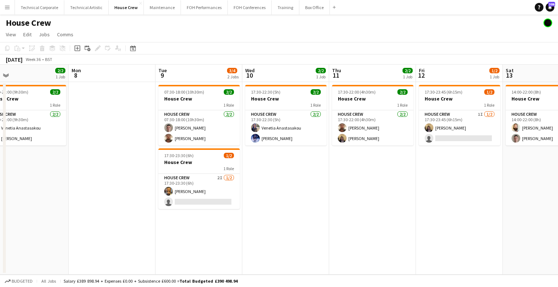
drag, startPoint x: 338, startPoint y: 180, endPoint x: 557, endPoint y: 154, distance: 220.5
click at [557, 154] on app-calendar-viewport "Fri 5 1/2 1 Job Sat 6 0/2 1 Job Sun 7 2/2 1 Job Mon 8 Tue 9 3/4 2 Jobs Wed 10 2…" at bounding box center [279, 170] width 558 height 210
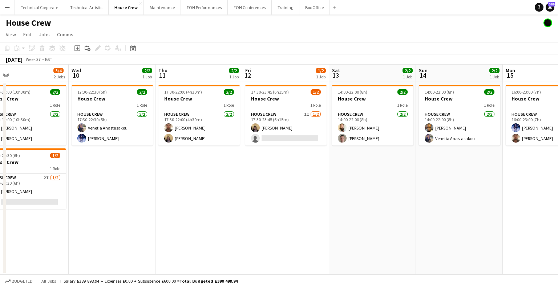
scroll to position [0, 194]
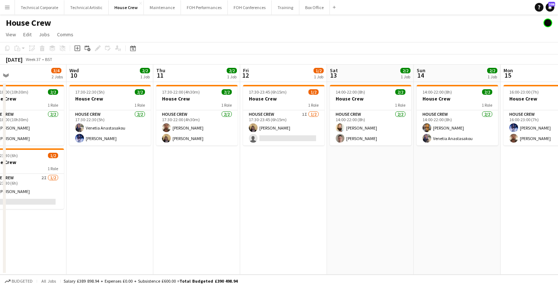
drag, startPoint x: 395, startPoint y: 124, endPoint x: 260, endPoint y: 126, distance: 134.7
click at [260, 126] on app-calendar-viewport "Sun 7 2/2 1 Job Mon 8 Tue 9 3/4 2 Jobs Wed 10 2/2 1 Job Thu 11 2/2 1 Job Fri 12…" at bounding box center [279, 170] width 558 height 210
click at [260, 126] on app-card-role "House Crew 1I 1/2 17:30-23:45 (6h15m) James Reyes-Gomez single-neutral-actions" at bounding box center [283, 127] width 81 height 35
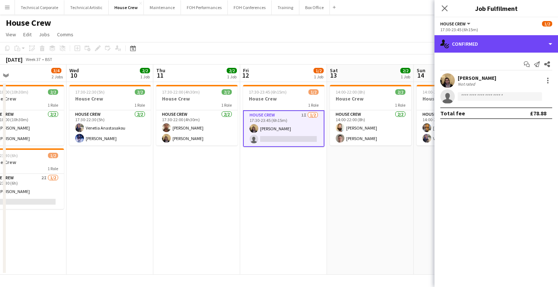
drag, startPoint x: 475, startPoint y: 38, endPoint x: 495, endPoint y: 55, distance: 26.8
click at [479, 36] on div "single-neutral-actions-check-2 Confirmed" at bounding box center [495, 43] width 123 height 17
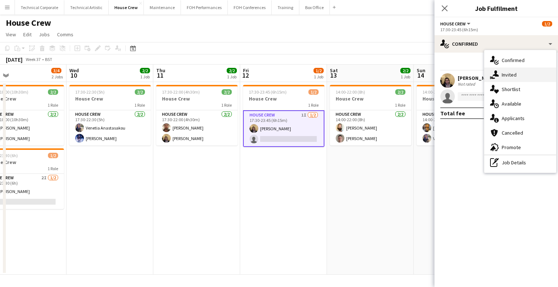
click at [502, 77] on div "single-neutral-actions-share-1 Invited" at bounding box center [520, 75] width 72 height 15
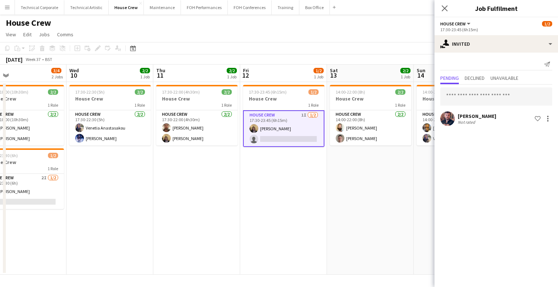
drag, startPoint x: 496, startPoint y: 55, endPoint x: 488, endPoint y: 4, distance: 51.8
click at [496, 54] on div "Send notification Pending Declined Unavailable Leonardo Chiarello Not rated Sho…" at bounding box center [495, 93] width 123 height 81
click at [473, 21] on app-edit-job-crew-popin "Close pop-in Job Fulfilment House Crew All roles House Crew 1/2 17:30-23:45 (6h…" at bounding box center [495, 143] width 123 height 287
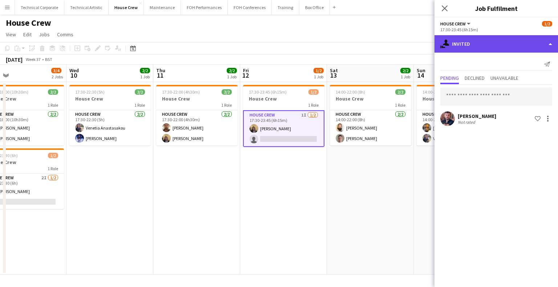
click at [465, 45] on div "single-neutral-actions-share-1 Invited" at bounding box center [495, 43] width 123 height 17
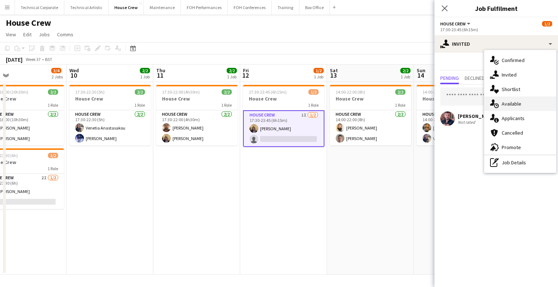
click at [495, 105] on icon "single-neutral-actions-upload" at bounding box center [494, 103] width 9 height 9
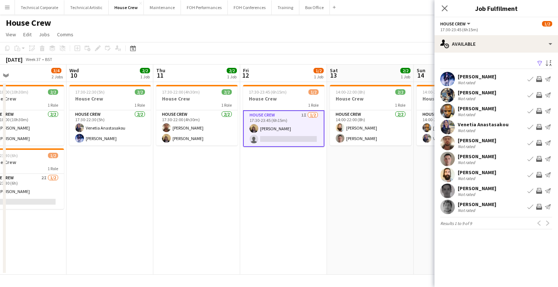
click at [538, 126] on app-icon "Invite crew" at bounding box center [539, 127] width 6 height 6
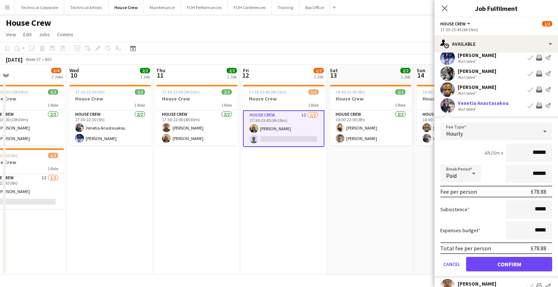
scroll to position [36, 0]
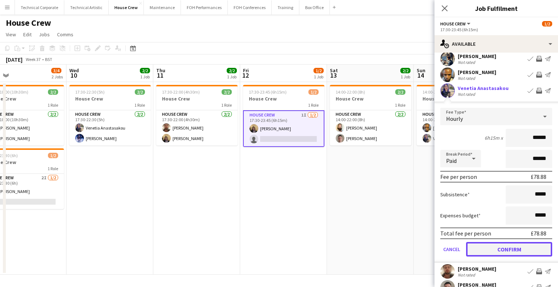
click at [475, 250] on button "Confirm" at bounding box center [509, 249] width 86 height 15
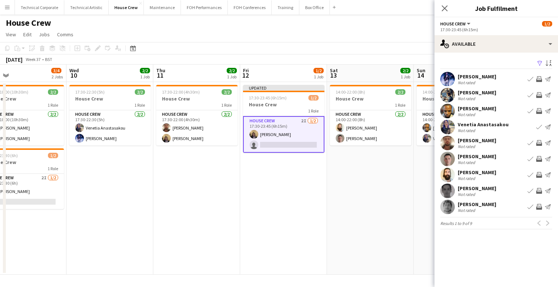
click at [538, 76] on button "Invite crew" at bounding box center [538, 79] width 9 height 9
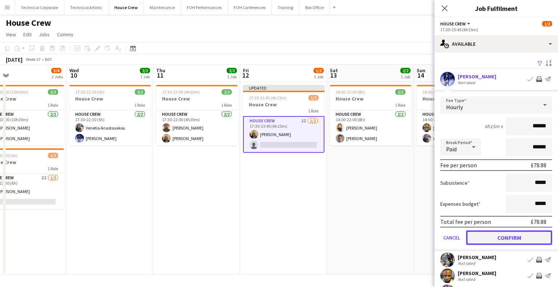
click at [493, 231] on button "Confirm" at bounding box center [509, 238] width 86 height 15
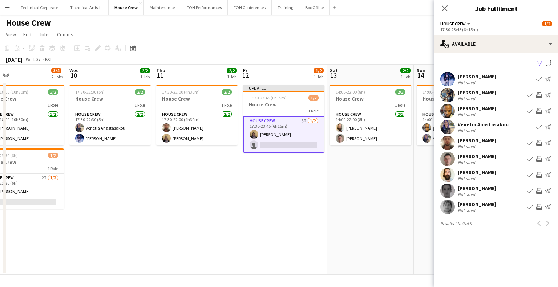
click at [340, 196] on app-date-cell "14:00-22:00 (8h) 2/2 House Crew 1 Role House Crew 2/2 14:00-22:00 (8h) Justin G…" at bounding box center [370, 178] width 87 height 193
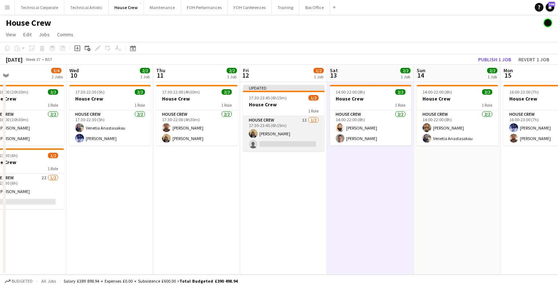
click at [290, 139] on app-card-role "House Crew 3I 1/2 17:30-23:45 (6h15m) James Reyes-Gomez single-neutral-actions" at bounding box center [283, 133] width 81 height 35
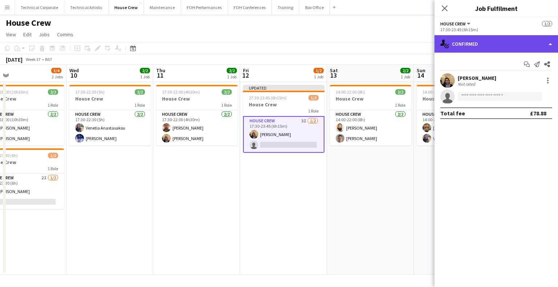
click at [491, 41] on div "single-neutral-actions-check-2 Confirmed" at bounding box center [495, 43] width 123 height 17
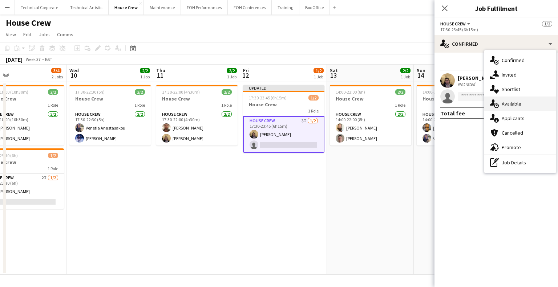
click at [512, 106] on div "single-neutral-actions-upload Available" at bounding box center [520, 104] width 72 height 15
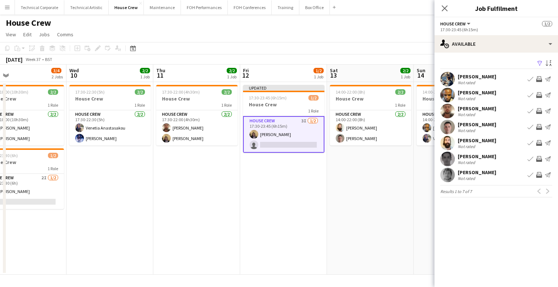
click at [298, 158] on app-date-cell "Updated 17:30-23:45 (6h15m) 1/2 House Crew 1 Role House Crew 3I 1/2 17:30-23:45…" at bounding box center [283, 178] width 87 height 193
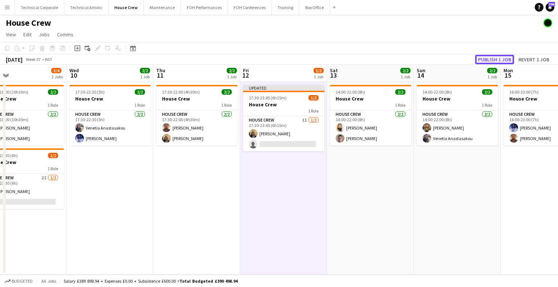
click at [505, 63] on button "Publish 1 job" at bounding box center [494, 59] width 39 height 9
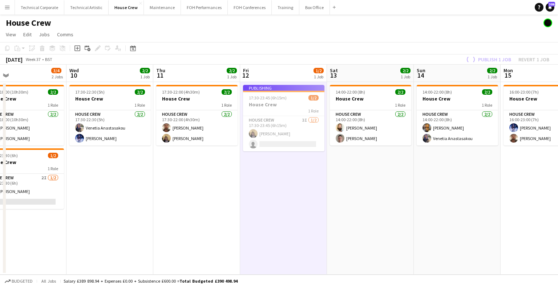
drag, startPoint x: 491, startPoint y: 192, endPoint x: 256, endPoint y: 201, distance: 235.4
click at [256, 201] on app-calendar-viewport "Sun 7 2/2 1 Job Mon 8 Tue 9 3/4 2 Jobs Wed 10 2/2 1 Job Thu 11 2/2 1 Job Fri 12…" at bounding box center [279, 170] width 558 height 210
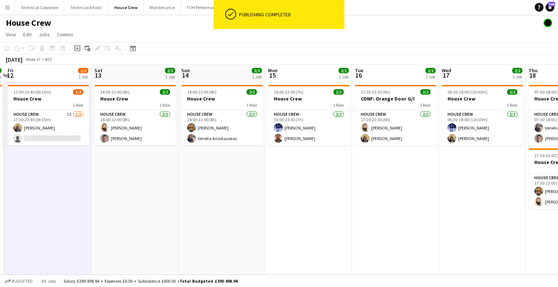
drag, startPoint x: 221, startPoint y: 192, endPoint x: 489, endPoint y: 202, distance: 268.1
click at [488, 202] on app-calendar-viewport "Tue 9 3/4 2 Jobs Wed 10 2/2 1 Job Thu 11 2/2 1 Job Fri 12 1/2 1 Job Sat 13 2/2 …" at bounding box center [279, 170] width 558 height 210
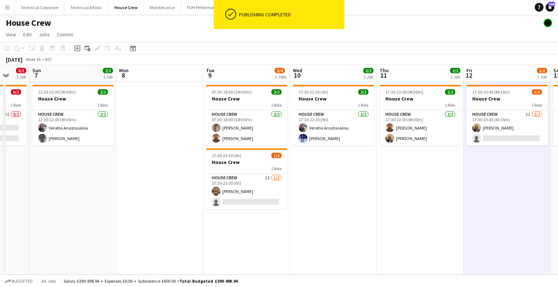
drag, startPoint x: 316, startPoint y: 193, endPoint x: 462, endPoint y: 194, distance: 146.0
click at [462, 194] on app-calendar-viewport "Thu 4 2/2 1 Job Fri 5 1/2 1 Job Sat 6 0/2 1 Job Sun 7 2/2 1 Job Mon 8 Tue 9 3/4…" at bounding box center [279, 170] width 558 height 210
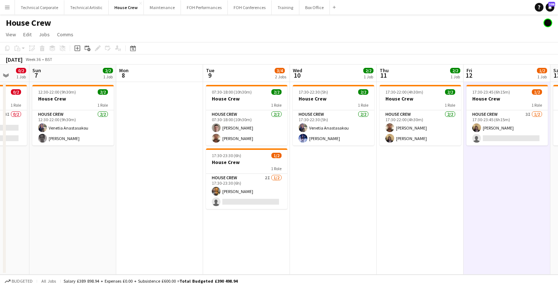
scroll to position [0, 218]
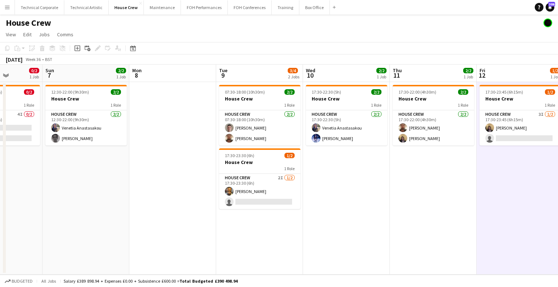
click at [457, 195] on app-date-cell "17:30-22:00 (4h30m) 2/2 House Crew 1 Role House Crew 2/2 17:30-22:00 (4h30m) Do…" at bounding box center [433, 178] width 87 height 193
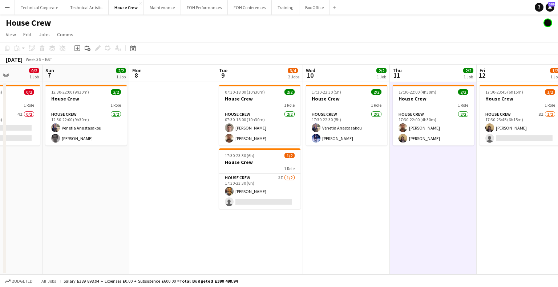
click at [457, 195] on app-date-cell "17:30-22:00 (4h30m) 2/2 House Crew 1 Role House Crew 2/2 17:30-22:00 (4h30m) Do…" at bounding box center [433, 178] width 87 height 193
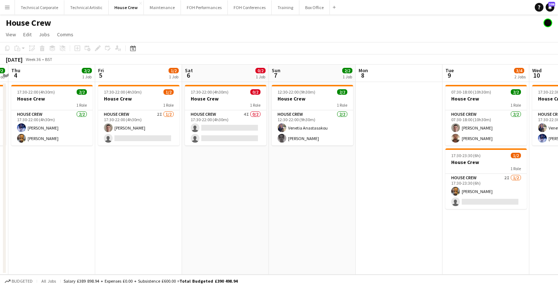
drag, startPoint x: 331, startPoint y: 191, endPoint x: 557, endPoint y: 185, distance: 226.6
click at [557, 185] on app-calendar-viewport "Tue 2 Wed 3 2/2 1 Job Thu 4 2/2 1 Job Fri 5 1/2 1 Job Sat 6 0/2 1 Job Sun 7 2/2…" at bounding box center [279, 170] width 558 height 210
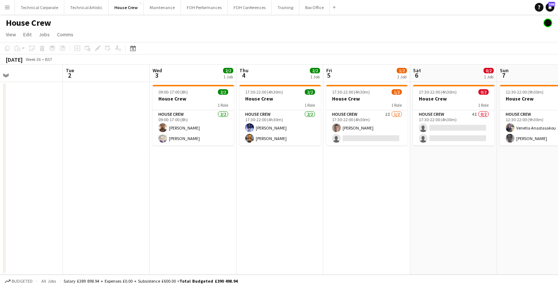
drag, startPoint x: 327, startPoint y: 163, endPoint x: 538, endPoint y: 168, distance: 210.7
click at [538, 168] on app-calendar-viewport "Sat 30 Sun 31 Mon 1 Tue 2 Wed 3 2/2 1 Job Thu 4 2/2 1 Job Fri 5 1/2 1 Job Sat 6…" at bounding box center [279, 170] width 558 height 210
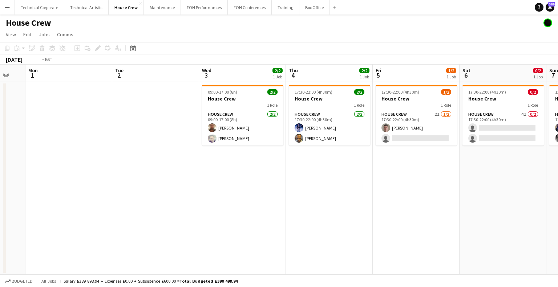
drag, startPoint x: 346, startPoint y: 169, endPoint x: 484, endPoint y: 187, distance: 139.9
click at [484, 187] on app-calendar-viewport "Sat 30 Sun 31 Mon 1 Tue 2 Wed 3 2/2 1 Job Thu 4 2/2 1 Job Fri 5 1/2 1 Job Sat 6…" at bounding box center [279, 170] width 558 height 210
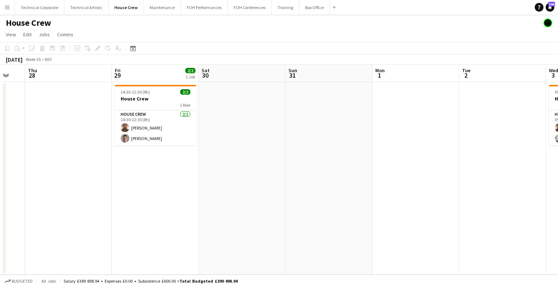
drag, startPoint x: 414, startPoint y: 196, endPoint x: 506, endPoint y: 184, distance: 92.9
click at [500, 188] on app-calendar-viewport "Tue 26 4/4 2 Jobs Wed 27 Thu 28 Fri 29 2/2 1 Job Sat 30 Sun 31 Mon 1 Tue 2 Wed …" at bounding box center [279, 170] width 558 height 210
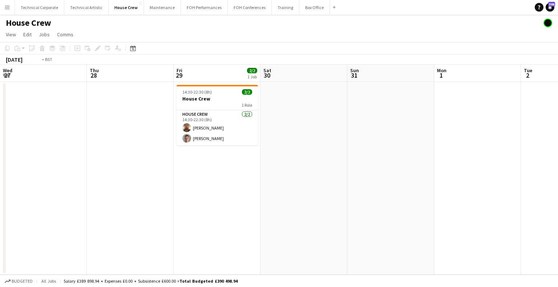
drag, startPoint x: 350, startPoint y: 172, endPoint x: 484, endPoint y: 172, distance: 133.3
click at [557, 177] on app-calendar-viewport "Mon 25 2/2 1 Job Tue 26 4/4 2 Jobs Wed 27 Thu 28 Fri 29 2/2 1 Job Sat 30 Sun 31…" at bounding box center [279, 170] width 558 height 210
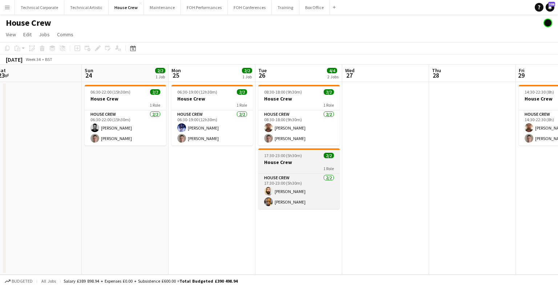
drag, startPoint x: 375, startPoint y: 151, endPoint x: 389, endPoint y: 173, distance: 26.1
click at [513, 163] on app-calendar-viewport "Thu 21 Fri 22 2/2 1 Job Sat 23 Sun 24 2/2 1 Job Mon 25 2/2 1 Job Tue 26 4/4 2 J…" at bounding box center [279, 170] width 558 height 210
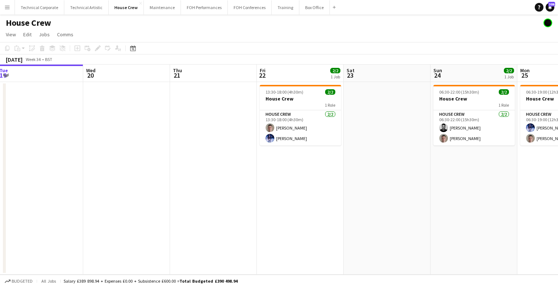
drag, startPoint x: 243, startPoint y: 172, endPoint x: 489, endPoint y: 164, distance: 245.6
click at [489, 164] on app-calendar-viewport "Sun 17 Mon 18 Tue 19 Wed 20 Thu 21 Fri 22 2/2 1 Job Sat 23 Sun 24 2/2 1 Job Mon…" at bounding box center [279, 170] width 558 height 210
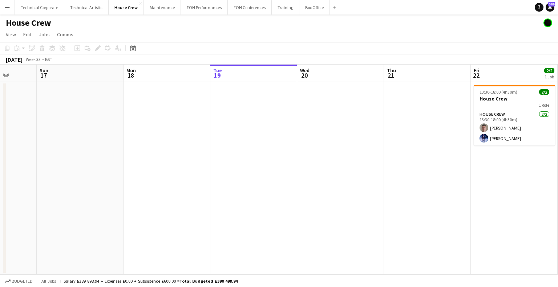
drag, startPoint x: 228, startPoint y: 184, endPoint x: 359, endPoint y: 177, distance: 131.6
click at [360, 178] on app-calendar-viewport "Thu 14 Fri 15 Sat 16 Sun 17 Mon 18 Tue 19 Wed 20 Thu 21 Fri 22 2/2 1 Job Sat 23…" at bounding box center [279, 170] width 558 height 210
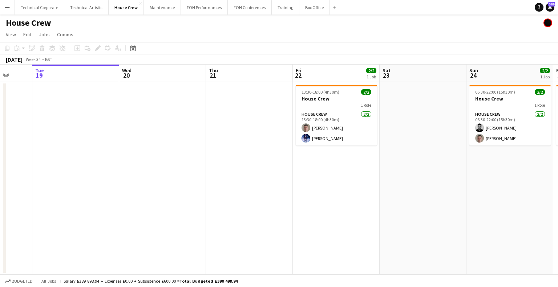
scroll to position [0, 229]
drag, startPoint x: 354, startPoint y: 122, endPoint x: 257, endPoint y: 155, distance: 102.8
click at [257, 155] on app-calendar-viewport "Sat 16 Sun 17 Mon 18 Tue 19 Wed 20 Thu 21 Fri 22 2/2 1 Job Sat 23 Sun 24 2/2 1 …" at bounding box center [279, 170] width 558 height 210
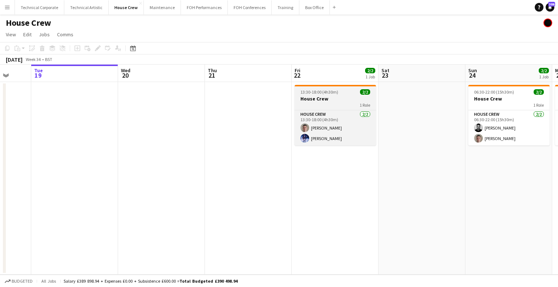
click at [324, 96] on h3 "House Crew" at bounding box center [334, 98] width 81 height 7
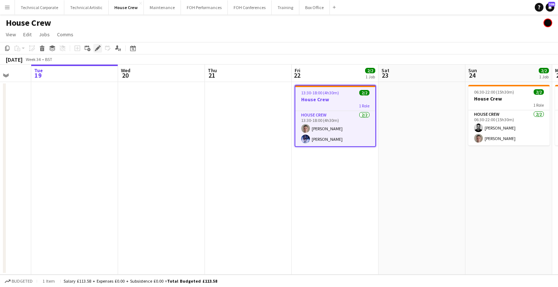
click at [98, 49] on icon "Edit" at bounding box center [98, 48] width 6 height 6
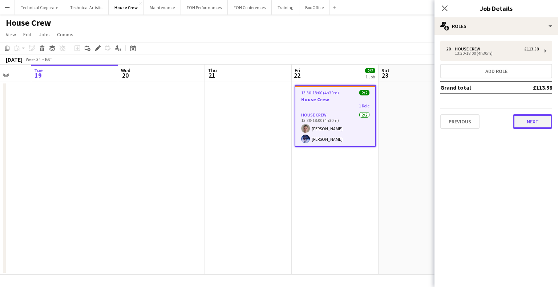
click at [529, 124] on button "Next" at bounding box center [532, 121] width 39 height 15
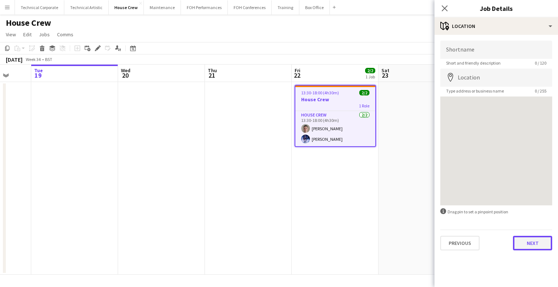
click at [524, 241] on button "Next" at bounding box center [532, 243] width 39 height 15
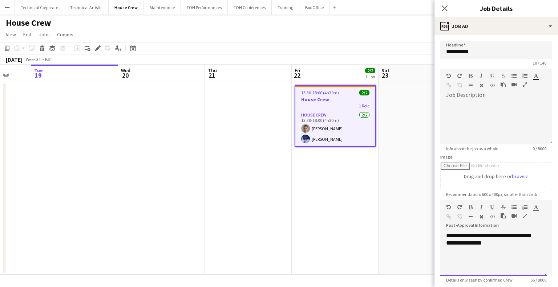
click at [520, 247] on div "**********" at bounding box center [493, 254] width 106 height 44
click at [350, 224] on app-date-cell "13:30-18:00 (4h30m) 2/2 House Crew 1 Role House Crew 2/2 13:30-18:00 (4h30m) Ro…" at bounding box center [335, 178] width 87 height 193
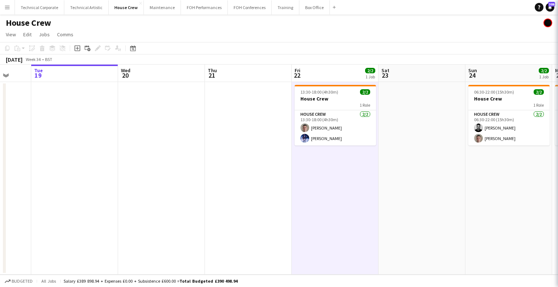
click at [350, 224] on app-date-cell "13:30-18:00 (4h30m) 2/2 House Crew 1 Role House Crew 2/2 13:30-18:00 (4h30m) Ro…" at bounding box center [335, 178] width 87 height 193
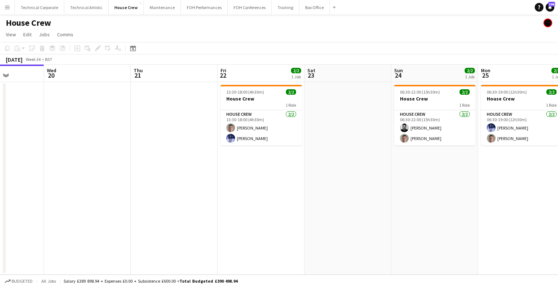
scroll to position [0, 304]
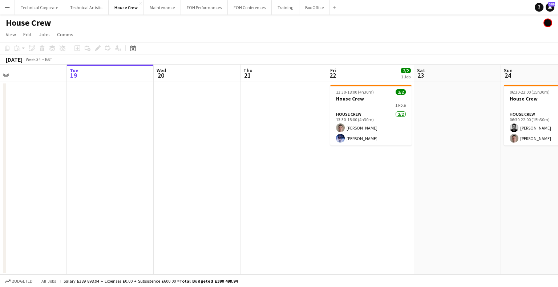
drag, startPoint x: 340, startPoint y: 158, endPoint x: 175, endPoint y: 129, distance: 166.9
click at [201, 164] on app-calendar-viewport "Sat 16 Sun 17 Mon 18 Tue 19 Wed 20 Thu 21 Fri 22 2/2 1 Job Sat 23 Sun 24 2/2 1 …" at bounding box center [279, 170] width 558 height 210
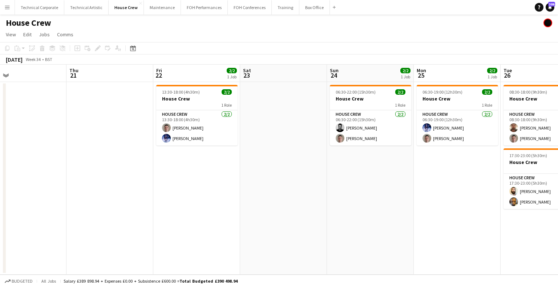
scroll to position [0, 272]
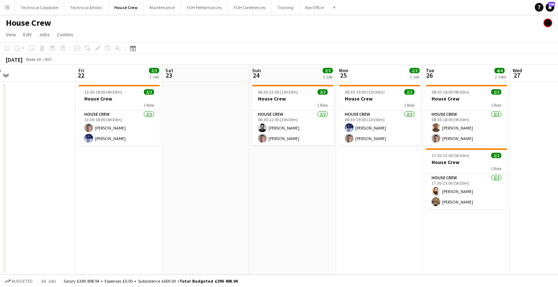
drag, startPoint x: 376, startPoint y: 151, endPoint x: 298, endPoint y: 159, distance: 78.2
click at [298, 159] on app-calendar-viewport "Mon 18 Tue 19 Wed 20 Thu 21 Fri 22 2/2 1 Job Sat 23 Sun 24 2/2 1 Job Mon 25 2/2…" at bounding box center [279, 170] width 558 height 210
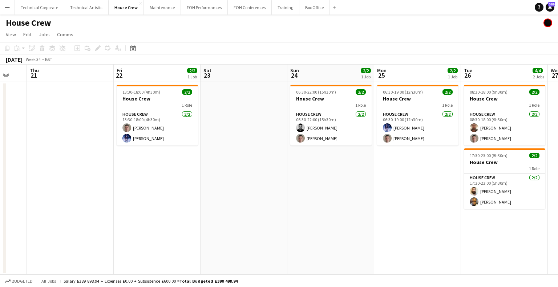
drag, startPoint x: 139, startPoint y: 168, endPoint x: 176, endPoint y: 166, distance: 36.4
click at [176, 167] on app-calendar-viewport "Mon 18 Tue 19 Wed 20 Thu 21 Fri 22 2/2 1 Job Sat 23 Sun 24 2/2 1 Job Mon 25 2/2…" at bounding box center [279, 170] width 558 height 210
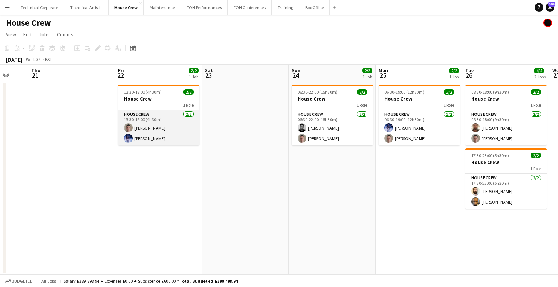
click at [173, 123] on app-card-role "House Crew 2/2 13:30-18:00 (4h30m) Robert Buckland Ed Dampier" at bounding box center [158, 127] width 81 height 35
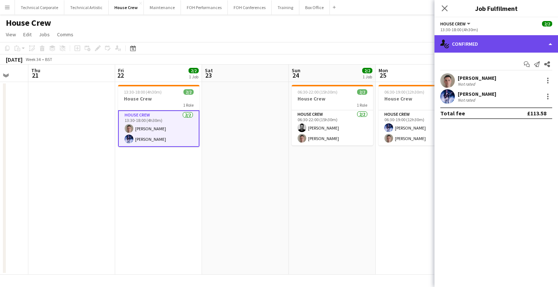
click at [494, 42] on div "single-neutral-actions-check-2 Confirmed" at bounding box center [495, 43] width 123 height 17
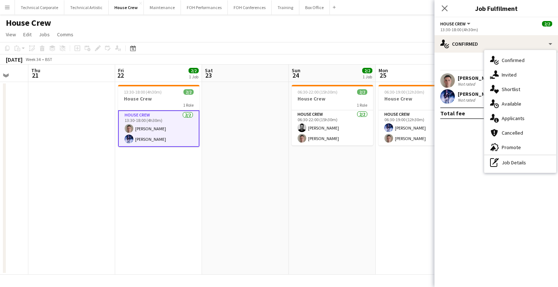
click at [510, 158] on div "pen-write Job Details" at bounding box center [520, 162] width 72 height 15
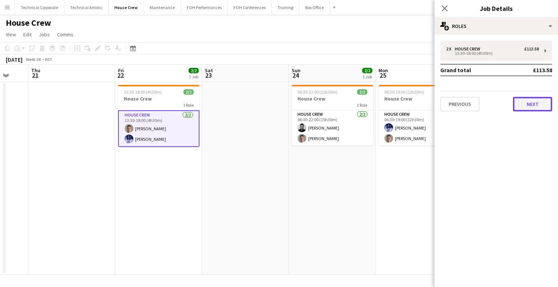
click at [524, 108] on button "Next" at bounding box center [532, 104] width 39 height 15
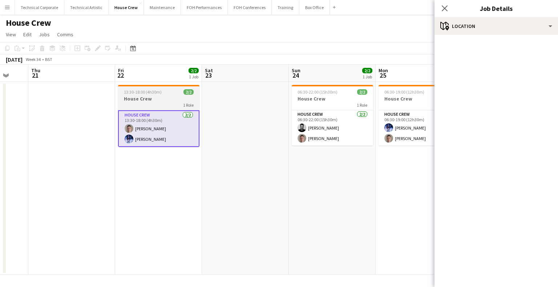
click at [178, 98] on h3 "House Crew" at bounding box center [158, 98] width 81 height 7
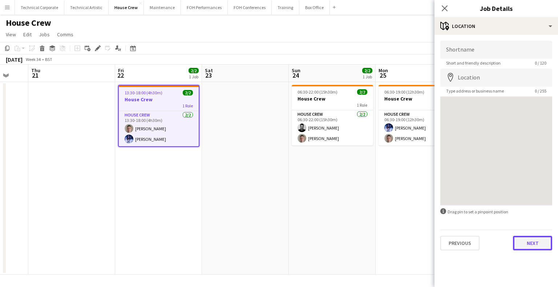
click at [528, 239] on button "Next" at bounding box center [532, 243] width 39 height 15
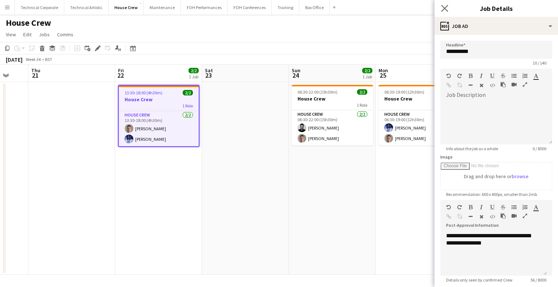
click at [440, 9] on app-icon "Close pop-in" at bounding box center [444, 8] width 11 height 11
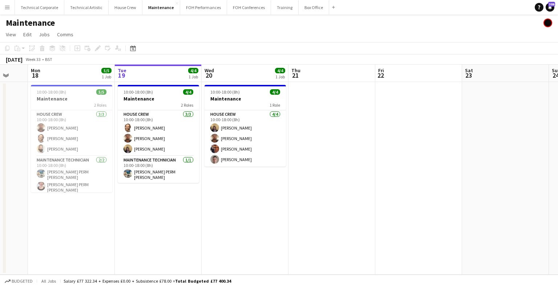
scroll to position [0, 221]
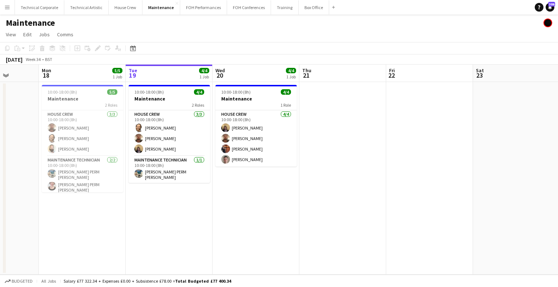
drag, startPoint x: 226, startPoint y: 69, endPoint x: 259, endPoint y: 77, distance: 33.9
click at [259, 77] on app-calendar-viewport "Fri 15 Sat 16 Sun 17 Mon 18 5/5 1 Job Tue 19 4/4 1 Job Wed 20 4/4 1 Job Thu 21 …" at bounding box center [279, 170] width 558 height 210
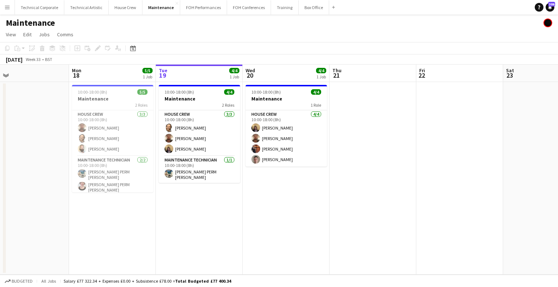
drag, startPoint x: 244, startPoint y: 176, endPoint x: 274, endPoint y: 175, distance: 30.2
click at [274, 175] on app-calendar-viewport "Fri 15 Sat 16 Sun 17 Mon 18 5/5 1 Job Tue 19 4/4 1 Job Wed 20 4/4 1 Job Thu 21 …" at bounding box center [279, 170] width 558 height 210
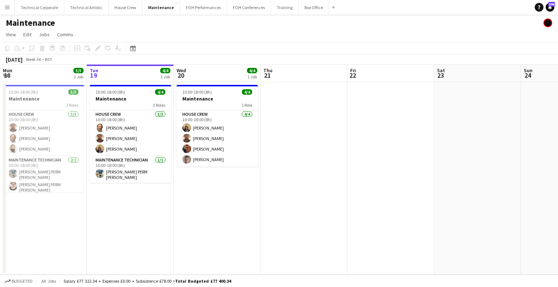
scroll to position [0, 221]
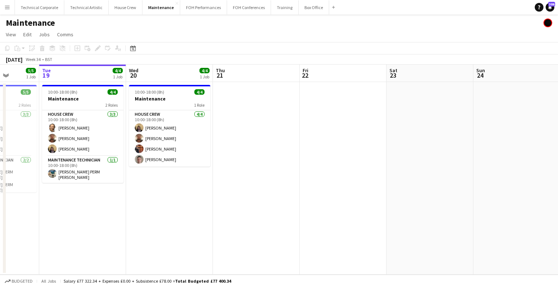
drag, startPoint x: 286, startPoint y: 155, endPoint x: 252, endPoint y: 165, distance: 35.9
click at [252, 165] on app-calendar-viewport "Sat 16 Sun 17 Mon 18 5/5 1 Job Tue 19 4/4 1 Job Wed 20 4/4 1 Job Thu 21 Fri 22 …" at bounding box center [279, 170] width 558 height 210
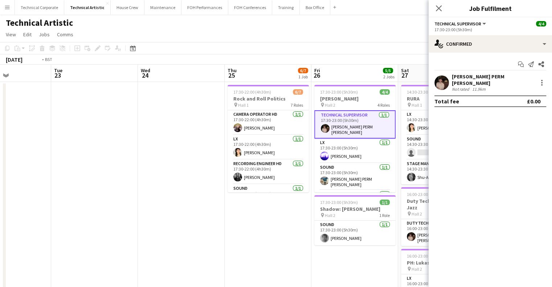
drag, startPoint x: 190, startPoint y: 129, endPoint x: 331, endPoint y: 132, distance: 140.6
click at [410, 132] on app-calendar-viewport "Sun 21 3/3 1 Job Mon 22 Tue 23 Wed 24 Thu 25 6/7 1 Job Fri 26 5/5 2 Jobs Sat 27…" at bounding box center [276, 217] width 552 height 305
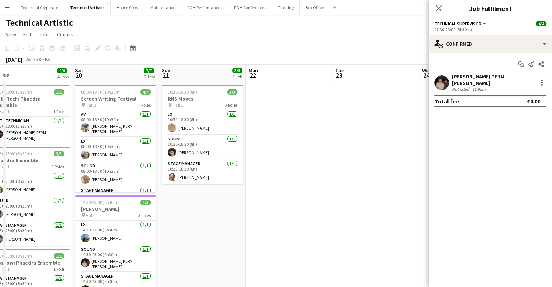
drag, startPoint x: 235, startPoint y: 141, endPoint x: 354, endPoint y: 147, distance: 120.0
click at [354, 147] on app-calendar-viewport "Wed 17 Thu 18 7/7 3 Jobs Fri 19 9/9 4 Jobs Sat 20 7/7 2 Jobs Sun 21 3/3 1 Job M…" at bounding box center [276, 248] width 552 height 366
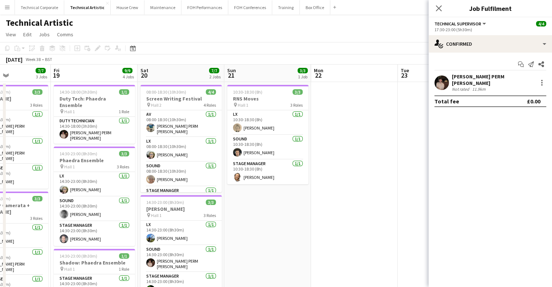
drag, startPoint x: 342, startPoint y: 145, endPoint x: 321, endPoint y: 145, distance: 20.7
click at [342, 145] on app-date-cell at bounding box center [354, 256] width 87 height 348
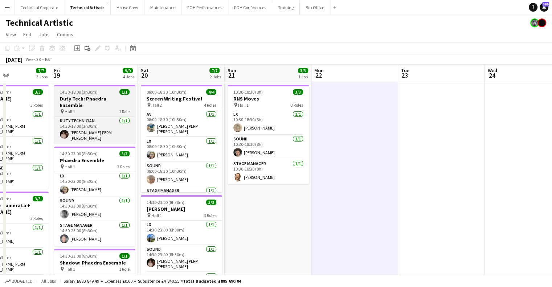
drag, startPoint x: 251, startPoint y: 143, endPoint x: 256, endPoint y: 105, distance: 38.4
click at [328, 141] on app-calendar-viewport "Tue 16 Wed 17 Thu 18 7/7 3 Jobs Fri 19 9/9 4 Jobs Sat 20 7/7 2 Jobs Sun 21 3/3 …" at bounding box center [276, 248] width 552 height 366
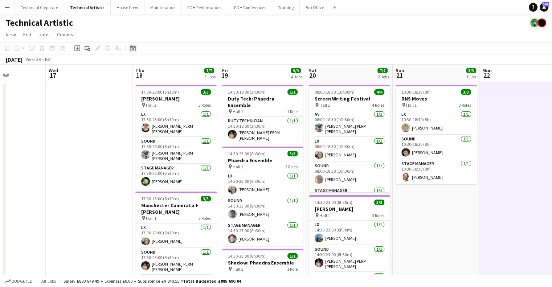
click at [134, 49] on icon "Date picker" at bounding box center [133, 48] width 6 height 6
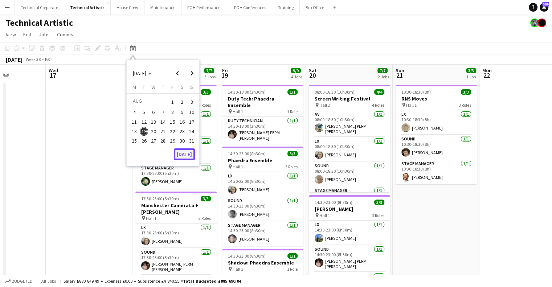
click at [186, 153] on button "[DATE]" at bounding box center [184, 155] width 21 height 12
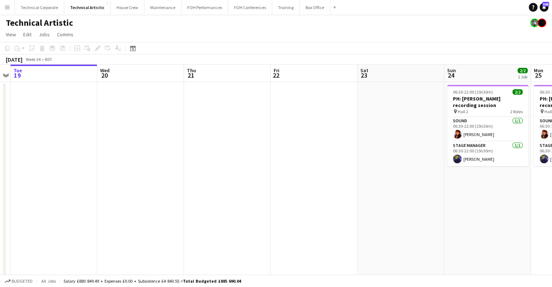
drag, startPoint x: 277, startPoint y: 149, endPoint x: 236, endPoint y: 151, distance: 41.5
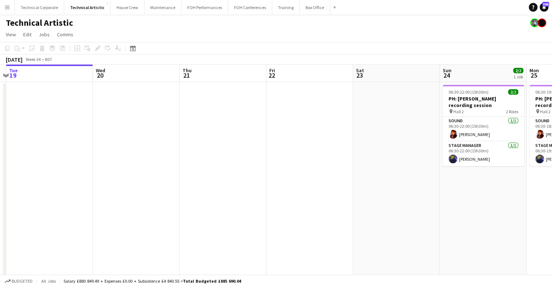
drag, startPoint x: 292, startPoint y: 118, endPoint x: 282, endPoint y: 118, distance: 9.8
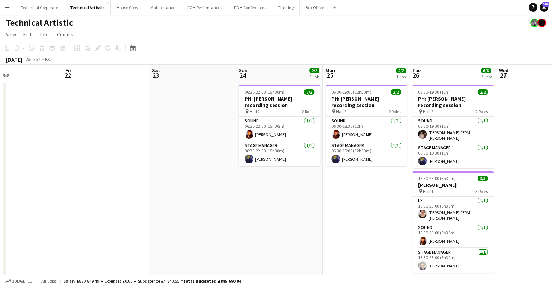
scroll to position [0, 286]
drag, startPoint x: 390, startPoint y: 159, endPoint x: 199, endPoint y: 172, distance: 191.5
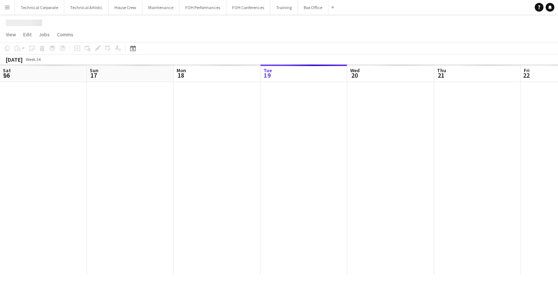
scroll to position [0, 174]
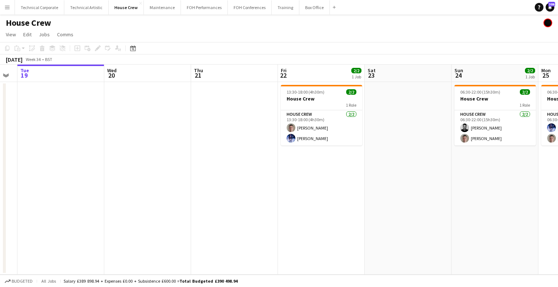
drag, startPoint x: 426, startPoint y: 166, endPoint x: 340, endPoint y: 159, distance: 86.3
click at [355, 174] on app-calendar-viewport "Sat 16 Sun 17 Mon 18 Tue 19 Wed 20 Thu 21 Fri 22 2/2 1 Job Sat 23 Sun 24 2/2 1 …" at bounding box center [279, 170] width 558 height 210
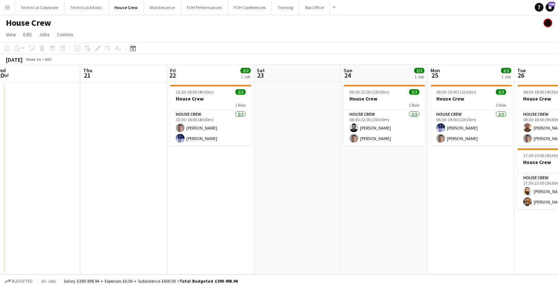
scroll to position [0, 178]
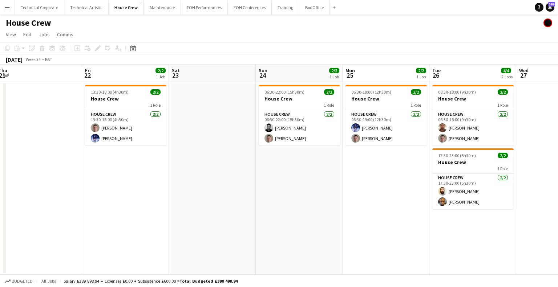
drag, startPoint x: 509, startPoint y: 178, endPoint x: 364, endPoint y: 180, distance: 144.9
click at [364, 180] on app-calendar-viewport "Tue 19 Wed 20 Thu 21 Fri 22 2/2 1 Job Sat 23 Sun 24 2/2 1 Job Mon 25 2/2 1 Job …" at bounding box center [279, 170] width 558 height 210
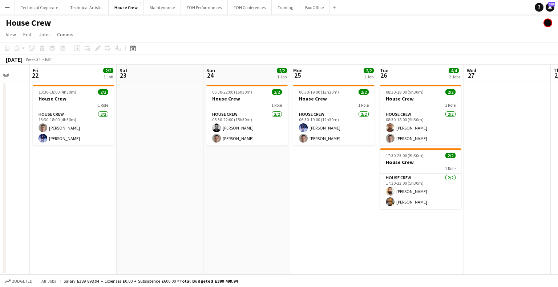
drag, startPoint x: 367, startPoint y: 186, endPoint x: 328, endPoint y: 161, distance: 45.7
click at [347, 190] on app-calendar-viewport "Tue 19 Wed 20 Thu 21 Fri 22 2/2 1 Job Sat 23 Sun 24 2/2 1 Job Mon 25 2/2 1 Job …" at bounding box center [279, 170] width 558 height 210
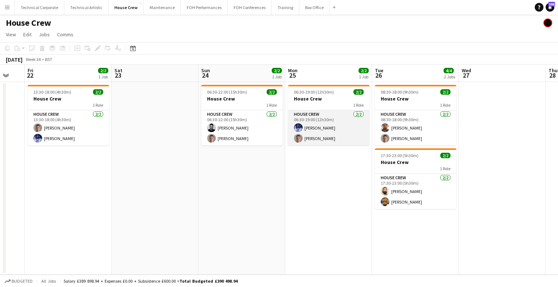
click at [325, 132] on app-card-role "House Crew [DATE] 06:30-19:00 (12h30m) [PERSON_NAME] [PERSON_NAME]" at bounding box center [328, 127] width 81 height 35
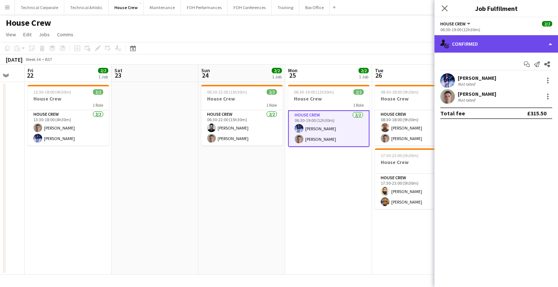
click at [482, 42] on div "single-neutral-actions-check-2 Confirmed" at bounding box center [495, 43] width 123 height 17
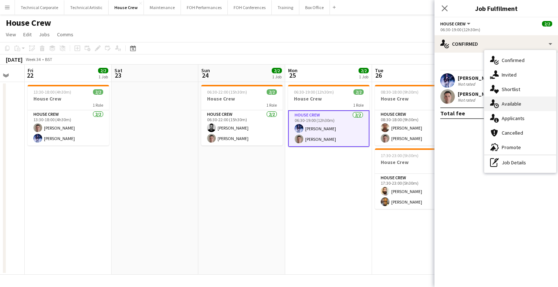
click at [513, 109] on div "single-neutral-actions-upload Available" at bounding box center [520, 104] width 72 height 15
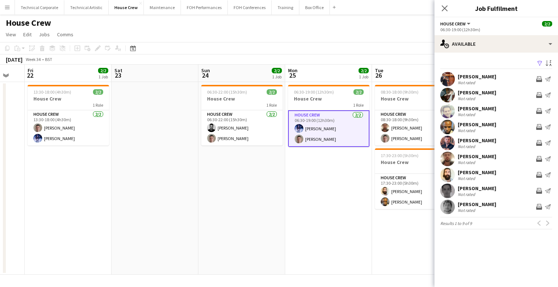
click at [328, 204] on app-date-cell "06:30-19:00 (12h30m) 2/2 House Crew 1 Role House Crew [DATE] 06:30-19:00 (12h30…" at bounding box center [328, 178] width 87 height 193
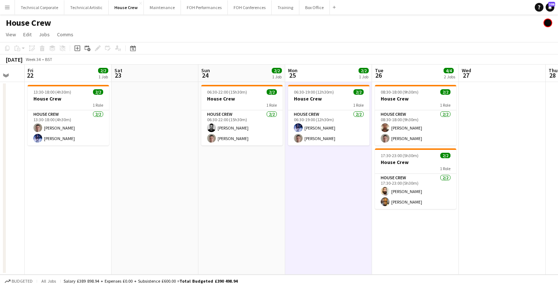
click at [328, 204] on app-date-cell "06:30-19:00 (12h30m) 2/2 House Crew 1 Role House Crew [DATE] 06:30-19:00 (12h30…" at bounding box center [328, 178] width 87 height 193
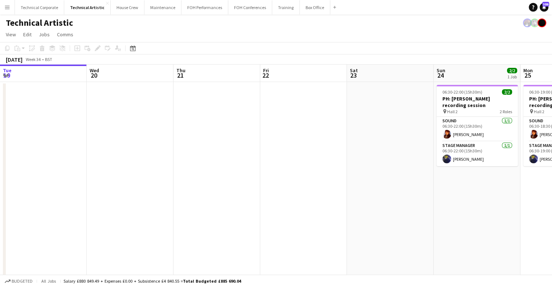
scroll to position [0, 282]
